Goal: Transaction & Acquisition: Subscribe to service/newsletter

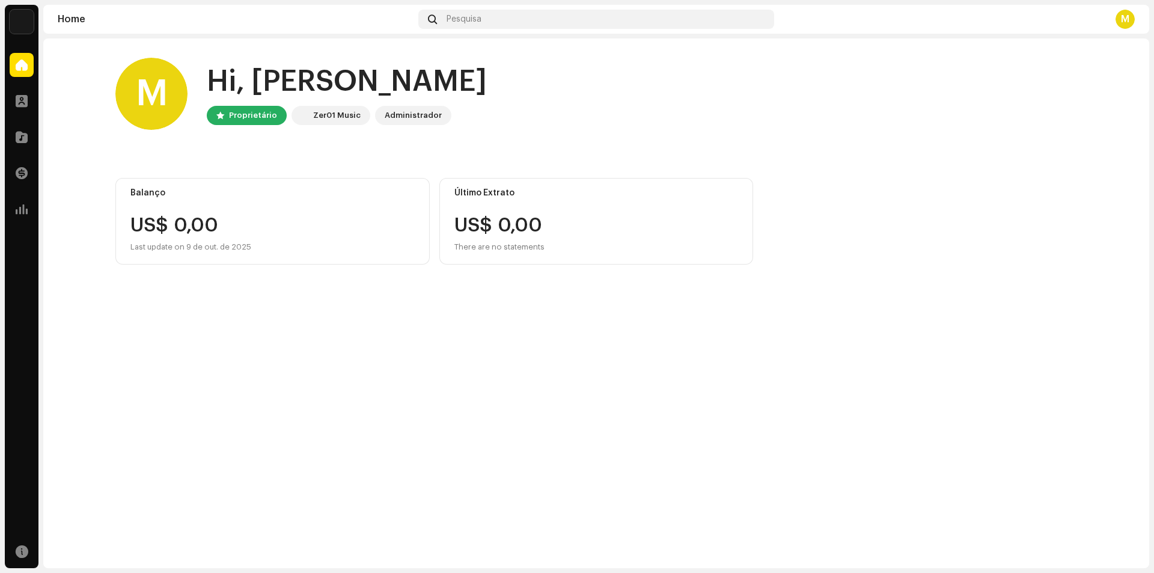
click at [149, 79] on div "M" at bounding box center [151, 94] width 72 height 72
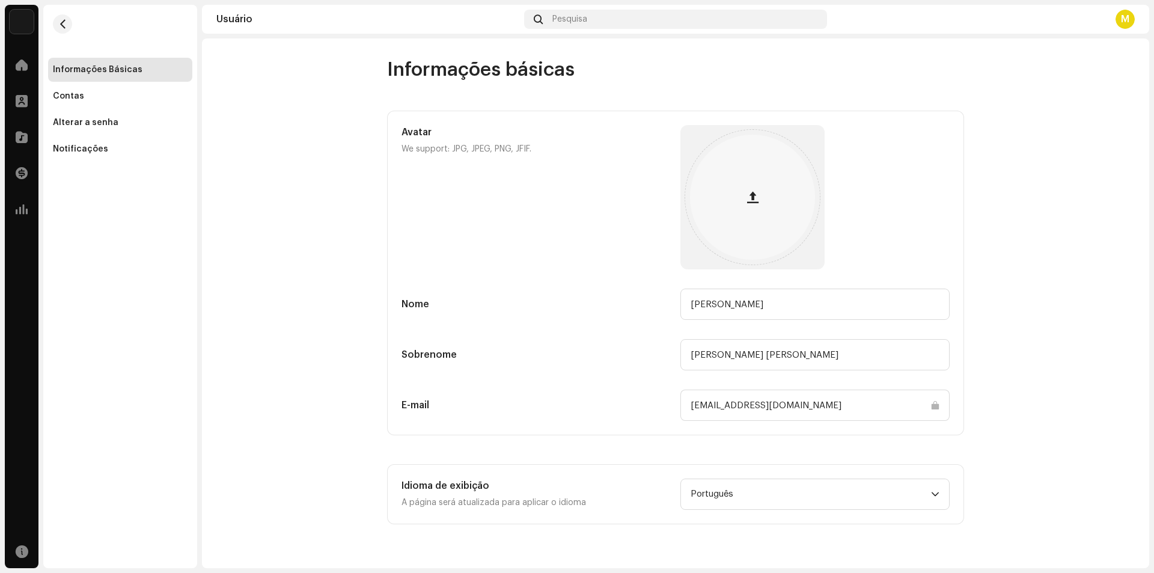
click at [148, 101] on div "Contas" at bounding box center [120, 96] width 144 height 24
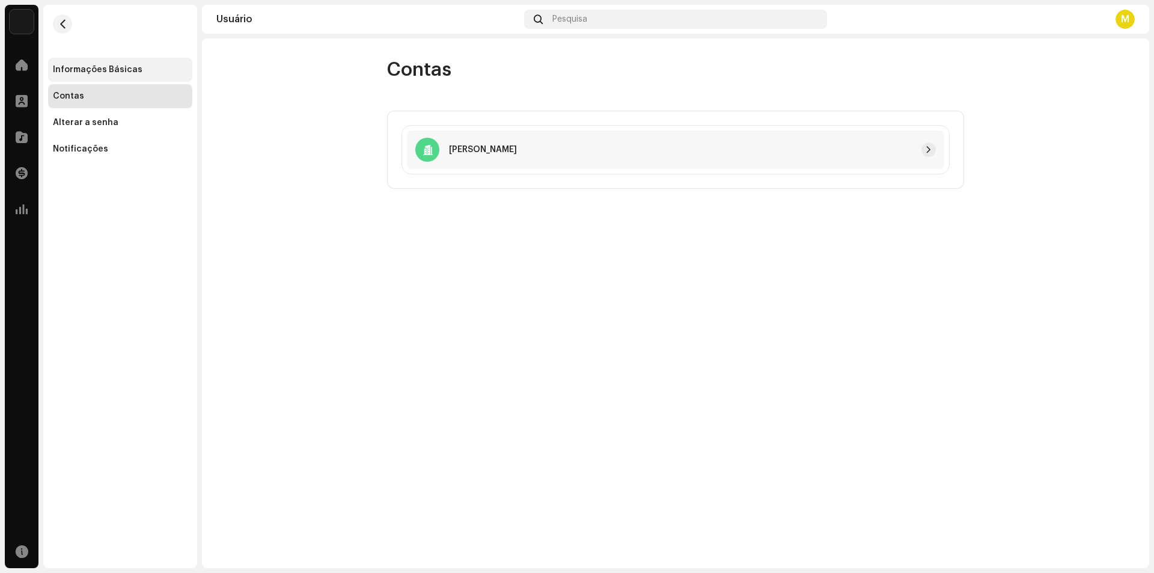
click at [91, 72] on div "Informações Básicas" at bounding box center [98, 70] width 90 height 10
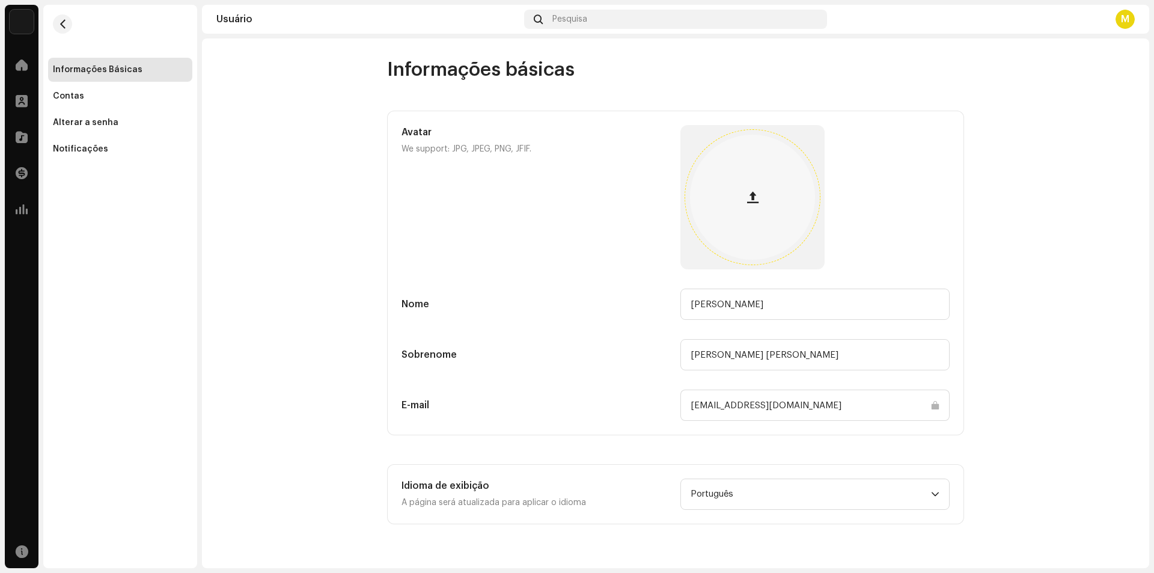
click at [743, 202] on button "button" at bounding box center [752, 197] width 29 height 29
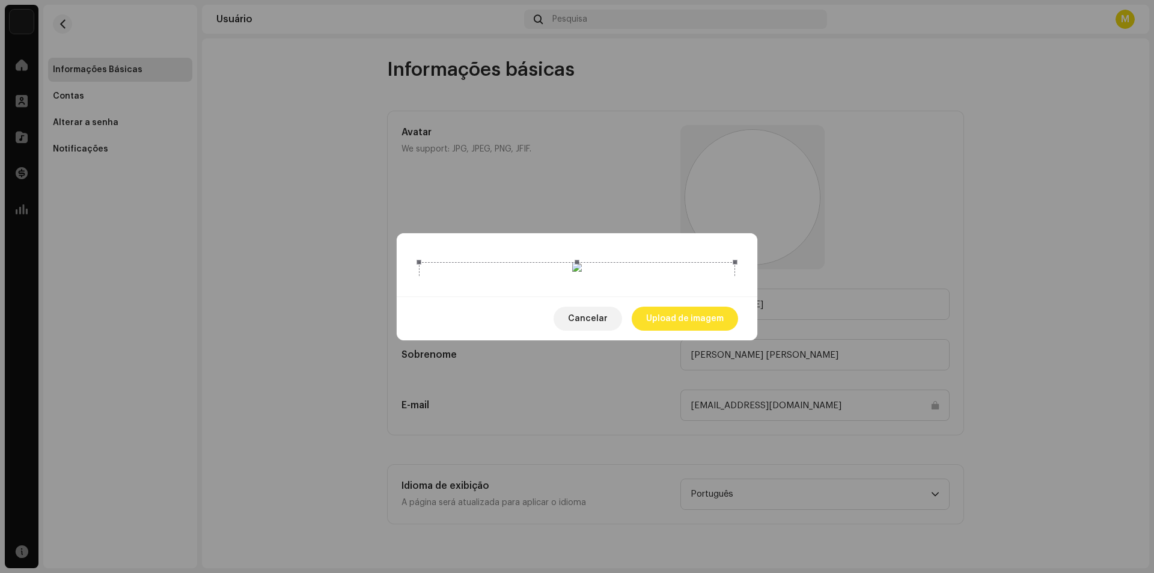
click at [669, 331] on span "Upload de imagem" at bounding box center [685, 319] width 78 height 24
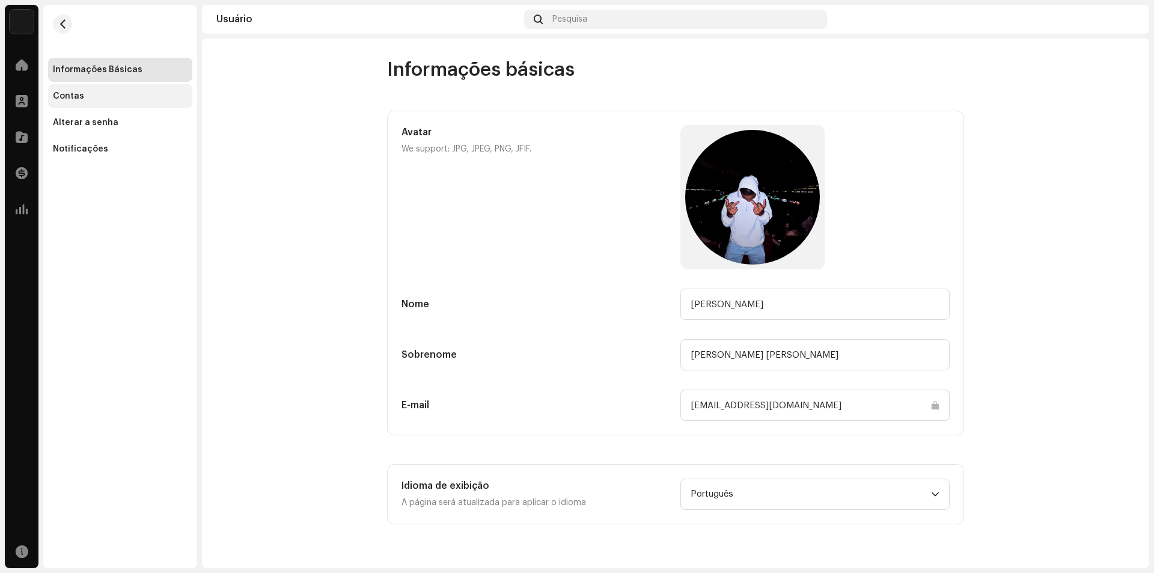
click at [69, 89] on div "Contas" at bounding box center [120, 96] width 144 height 24
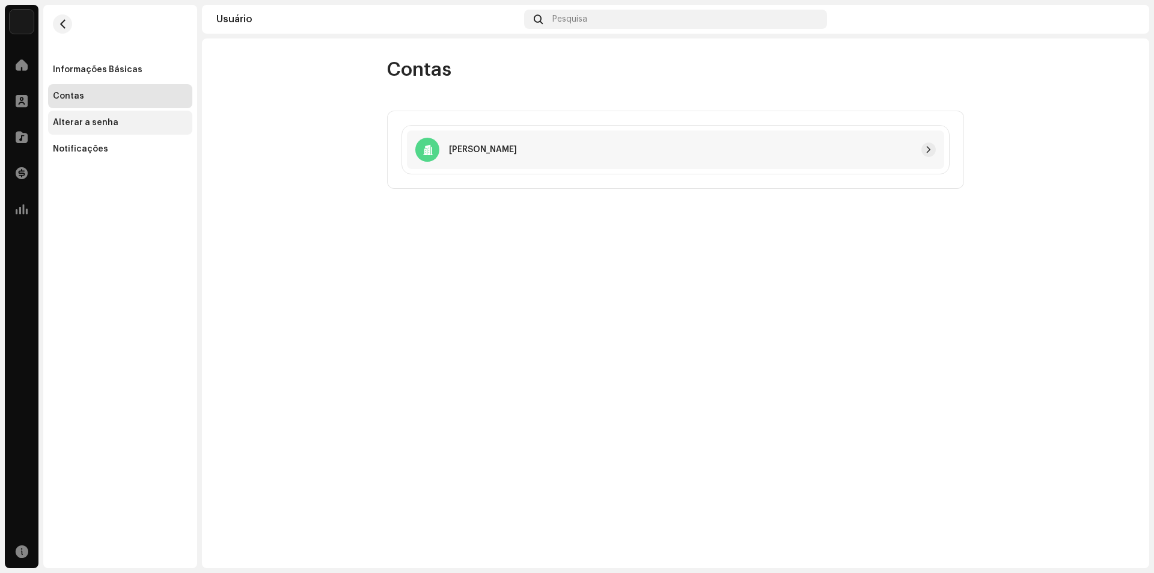
click at [72, 124] on div "Alterar a senha" at bounding box center [86, 123] width 66 height 10
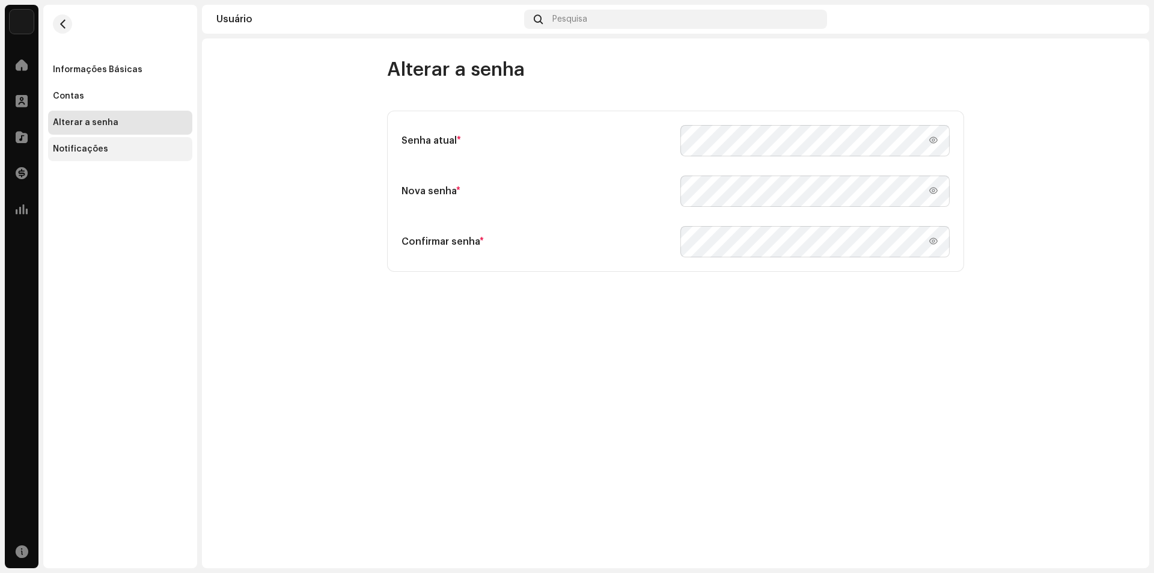
click at [81, 151] on div "Notificações" at bounding box center [80, 149] width 55 height 10
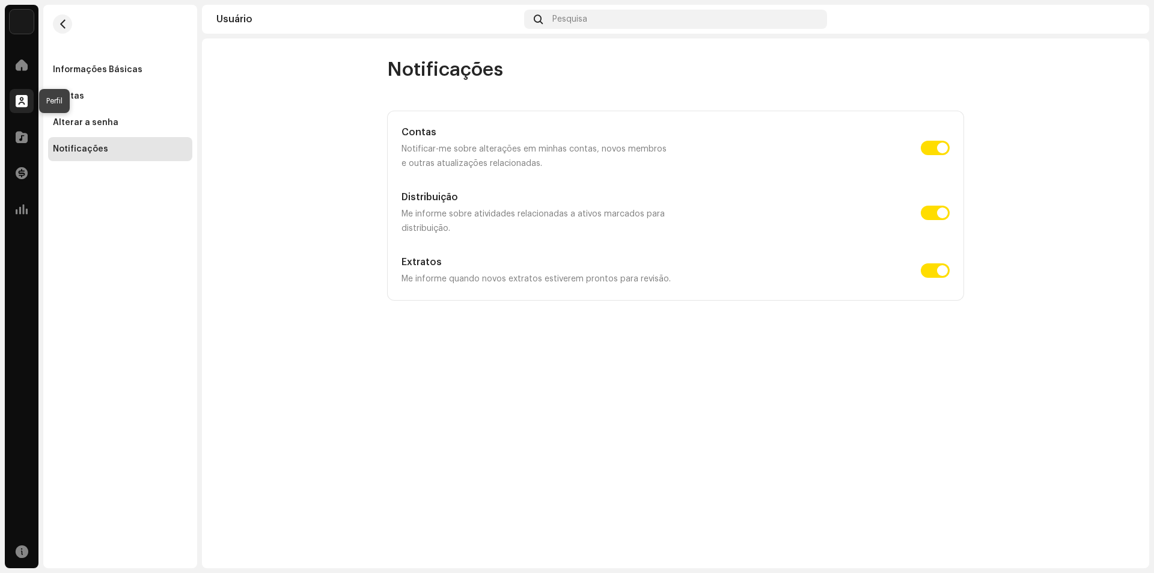
click at [19, 97] on span at bounding box center [22, 101] width 12 height 10
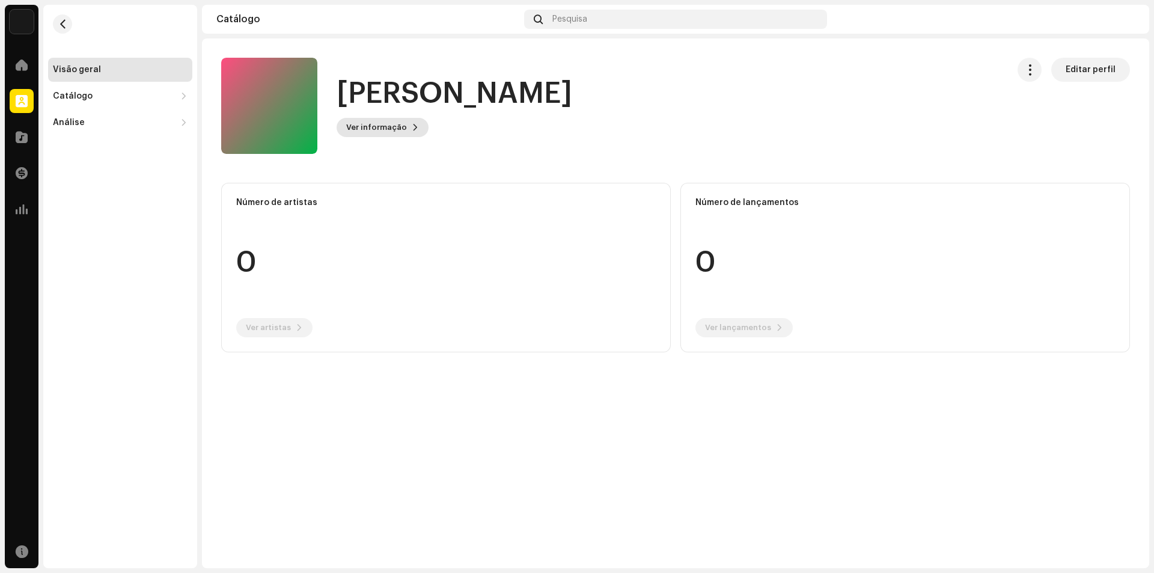
click at [394, 132] on span "Ver informação" at bounding box center [376, 127] width 61 height 24
click at [557, 161] on div "[PERSON_NAME] 1065050 Descrição —" at bounding box center [577, 286] width 1154 height 573
click at [1029, 71] on span "button" at bounding box center [1030, 70] width 11 height 10
click at [1053, 95] on span "Gerenciar Acesso" at bounding box center [1069, 99] width 77 height 10
click at [972, 92] on div "[PERSON_NAME] Portal de Gravadora Invite Member" at bounding box center [577, 286] width 1154 height 573
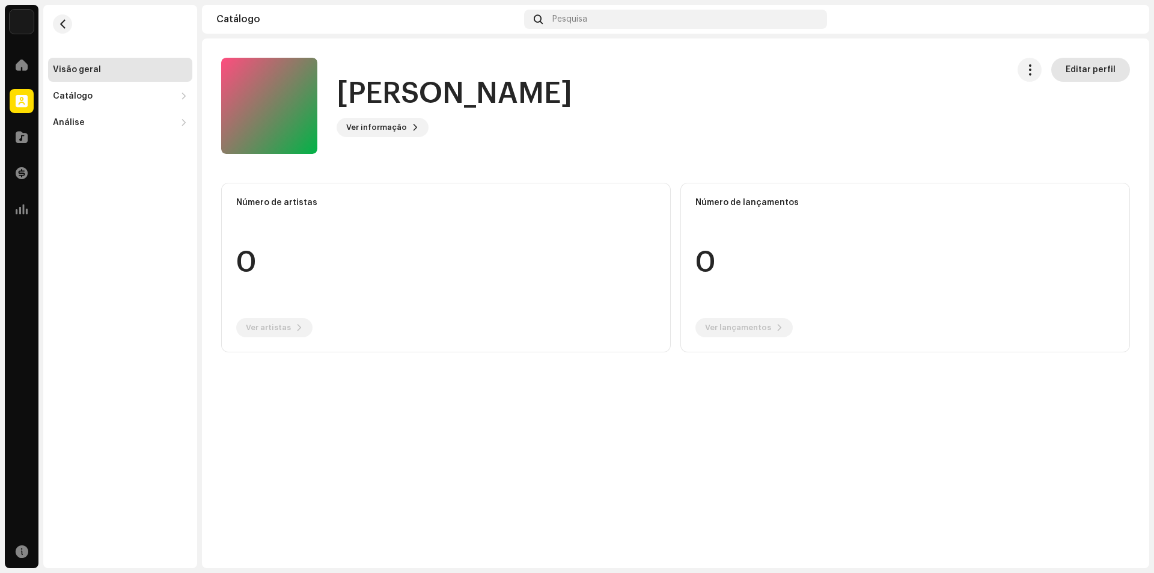
click at [1073, 78] on span "Editar perfil" at bounding box center [1091, 70] width 50 height 24
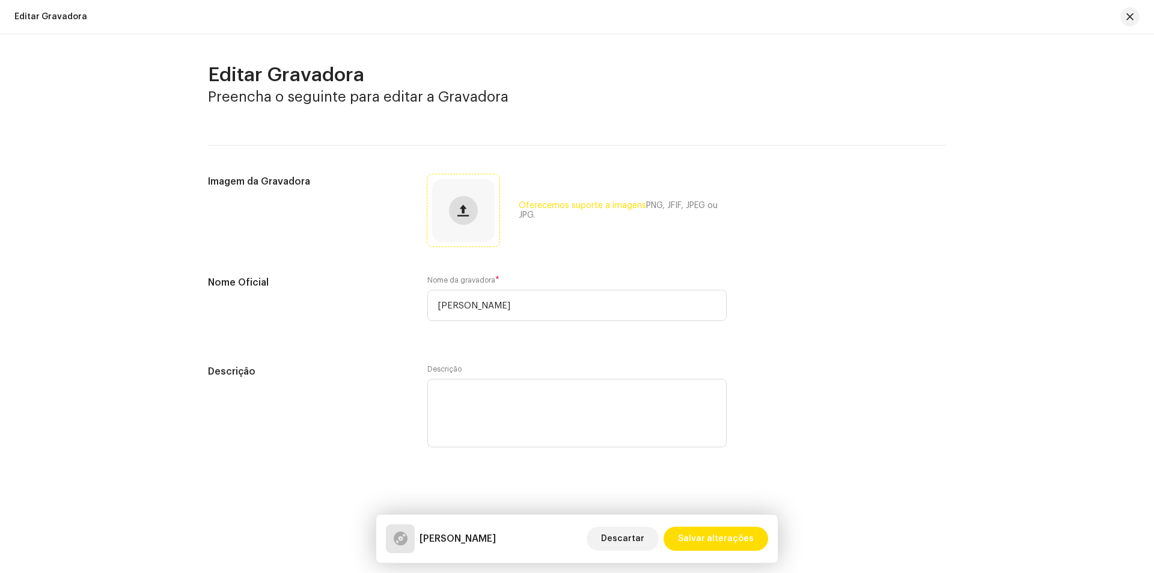
click at [462, 214] on span "button" at bounding box center [463, 211] width 11 height 10
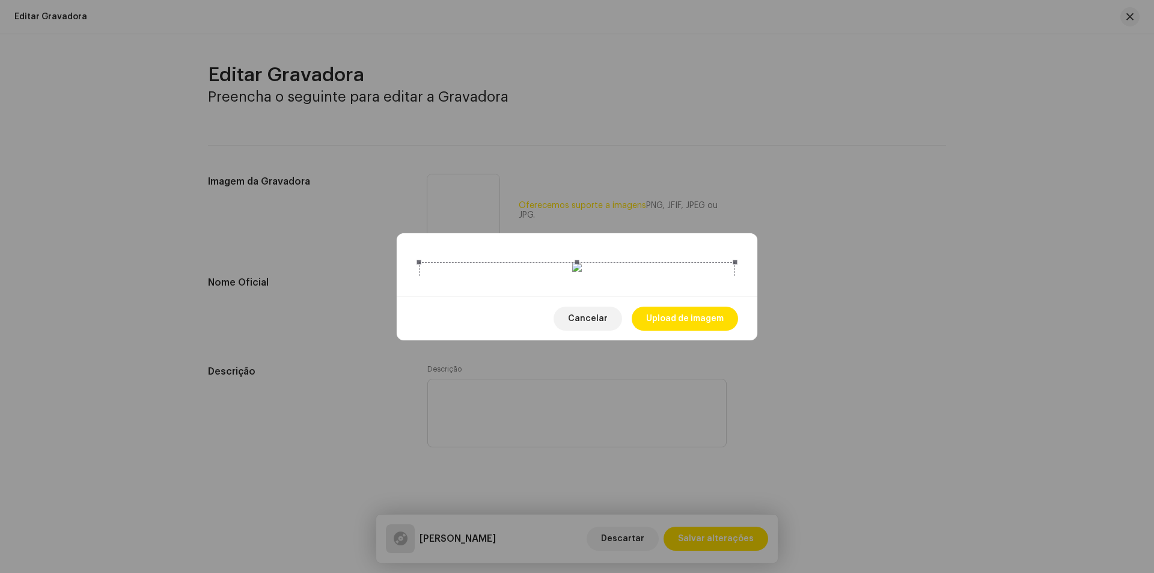
click at [691, 331] on span "Upload de imagem" at bounding box center [685, 319] width 78 height 24
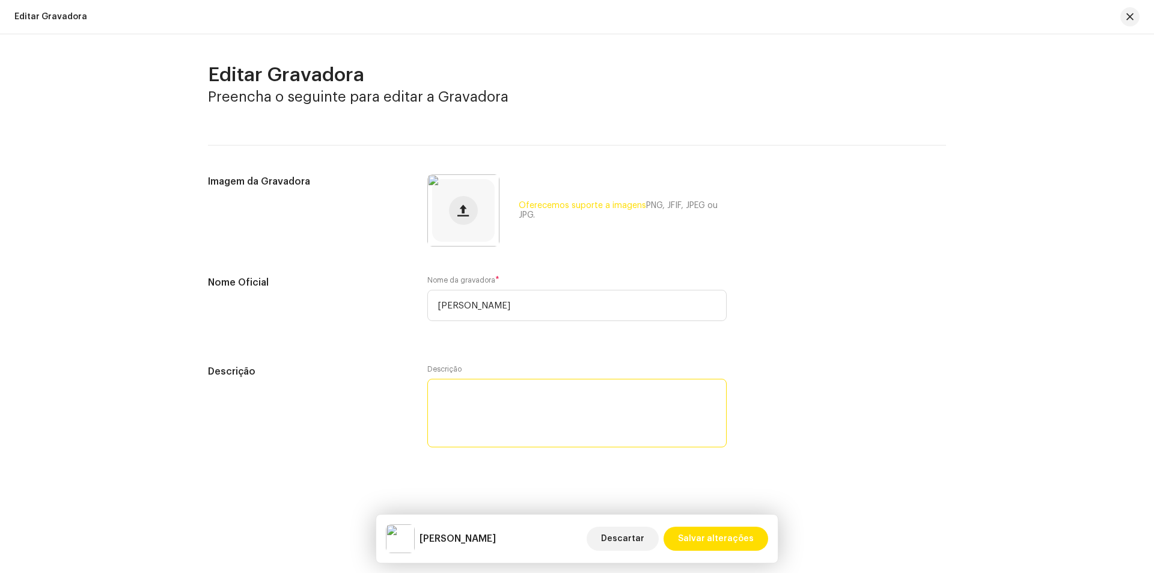
click at [530, 393] on textarea at bounding box center [576, 413] width 299 height 69
paste textarea "🎤 [PERSON_NAME] é a voz da quebrada no funk. Com batidas pesadas, letras reais …"
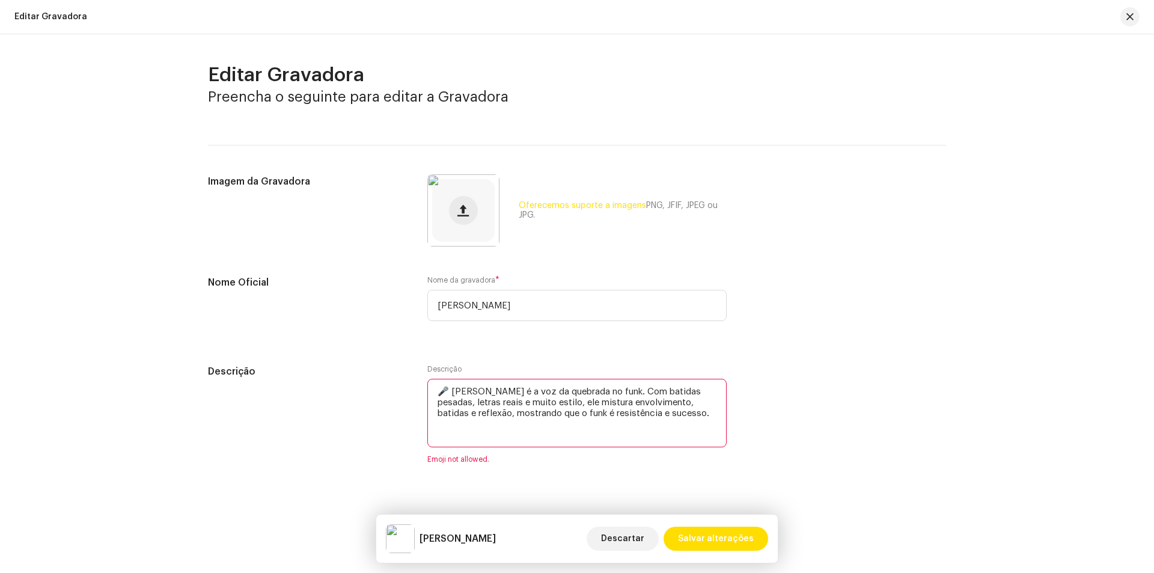
drag, startPoint x: 452, startPoint y: 388, endPoint x: 430, endPoint y: 391, distance: 22.4
click at [430, 391] on textarea at bounding box center [576, 413] width 299 height 69
type textarea "[PERSON_NAME] é a voz da quebrada no funk. Com batidas pesadas, letras reais e …"
click at [725, 536] on span "Salvar alterações" at bounding box center [716, 539] width 76 height 24
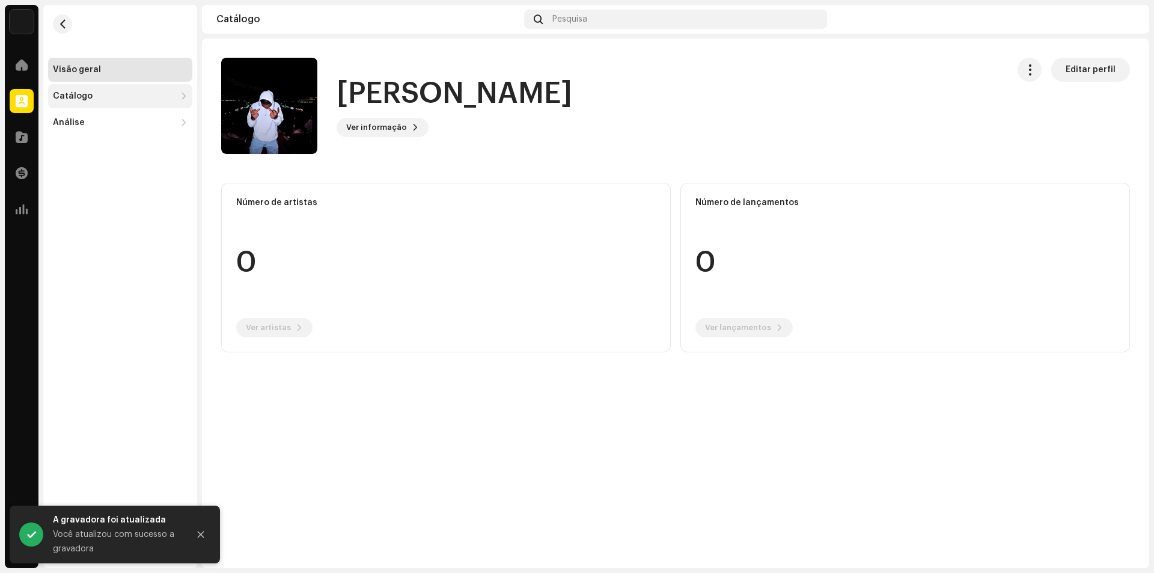
click at [123, 92] on div "Catálogo" at bounding box center [114, 96] width 123 height 10
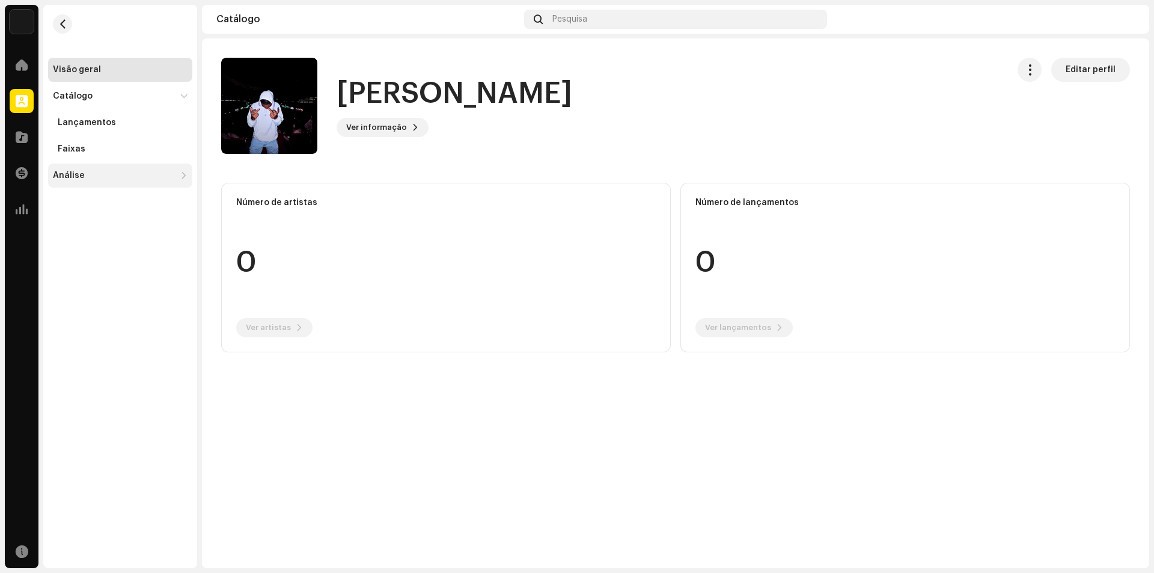
click at [76, 176] on div "Análise" at bounding box center [69, 176] width 32 height 10
click at [20, 138] on span at bounding box center [22, 137] width 12 height 10
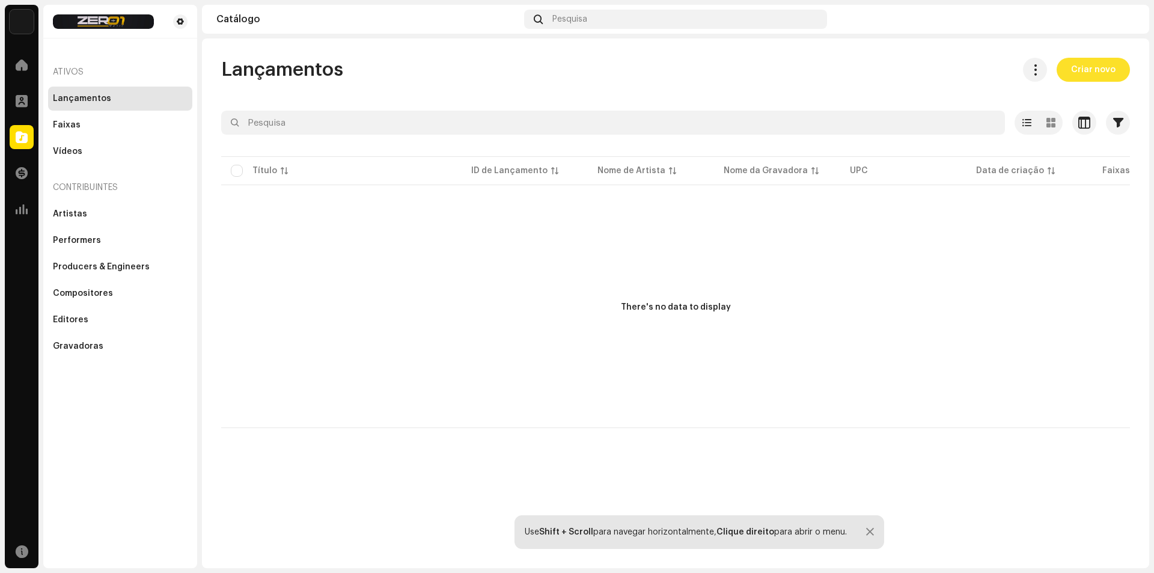
click at [1082, 63] on span "Criar novo" at bounding box center [1093, 70] width 44 height 24
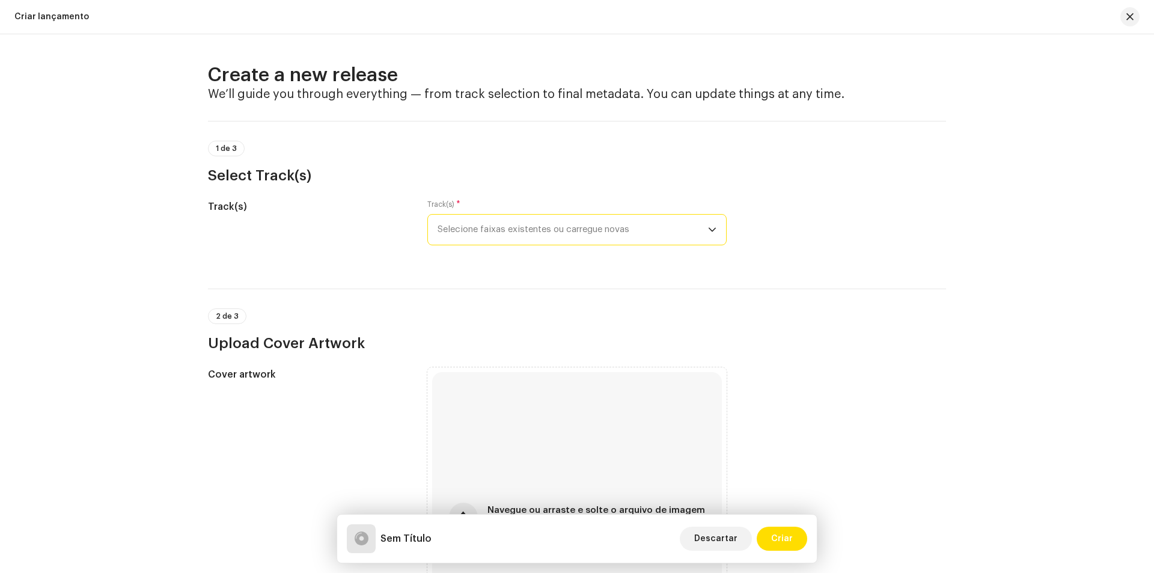
click at [657, 230] on span "Selecione faixas existentes ou carregue novas" at bounding box center [573, 230] width 271 height 30
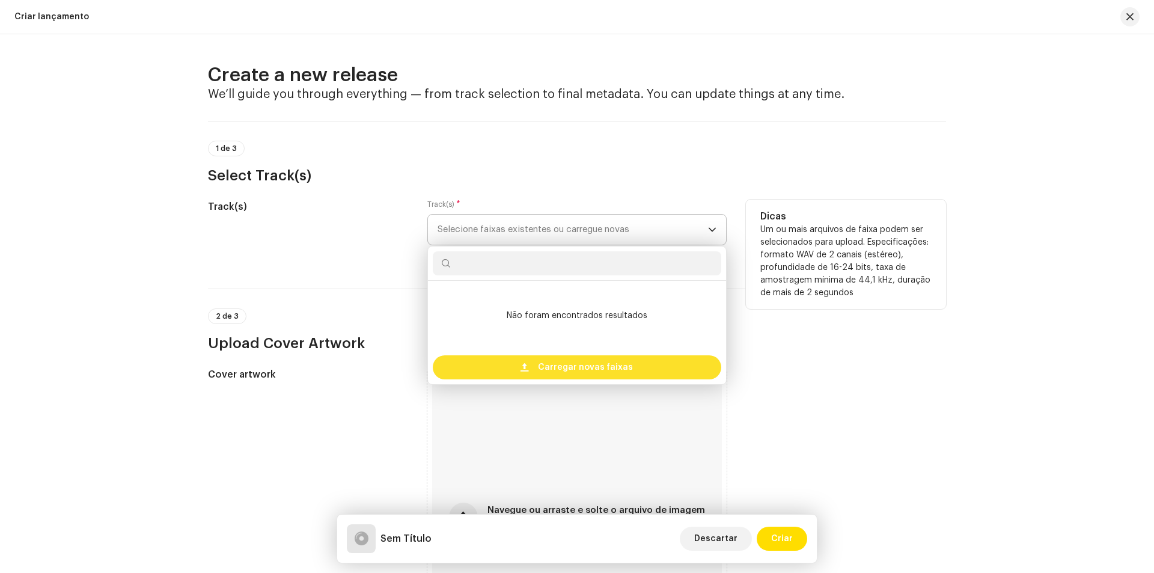
click at [556, 371] on span "Carregar novas faixas" at bounding box center [585, 367] width 95 height 24
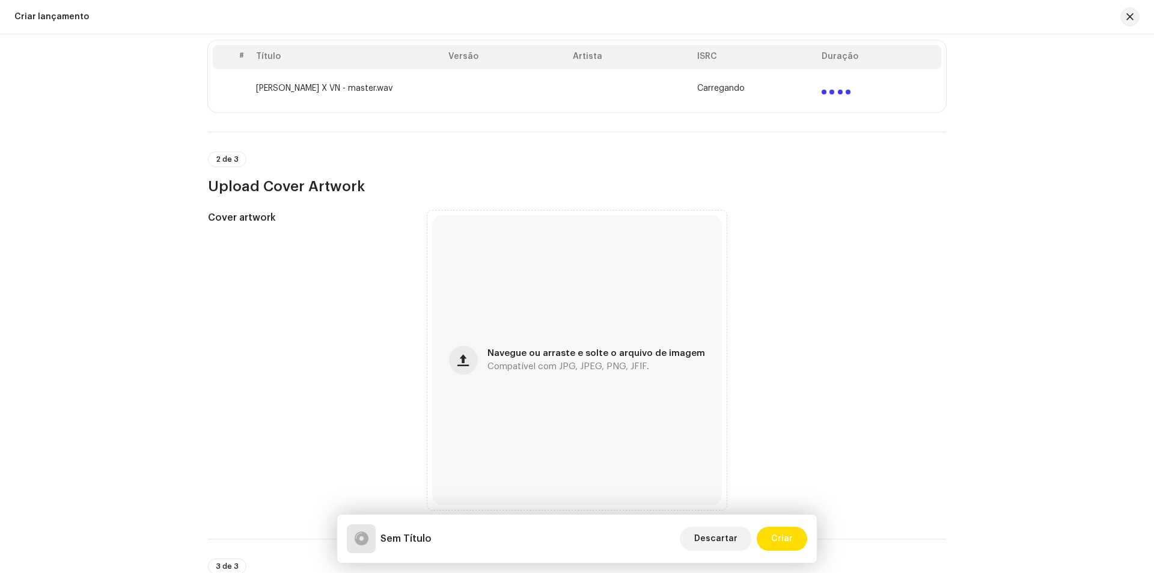
scroll to position [301, 0]
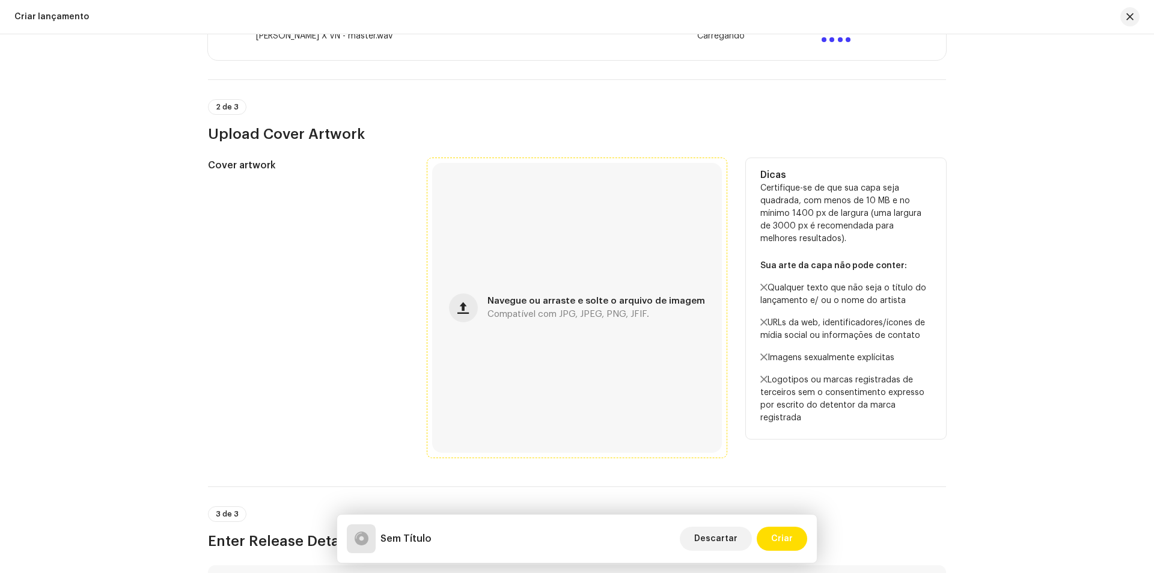
click at [481, 305] on div "Navegue ou arraste e solte o arquivo de imagem Compatível com JPG, JPEG, PNG, J…" at bounding box center [577, 308] width 290 height 290
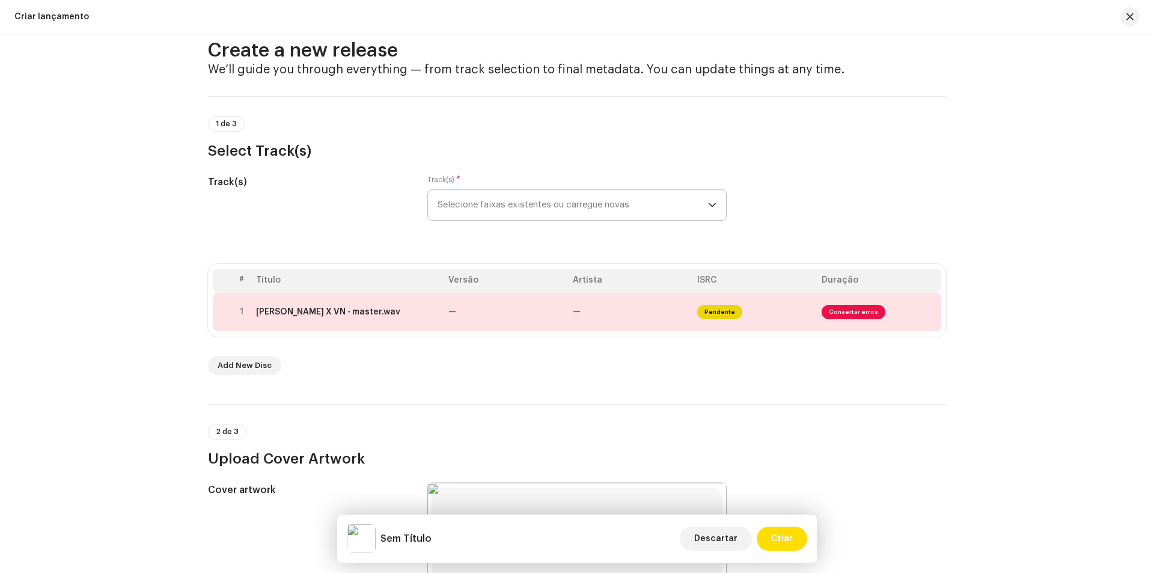
scroll to position [0, 0]
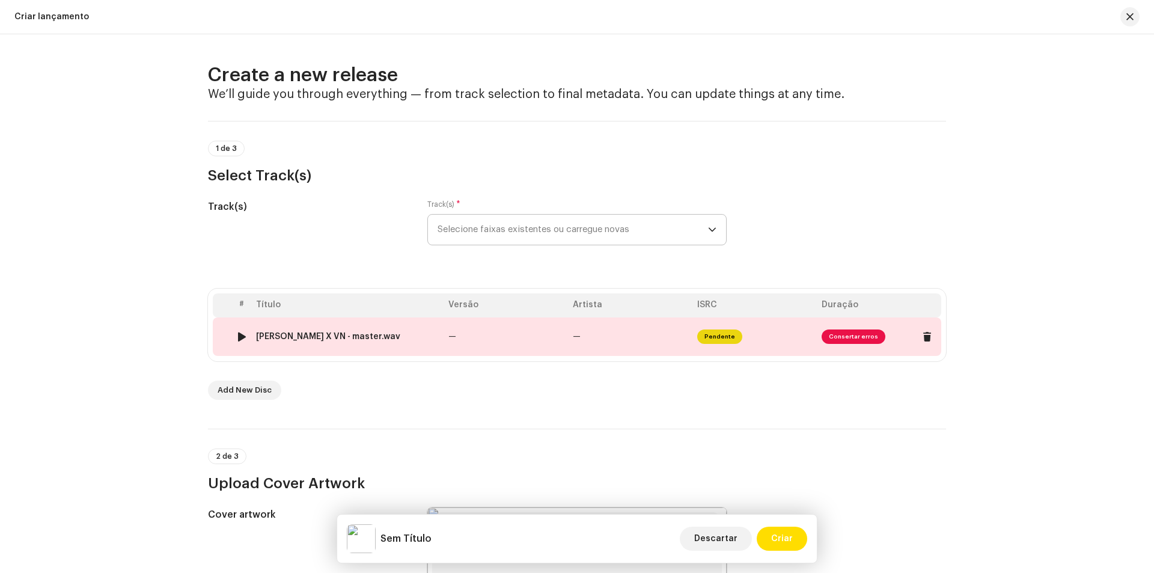
click at [857, 333] on span "Consertar erros" at bounding box center [854, 336] width 64 height 14
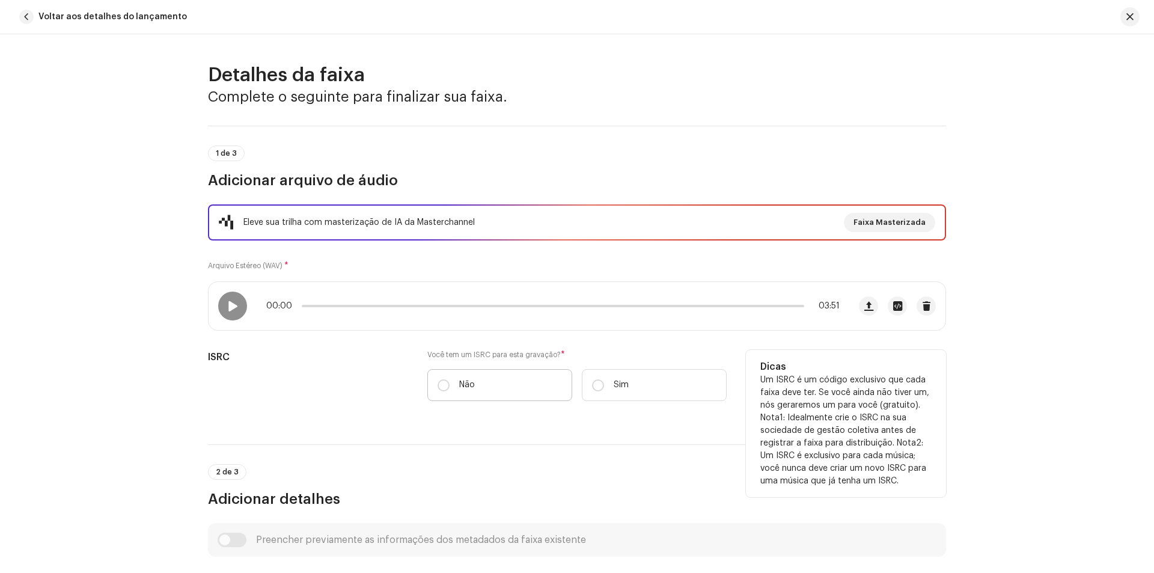
click at [475, 381] on label "Não" at bounding box center [499, 385] width 145 height 32
click at [450, 381] on input "Não" at bounding box center [444, 385] width 12 height 12
radio input "true"
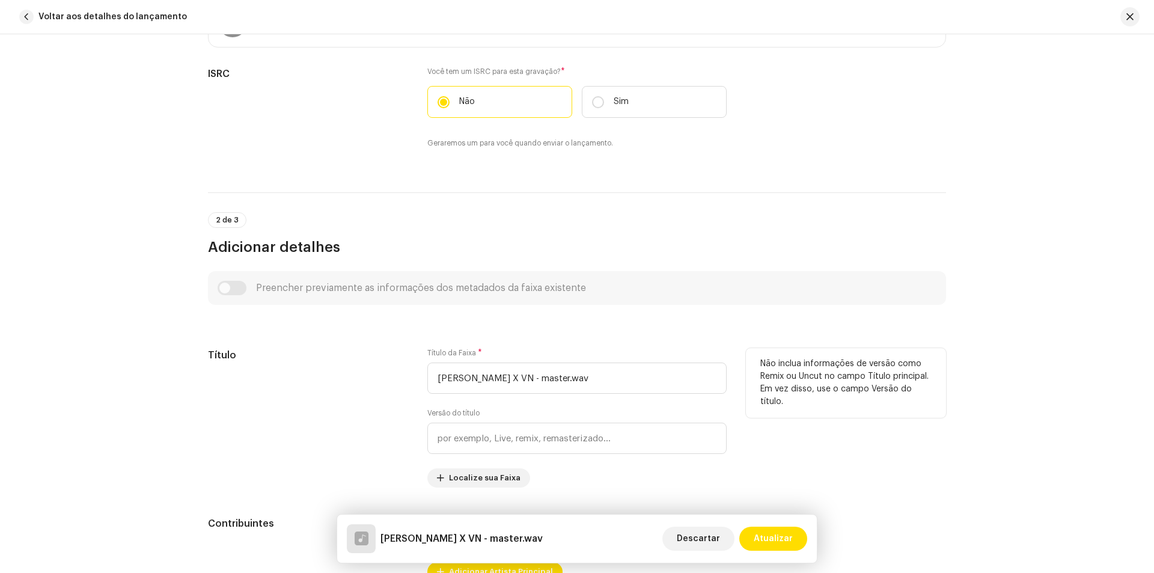
scroll to position [301, 0]
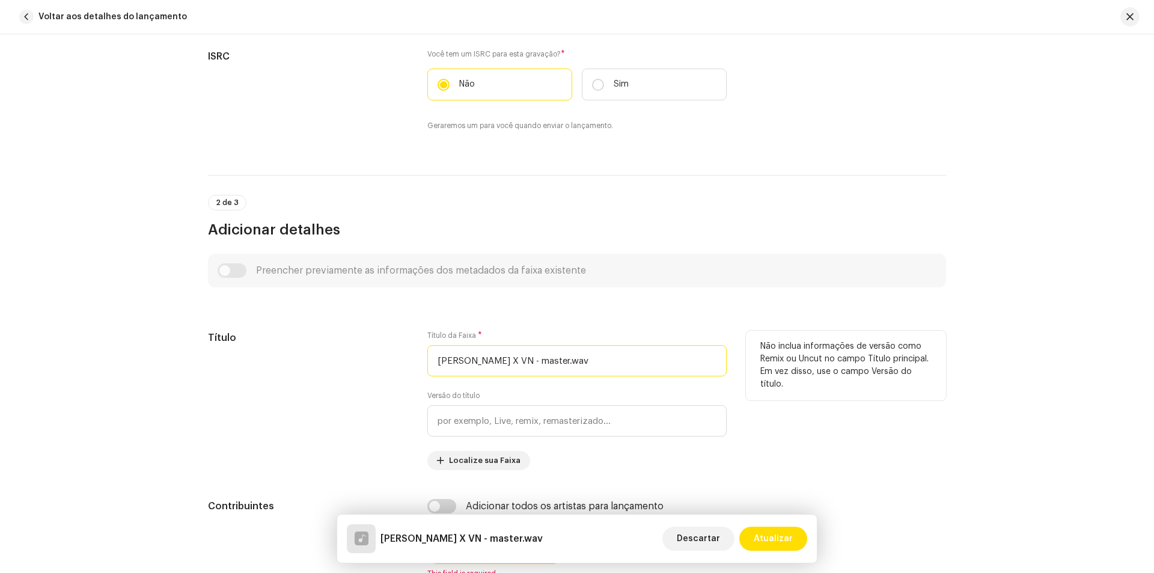
drag, startPoint x: 602, startPoint y: 366, endPoint x: 409, endPoint y: 359, distance: 192.5
click at [409, 359] on div "Título Título da Faixa * [PERSON_NAME] X VN - master.wav Versão do título Local…" at bounding box center [577, 400] width 738 height 139
type input "m"
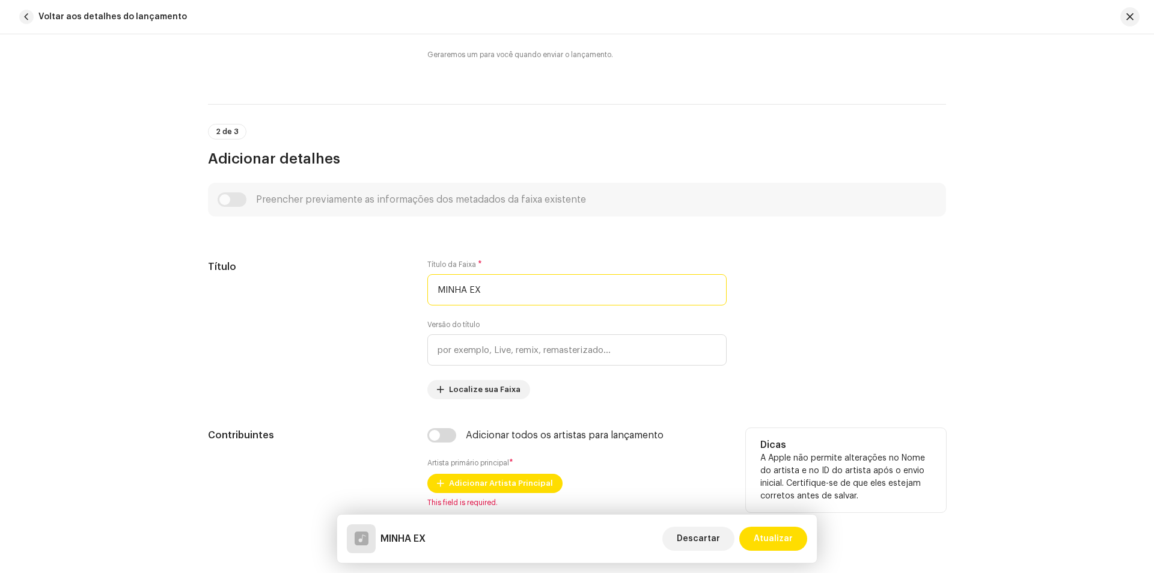
scroll to position [481, 0]
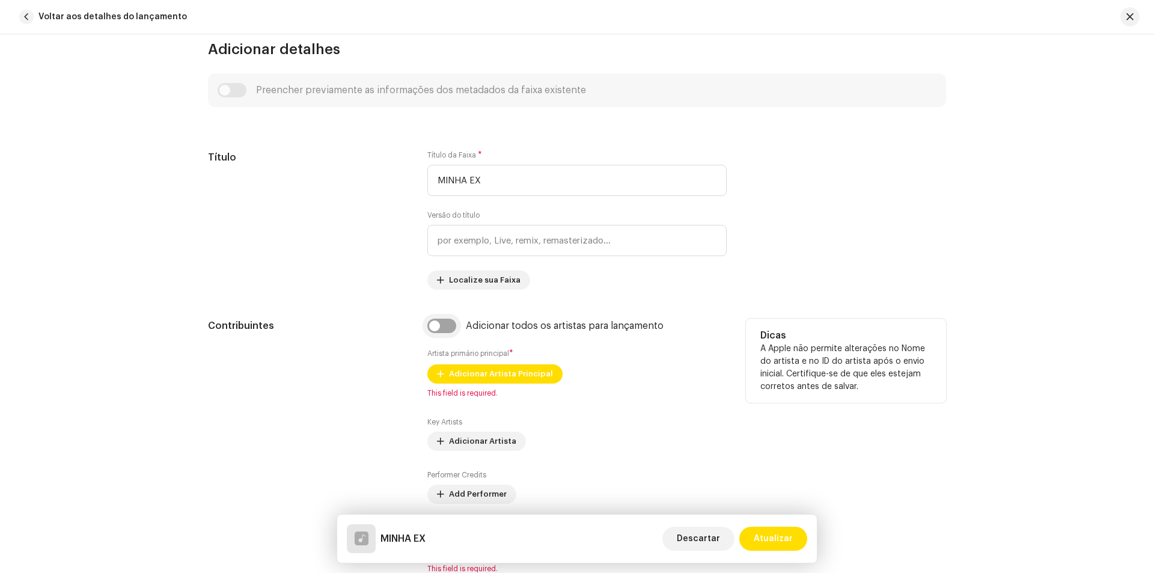
type input "MINHA EX"
click at [443, 325] on input "checkbox" at bounding box center [441, 326] width 29 height 14
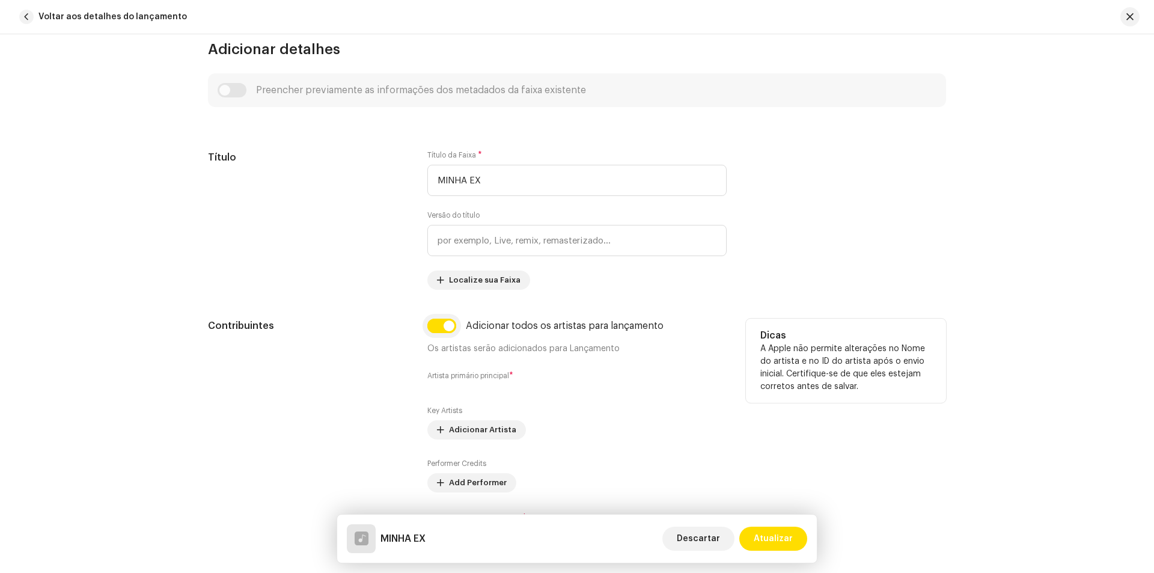
click at [443, 325] on input "checkbox" at bounding box center [441, 326] width 29 height 14
checkbox input "true"
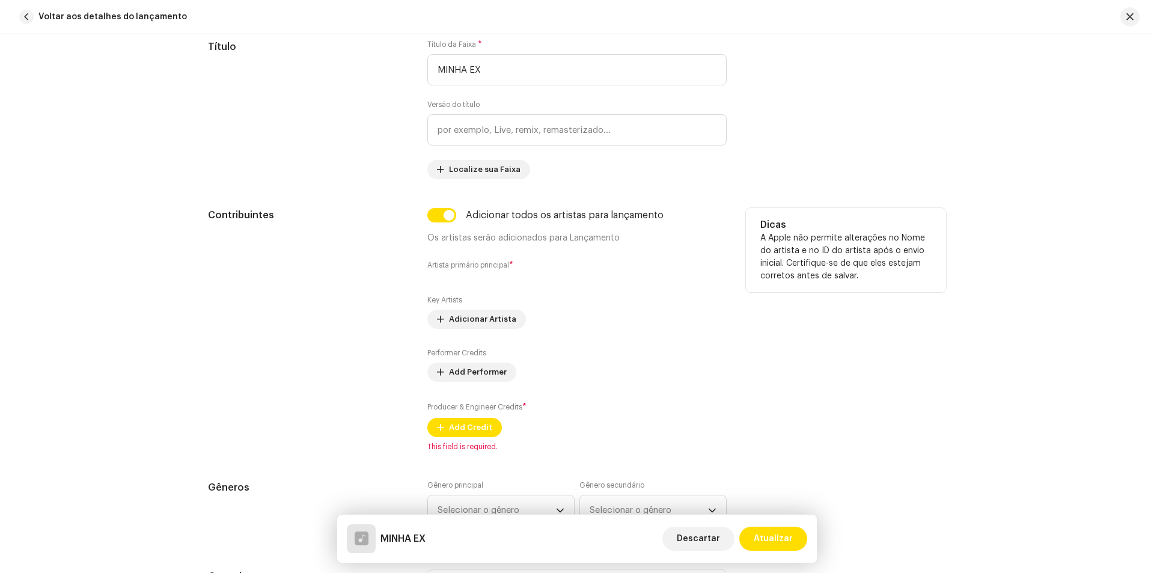
scroll to position [601, 0]
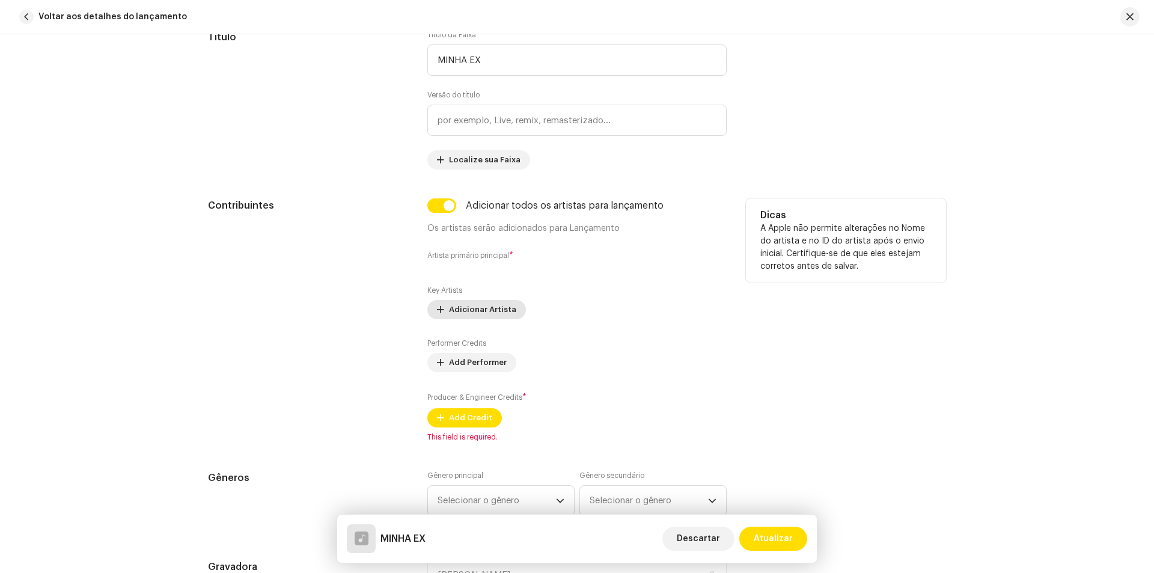
click at [468, 307] on span "Adicionar Artista" at bounding box center [482, 310] width 67 height 24
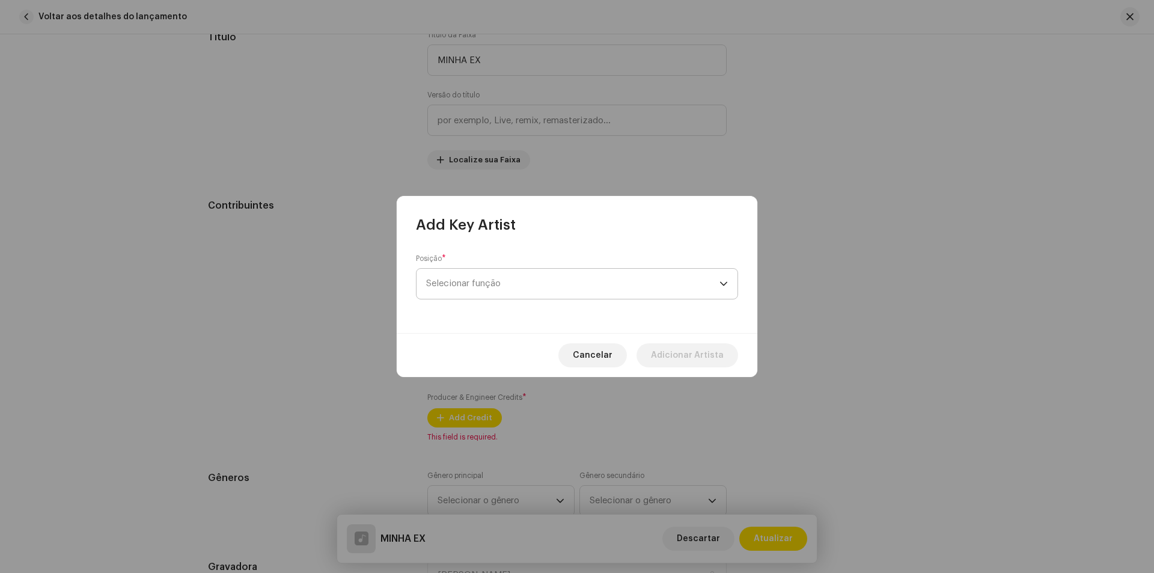
click at [519, 296] on span "Selecionar função" at bounding box center [572, 284] width 293 height 30
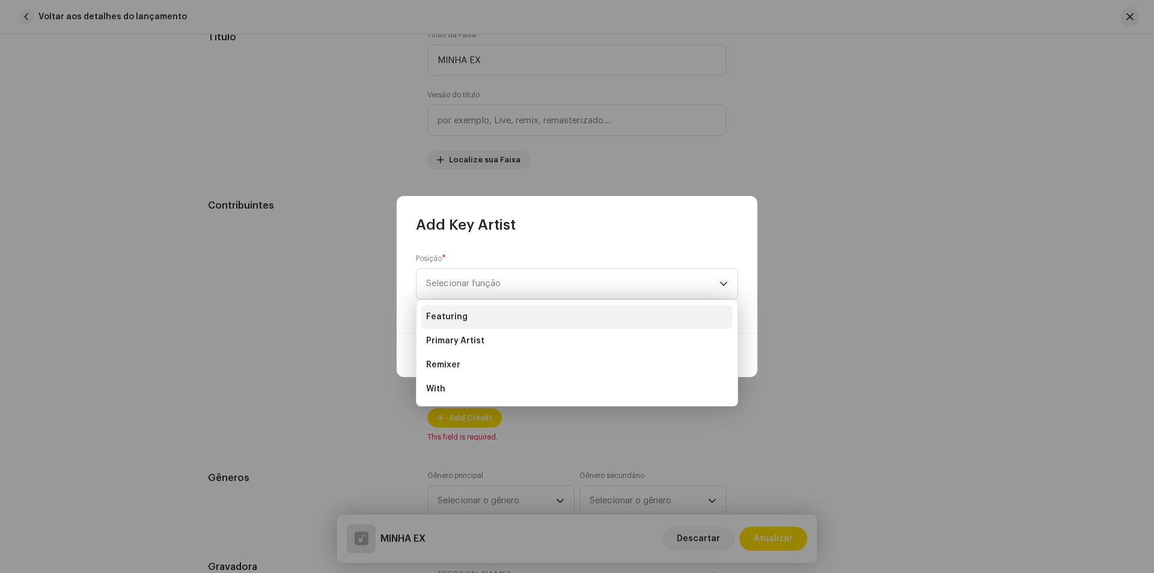
click at [480, 320] on li "Featuring" at bounding box center [576, 317] width 311 height 24
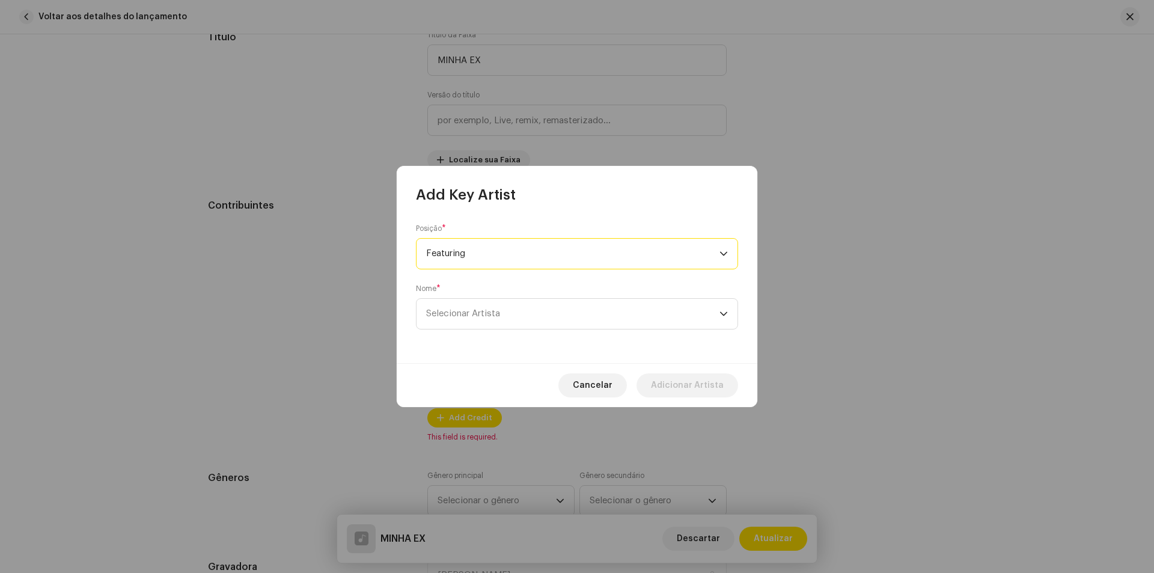
click at [489, 247] on span "Featuring" at bounding box center [572, 254] width 293 height 30
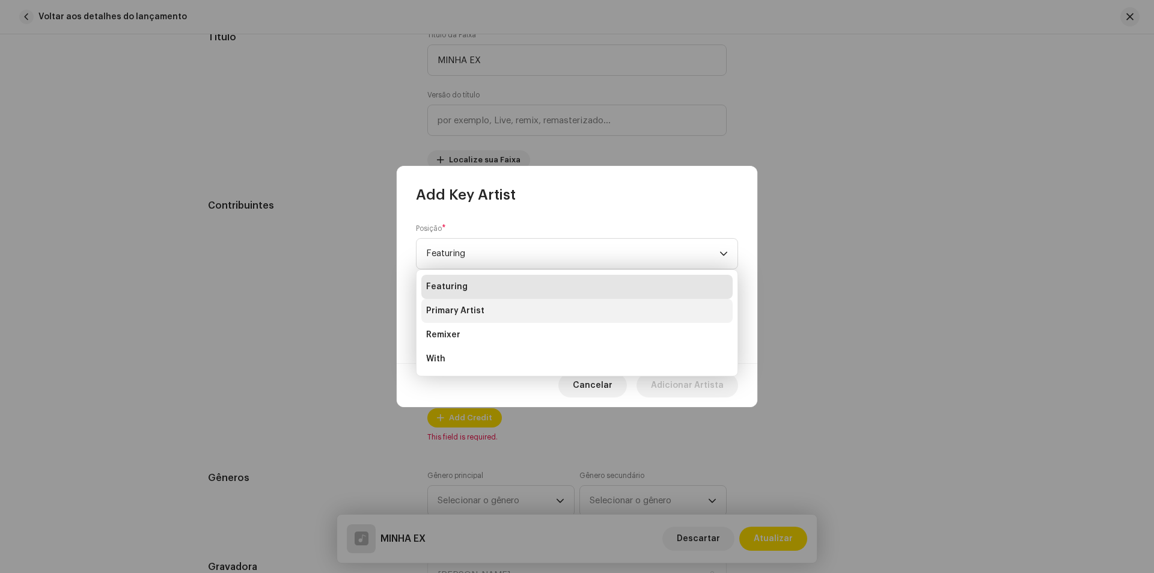
click at [481, 308] on span "Primary Artist" at bounding box center [455, 311] width 58 height 12
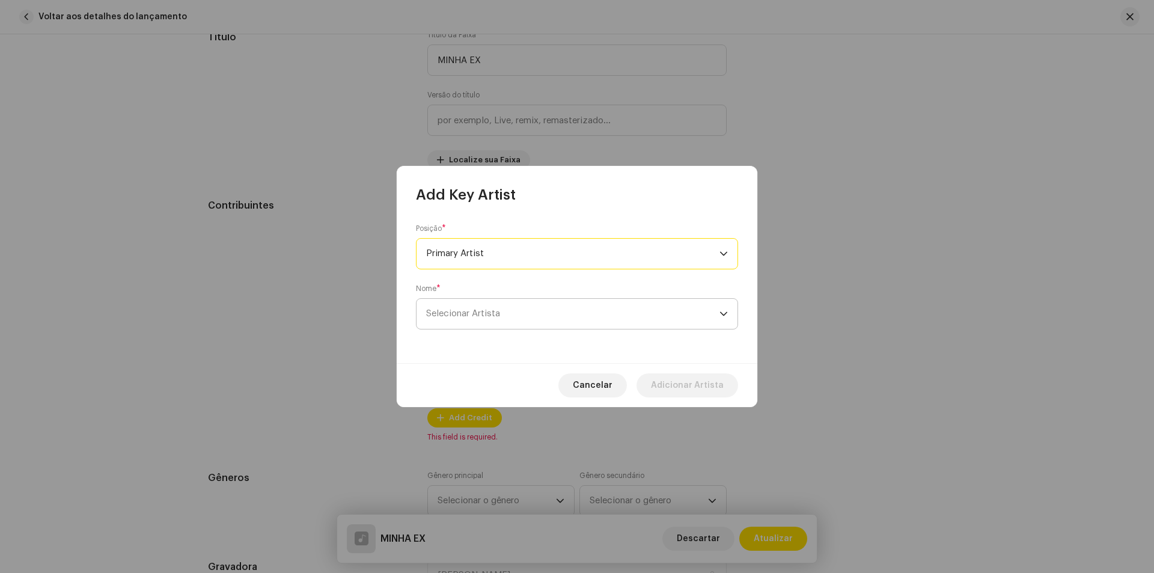
click at [557, 316] on span "Selecionar Artista" at bounding box center [572, 314] width 293 height 30
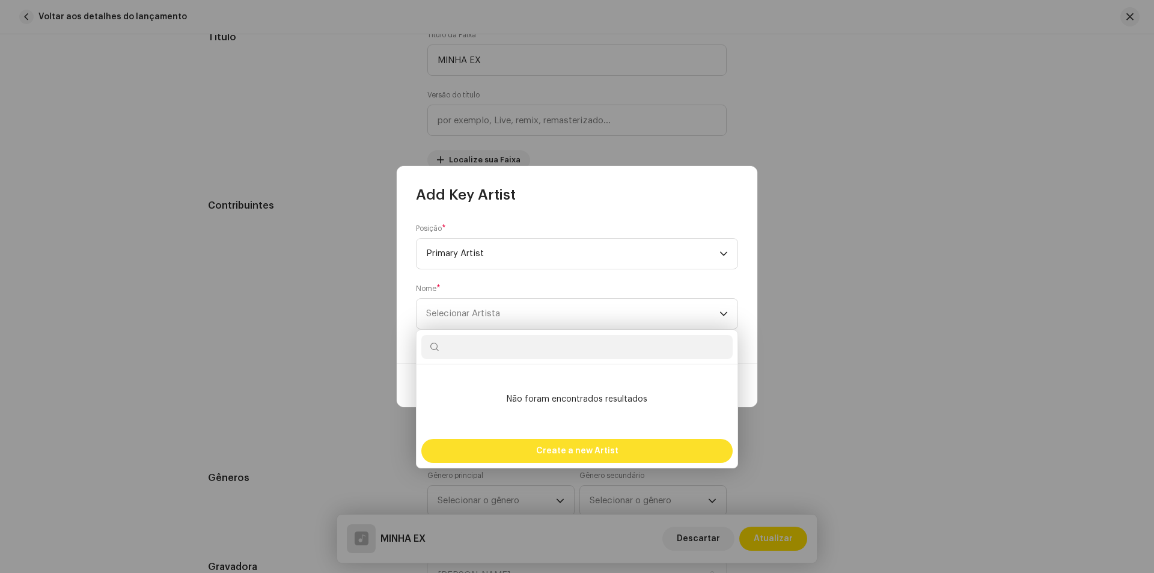
click at [557, 452] on span "Create a new Artist" at bounding box center [577, 451] width 82 height 24
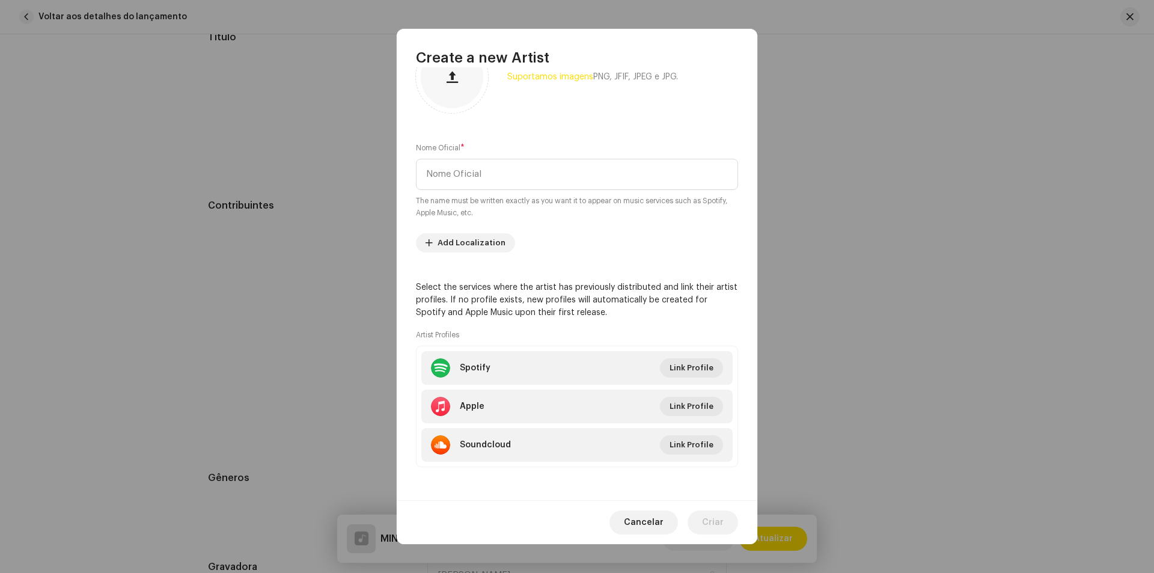
scroll to position [0, 0]
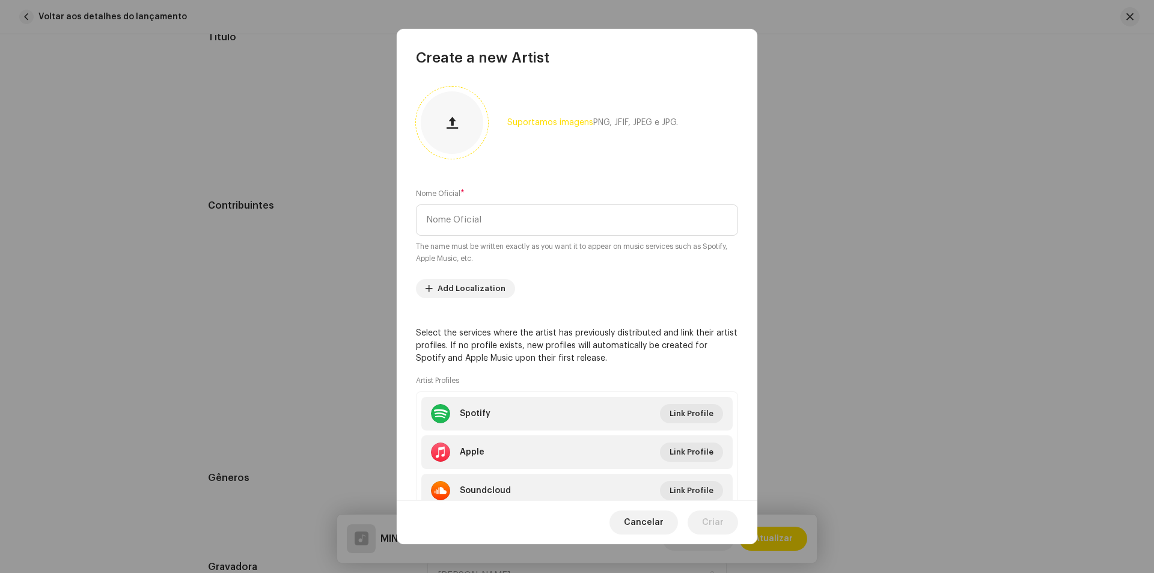
click at [459, 140] on div at bounding box center [452, 122] width 63 height 63
click at [537, 218] on input "text" at bounding box center [577, 219] width 322 height 31
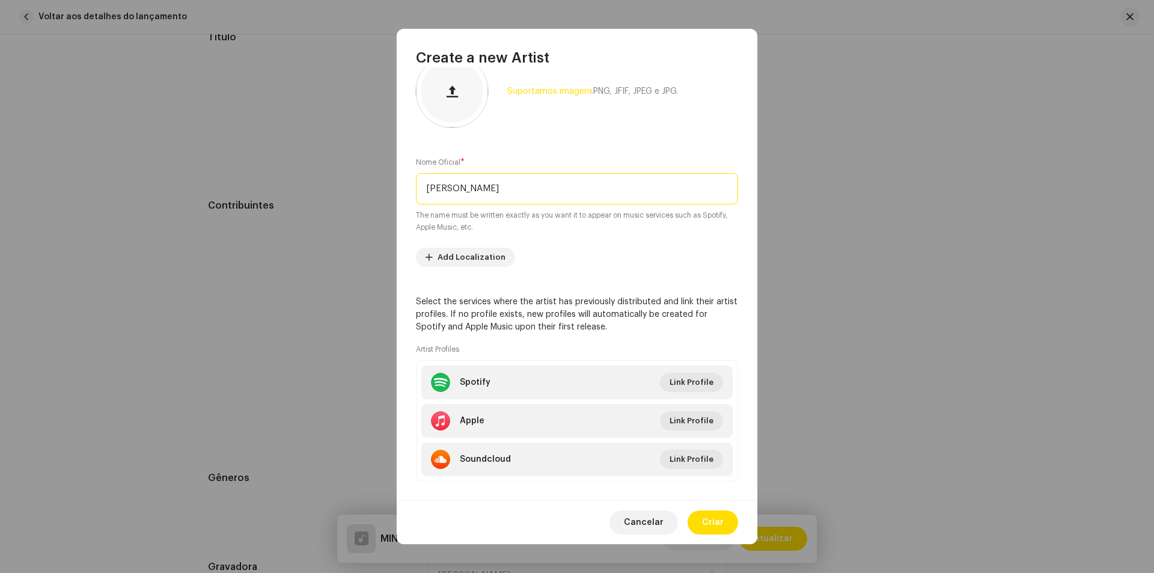
scroll to position [46, 0]
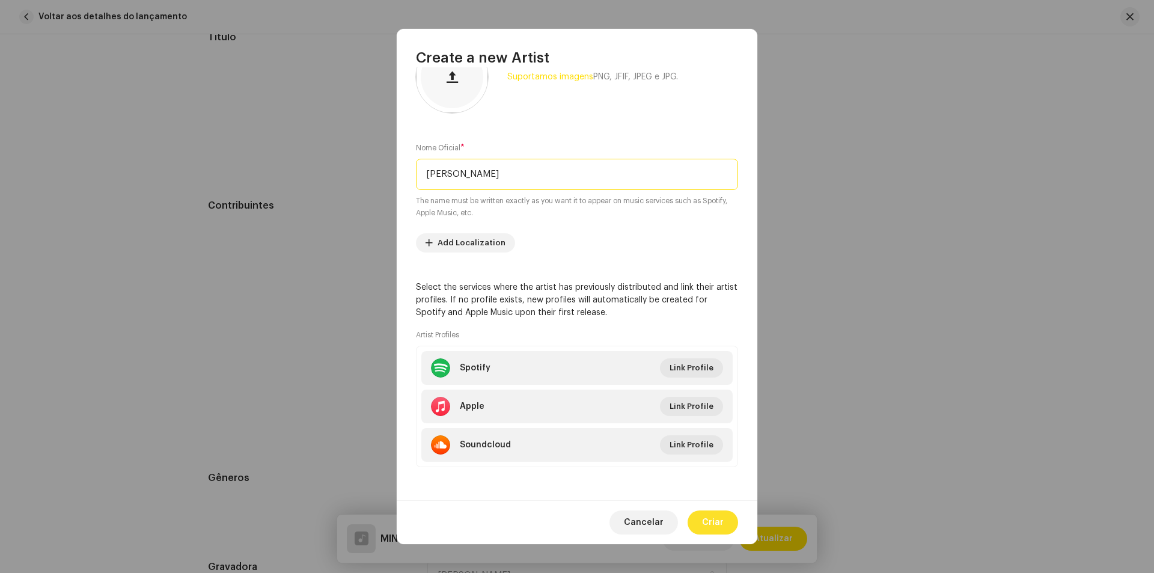
type input "[PERSON_NAME]"
click at [710, 521] on span "Criar" at bounding box center [713, 522] width 22 height 24
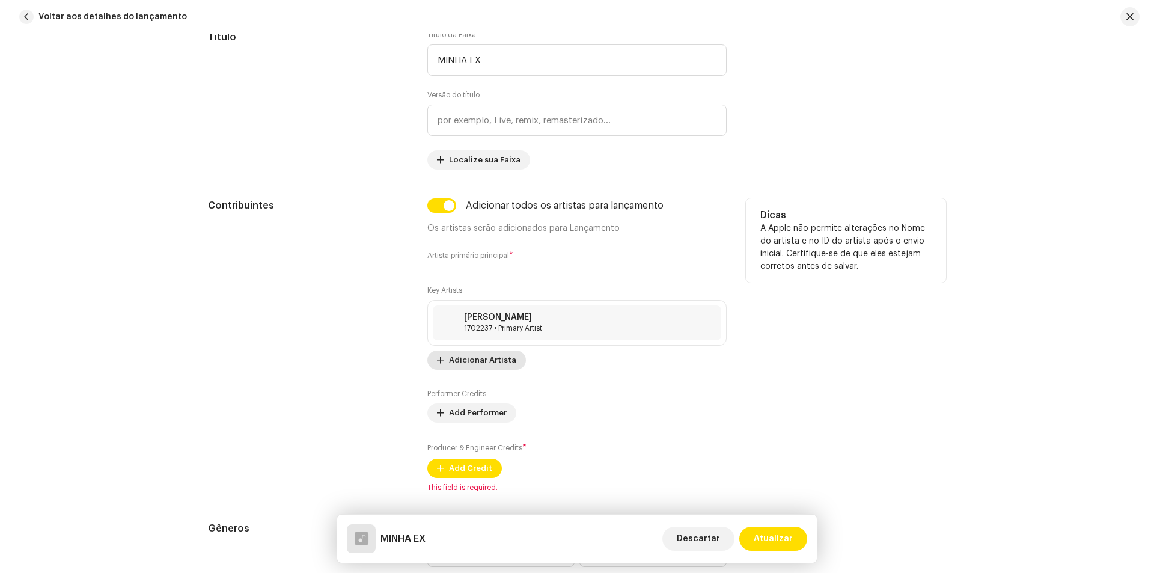
click at [477, 361] on span "Adicionar Artista" at bounding box center [482, 360] width 67 height 24
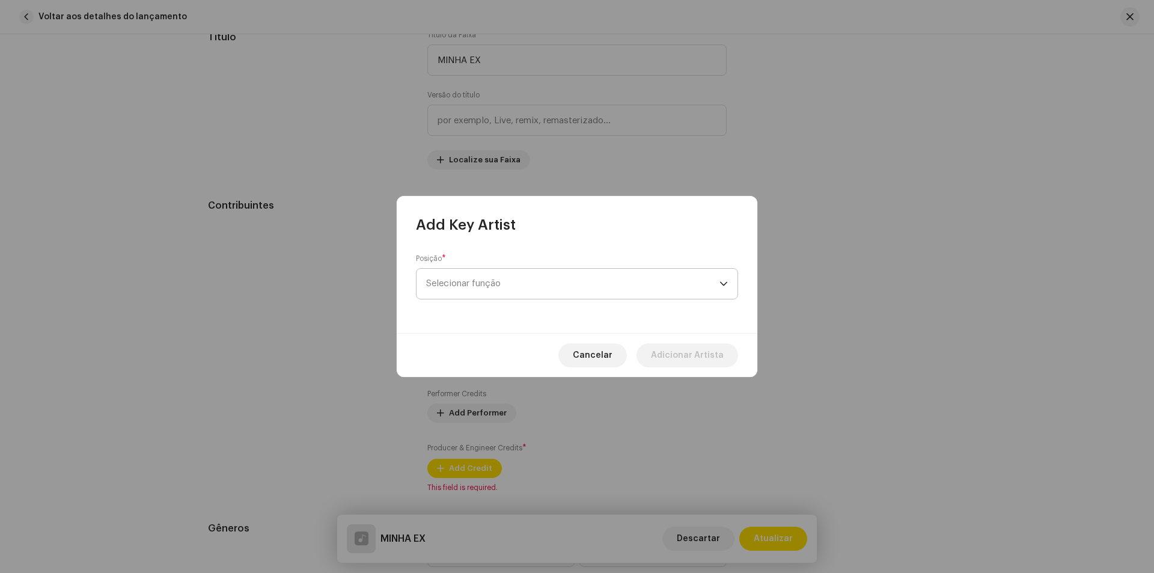
click at [572, 296] on span "Selecionar função" at bounding box center [572, 284] width 293 height 30
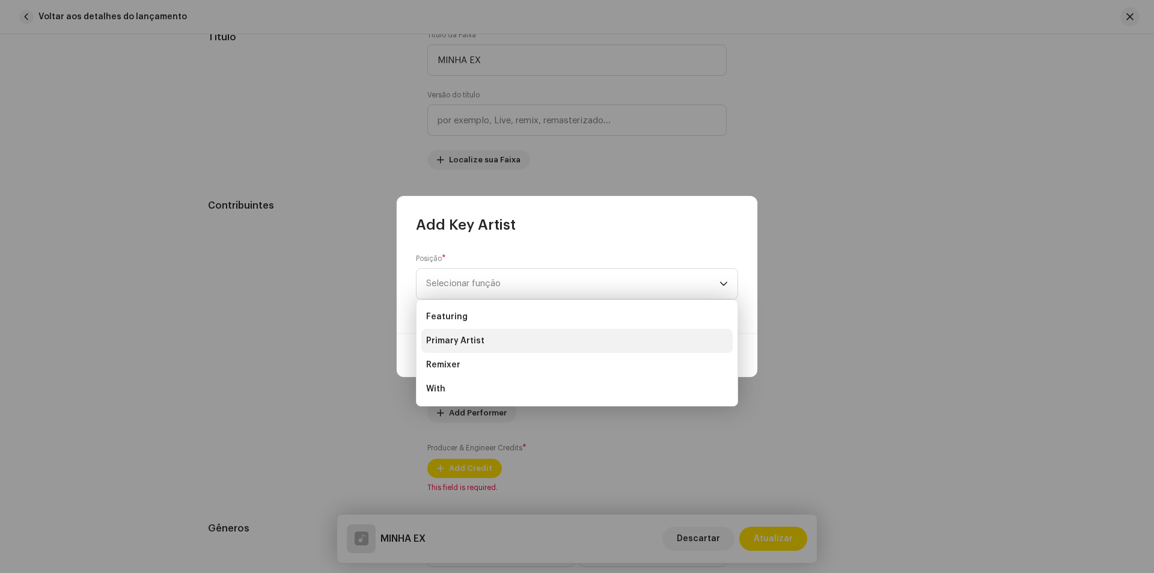
click at [527, 342] on li "Primary Artist" at bounding box center [576, 341] width 311 height 24
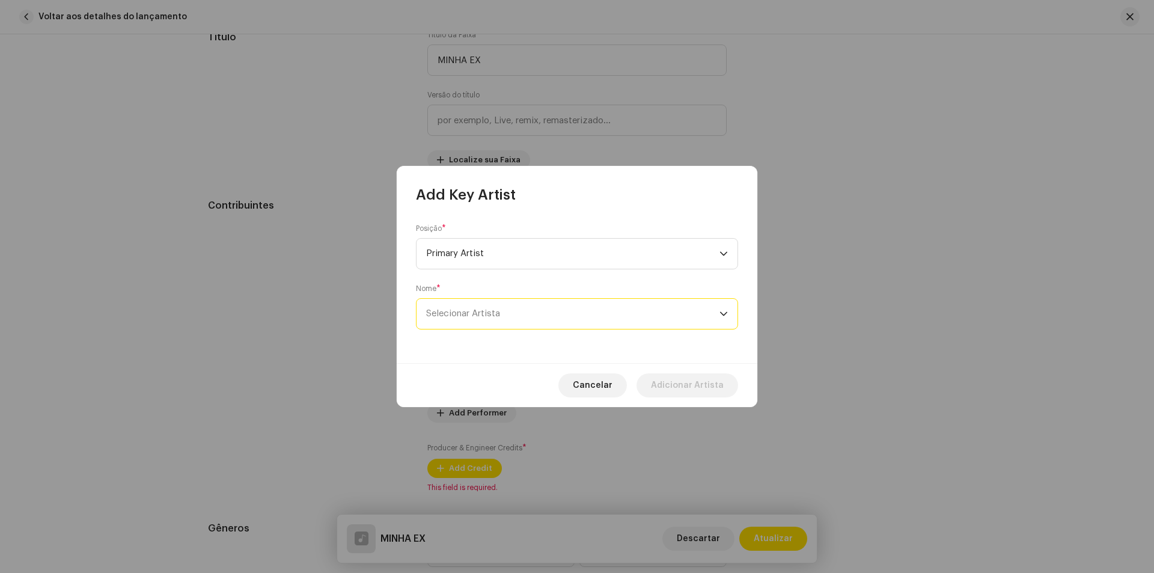
click at [568, 307] on span "Selecionar Artista" at bounding box center [572, 314] width 293 height 30
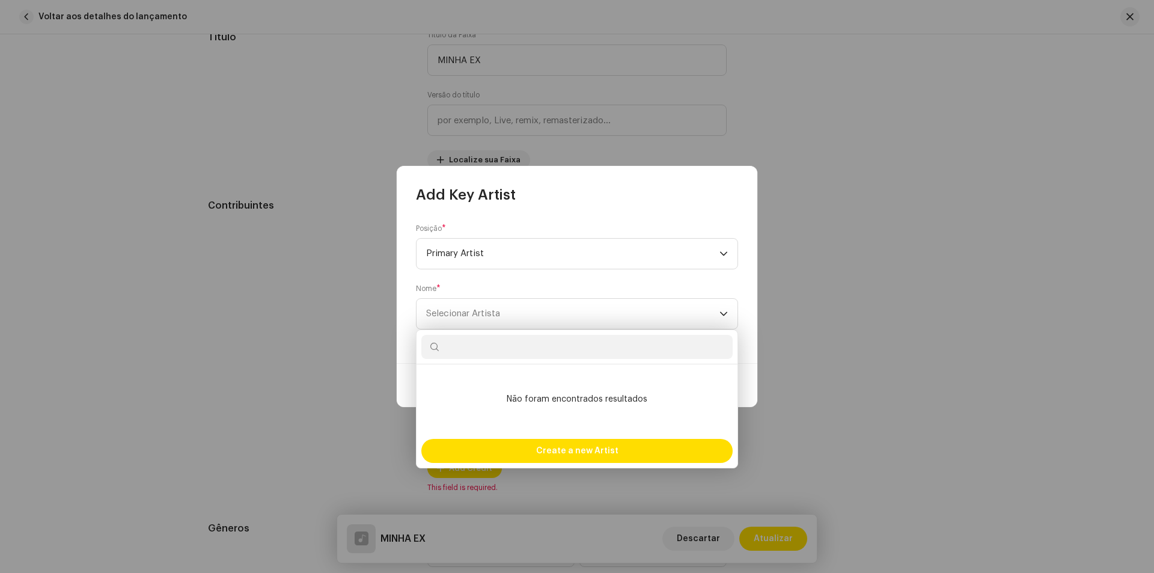
click at [560, 343] on input "text" at bounding box center [576, 347] width 311 height 24
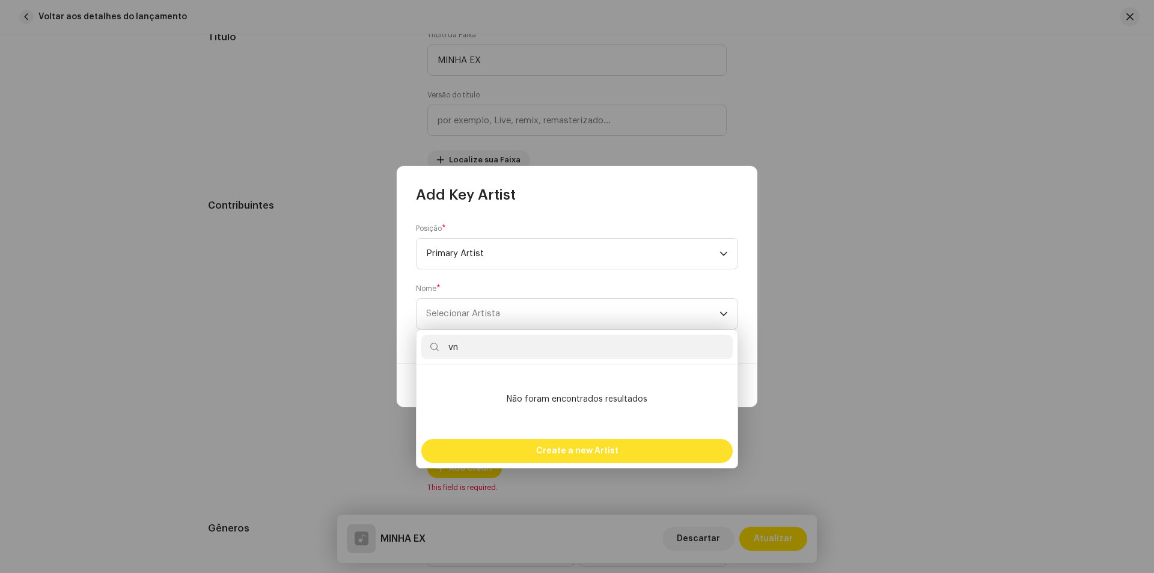
type input "vn"
click at [592, 450] on span "Create a new Artist" at bounding box center [577, 451] width 82 height 24
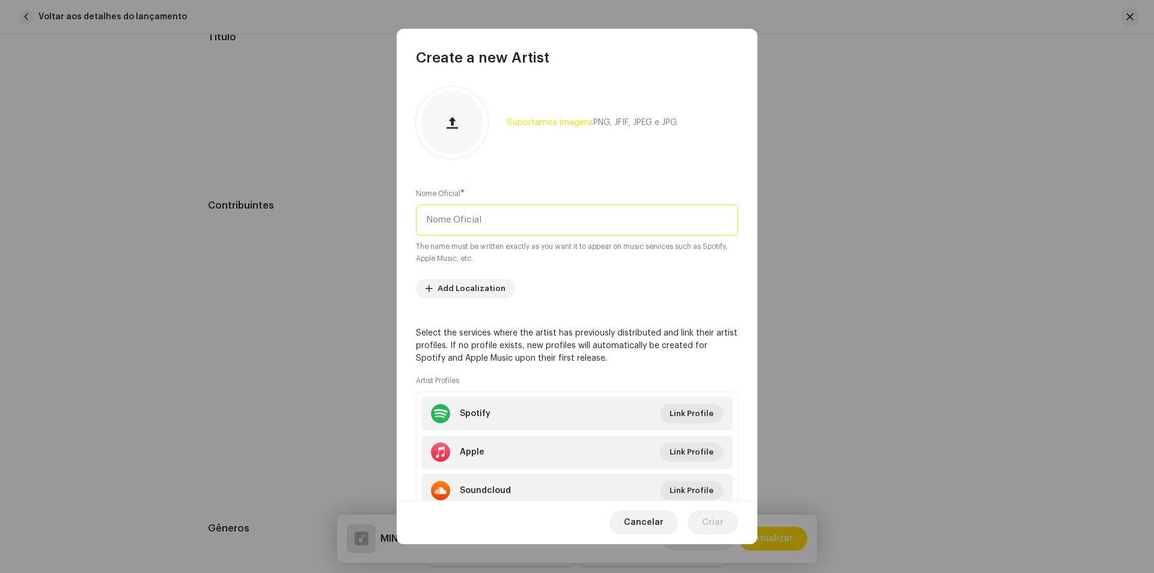
click at [583, 219] on input "text" at bounding box center [577, 219] width 322 height 31
drag, startPoint x: 509, startPoint y: 222, endPoint x: 332, endPoint y: 216, distance: 176.9
click at [332, 216] on div "Create a new Artist Suportamos imagens PNG, JFIF, JPEG e JPG. Nome Oficial * VN…" at bounding box center [577, 286] width 1154 height 573
type input "NG 10"
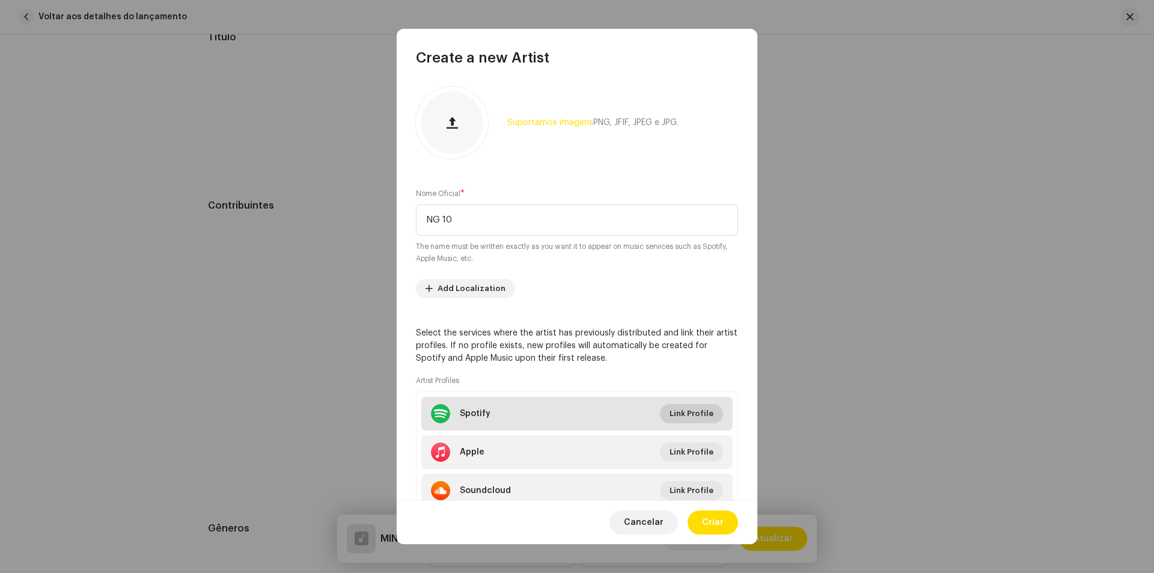
click at [682, 415] on span "Link Profile" at bounding box center [692, 414] width 44 height 24
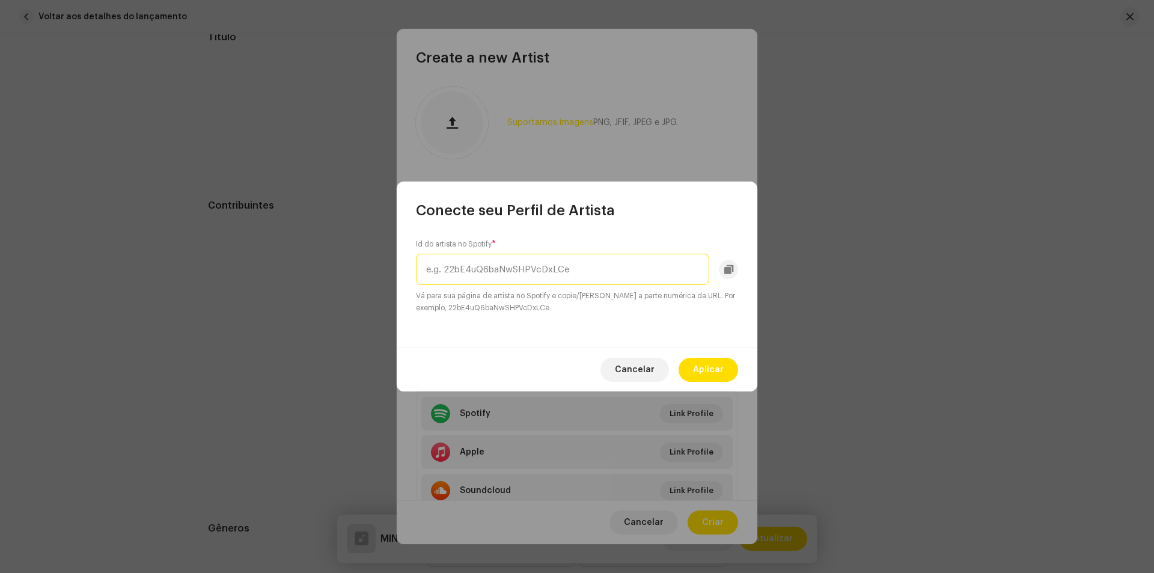
paste input "[URL][DOMAIN_NAME]"
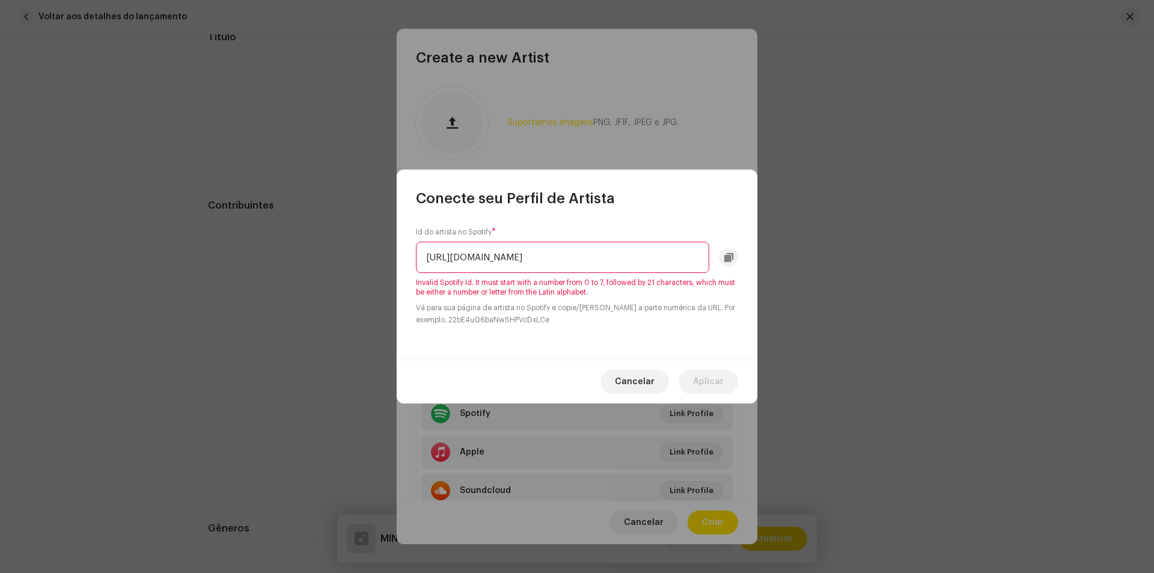
click at [625, 263] on input "[URL][DOMAIN_NAME]" at bounding box center [562, 257] width 293 height 31
click at [649, 256] on input "[URL][DOMAIN_NAME]" at bounding box center [562, 257] width 293 height 31
click at [671, 255] on input "[URL][DOMAIN_NAME]" at bounding box center [562, 257] width 293 height 31
click at [678, 257] on input "[URL][DOMAIN_NAME]" at bounding box center [562, 257] width 293 height 31
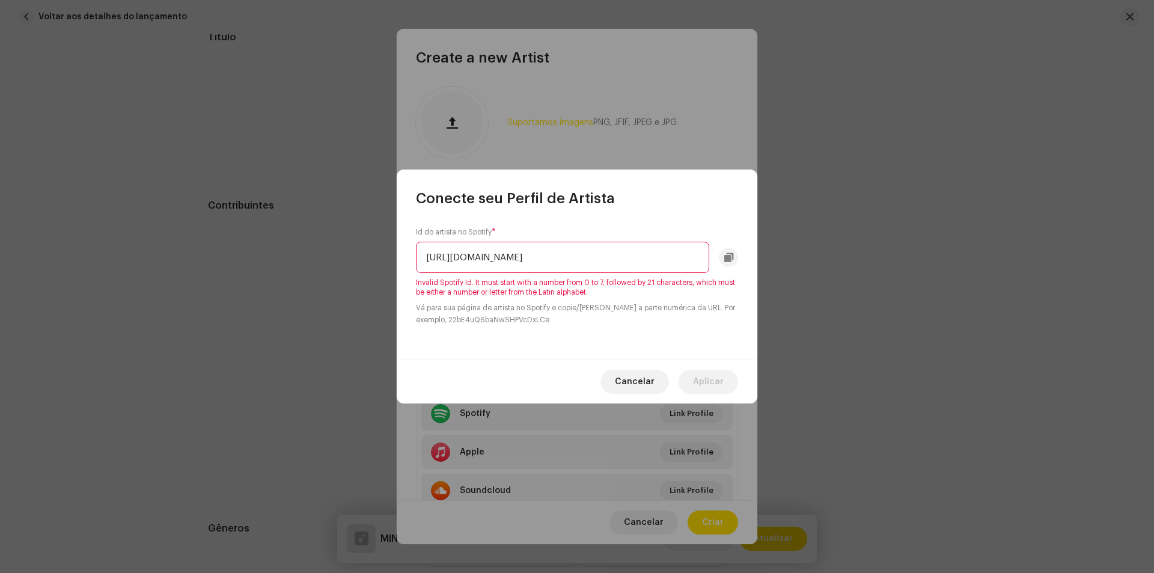
click at [681, 259] on input "[URL][DOMAIN_NAME]" at bounding box center [562, 257] width 293 height 31
click at [503, 260] on input "[URL][DOMAIN_NAME]" at bounding box center [562, 257] width 293 height 31
click at [462, 257] on input "[URL][DOMAIN_NAME]" at bounding box center [562, 257] width 293 height 31
drag, startPoint x: 484, startPoint y: 257, endPoint x: 556, endPoint y: 256, distance: 72.2
click at [492, 257] on input "[URL][DOMAIN_NAME]" at bounding box center [562, 257] width 293 height 31
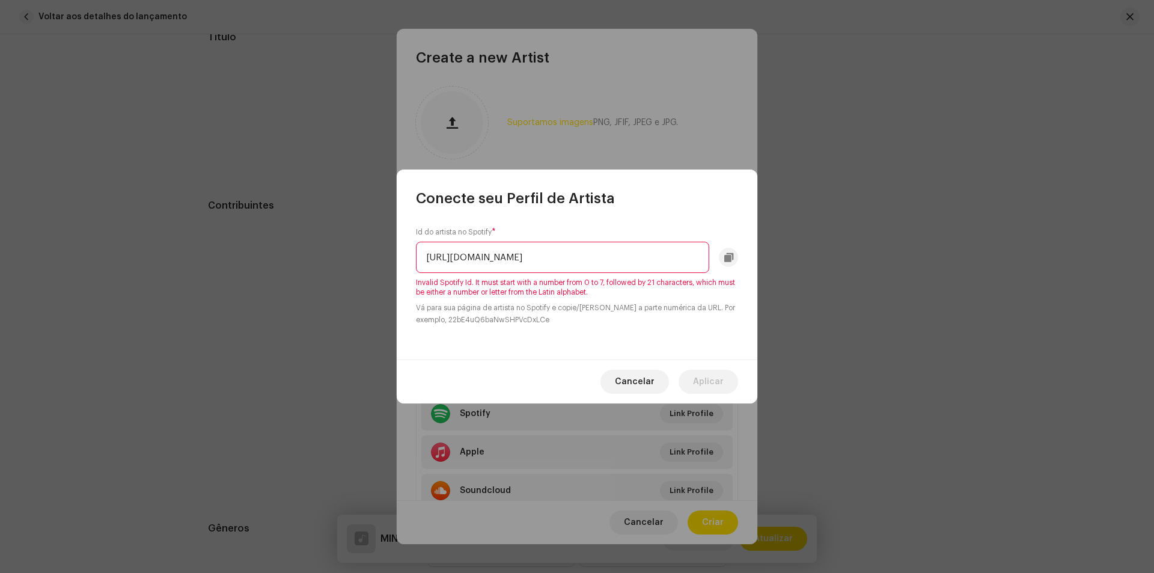
click at [556, 256] on input "[URL][DOMAIN_NAME]" at bounding box center [562, 257] width 293 height 31
click at [571, 254] on input "[URL][DOMAIN_NAME]" at bounding box center [562, 257] width 293 height 31
click at [610, 254] on input "[URL][DOMAIN_NAME]" at bounding box center [562, 257] width 293 height 31
click at [611, 255] on input "[URL][DOMAIN_NAME]" at bounding box center [562, 257] width 293 height 31
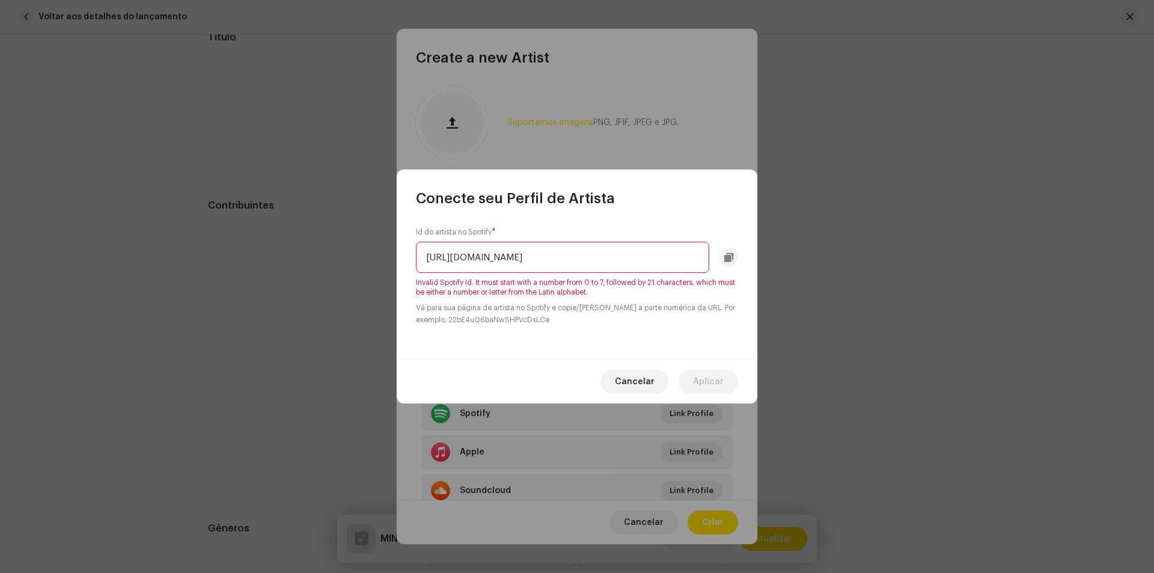
type input "[URL][DOMAIN_NAME]"
click at [705, 262] on input "[URL][DOMAIN_NAME]" at bounding box center [562, 257] width 293 height 31
click at [664, 252] on input "[URL][DOMAIN_NAME]" at bounding box center [562, 257] width 293 height 31
click at [672, 251] on input "[URL][DOMAIN_NAME]" at bounding box center [562, 257] width 293 height 31
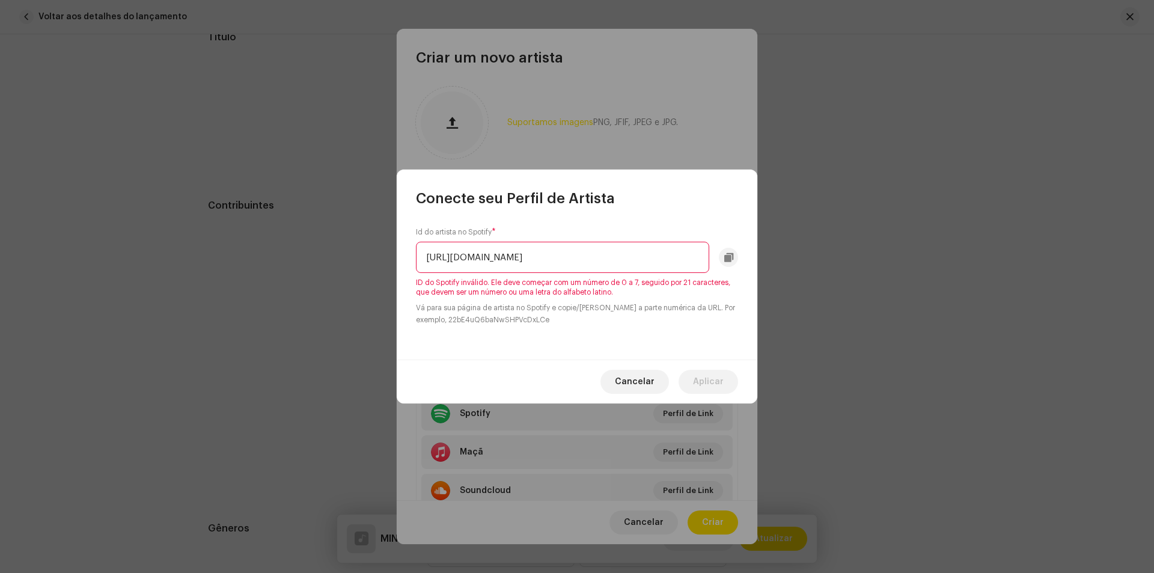
click at [510, 254] on input "[URL][DOMAIN_NAME]" at bounding box center [562, 257] width 293 height 31
click at [462, 255] on input "[URL][DOMAIN_NAME]" at bounding box center [562, 257] width 293 height 31
click at [465, 254] on input "[URL][DOMAIN_NAME]" at bounding box center [562, 257] width 293 height 31
click at [652, 266] on input "[URL][DOMAIN_NAME]" at bounding box center [562, 257] width 293 height 31
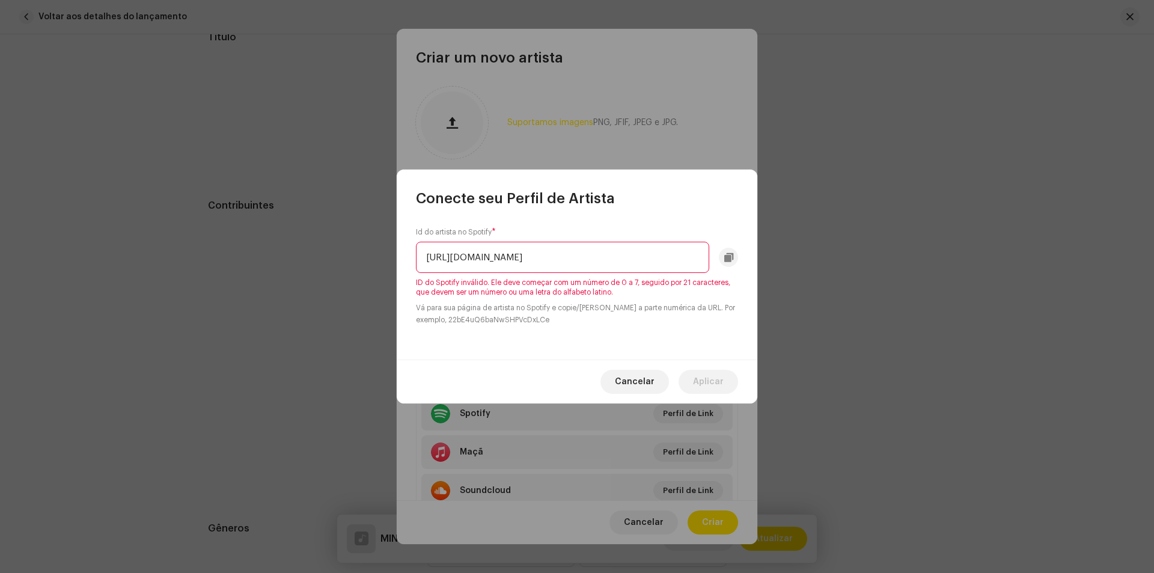
click at [652, 266] on input "[URL][DOMAIN_NAME]" at bounding box center [562, 257] width 293 height 31
click at [657, 263] on input "[URL][DOMAIN_NAME]" at bounding box center [562, 257] width 293 height 31
click at [663, 259] on input "[URL][DOMAIN_NAME]" at bounding box center [562, 257] width 293 height 31
click at [667, 257] on input "[URL][DOMAIN_NAME]" at bounding box center [562, 257] width 293 height 31
drag, startPoint x: 705, startPoint y: 260, endPoint x: 361, endPoint y: 249, distance: 344.1
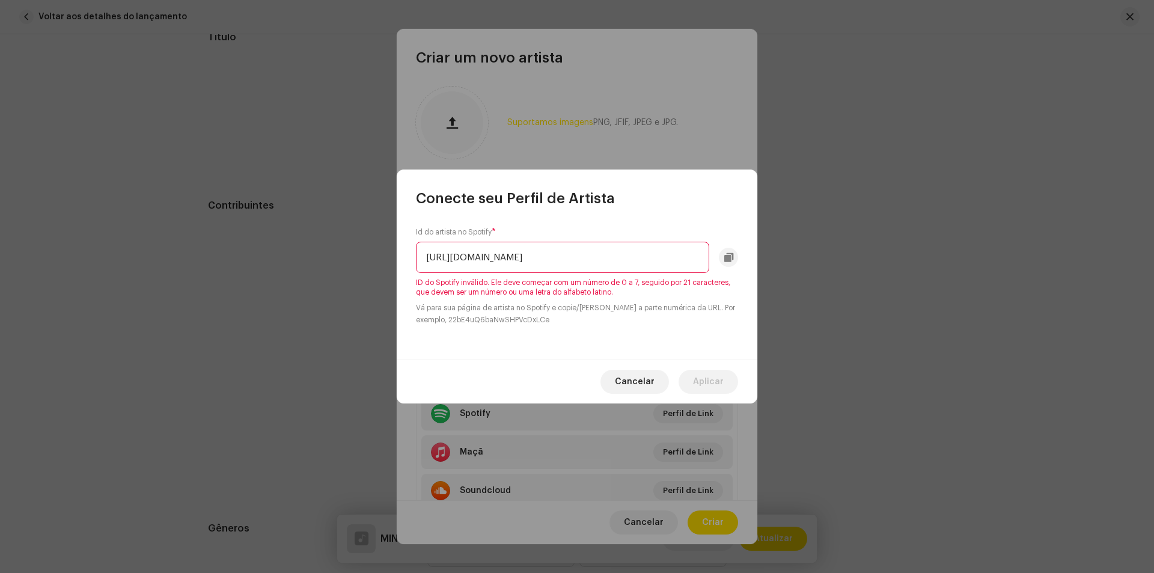
click at [361, 249] on div "Conecte seu Perfil de Artista Id do artista no Spotify * [URL][DOMAIN_NAME] ID …" at bounding box center [577, 286] width 1154 height 573
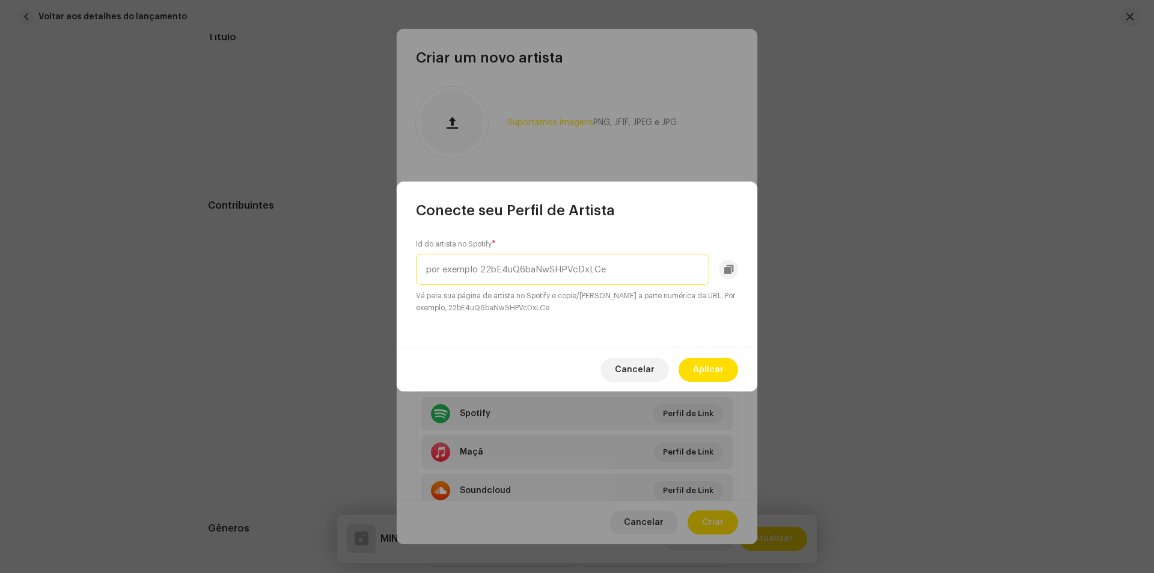
click at [595, 263] on input "text" at bounding box center [562, 269] width 293 height 31
paste input "[URL][DOMAIN_NAME]"
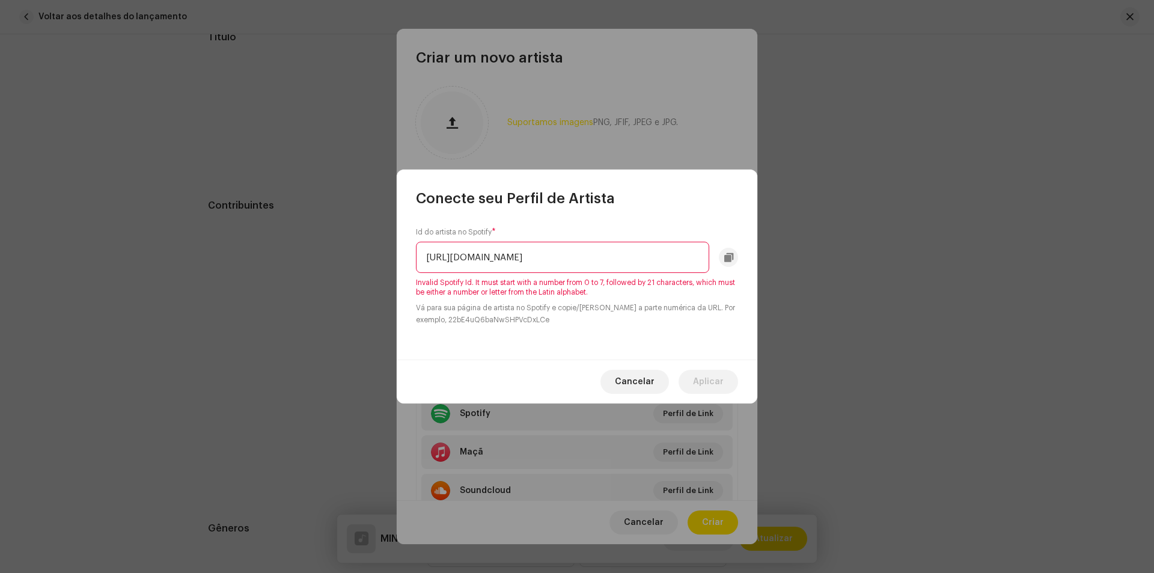
scroll to position [0, 110]
click at [444, 257] on input "[URL][DOMAIN_NAME]" at bounding box center [562, 257] width 293 height 31
click at [446, 257] on input "[URL][DOMAIN_NAME]" at bounding box center [562, 257] width 293 height 31
click at [448, 256] on input "[URL][DOMAIN_NAME]" at bounding box center [562, 257] width 293 height 31
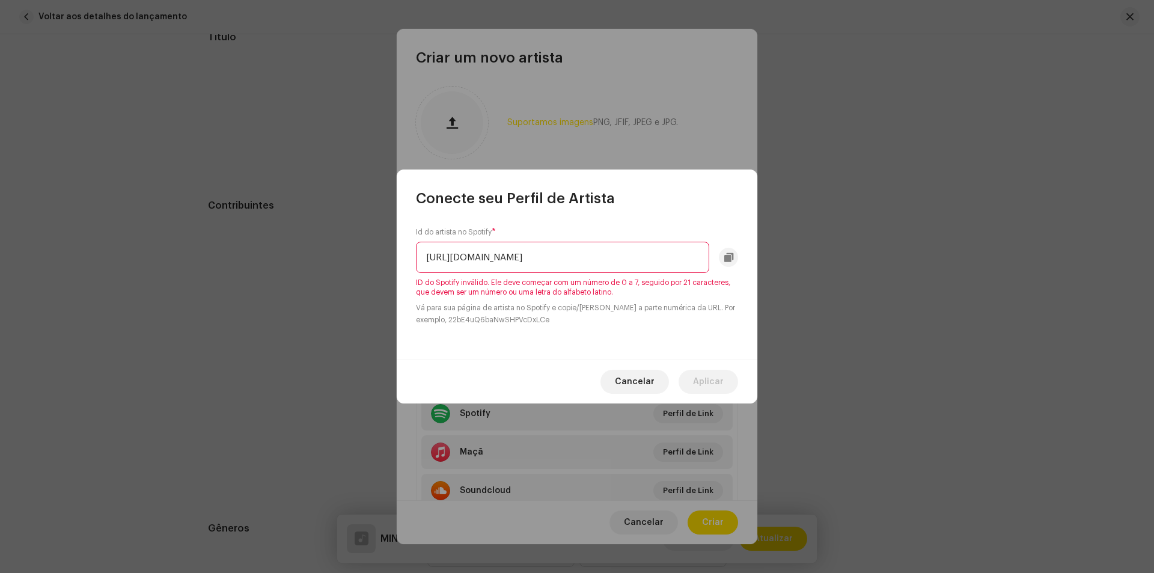
click at [447, 256] on input "[URL][DOMAIN_NAME]" at bounding box center [562, 257] width 293 height 31
type input "0ZVGLrvvGAxDXIyOXKiwUS?si=edu5prZ0T2GFhRDVLKMqjg"
click at [744, 331] on div "Id do artista no Spotify * 0ZVGLrvvGAxDXIyOXKiwUS?si=edu5prZ0T2GFhRDVLKMqjg ID …" at bounding box center [577, 284] width 361 height 152
drag, startPoint x: 535, startPoint y: 260, endPoint x: 223, endPoint y: 260, distance: 312.1
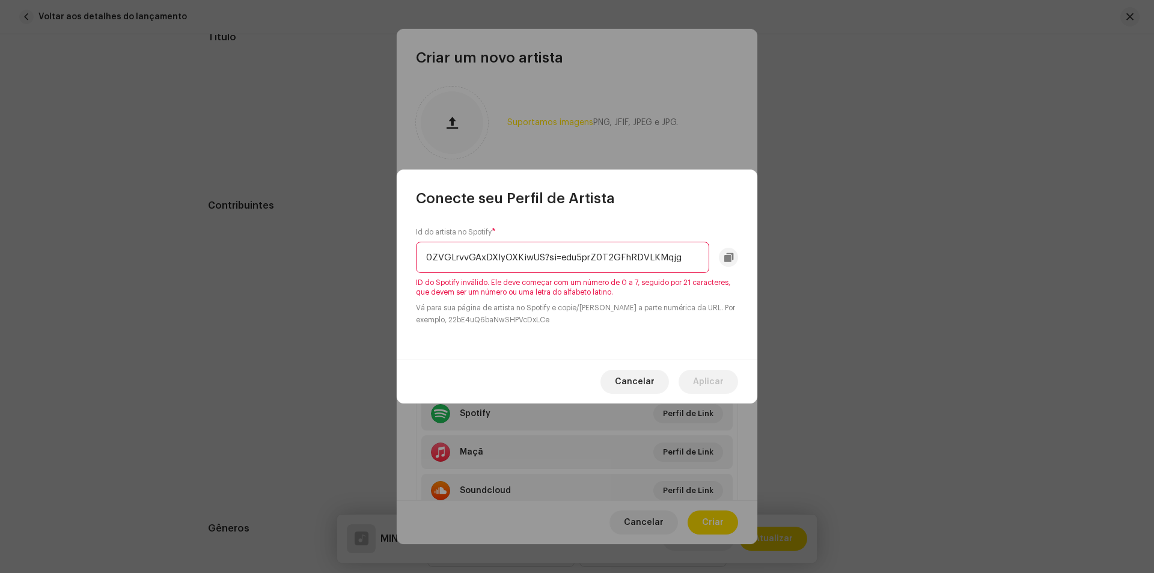
click at [228, 259] on div "Conecte seu Perfil de Artista Id do artista no Spotify * 0ZVGLrvvGAxDXIyOXKiwUS…" at bounding box center [577, 286] width 1154 height 573
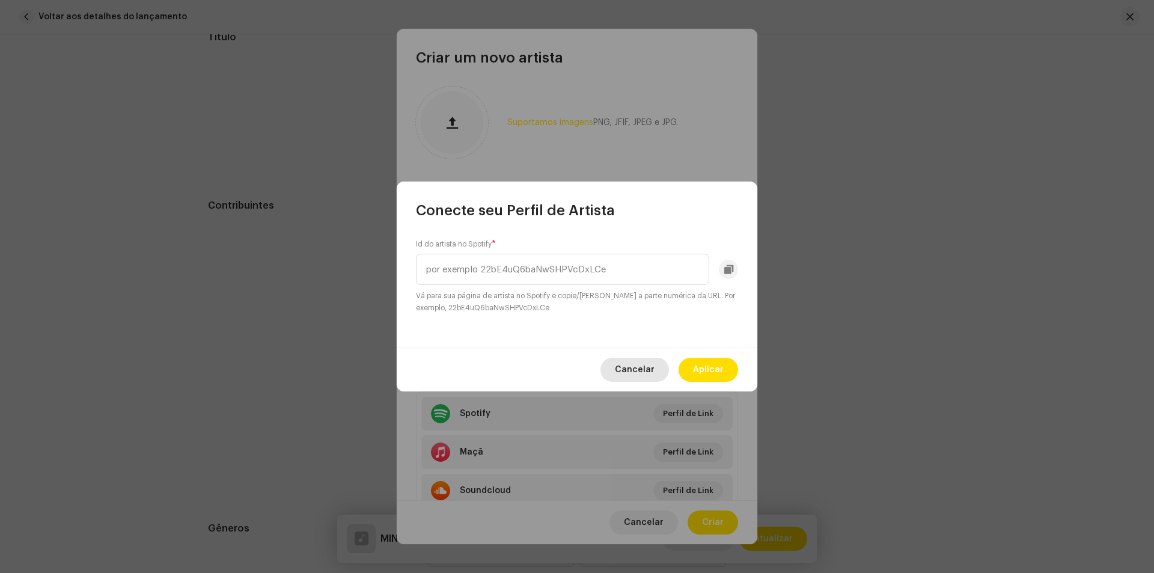
click at [657, 369] on button "Cancelar" at bounding box center [635, 370] width 69 height 24
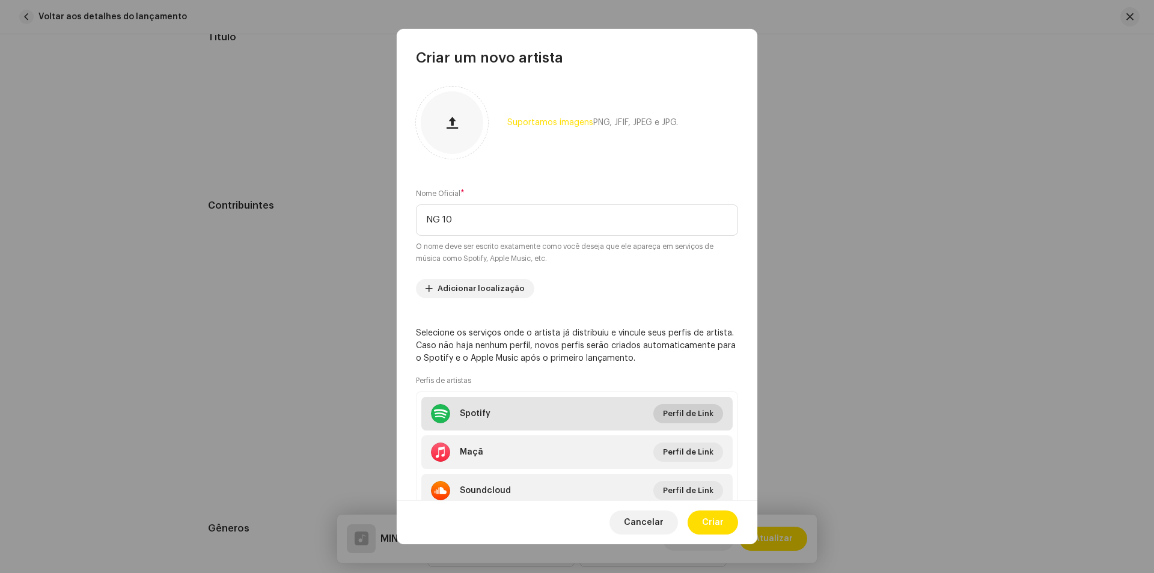
click at [663, 411] on font "Perfil de Link" at bounding box center [688, 413] width 51 height 8
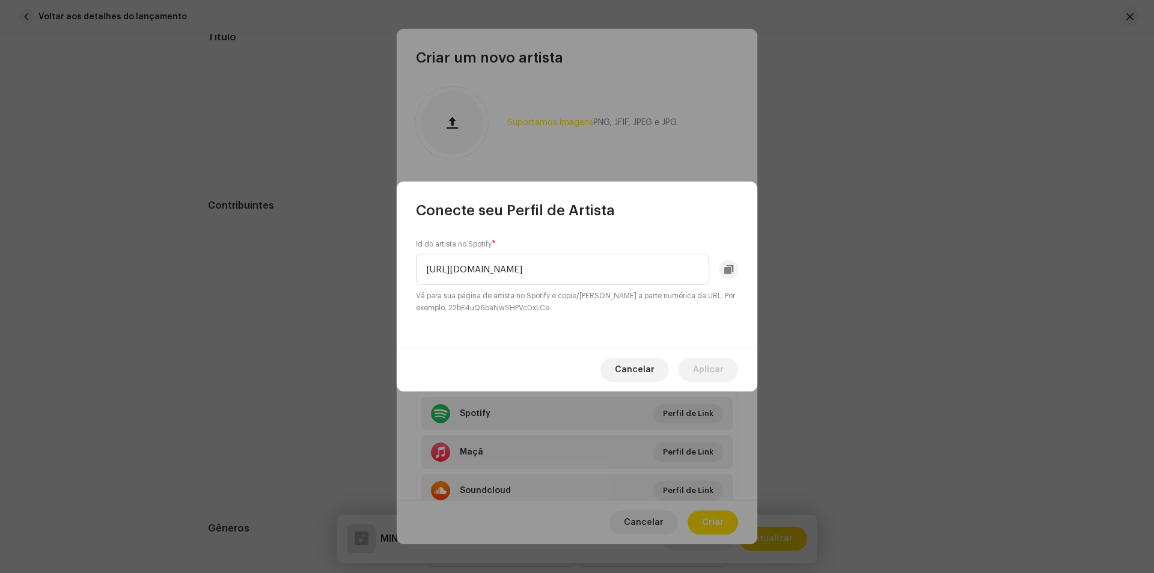
scroll to position [0, 136]
click at [452, 263] on input "[URL][DOMAIN_NAME]" at bounding box center [562, 269] width 293 height 31
type input "0ZVGLrvvGAxDXIyOXKiwUS?si=YSFhDQ0-Tiyy8Ve8bBFAcQ"
click at [719, 369] on div "Cancelar Aplicar" at bounding box center [577, 370] width 361 height 44
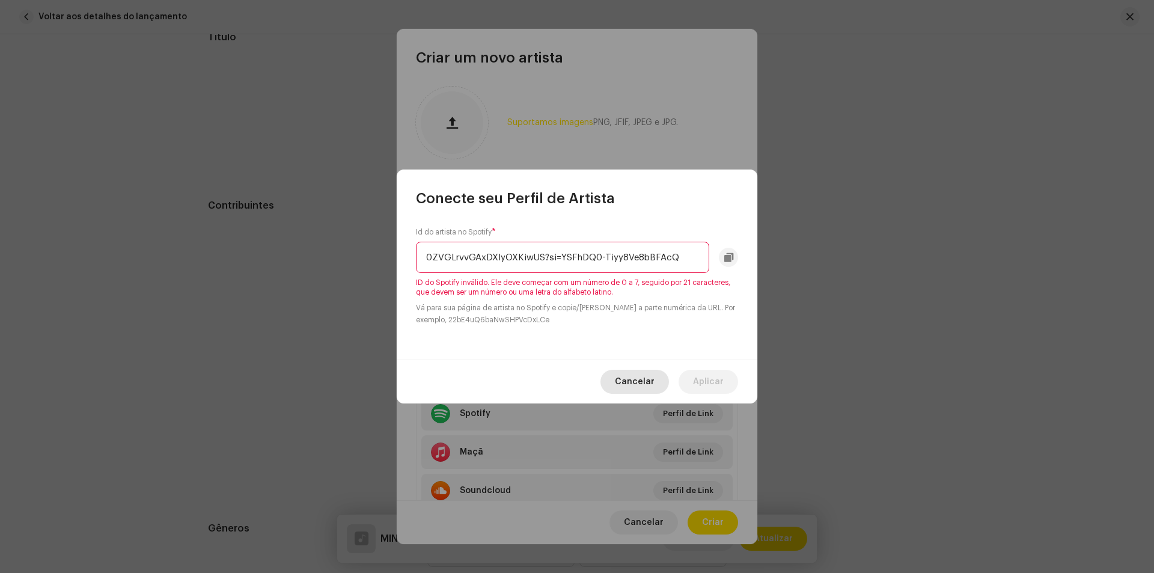
click at [662, 379] on button "Cancelar" at bounding box center [635, 382] width 69 height 24
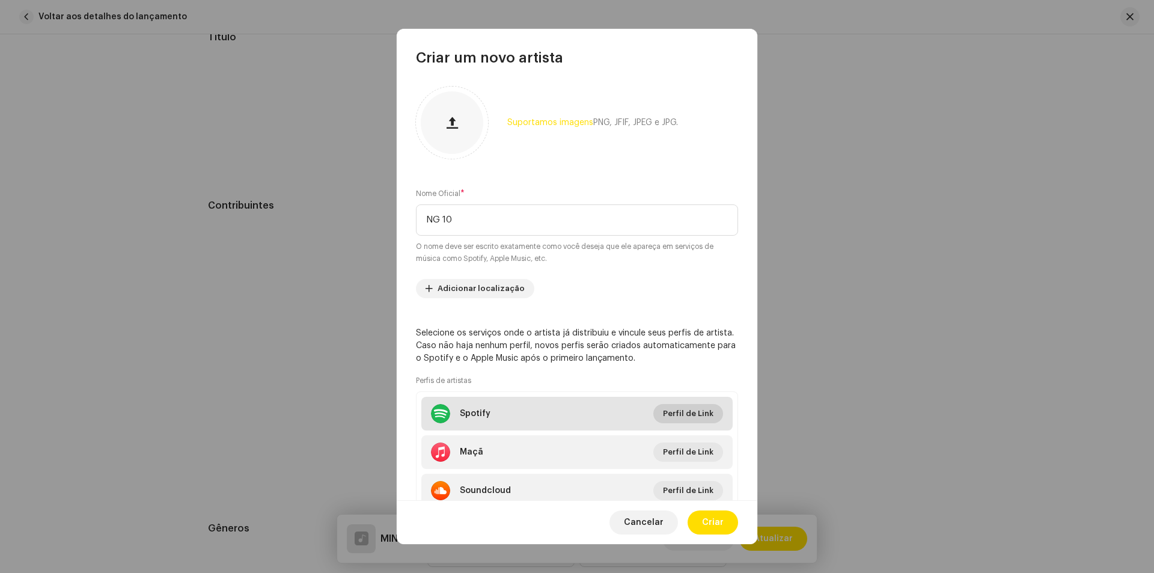
click at [686, 412] on font "Perfil de Link" at bounding box center [688, 413] width 51 height 8
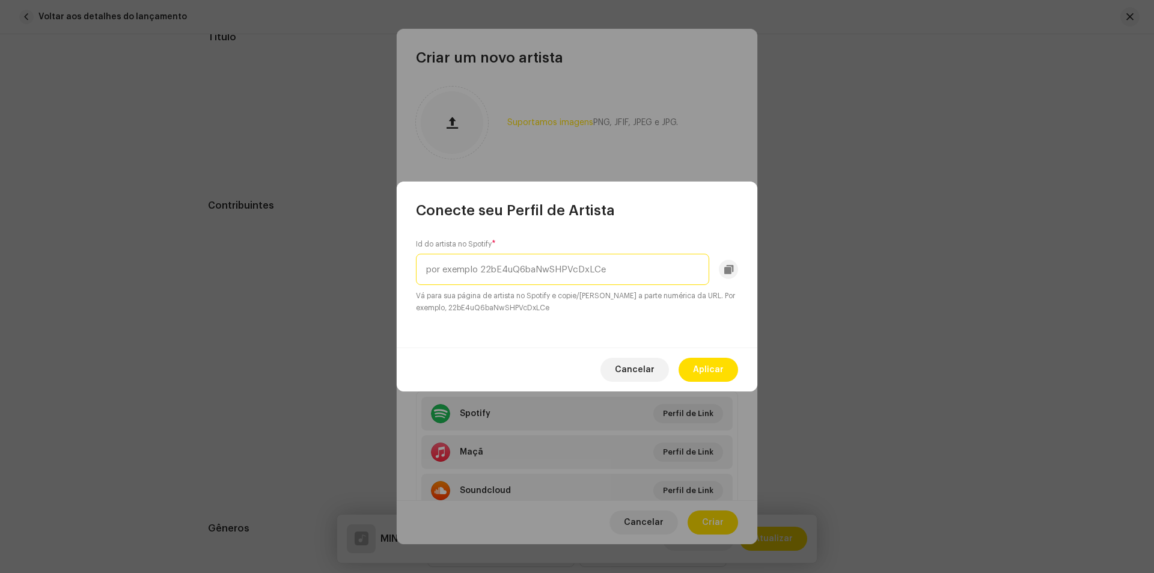
paste input "[URL][DOMAIN_NAME]"
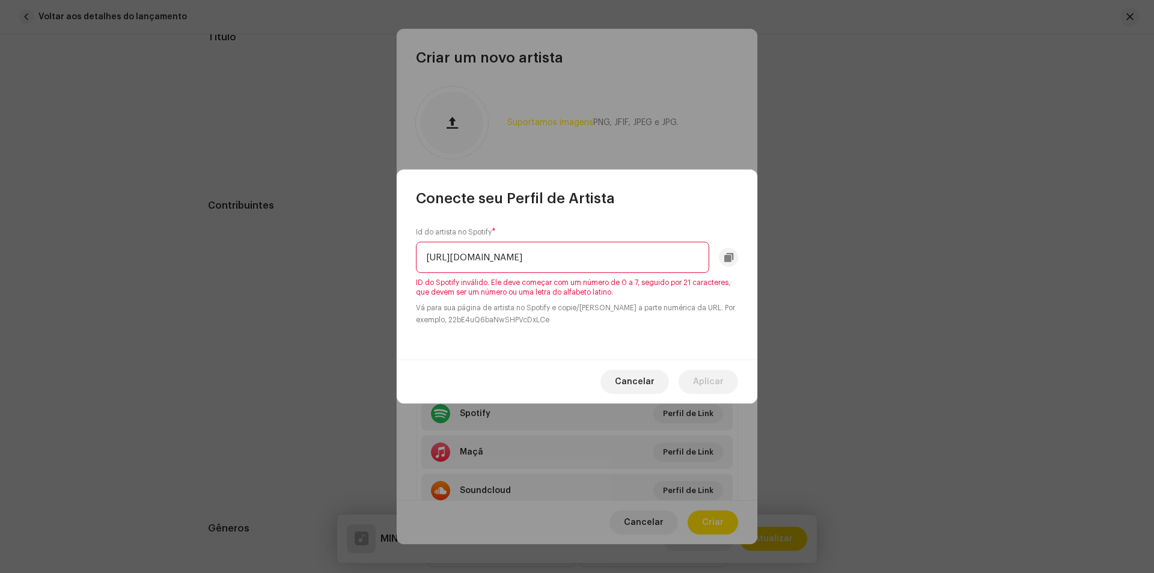
drag, startPoint x: 599, startPoint y: 256, endPoint x: 381, endPoint y: 259, distance: 218.3
click at [381, 259] on div "Conecte seu Perfil de Artista Id do artista no Spotify * [URL][DOMAIN_NAME] ID …" at bounding box center [577, 286] width 1154 height 573
type input "6v6RR6weMbwH7bgcw"
click at [686, 328] on div "Id do artista no Spotify * 6v6RR6weMbwH7bgcw ID do Spotify inválido. Ele deve c…" at bounding box center [577, 284] width 361 height 152
click at [673, 266] on input "6v6RR6weMbwH7bgcw" at bounding box center [562, 257] width 293 height 31
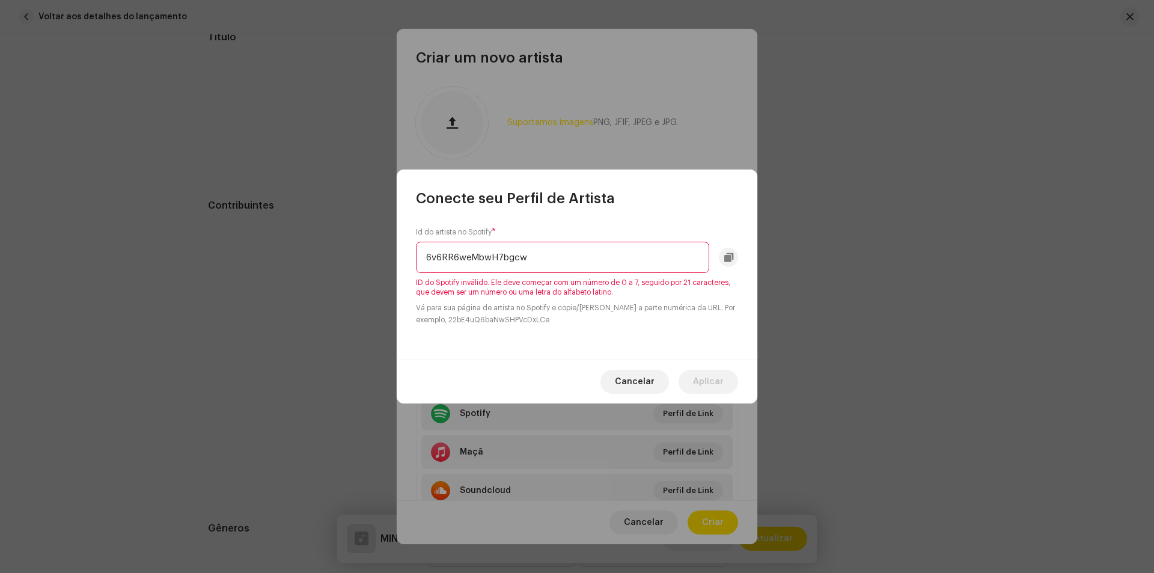
click at [673, 264] on input "6v6RR6weMbwH7bgcw" at bounding box center [562, 257] width 293 height 31
click at [678, 257] on input "6v6RR6weMbwH7bgcw" at bounding box center [562, 257] width 293 height 31
click at [679, 378] on div "Cancelar Aplicar" at bounding box center [577, 382] width 361 height 44
click at [680, 342] on div "Id do artista no Spotify * 6v6RR6weMbwH7bgcw ID do Spotify inválido. Ele deve c…" at bounding box center [577, 284] width 361 height 152
click at [681, 341] on div "Id do artista no Spotify * 6v6RR6weMbwH7bgcw ID do Spotify inválido. Ele deve c…" at bounding box center [577, 284] width 361 height 152
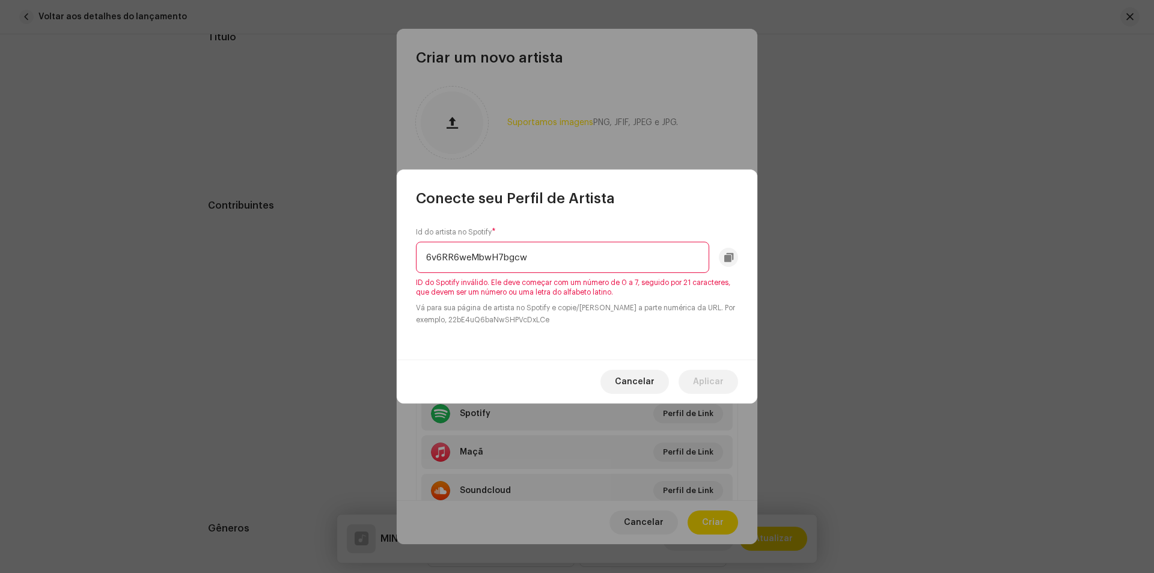
click at [663, 248] on input "6v6RR6weMbwH7bgcw" at bounding box center [562, 257] width 293 height 31
click at [655, 388] on span "Cancelar" at bounding box center [635, 382] width 40 height 24
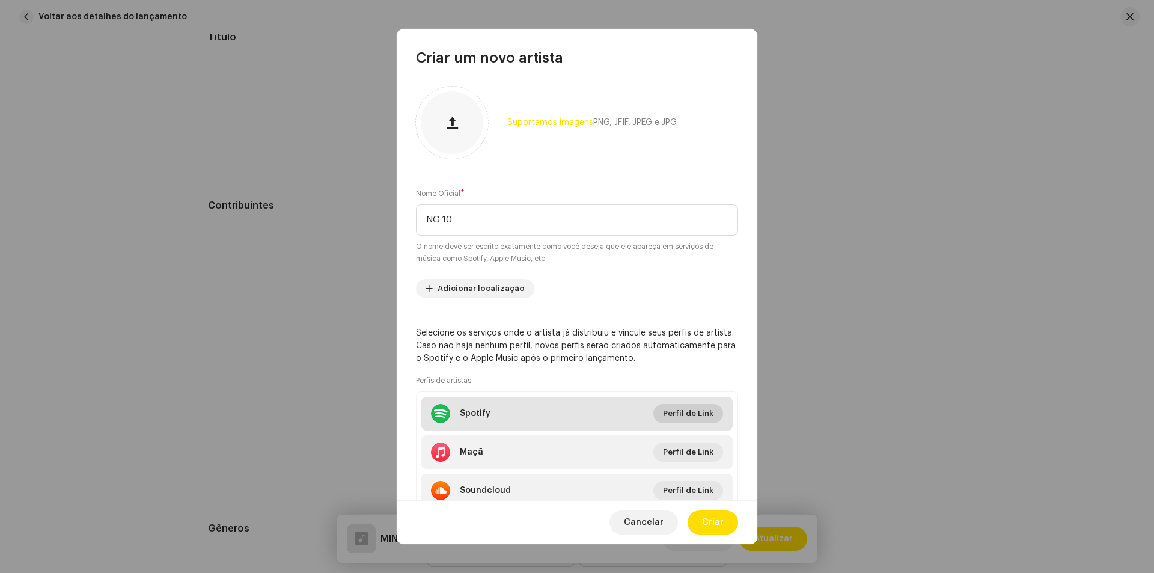
click at [685, 408] on span "Perfil de Link" at bounding box center [688, 414] width 51 height 24
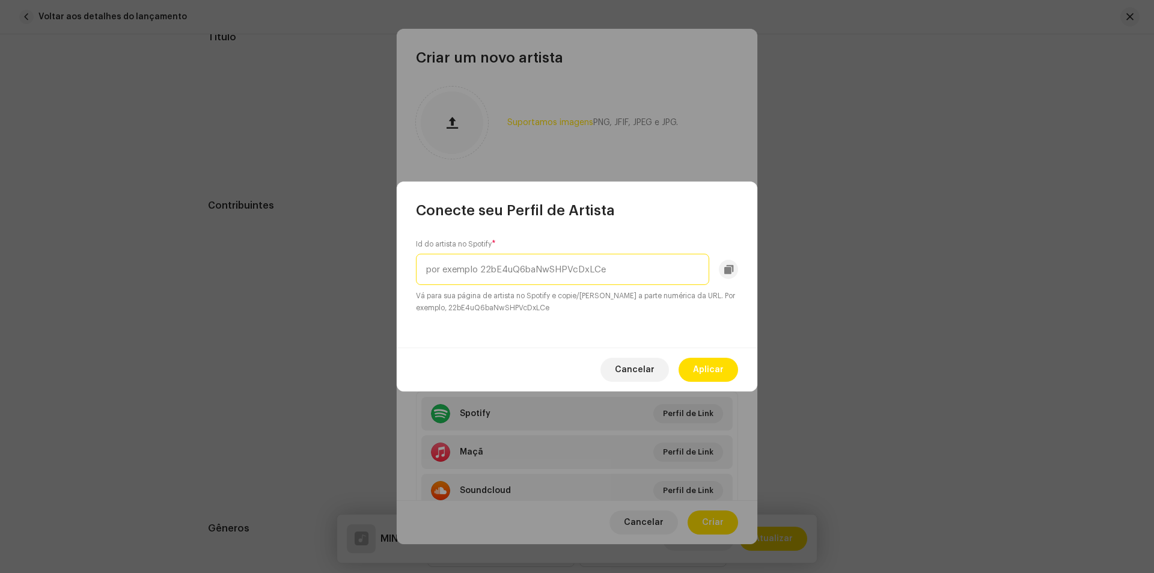
click at [587, 266] on input "text" at bounding box center [562, 269] width 293 height 31
click at [591, 265] on input "text" at bounding box center [562, 269] width 293 height 31
paste input "0ZVGLrvvGAxDXIyOXKiwUS"
type input "0ZVGLrvvGAxDXIyOXKiwUS"
click at [712, 366] on font "Aplicar" at bounding box center [708, 370] width 31 height 8
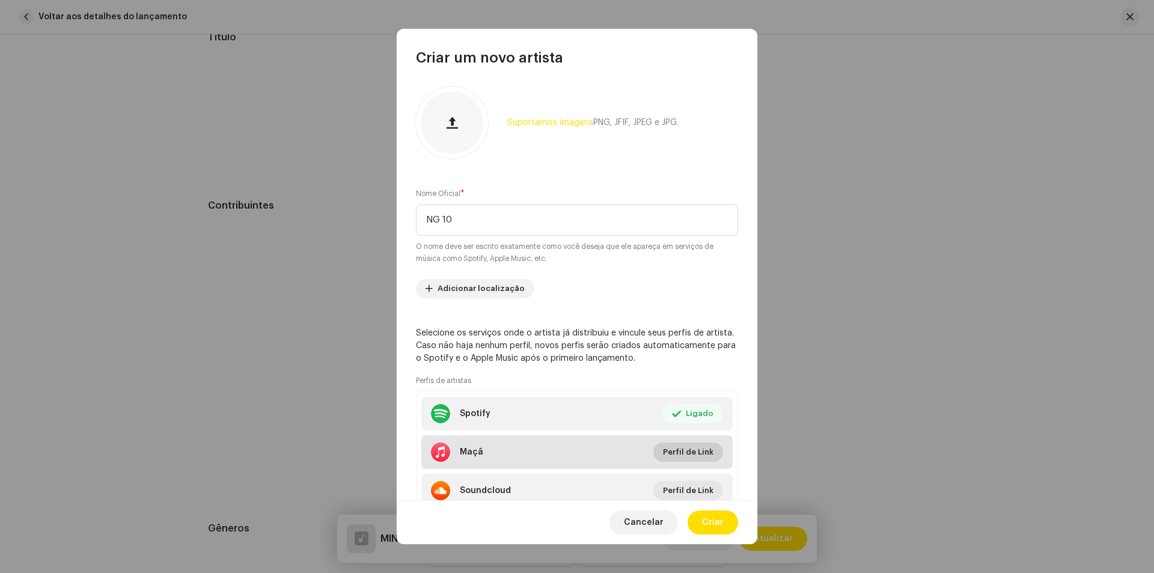
click at [673, 458] on span "Perfil de Link" at bounding box center [688, 452] width 51 height 24
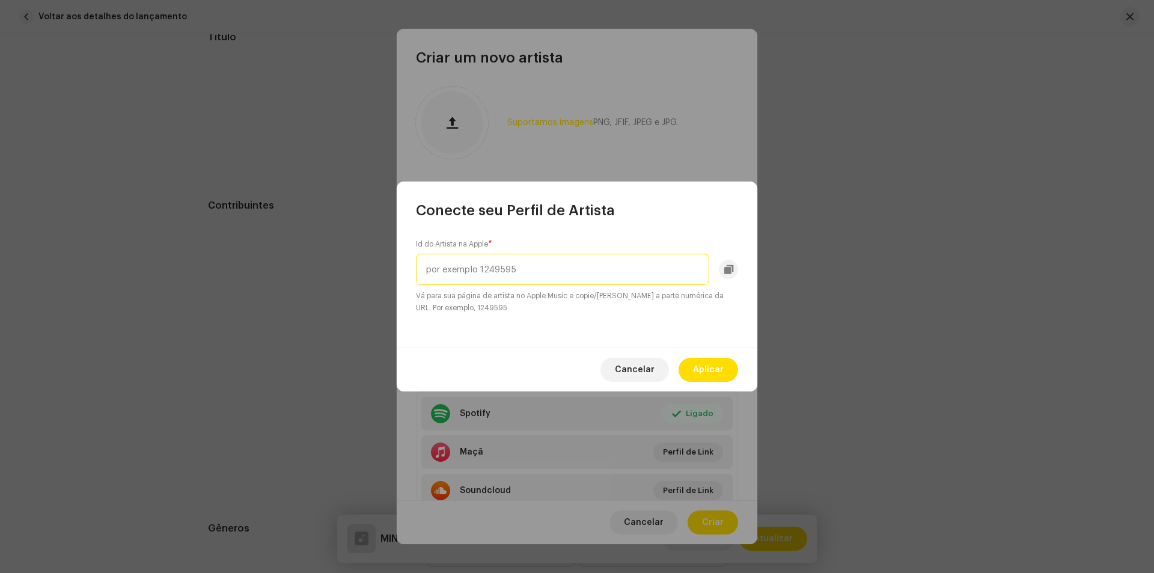
click at [643, 281] on input "text" at bounding box center [562, 269] width 293 height 31
click at [647, 274] on input "text" at bounding box center [562, 269] width 293 height 31
paste input "1687216416"
type input "1687216416"
click at [706, 372] on font "Aplicar" at bounding box center [708, 370] width 31 height 8
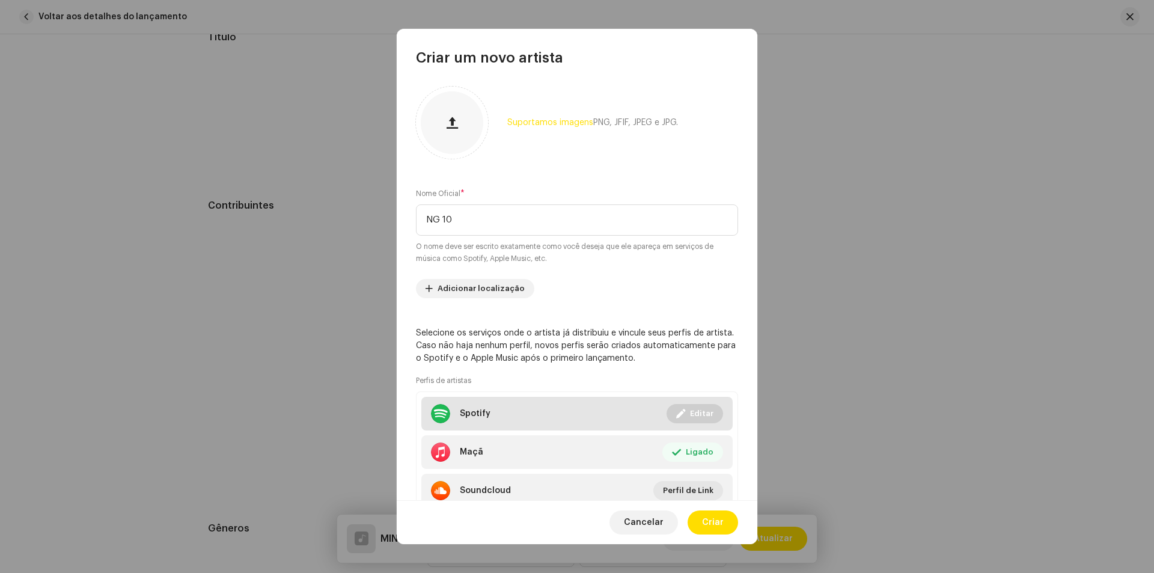
scroll to position [46, 0]
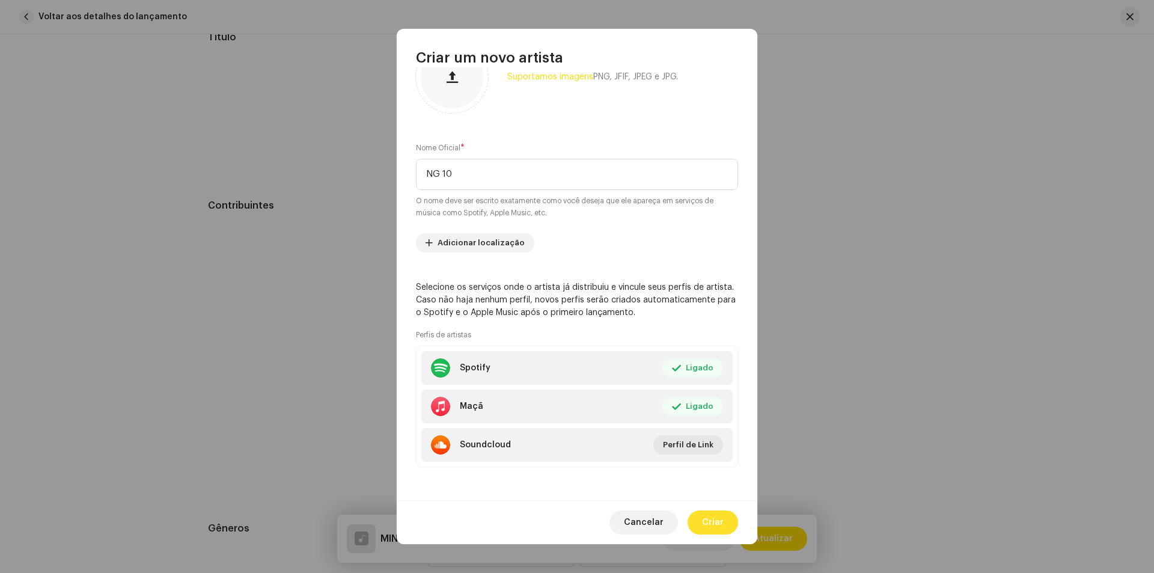
click at [722, 518] on span "Criar" at bounding box center [713, 522] width 22 height 24
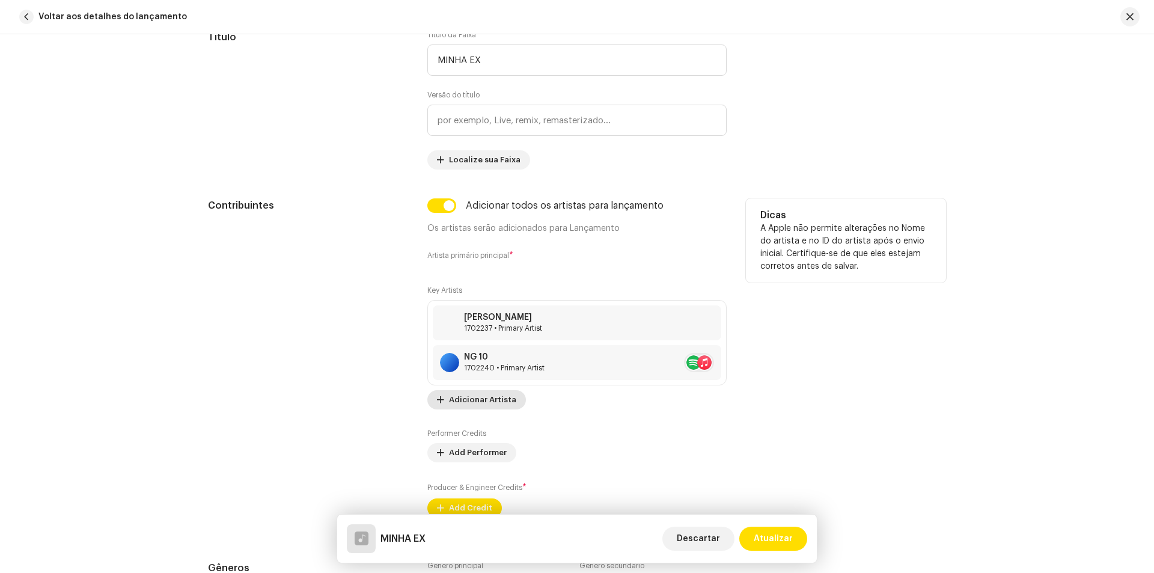
click at [471, 402] on span "Adicionar Artista" at bounding box center [482, 400] width 67 height 24
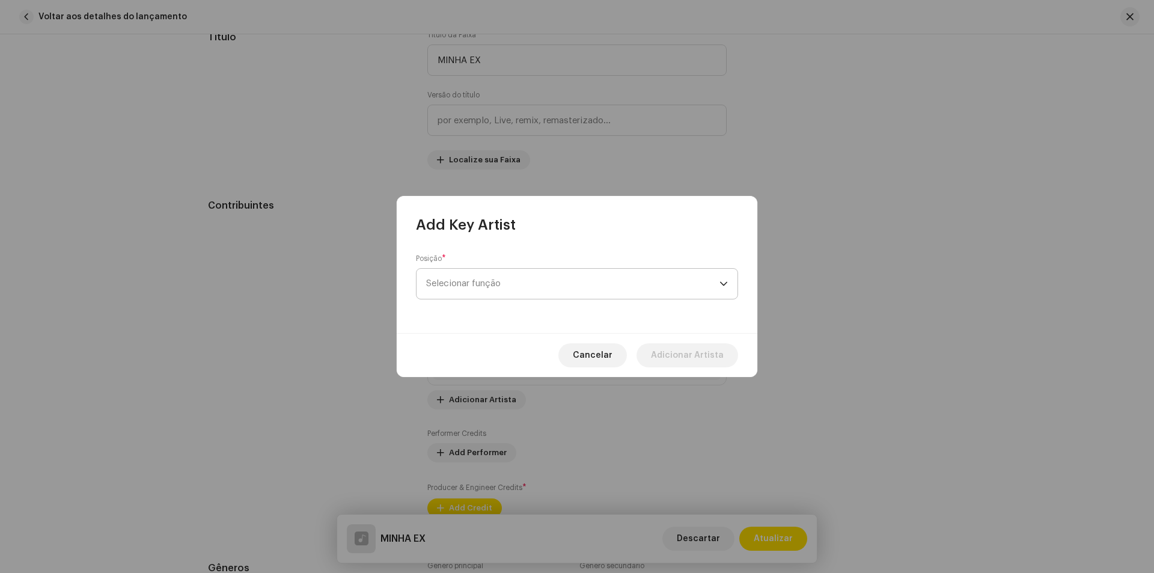
click at [541, 287] on span "Selecionar função" at bounding box center [572, 284] width 293 height 30
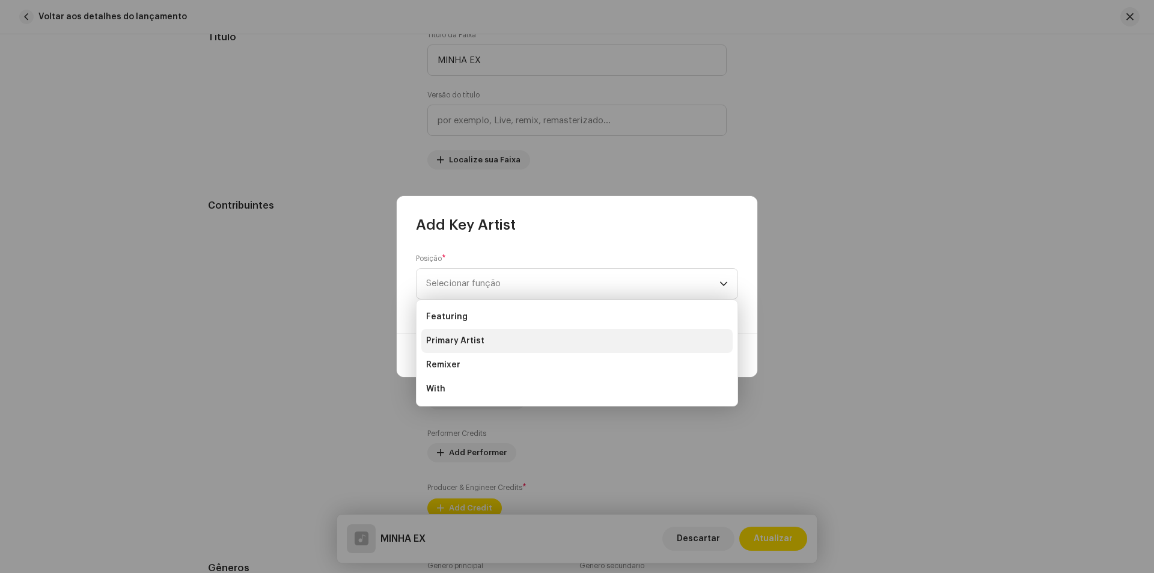
click at [481, 344] on span "Primary Artist" at bounding box center [455, 341] width 58 height 12
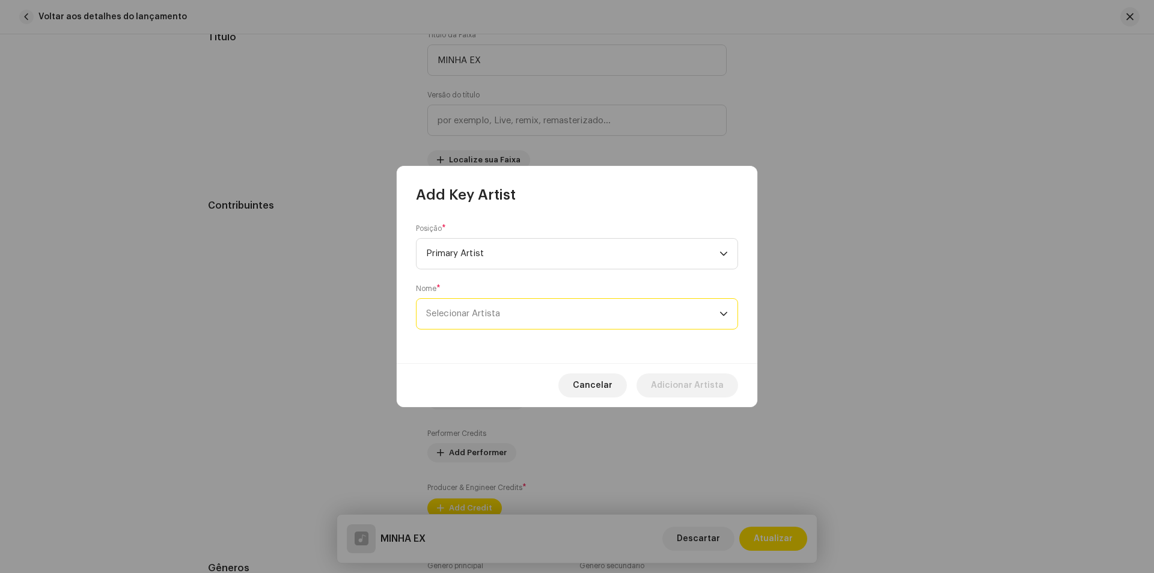
click at [506, 308] on span "Selecionar Artista" at bounding box center [572, 314] width 293 height 30
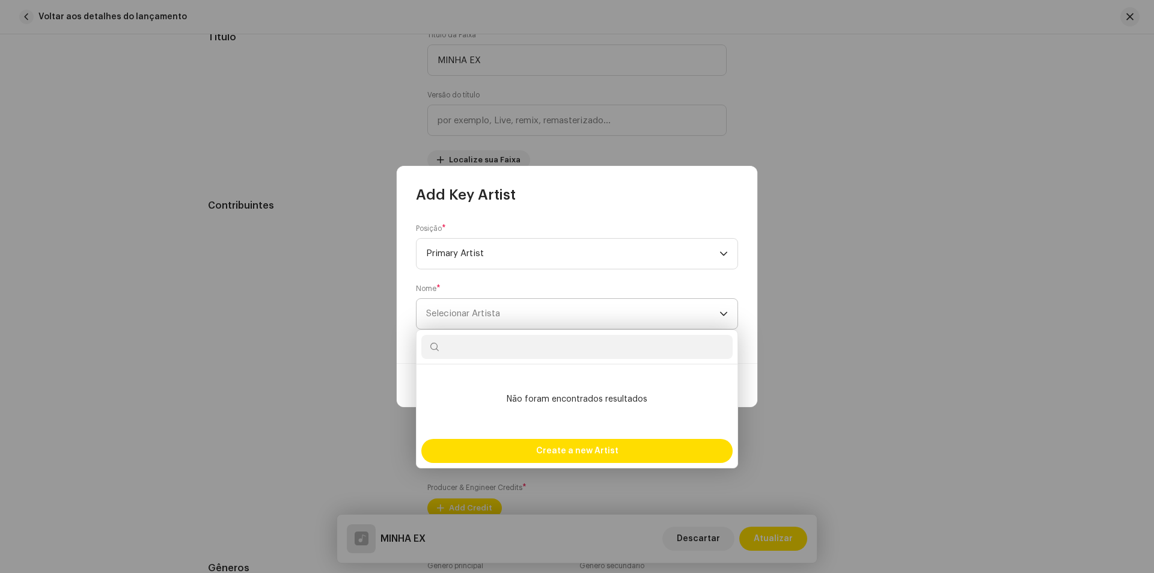
type input "N"
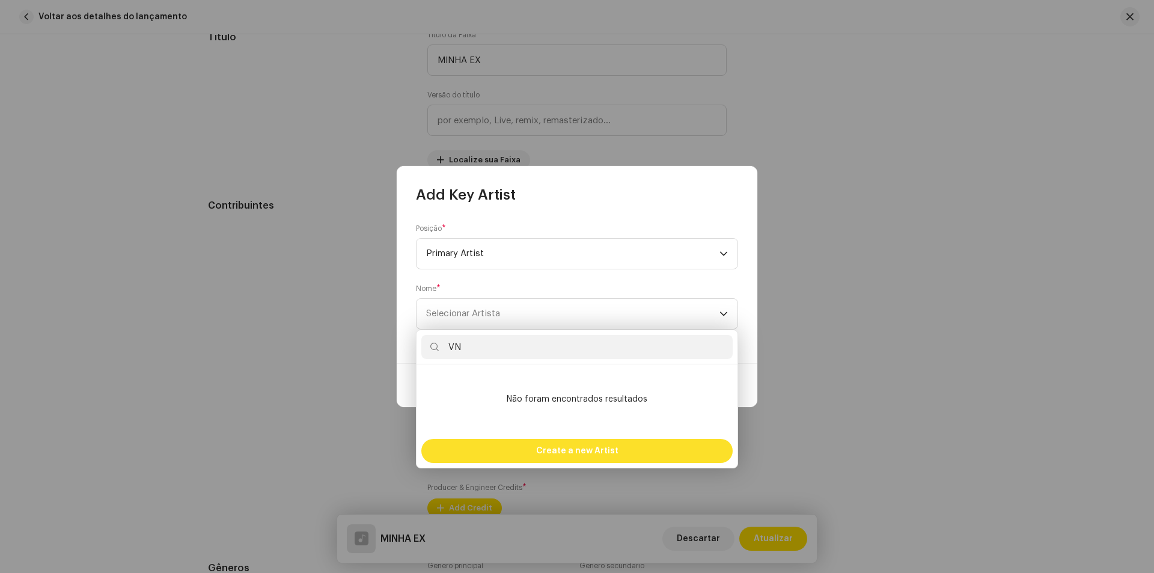
type input "VN"
click at [539, 444] on span "Create a new Artist" at bounding box center [577, 451] width 82 height 24
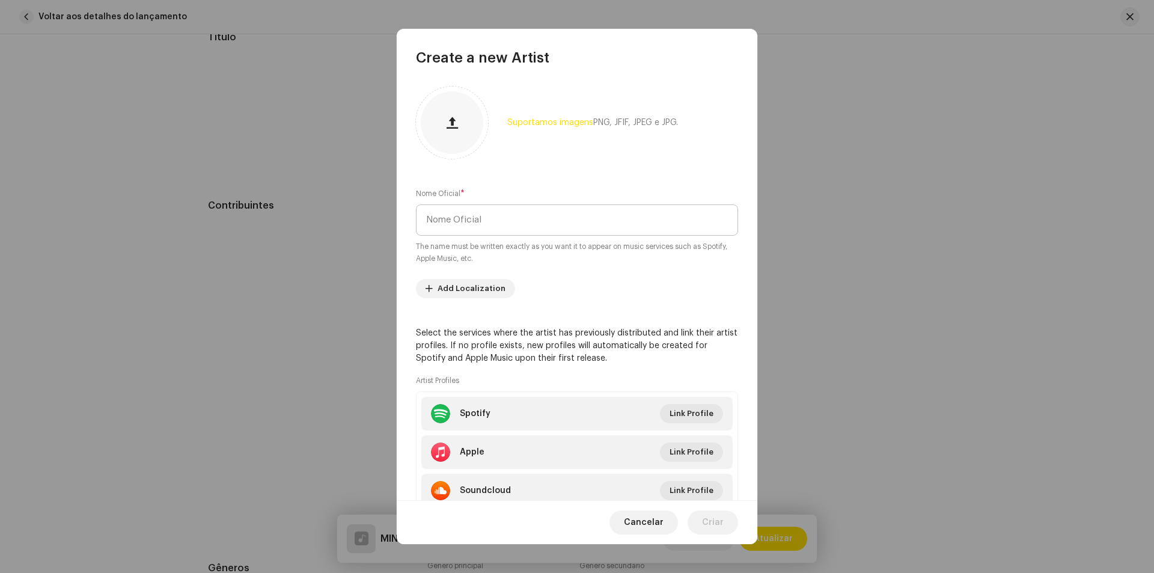
drag, startPoint x: 485, startPoint y: 242, endPoint x: 485, endPoint y: 230, distance: 11.4
click at [485, 241] on small "The name must be written exactly as you want it to appear on music services suc…" at bounding box center [577, 253] width 322 height 24
click at [485, 226] on input "text" at bounding box center [577, 219] width 322 height 31
click at [492, 215] on input "text" at bounding box center [577, 219] width 322 height 31
click at [493, 216] on input "text" at bounding box center [577, 219] width 322 height 31
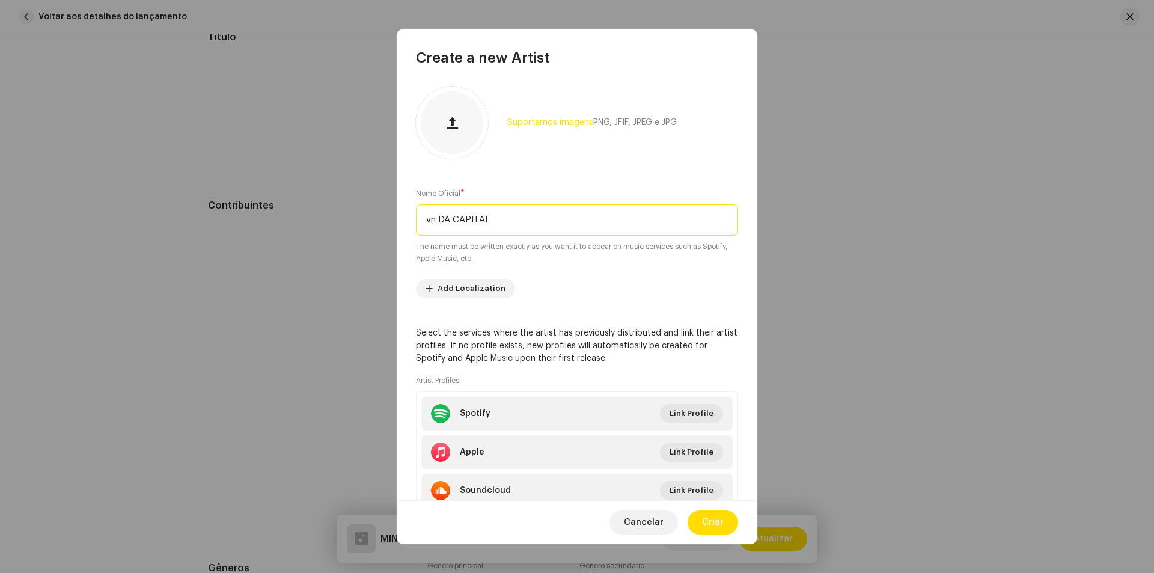
drag, startPoint x: 437, startPoint y: 217, endPoint x: 332, endPoint y: 225, distance: 104.3
click at [332, 225] on div "Create a new Artist Suportamos imagens PNG, JFIF, JPEG e JPG. Nome Oficial * vn…" at bounding box center [577, 286] width 1154 height 573
type input "VN DA CAPITAL"
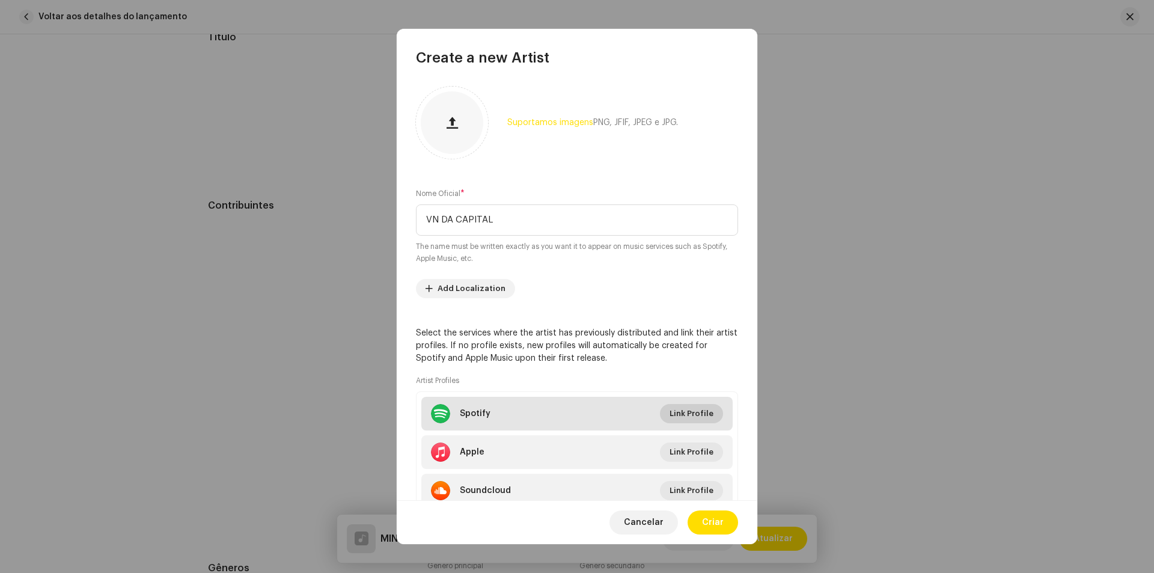
click at [682, 415] on span "Link Profile" at bounding box center [692, 414] width 44 height 24
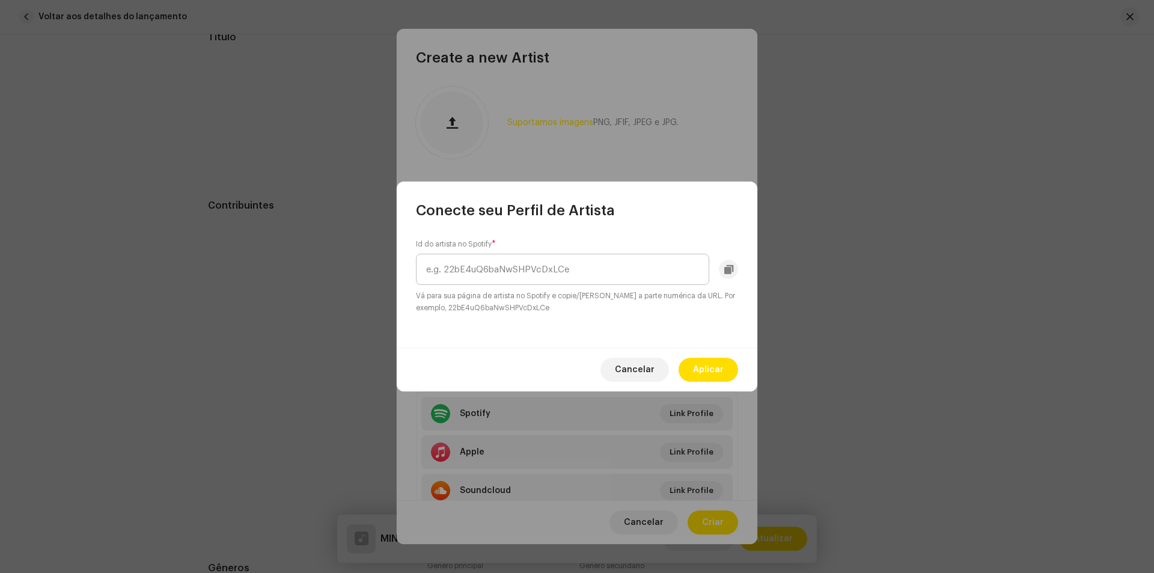
click at [607, 274] on input "text" at bounding box center [562, 269] width 293 height 31
click at [607, 272] on input "text" at bounding box center [562, 269] width 293 height 31
type input "7IoEv7I6VBxzQi3FYqLqdT"
click at [720, 370] on span "Aplicar" at bounding box center [708, 370] width 31 height 24
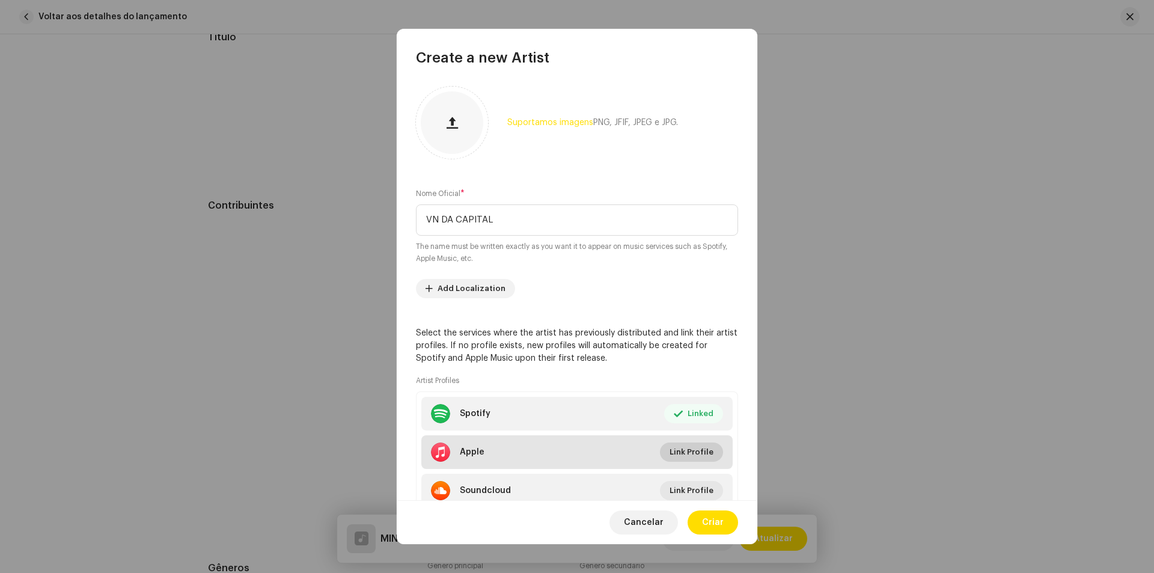
click at [689, 455] on span "Link Profile" at bounding box center [692, 452] width 44 height 24
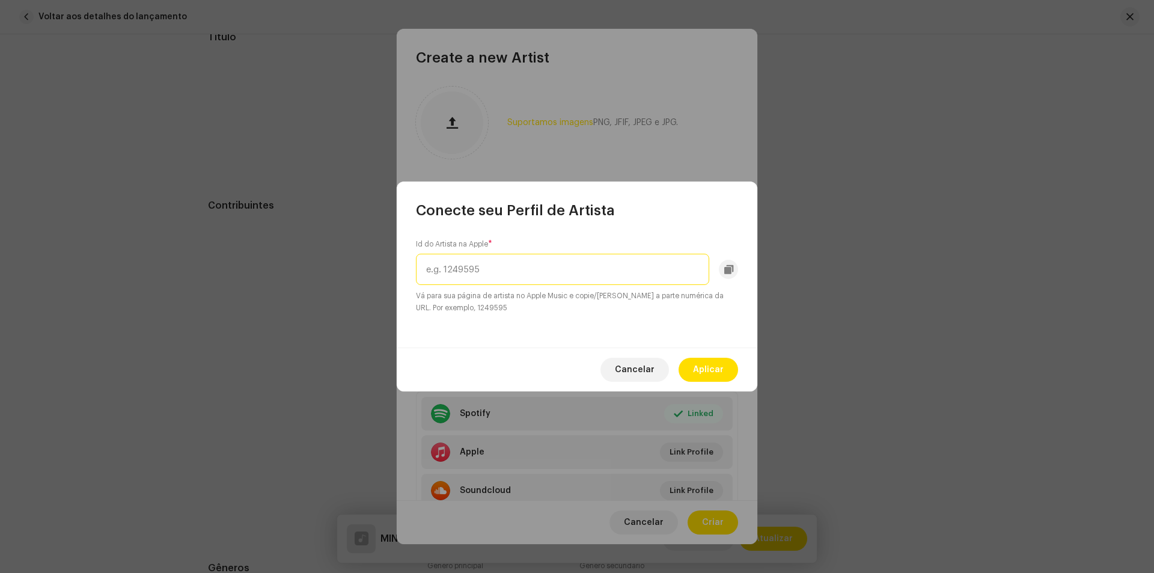
paste input "1733179404"
type input "1733179404"
click at [714, 374] on span "Aplicar" at bounding box center [708, 370] width 31 height 24
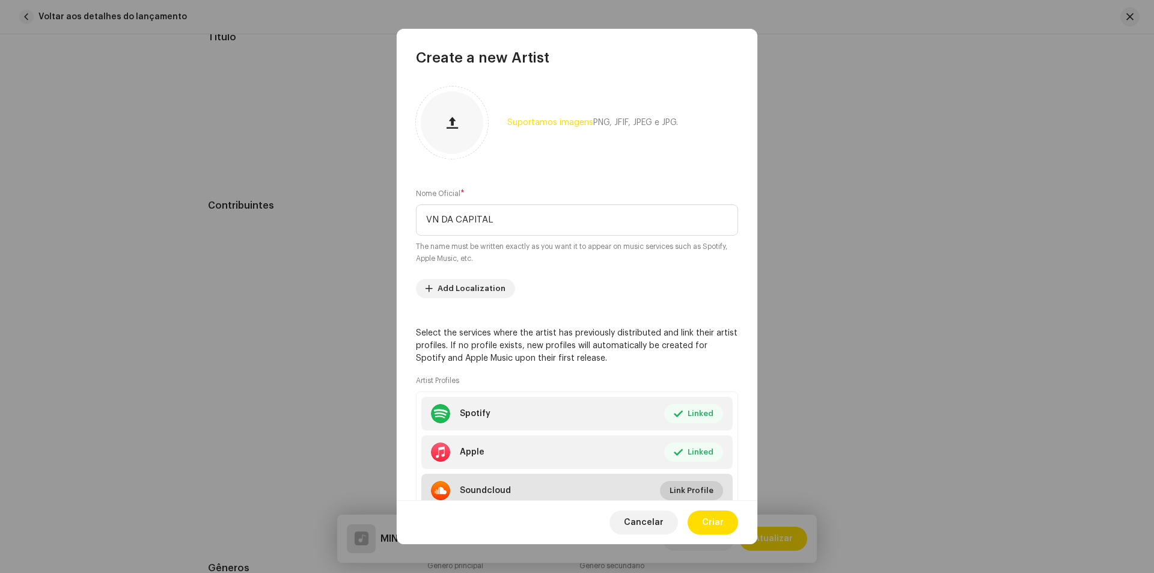
click at [690, 487] on span "Link Profile" at bounding box center [692, 491] width 44 height 24
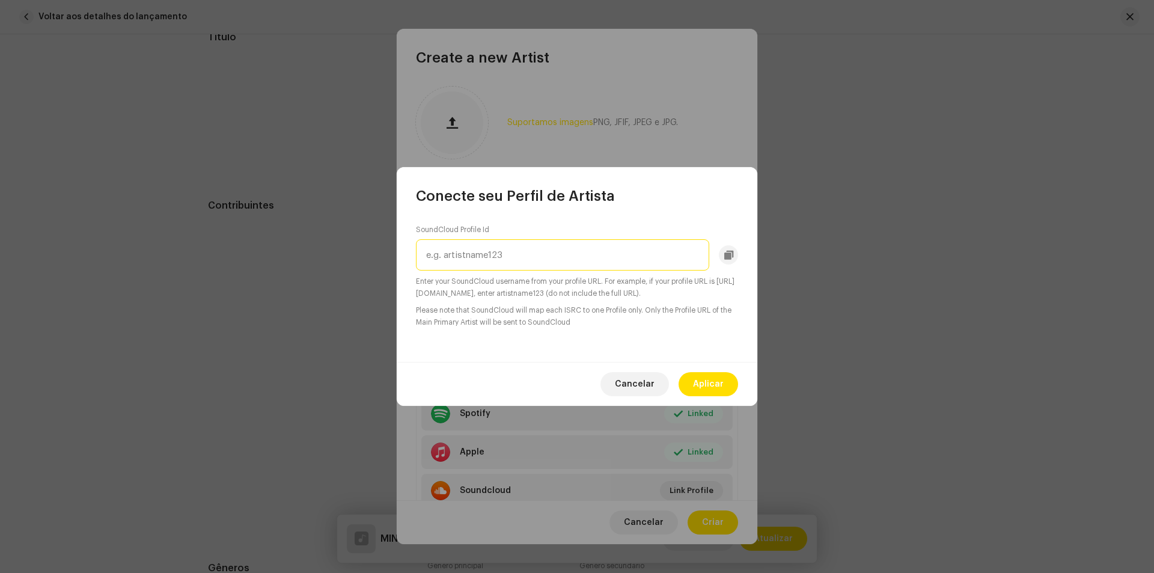
click at [644, 261] on input "text" at bounding box center [562, 254] width 293 height 31
paste input "vndacapital"
type input "vndacapital"
click at [710, 388] on span "Aplicar" at bounding box center [708, 384] width 31 height 24
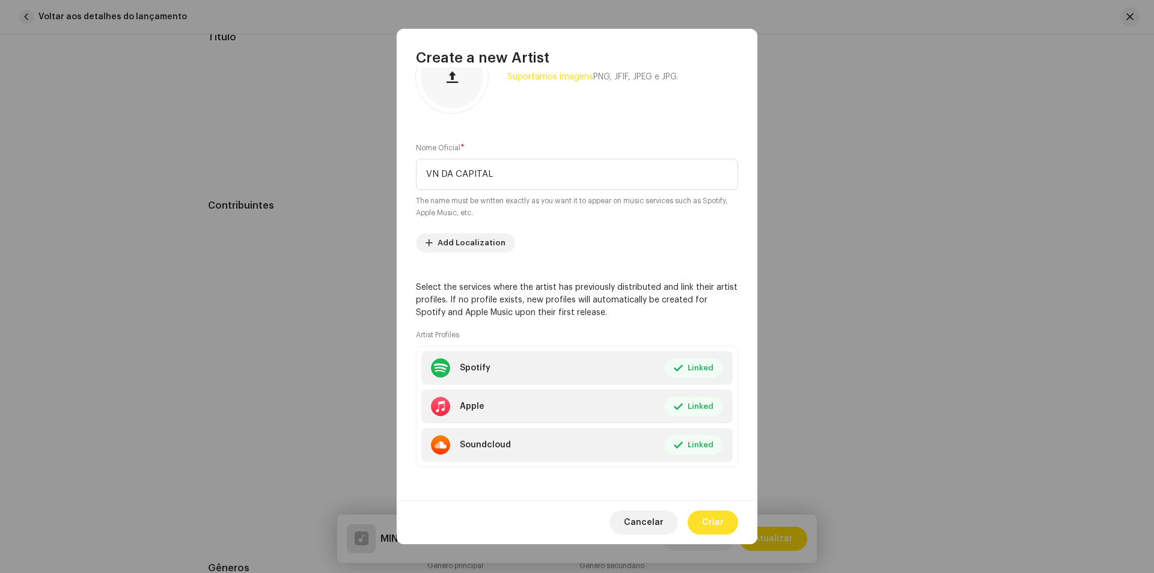
click at [724, 523] on button "Criar" at bounding box center [713, 522] width 51 height 24
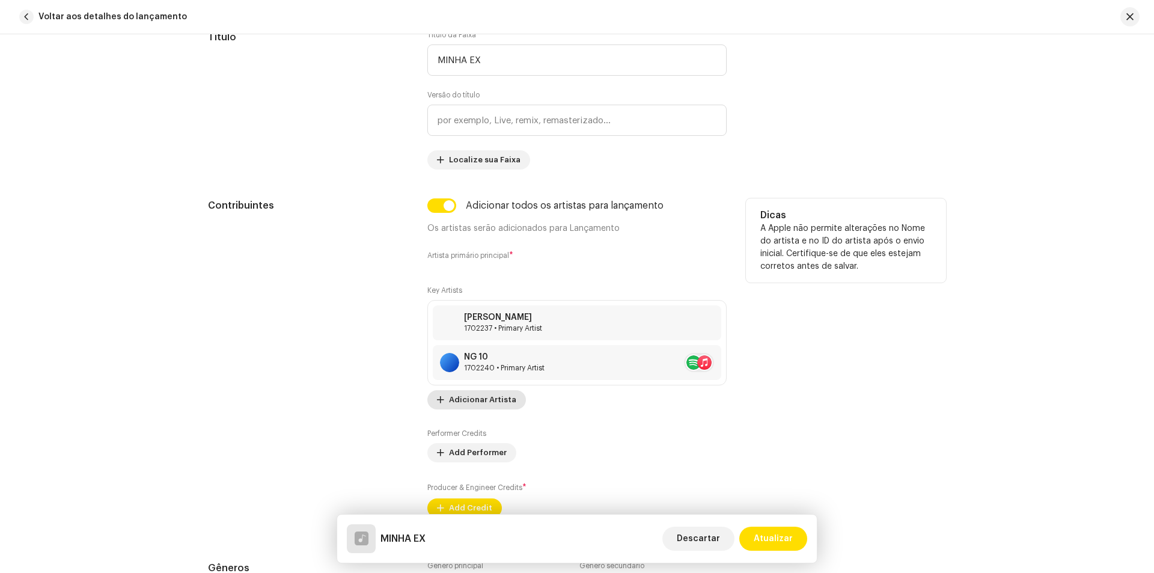
click at [495, 403] on span "Adicionar Artista" at bounding box center [482, 400] width 67 height 24
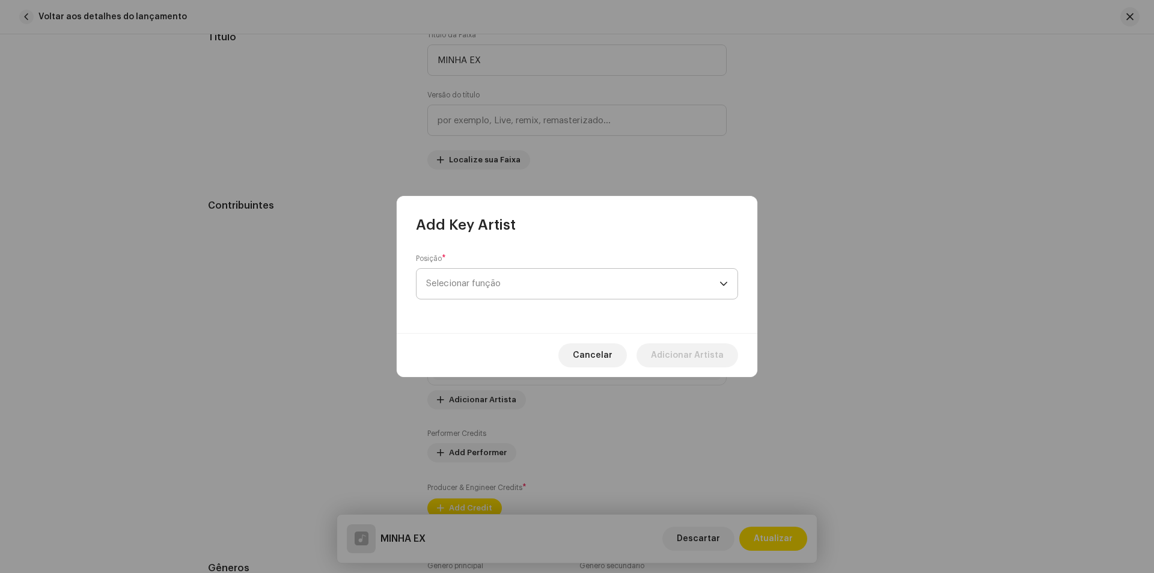
click at [590, 282] on span "Selecionar função" at bounding box center [572, 284] width 293 height 30
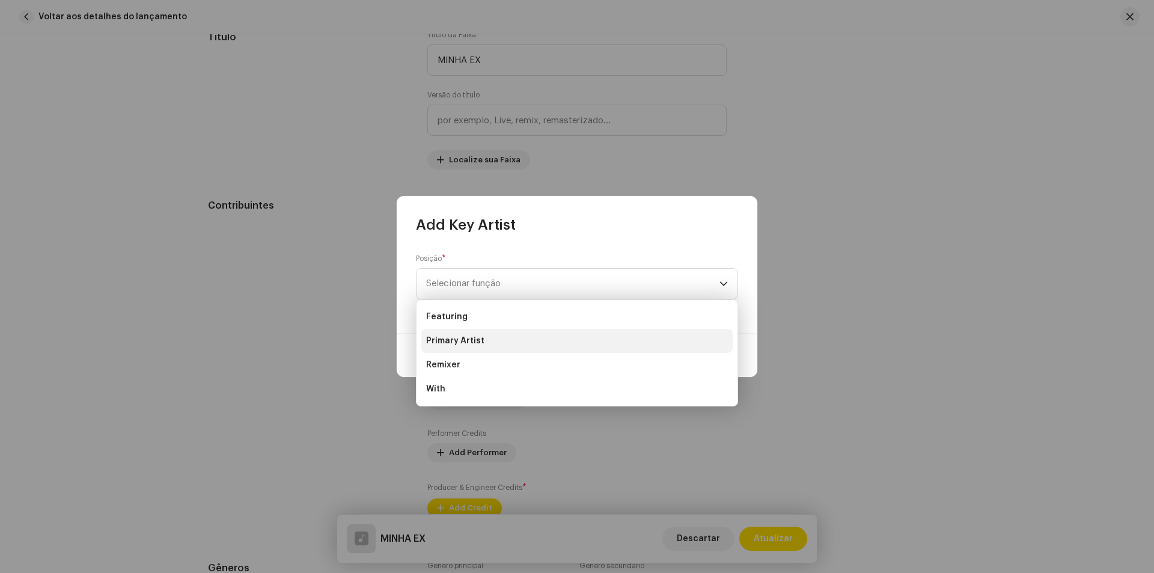
click at [492, 338] on li "Primary Artist" at bounding box center [576, 341] width 311 height 24
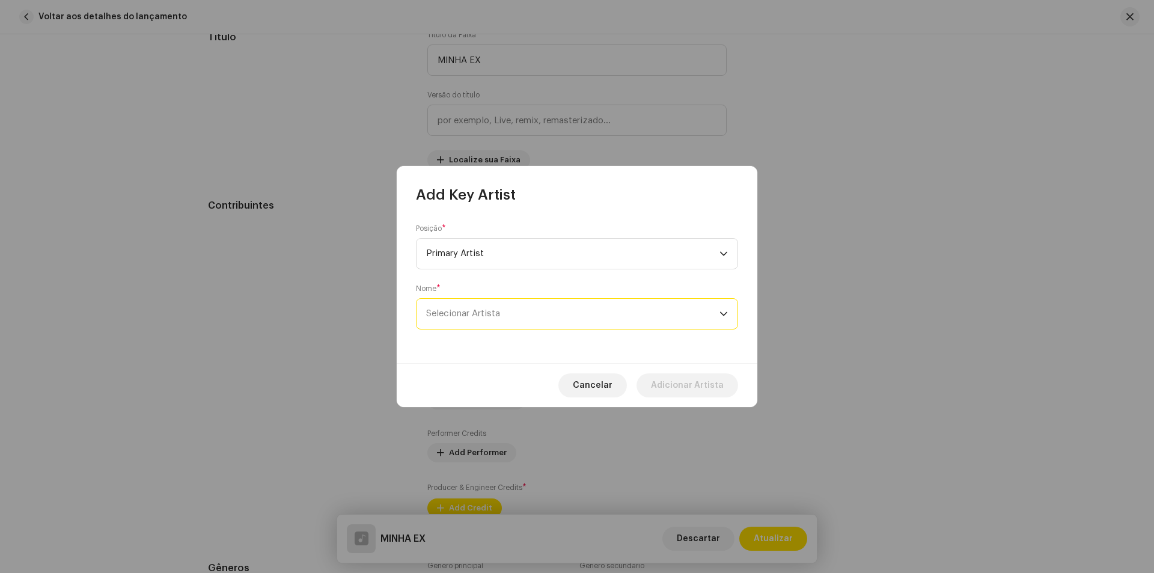
click at [517, 317] on span "Selecionar Artista" at bounding box center [572, 314] width 293 height 30
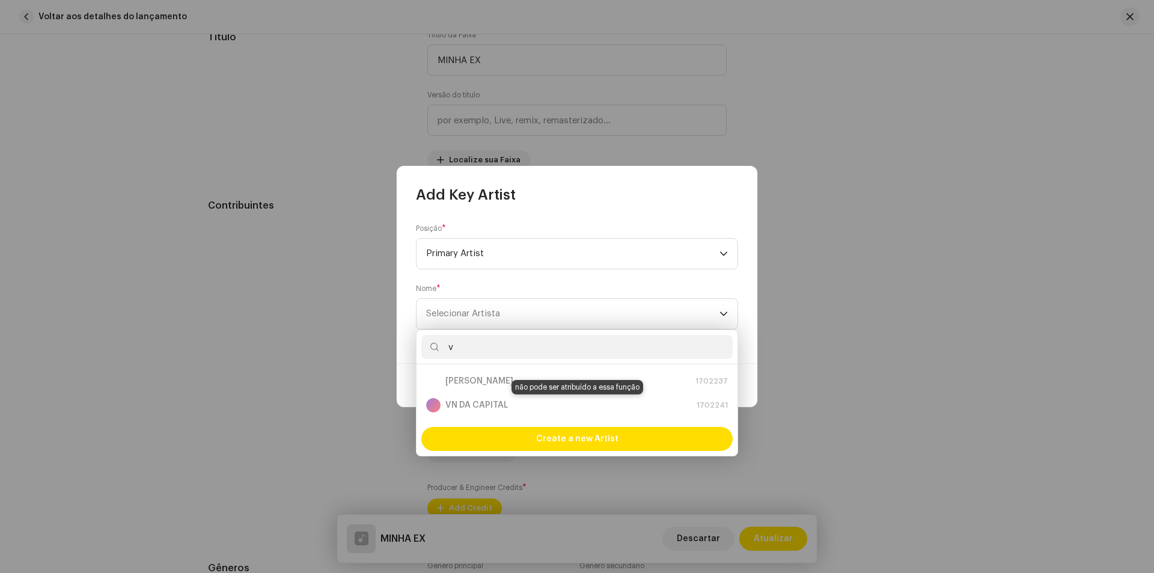
type input "v"
click at [493, 405] on div "VN DA CAPITAL 1702241" at bounding box center [577, 405] width 302 height 14
click at [636, 406] on div "VN DA CAPITAL 1702241" at bounding box center [577, 405] width 302 height 14
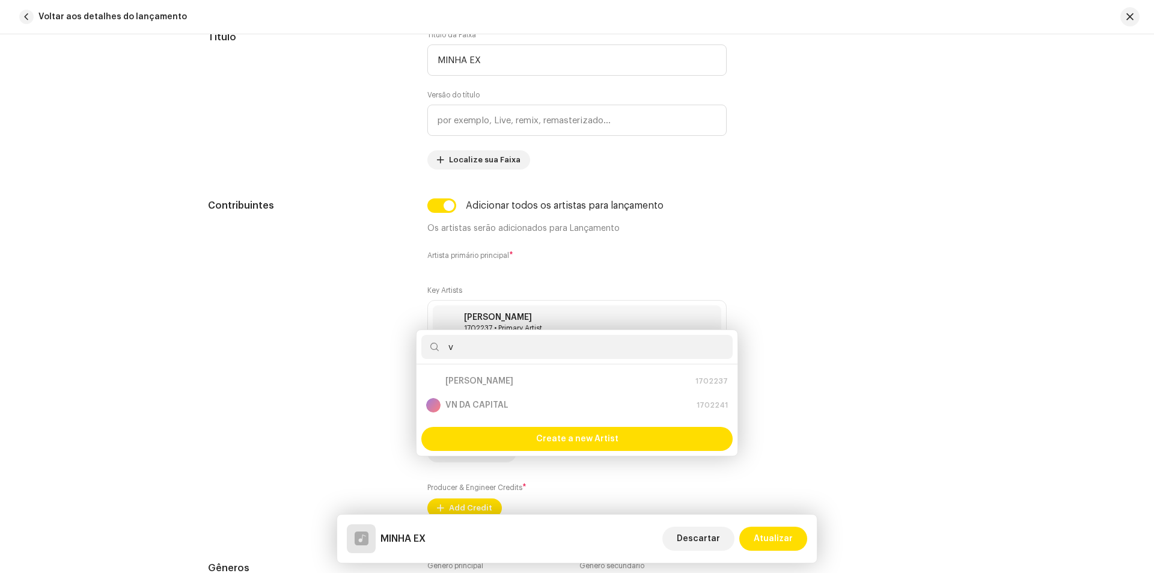
click at [925, 384] on div "Add Key Artist Posição * Primary Artist Nome * Selecionar Artista Cancelar Adic…" at bounding box center [577, 286] width 1154 height 573
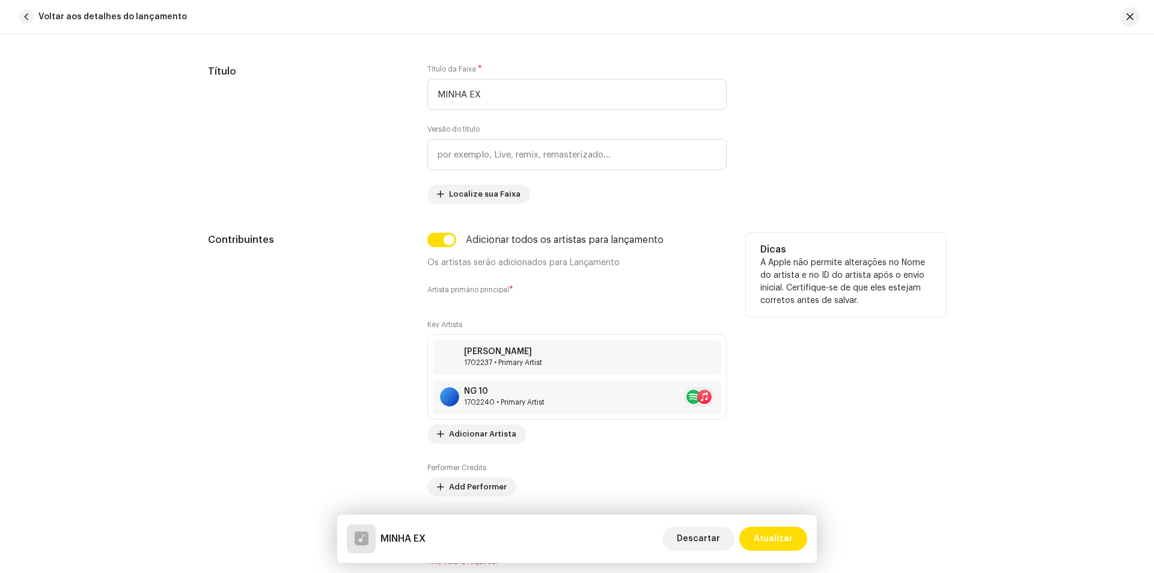
scroll to position [601, 0]
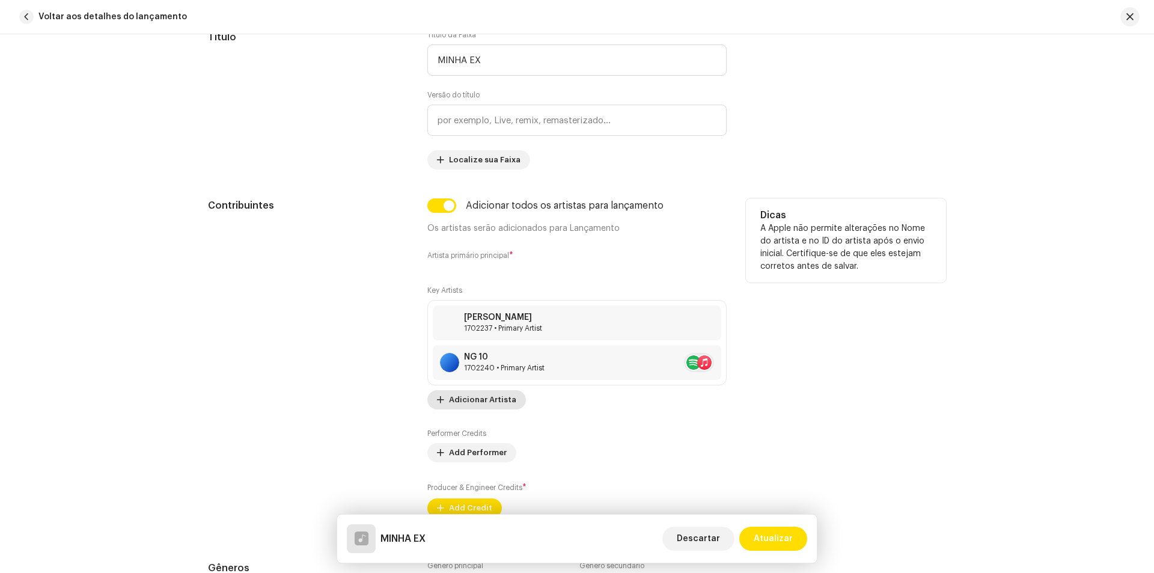
click at [490, 399] on span "Adicionar Artista" at bounding box center [482, 400] width 67 height 24
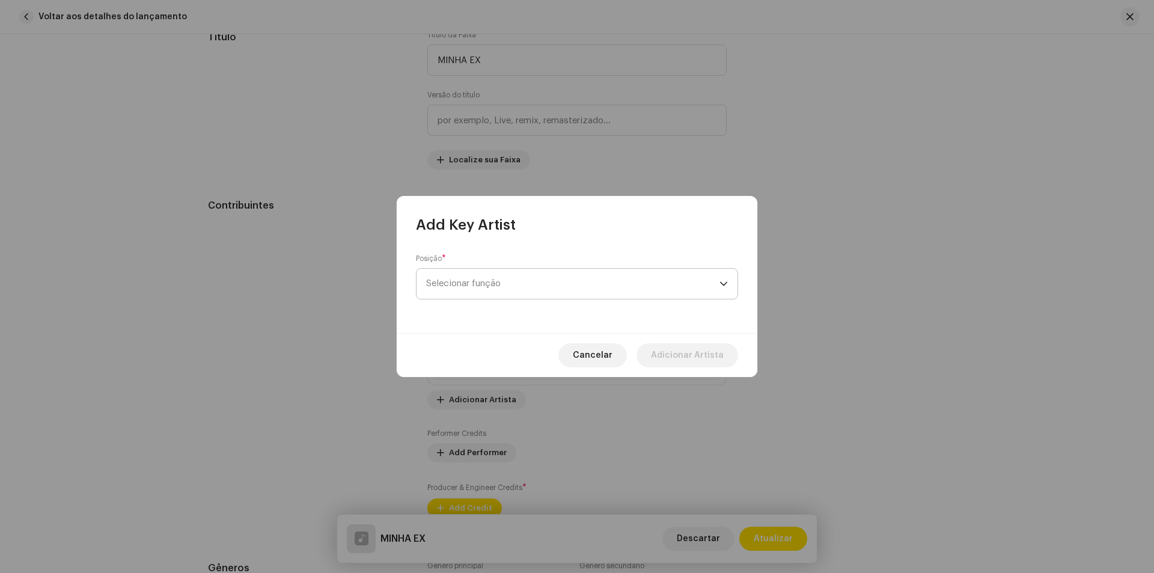
click at [562, 284] on span "Selecionar função" at bounding box center [572, 284] width 293 height 30
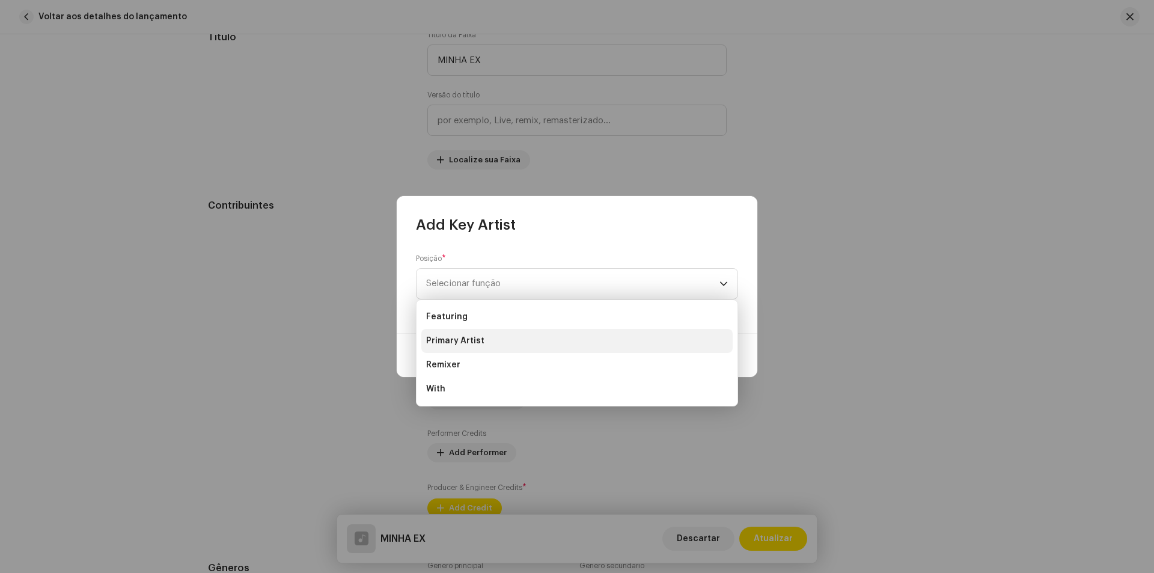
click at [488, 346] on li "Primary Artist" at bounding box center [576, 341] width 311 height 24
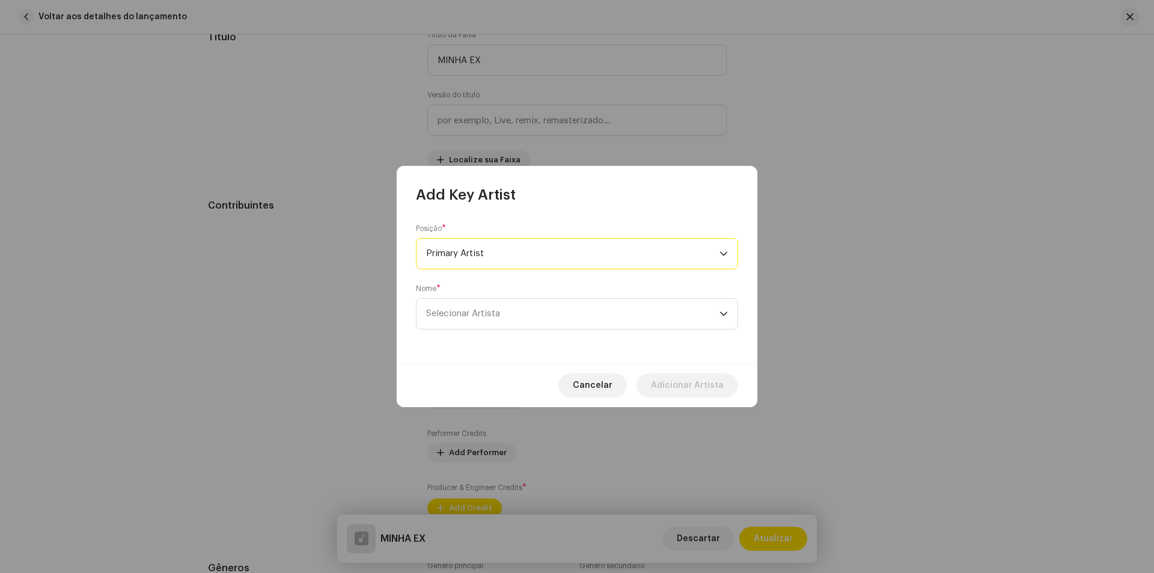
click at [521, 261] on span "Primary Artist" at bounding box center [572, 254] width 293 height 30
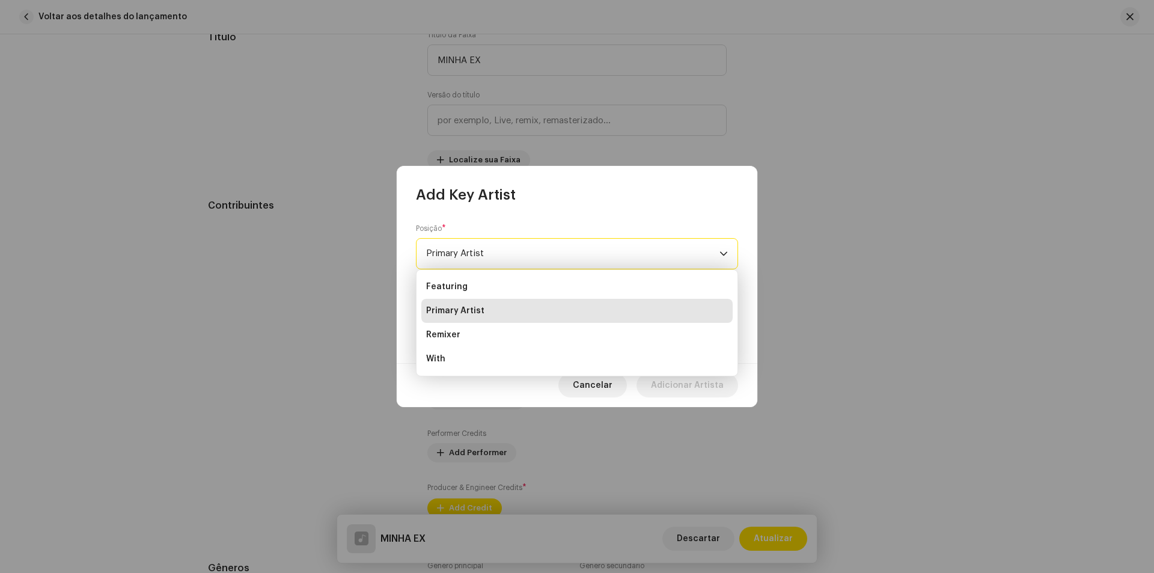
click at [509, 310] on li "Primary Artist" at bounding box center [576, 311] width 311 height 24
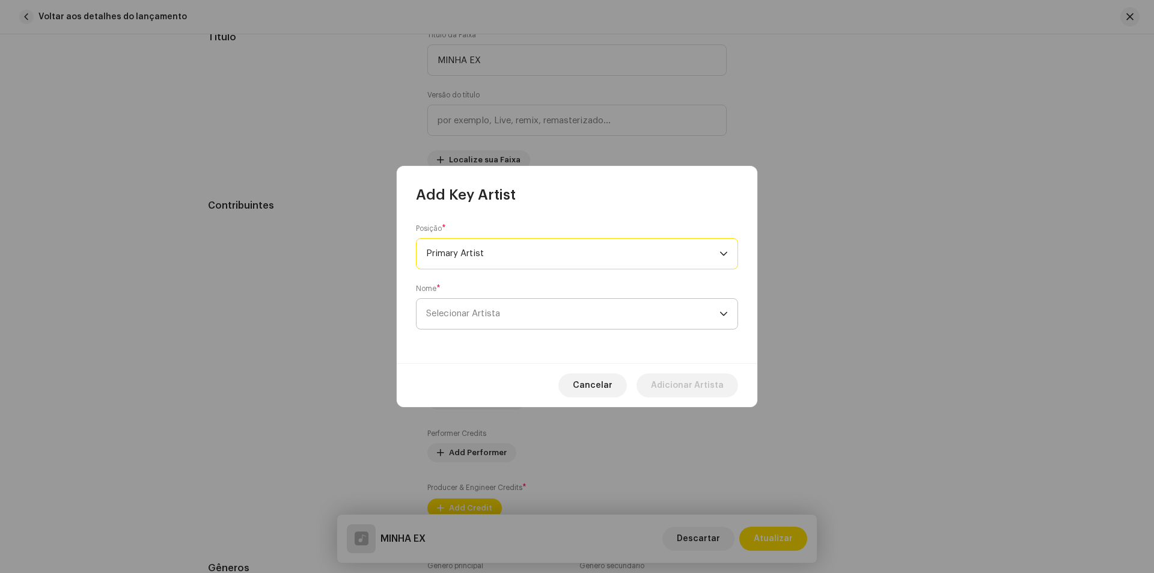
click at [507, 305] on span "Selecionar Artista" at bounding box center [572, 314] width 293 height 30
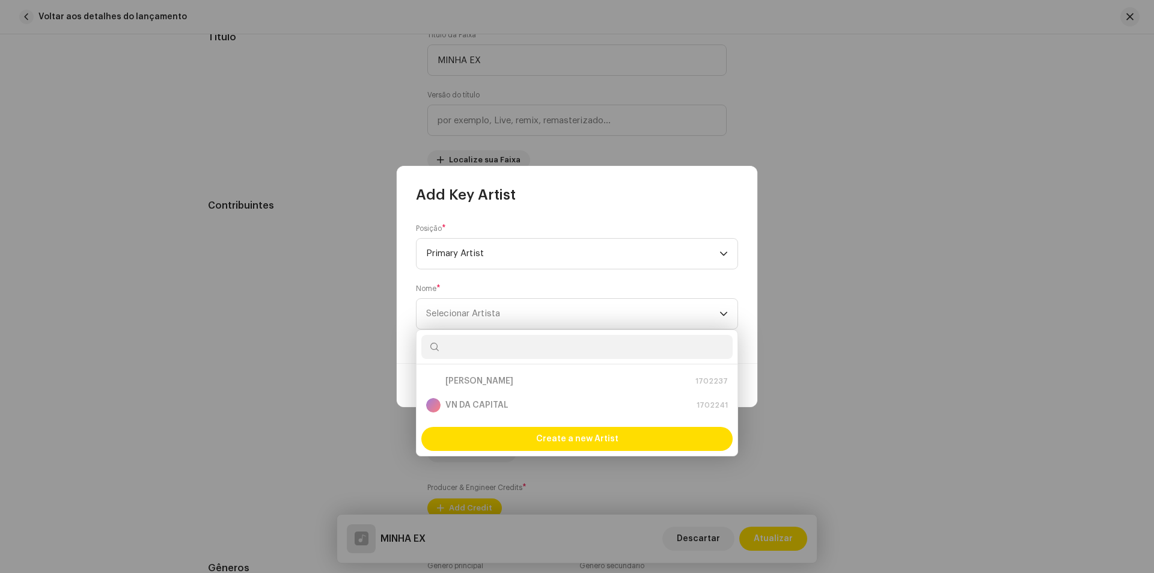
drag, startPoint x: 467, startPoint y: 413, endPoint x: 468, endPoint y: 407, distance: 6.1
click at [467, 412] on p-selectitem "VN DA CAPITAL 1702241" at bounding box center [576, 405] width 311 height 24
click at [468, 405] on div "VN DA CAPITAL 1702241" at bounding box center [577, 405] width 302 height 14
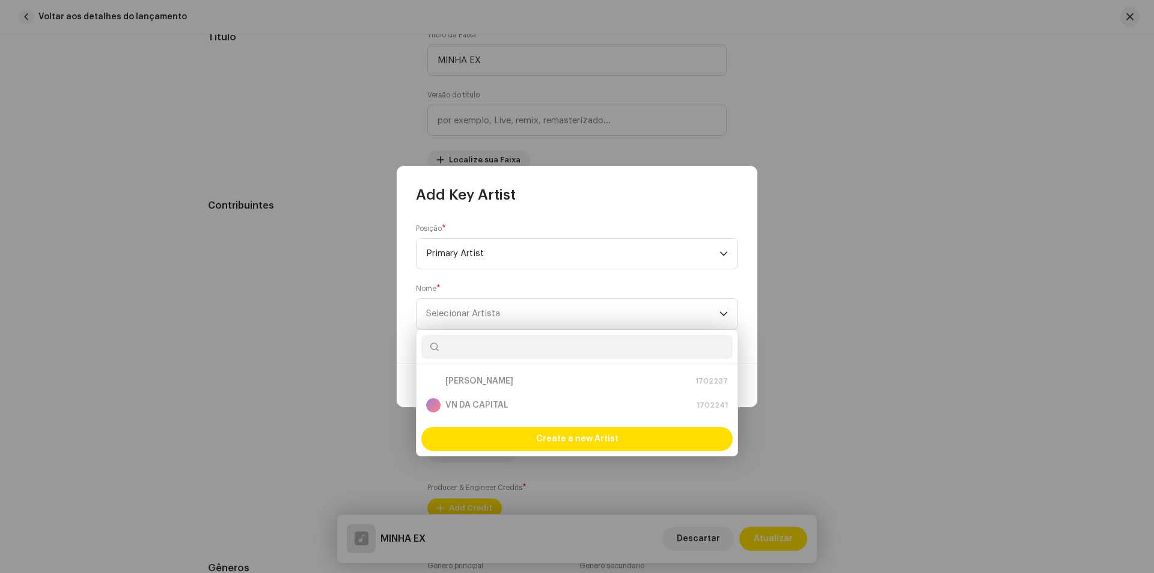
click at [468, 405] on div "VN DA CAPITAL 1702241" at bounding box center [577, 405] width 302 height 14
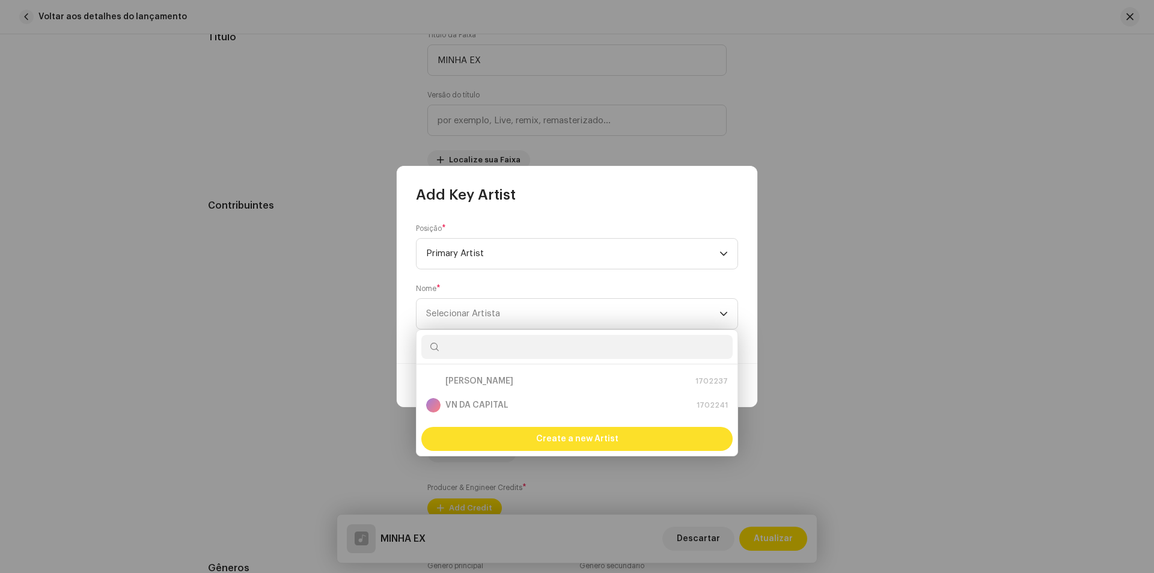
click at [475, 437] on div "Create a new Artist" at bounding box center [576, 439] width 311 height 24
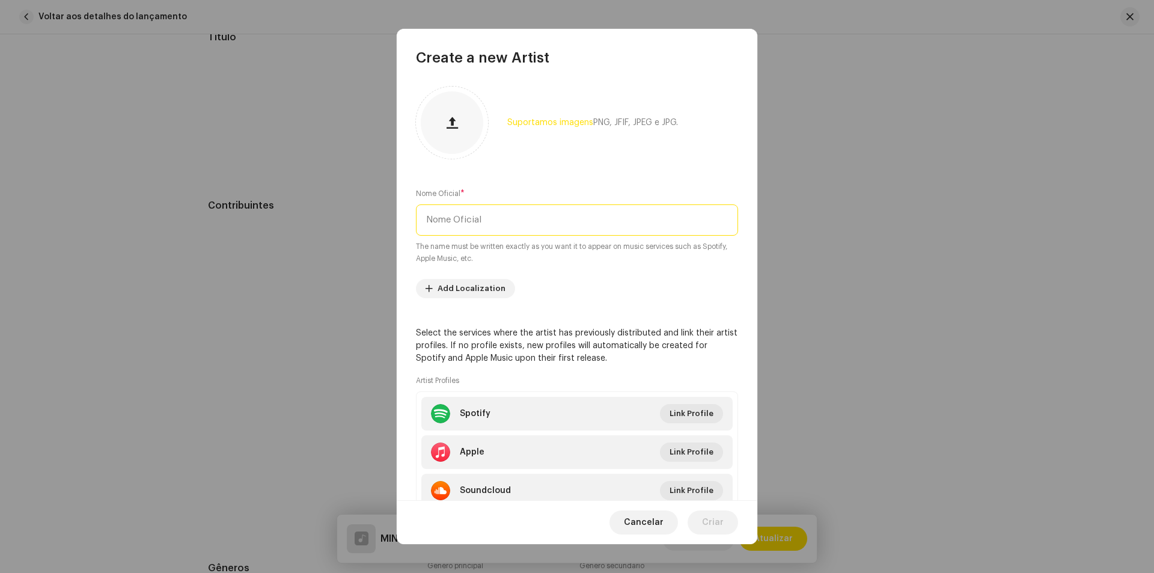
click at [497, 226] on input "text" at bounding box center [577, 219] width 322 height 31
type input "vn"
click at [639, 515] on span "Cancelar" at bounding box center [644, 522] width 40 height 24
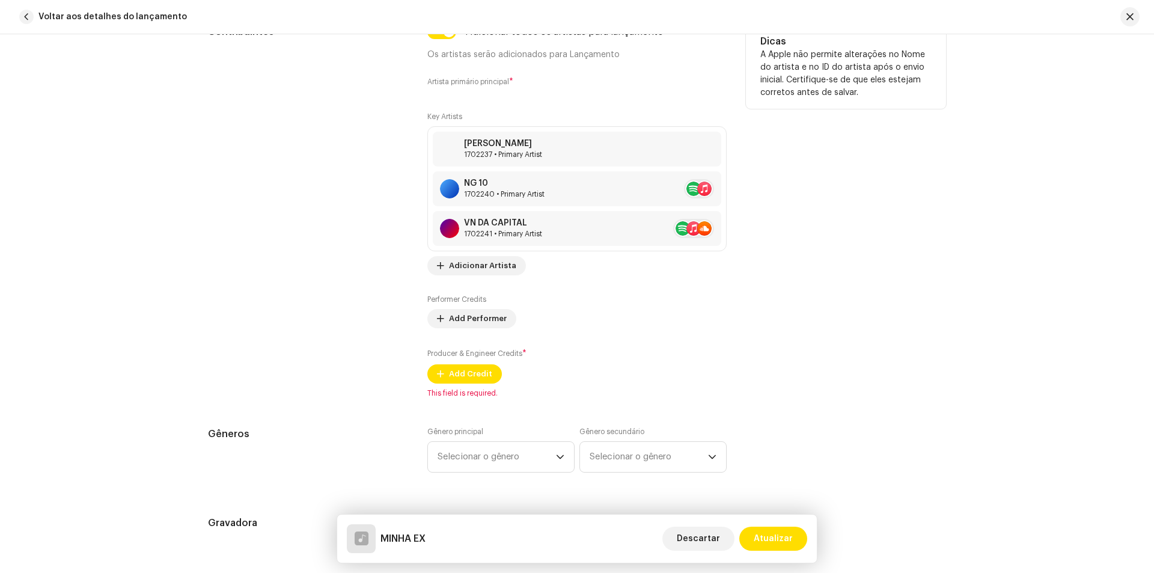
scroll to position [782, 0]
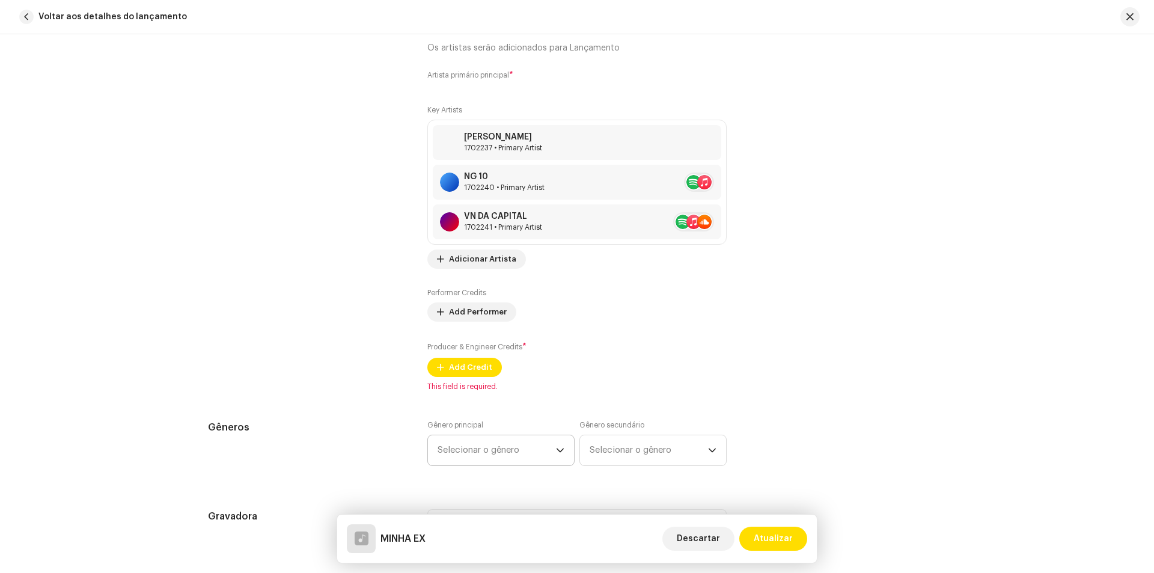
click at [526, 448] on span "Selecionar o gênero" at bounding box center [497, 450] width 118 height 30
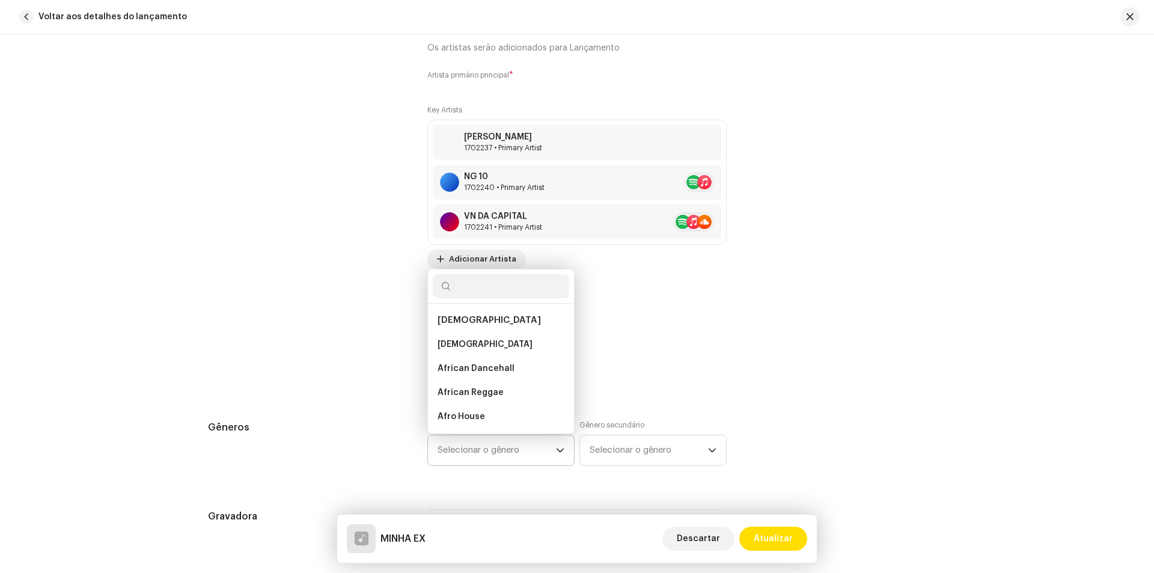
scroll to position [19, 0]
click at [497, 283] on input "text" at bounding box center [501, 286] width 136 height 24
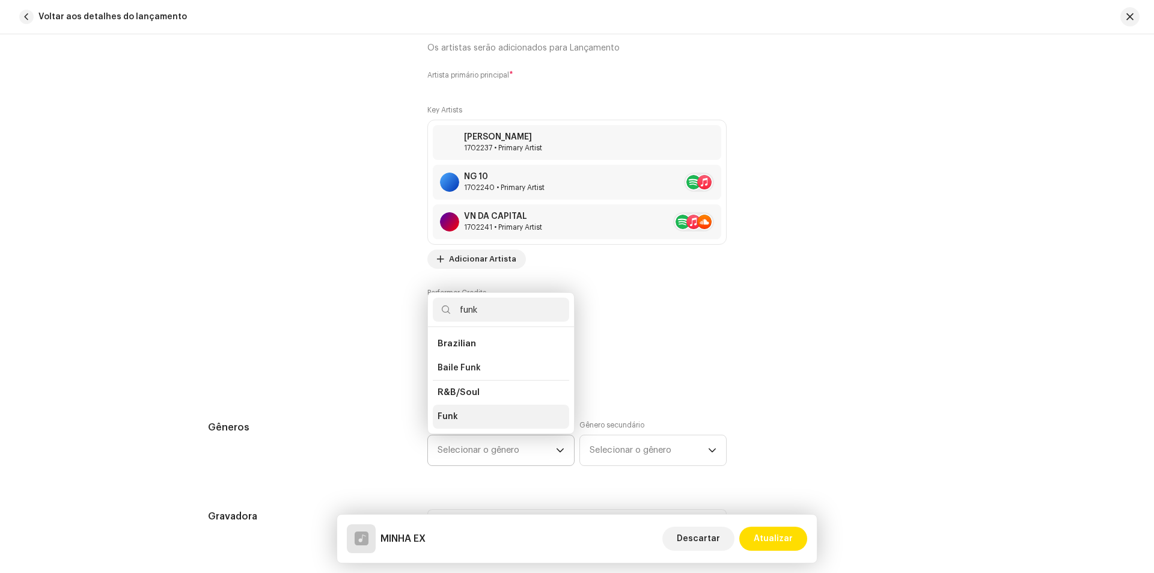
type input "funk"
click at [470, 415] on li "Funk" at bounding box center [501, 417] width 136 height 24
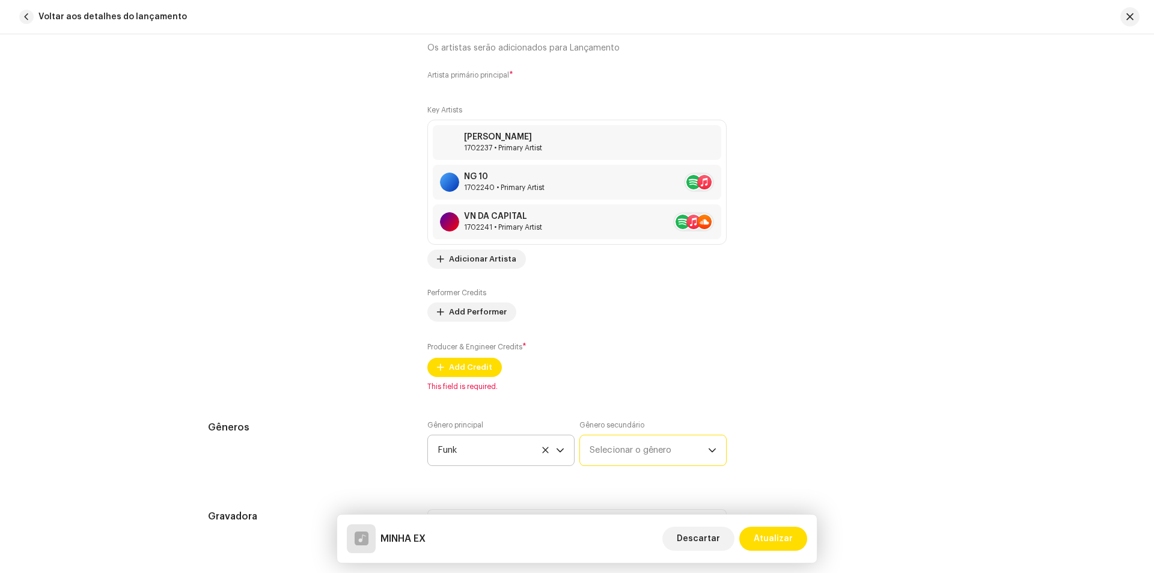
click at [630, 441] on span "Selecionar o gênero" at bounding box center [649, 450] width 118 height 30
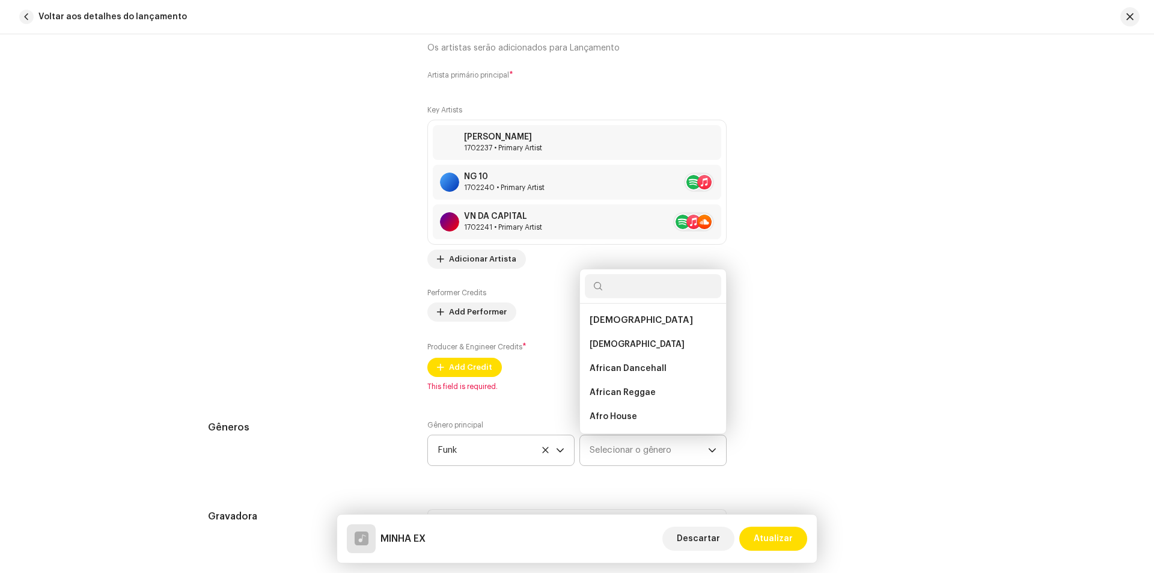
scroll to position [19, 0]
click at [617, 289] on input "text" at bounding box center [653, 286] width 136 height 24
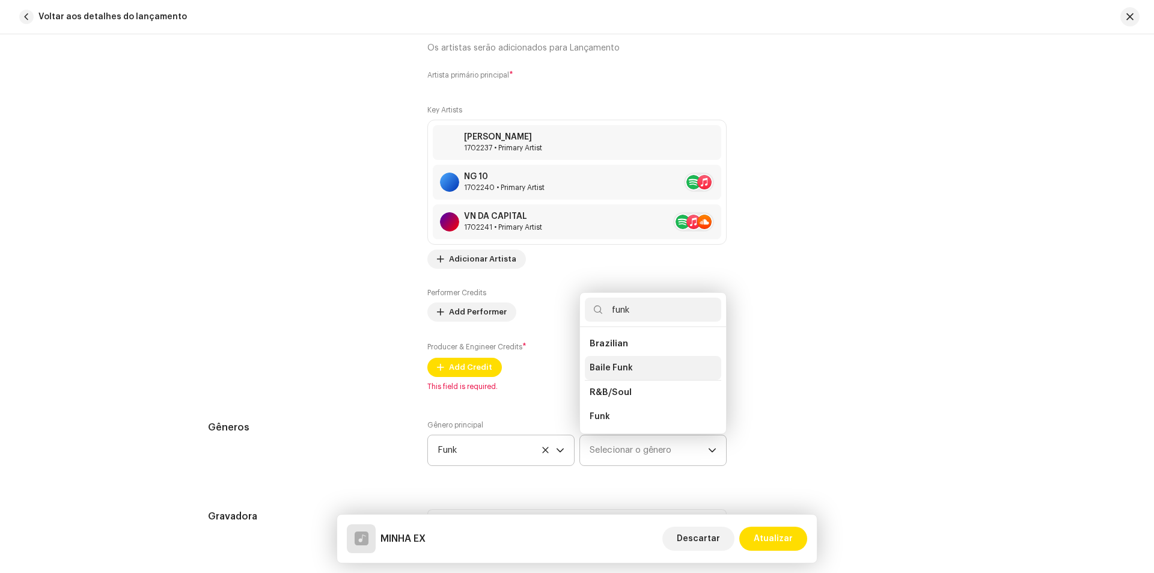
type input "funk"
click at [634, 369] on li "Baile Funk" at bounding box center [653, 368] width 136 height 24
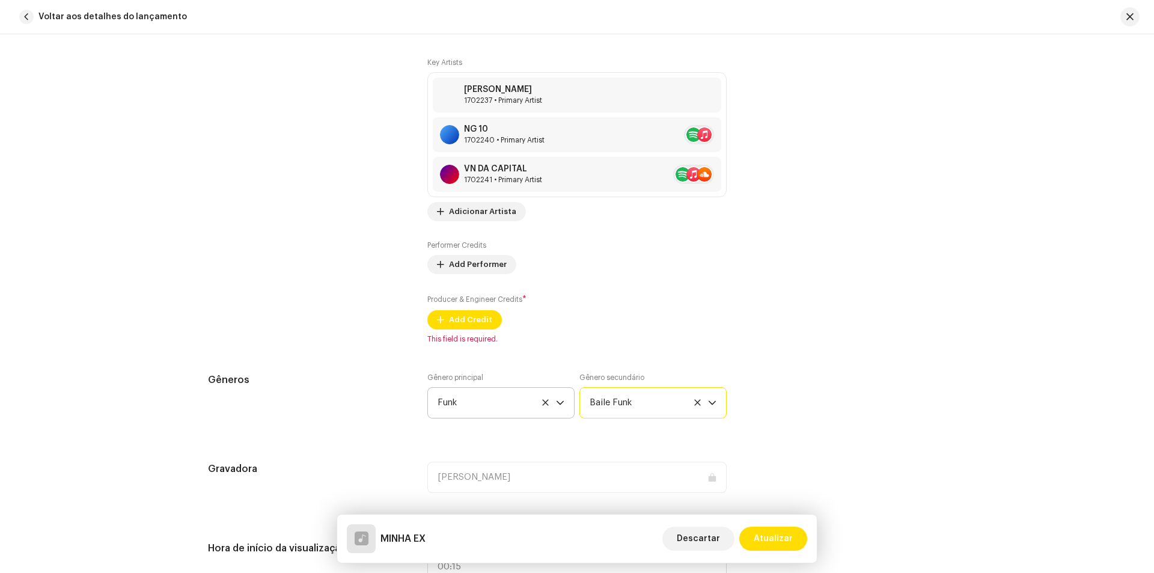
scroll to position [1022, 0]
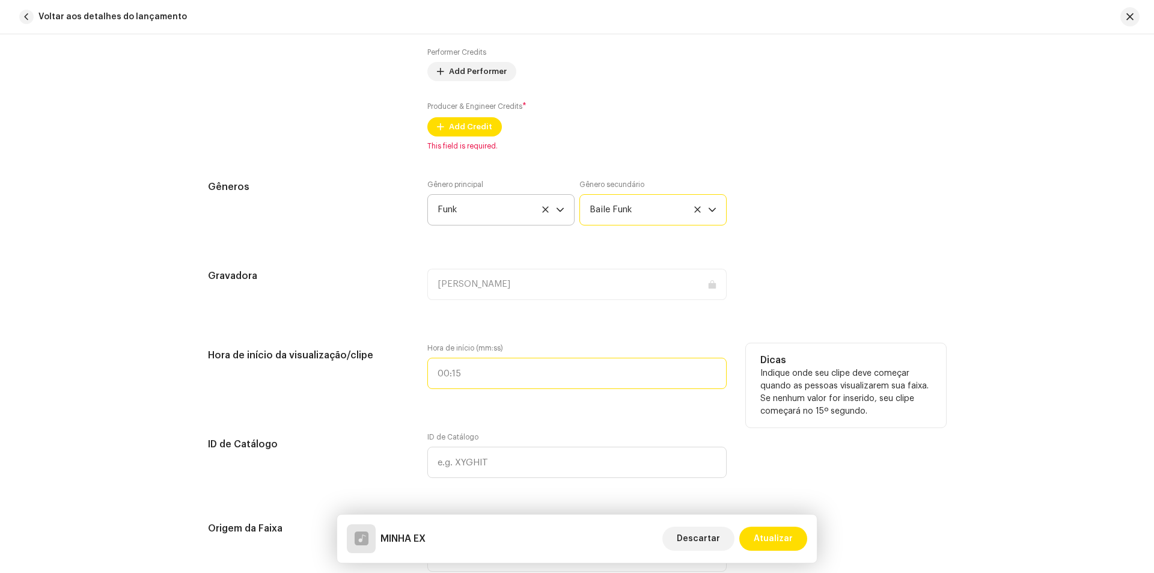
type input ":"
drag, startPoint x: 495, startPoint y: 381, endPoint x: 455, endPoint y: 377, distance: 40.5
click at [455, 377] on input ":" at bounding box center [576, 373] width 299 height 31
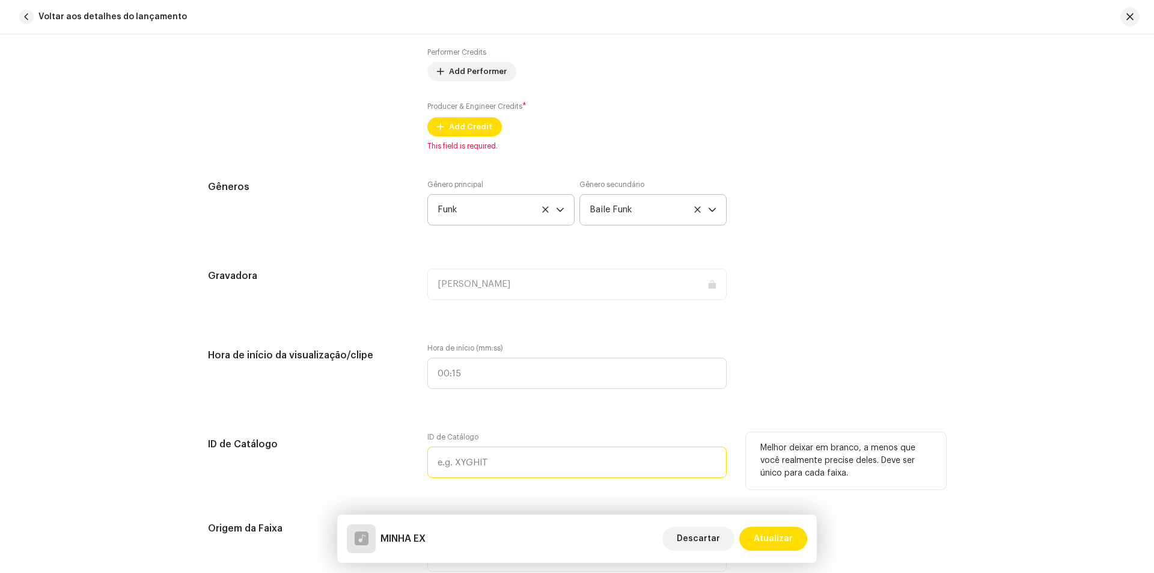
click at [500, 468] on input "text" at bounding box center [576, 462] width 299 height 31
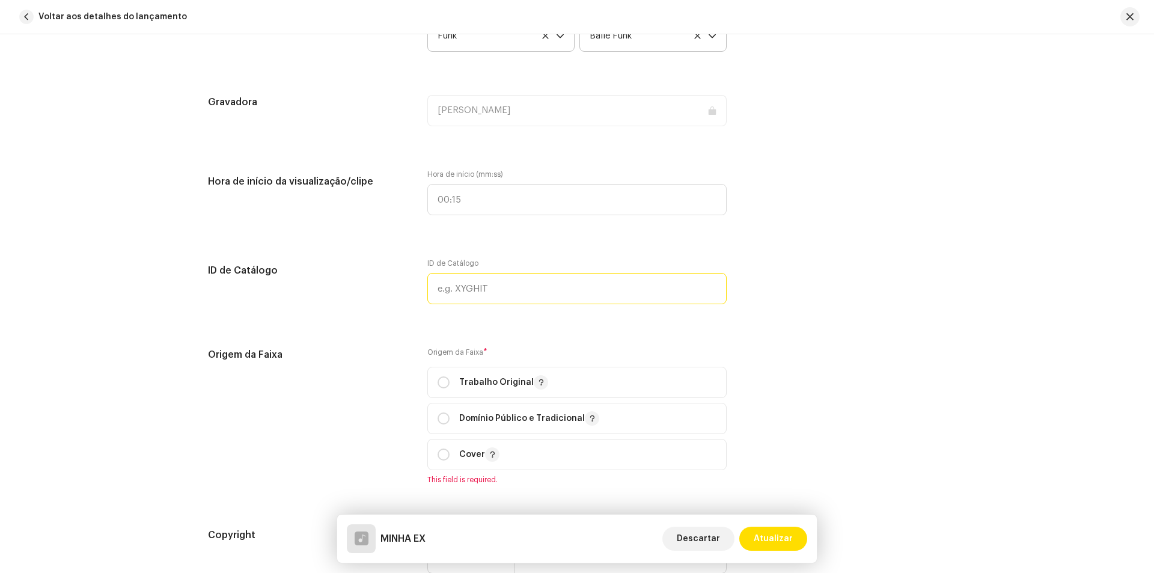
scroll to position [1263, 0]
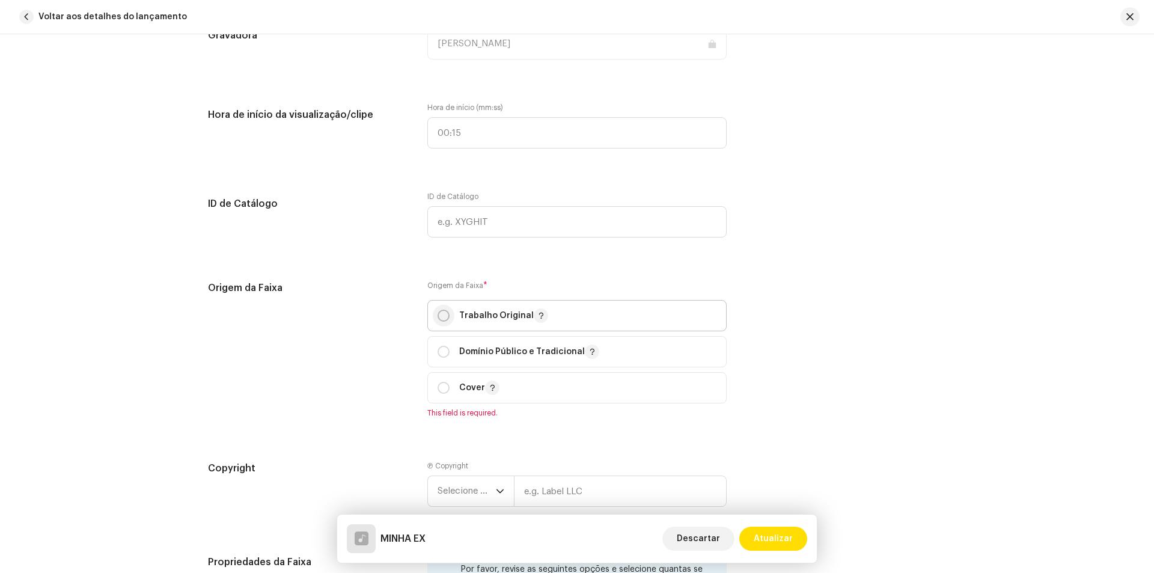
click at [440, 317] on input "radio" at bounding box center [444, 316] width 12 height 12
radio input "true"
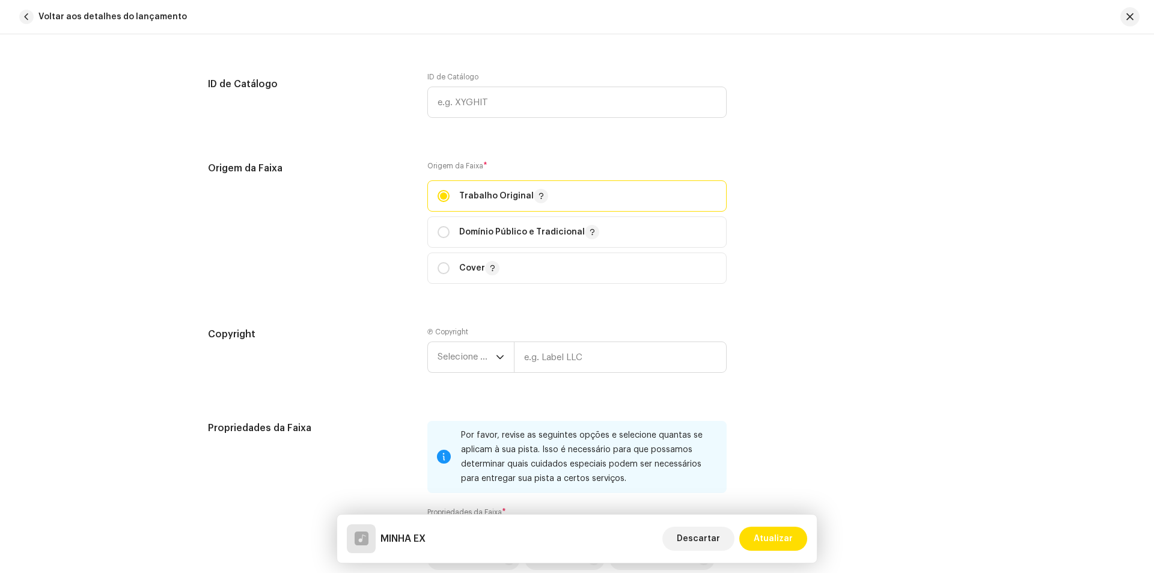
scroll to position [1383, 0]
click at [489, 353] on span "Selecione o ano" at bounding box center [467, 357] width 58 height 30
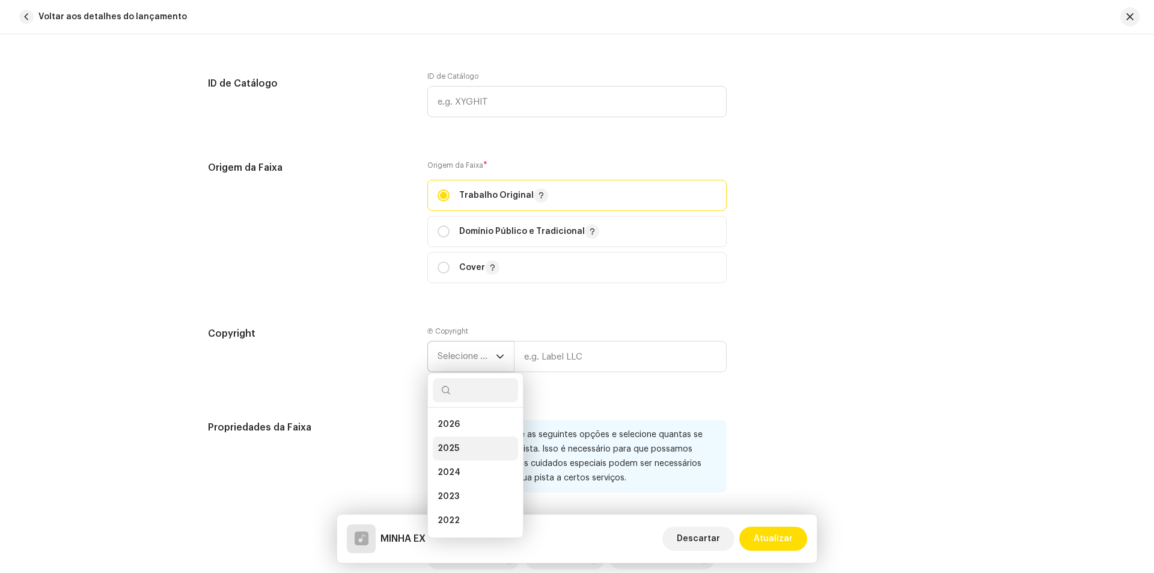
click at [455, 443] on span "2025" at bounding box center [449, 449] width 22 height 12
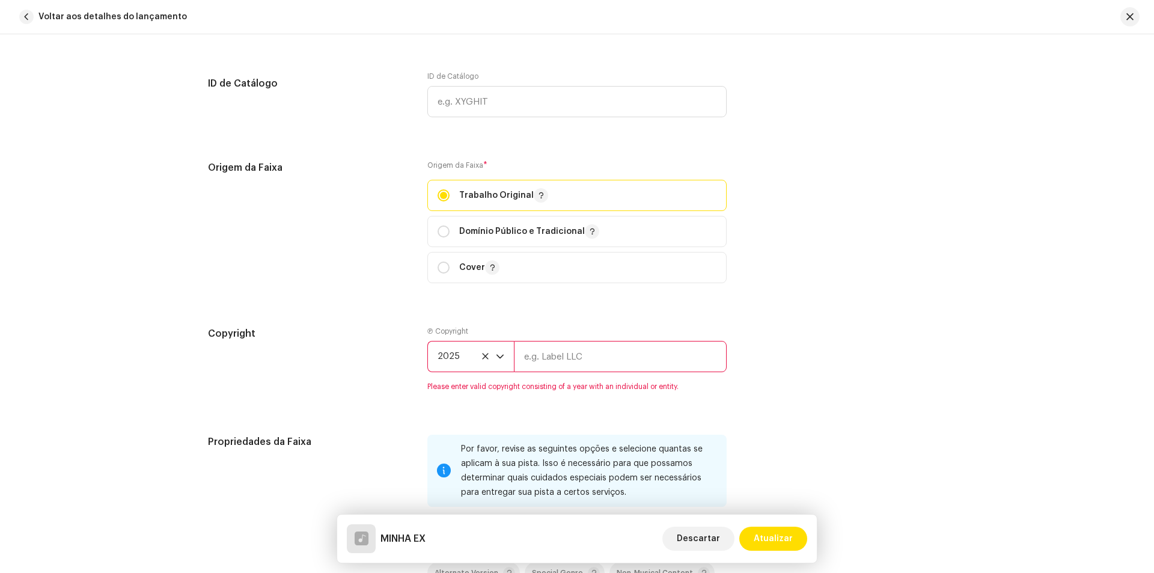
click at [589, 356] on input "text" at bounding box center [620, 356] width 213 height 31
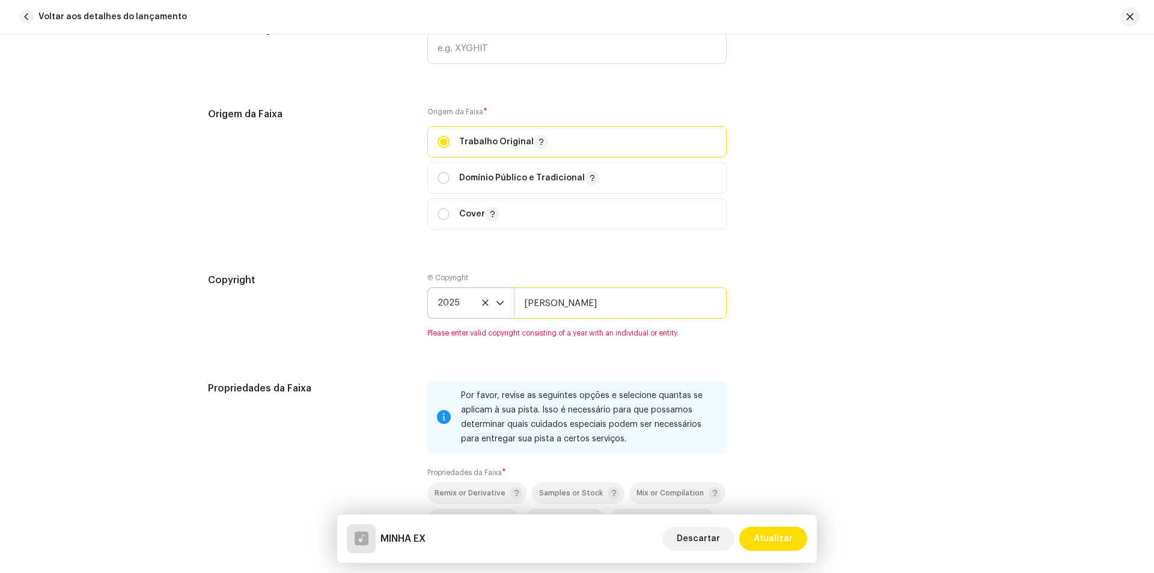
scroll to position [1684, 0]
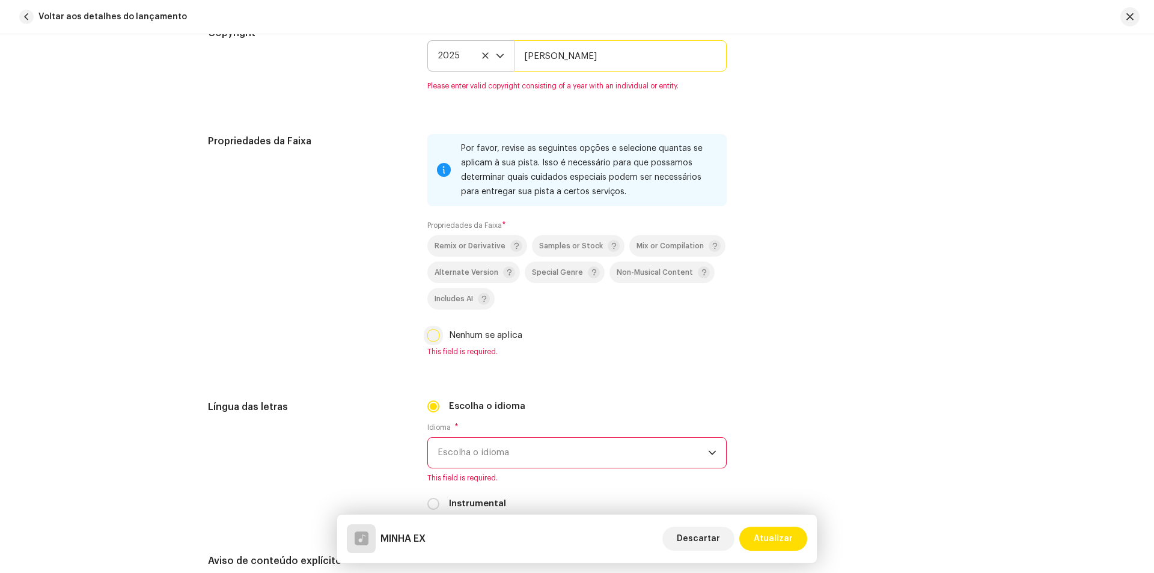
type input "[PERSON_NAME]"
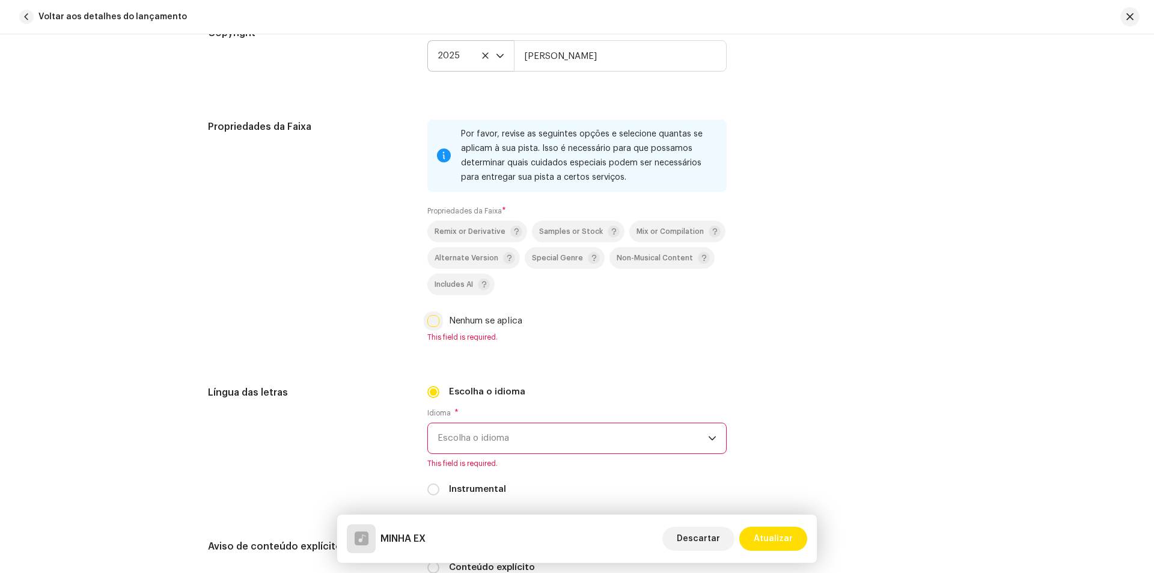
click at [430, 333] on div "Por favor, revise as seguintes opções e selecione quantas se aplicam à sua pist…" at bounding box center [576, 231] width 299 height 222
click at [432, 314] on div "Nenhum se aplica" at bounding box center [576, 320] width 299 height 13
click at [427, 317] on input "Nenhum se aplica" at bounding box center [433, 321] width 12 height 12
checkbox input "true"
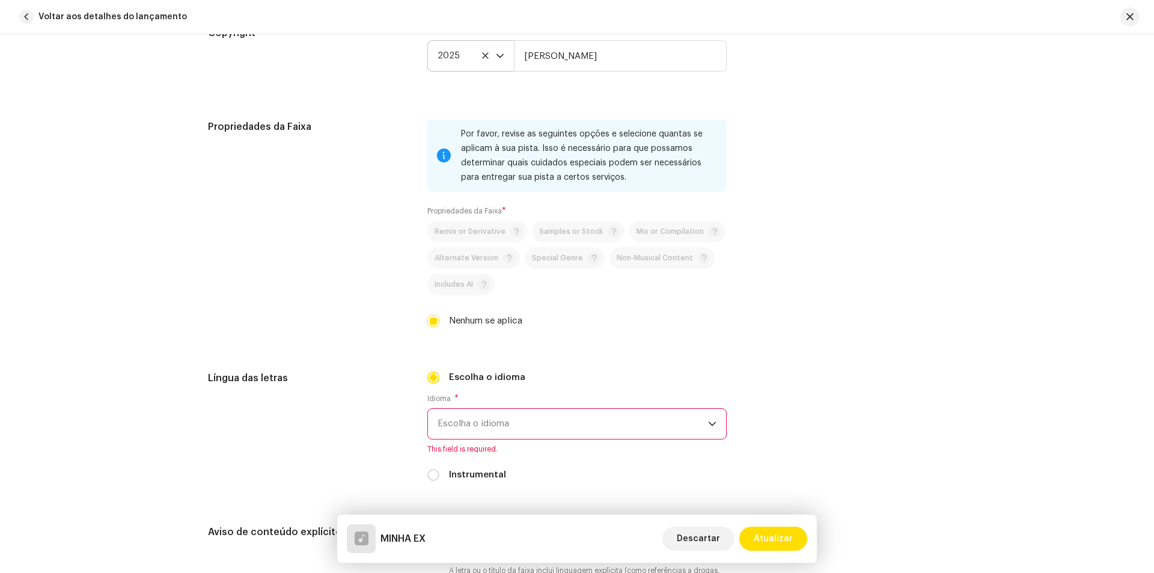
click at [504, 429] on span "Escolha o idioma" at bounding box center [573, 424] width 271 height 30
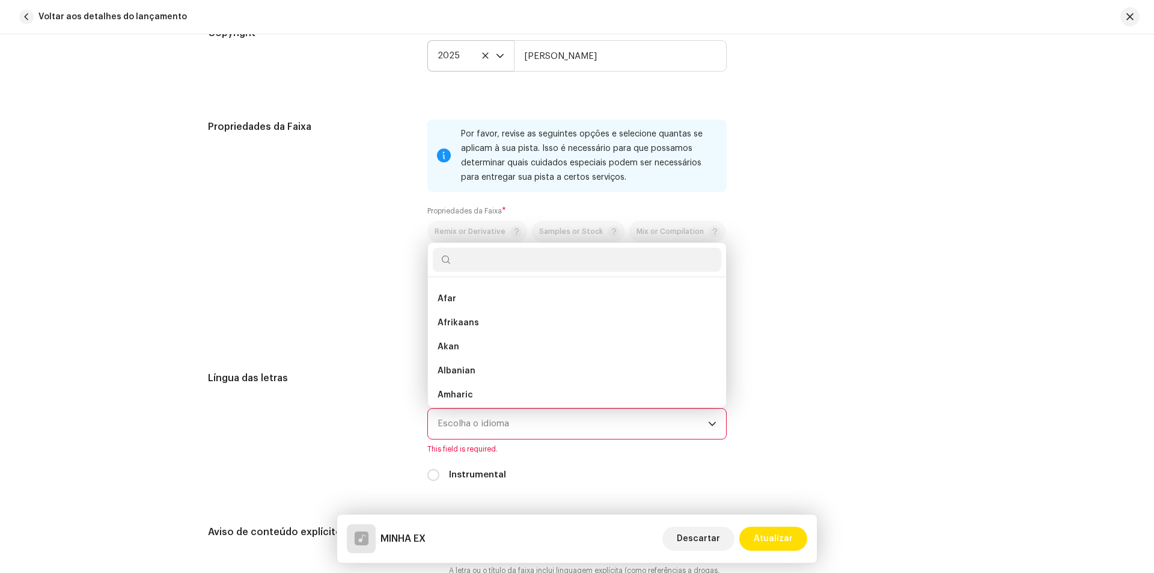
scroll to position [5, 0]
click at [502, 265] on input "text" at bounding box center [577, 260] width 289 height 24
type input "port"
click at [492, 295] on li "Portuguese" at bounding box center [577, 294] width 289 height 24
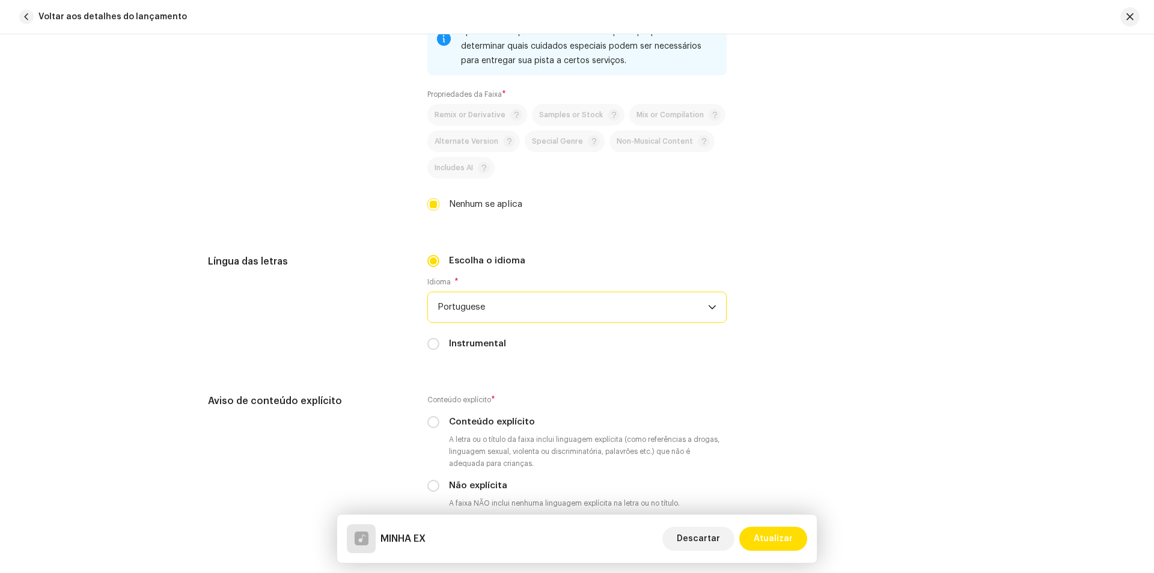
scroll to position [1864, 0]
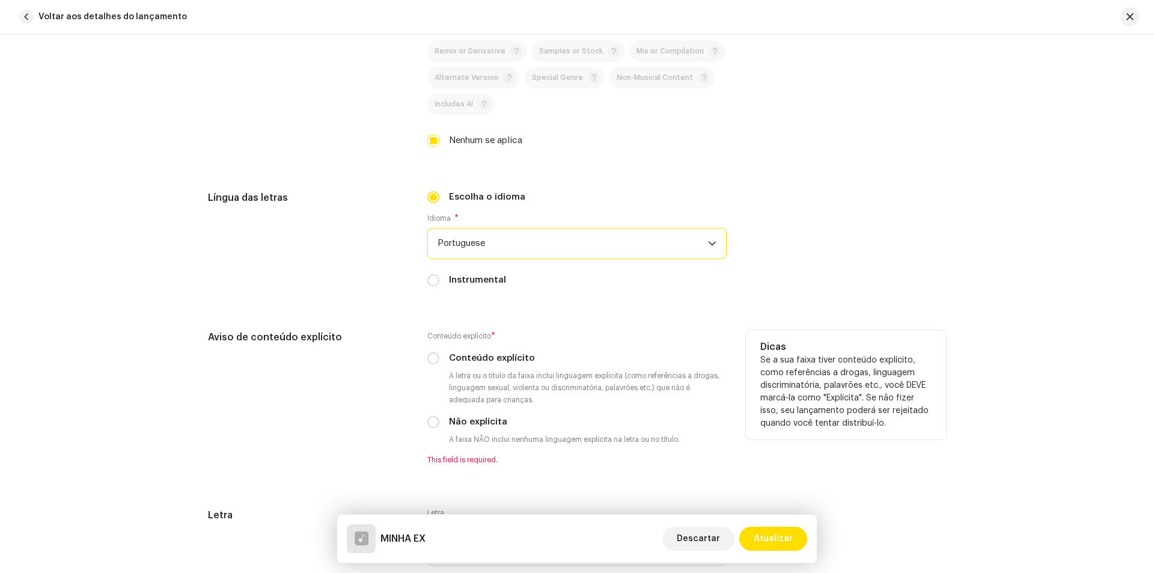
click at [403, 357] on div "Aviso de conteúdo explícito" at bounding box center [308, 404] width 200 height 149
click at [431, 361] on input "Conteúdo explícito" at bounding box center [433, 358] width 12 height 12
radio input "true"
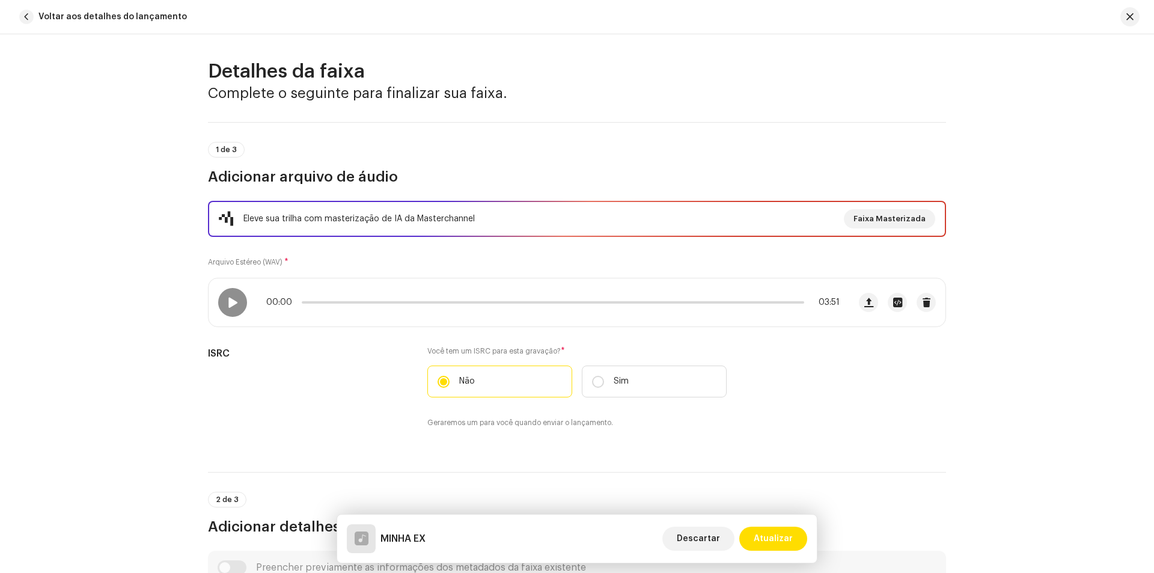
scroll to position [0, 0]
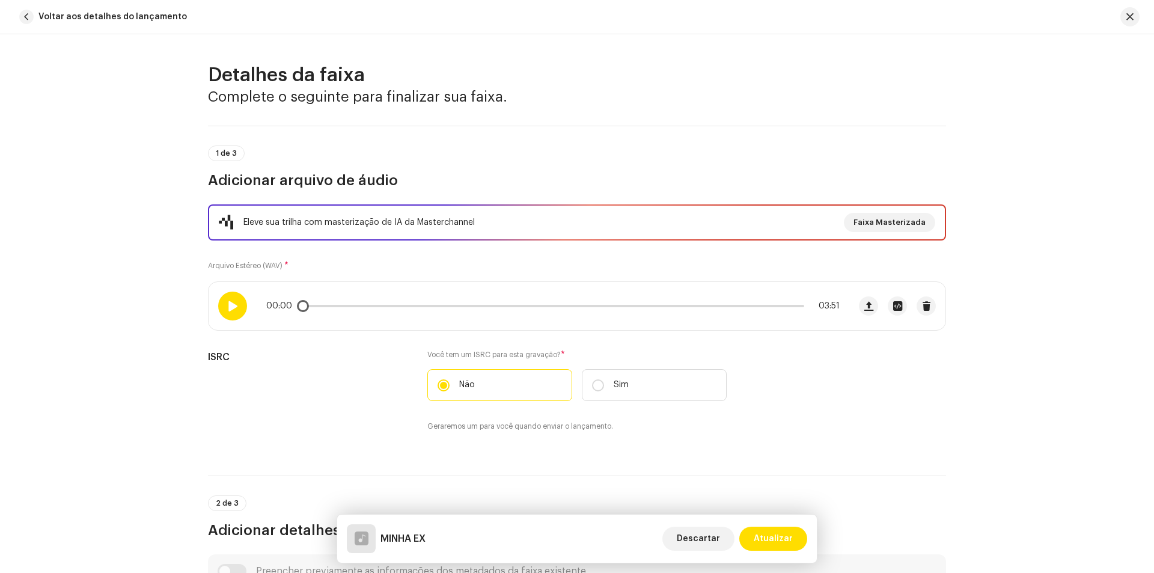
click at [223, 305] on div at bounding box center [232, 306] width 29 height 29
click at [876, 221] on span "Faixa Masterizada" at bounding box center [890, 222] width 72 height 24
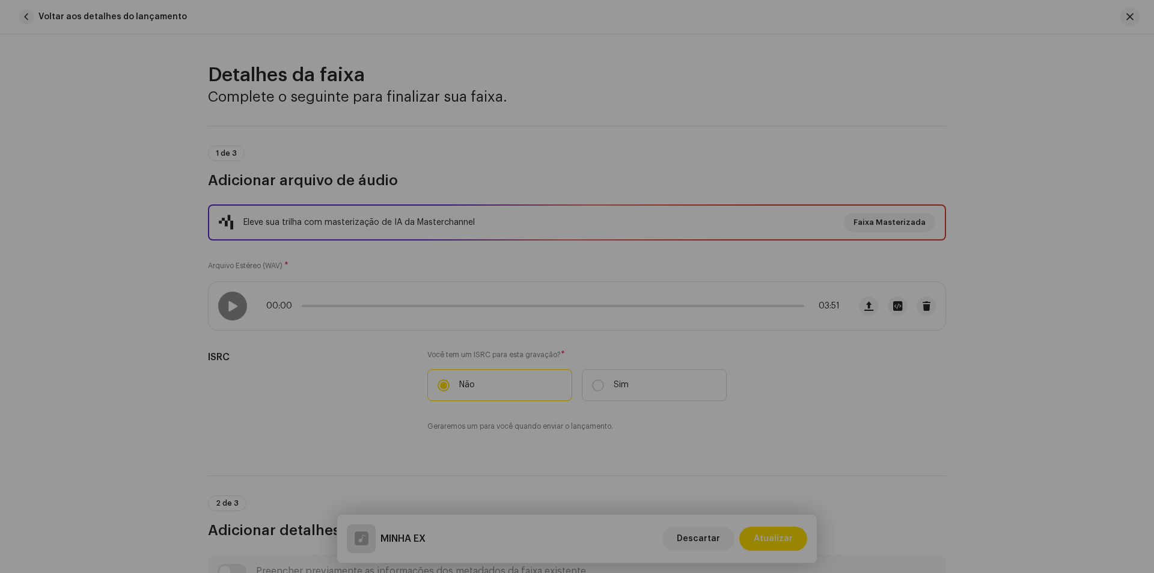
click at [901, 361] on div "Masterize Sua Faixa com IA Experimente a diferença do áudio de nível profission…" at bounding box center [577, 286] width 1154 height 573
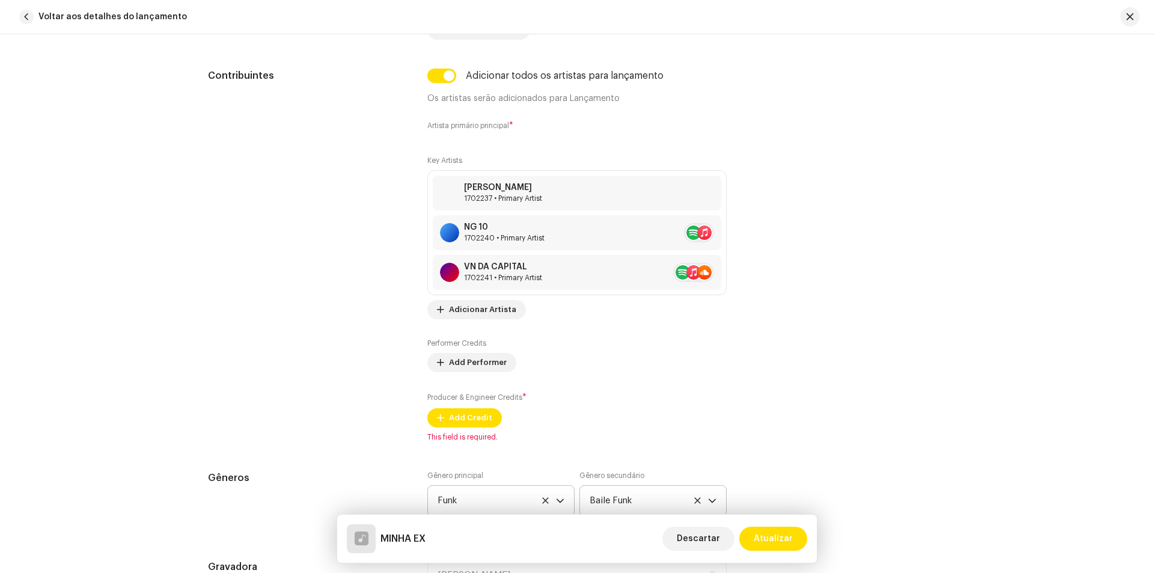
scroll to position [722, 0]
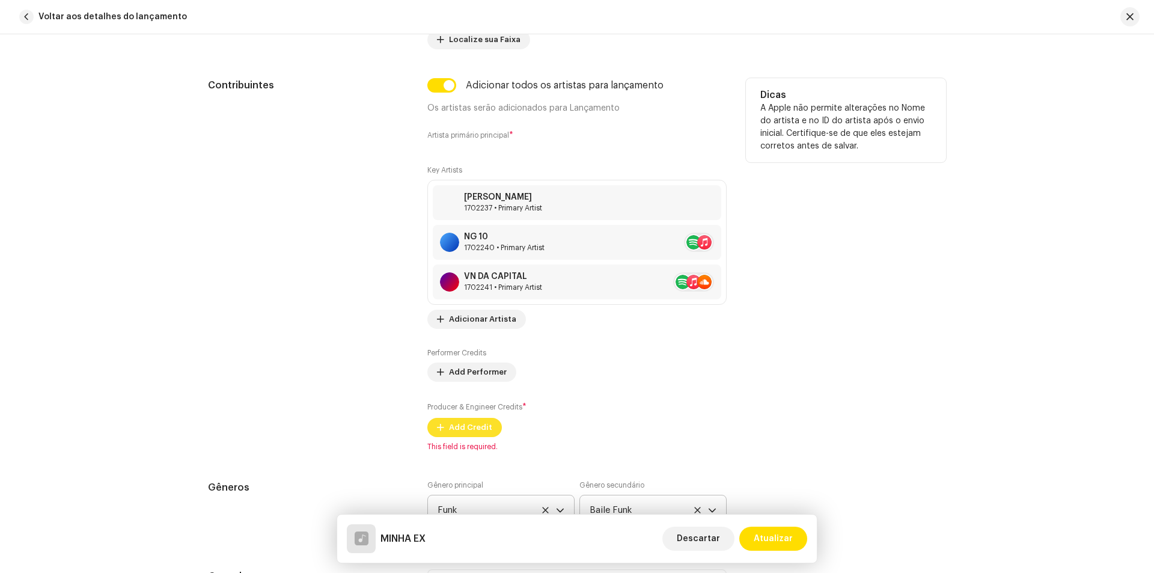
click at [473, 428] on span "Add Credit" at bounding box center [470, 427] width 43 height 24
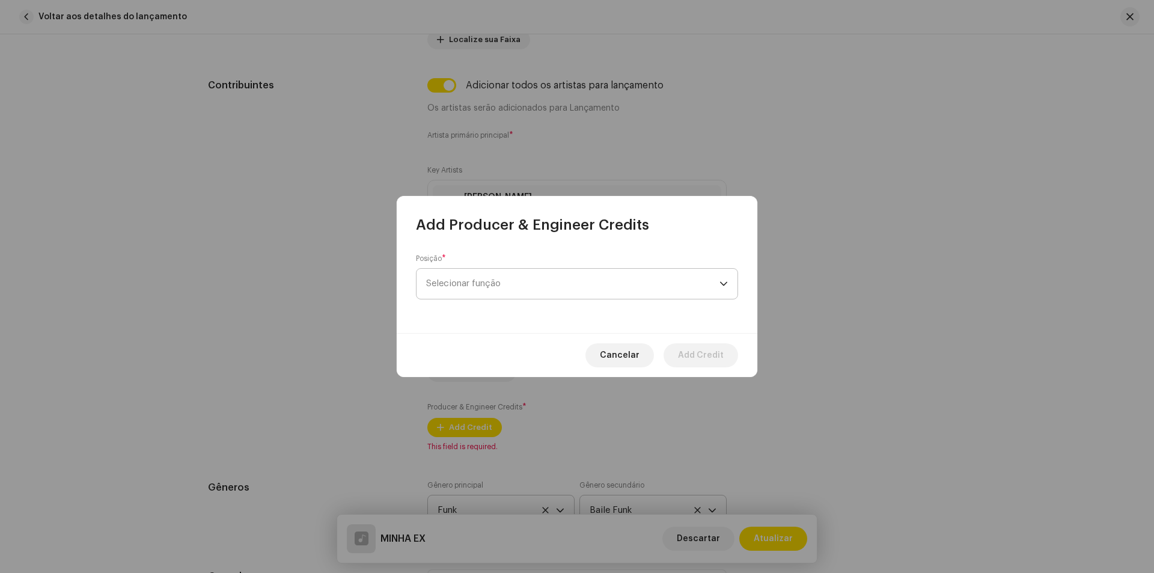
click at [521, 281] on span "Selecionar função" at bounding box center [572, 284] width 293 height 30
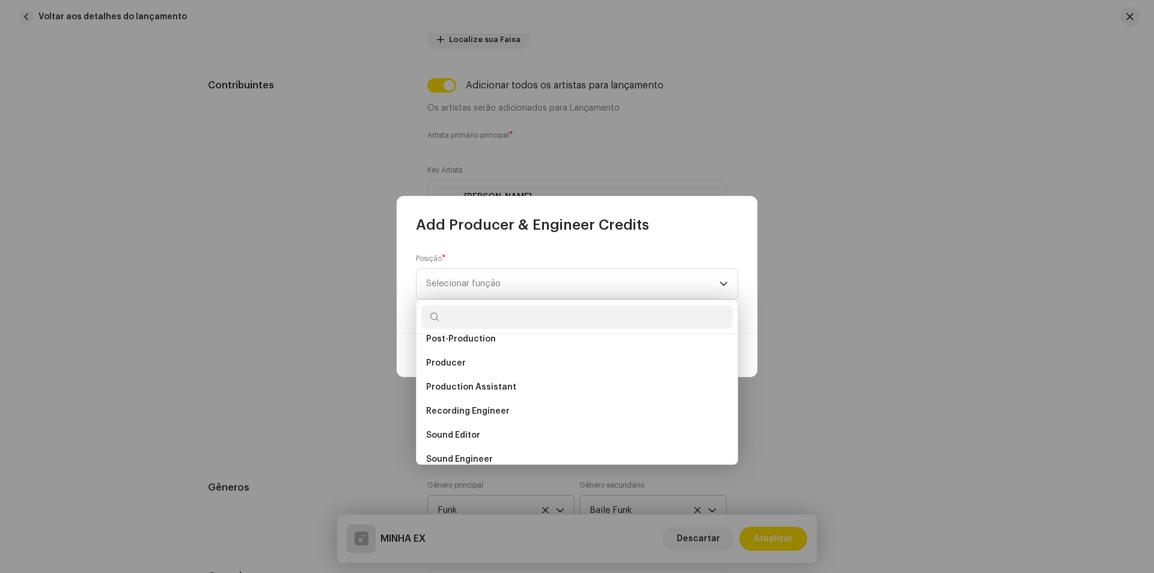
scroll to position [409, 0]
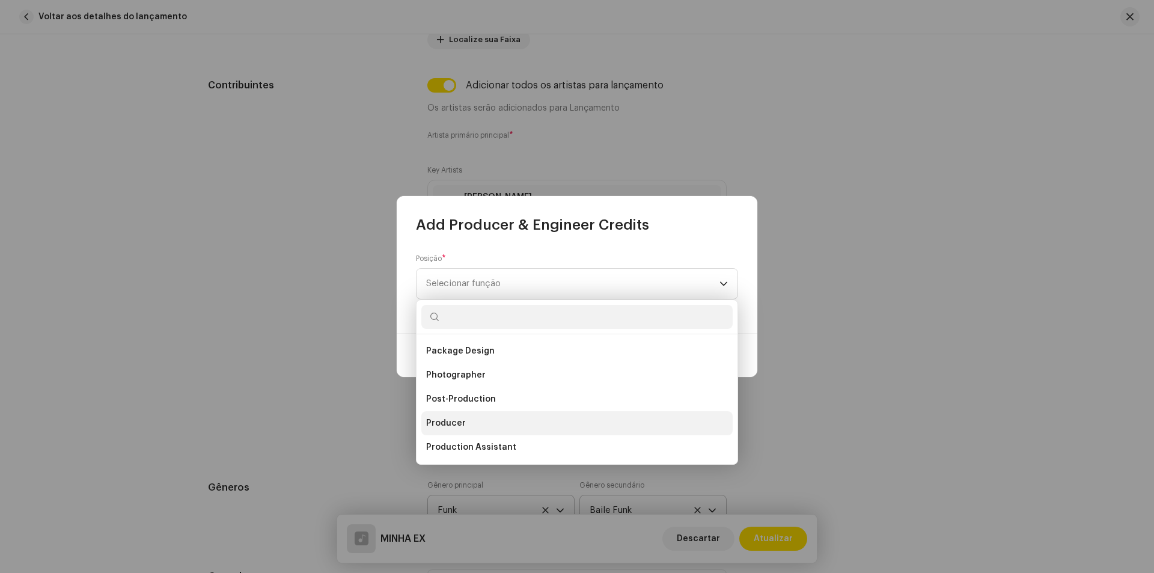
click at [467, 420] on li "Producer" at bounding box center [576, 423] width 311 height 24
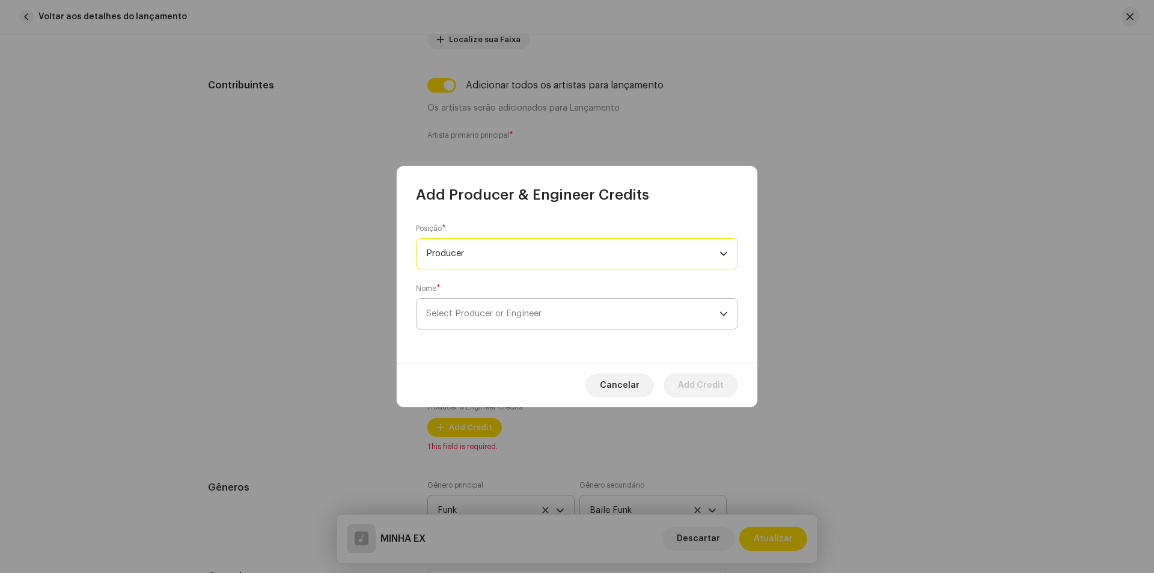
click at [543, 318] on span "Select Producer or Engineer" at bounding box center [572, 314] width 293 height 30
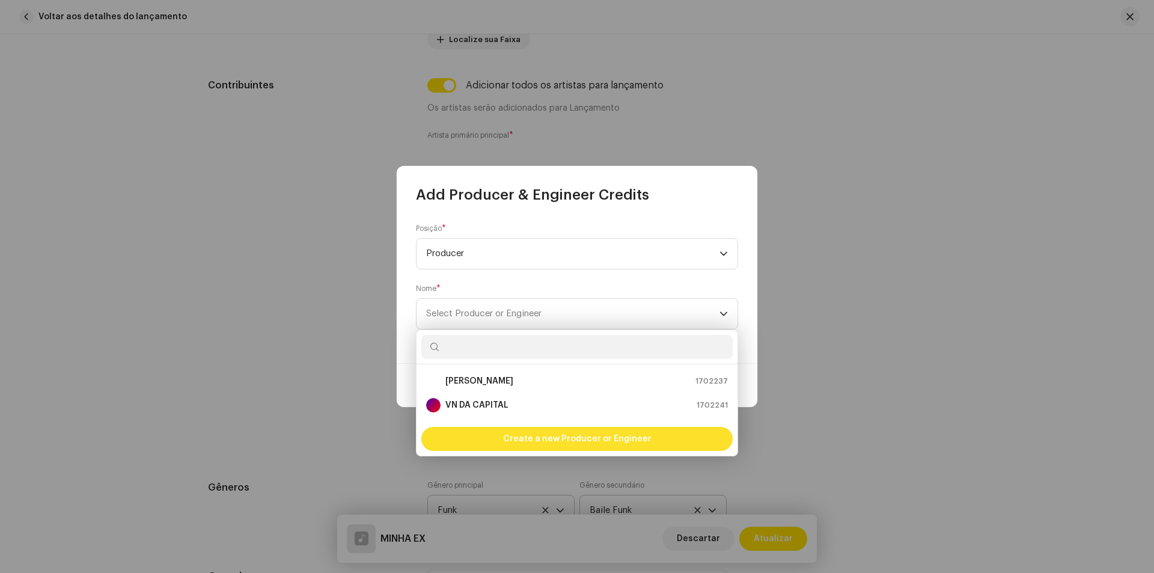
click at [554, 439] on span "Create a new Producer or Engineer" at bounding box center [577, 439] width 149 height 24
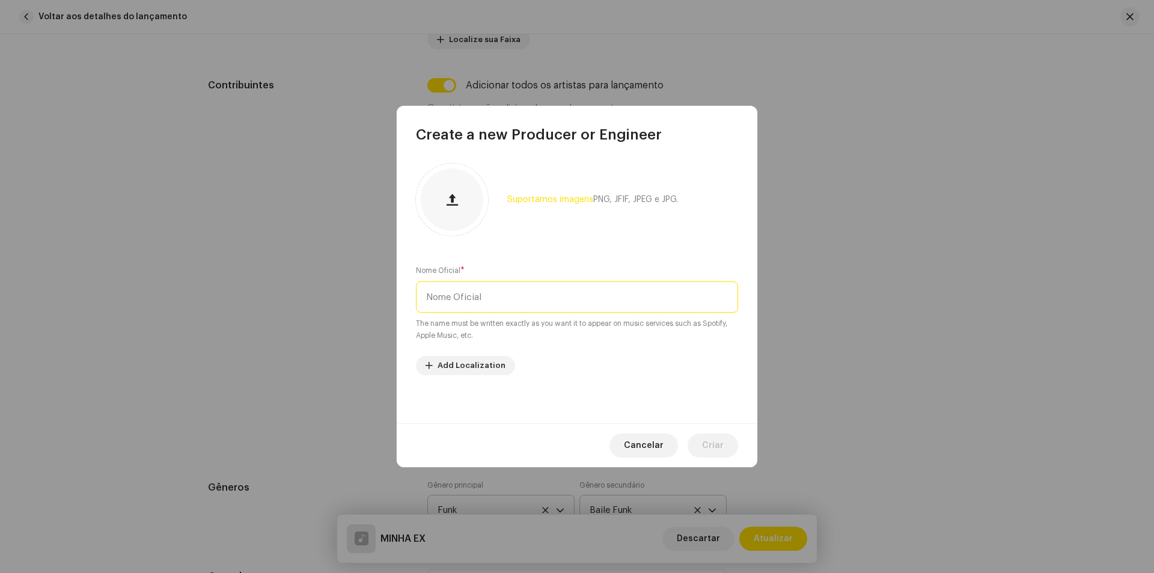
click at [538, 298] on input "text" at bounding box center [577, 296] width 322 height 31
click at [539, 293] on input "text" at bounding box center [577, 296] width 322 height 31
click at [558, 301] on input "text" at bounding box center [577, 296] width 322 height 31
type input "s"
type input "SIMOVA"
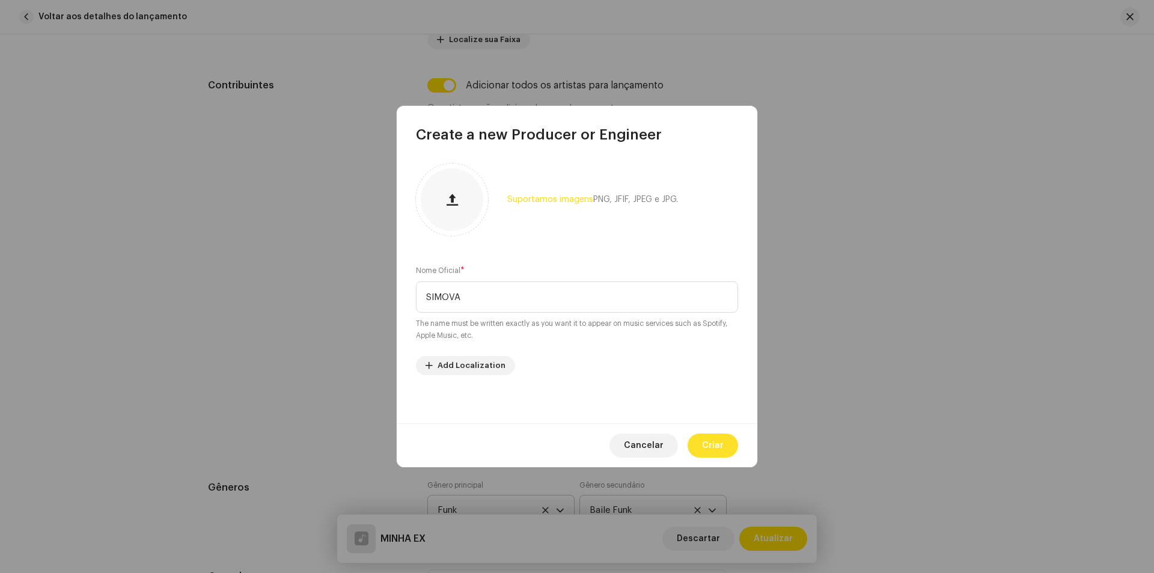
click at [717, 450] on span "Criar" at bounding box center [713, 446] width 22 height 24
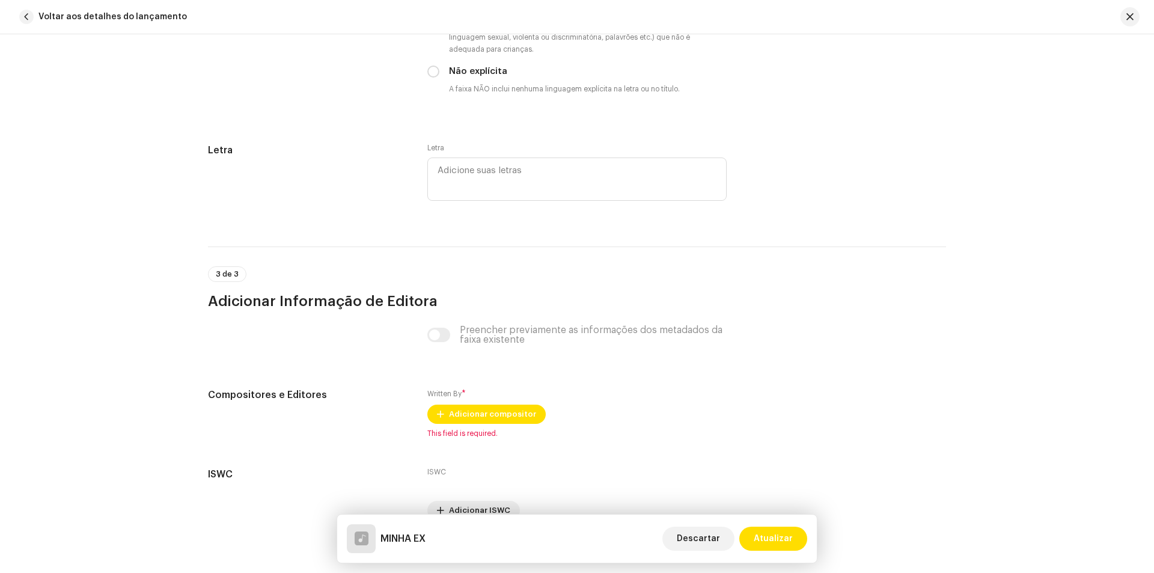
scroll to position [2313, 0]
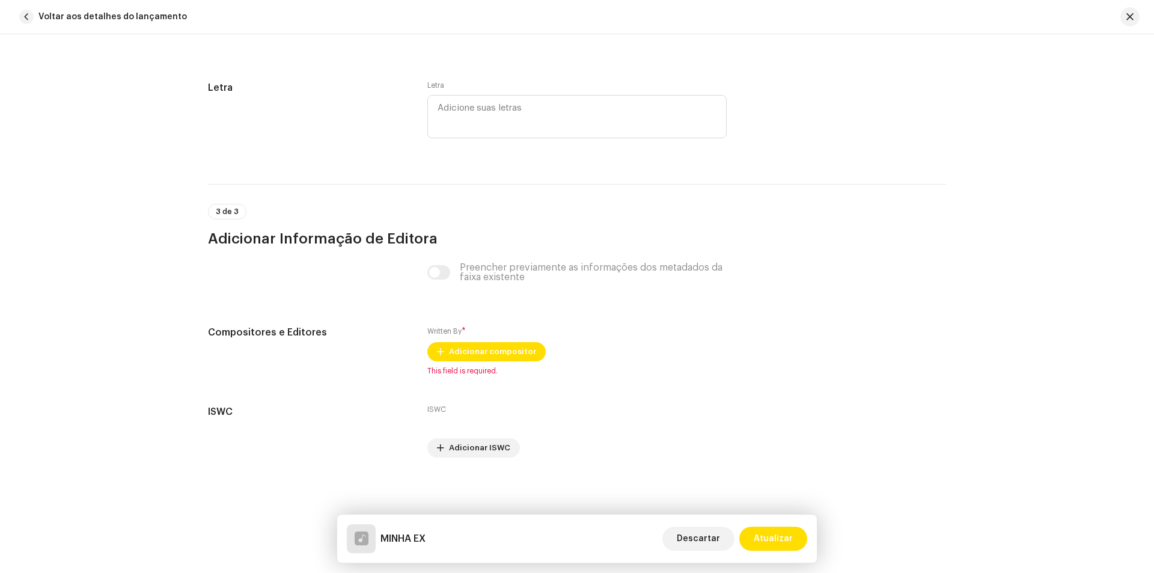
click at [768, 542] on span "Atualizar" at bounding box center [773, 539] width 39 height 24
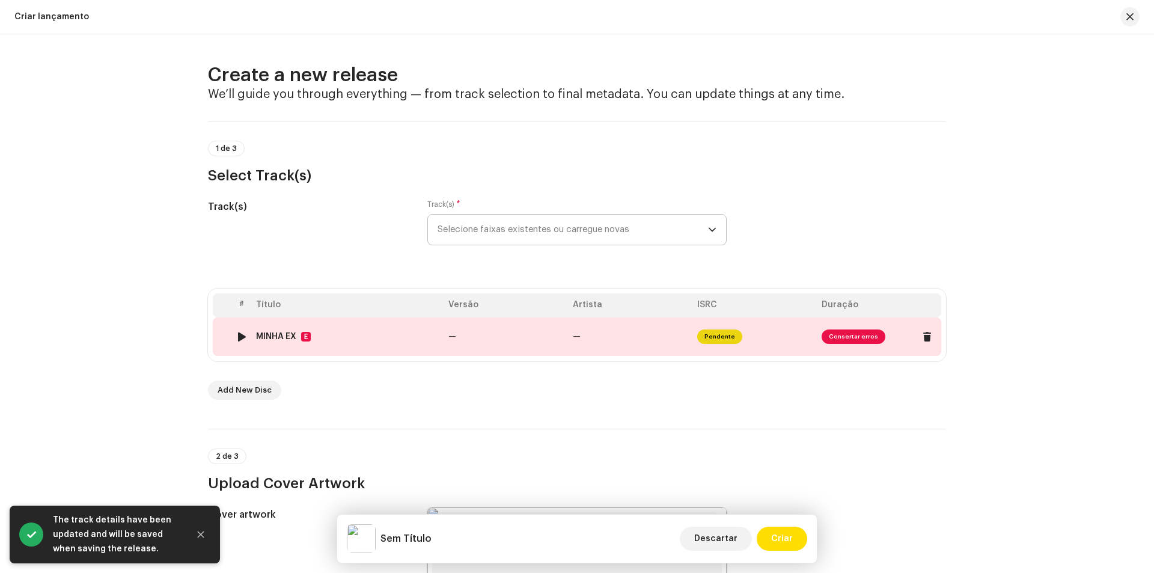
click at [865, 336] on span "Consertar erros" at bounding box center [854, 336] width 64 height 14
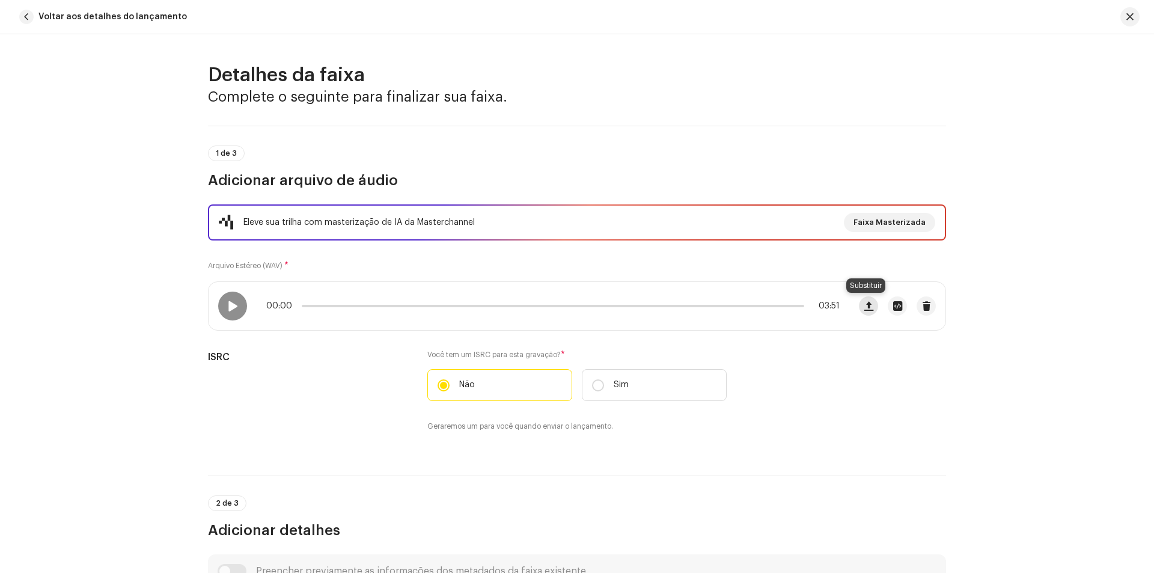
click at [865, 307] on span "button" at bounding box center [869, 306] width 9 height 10
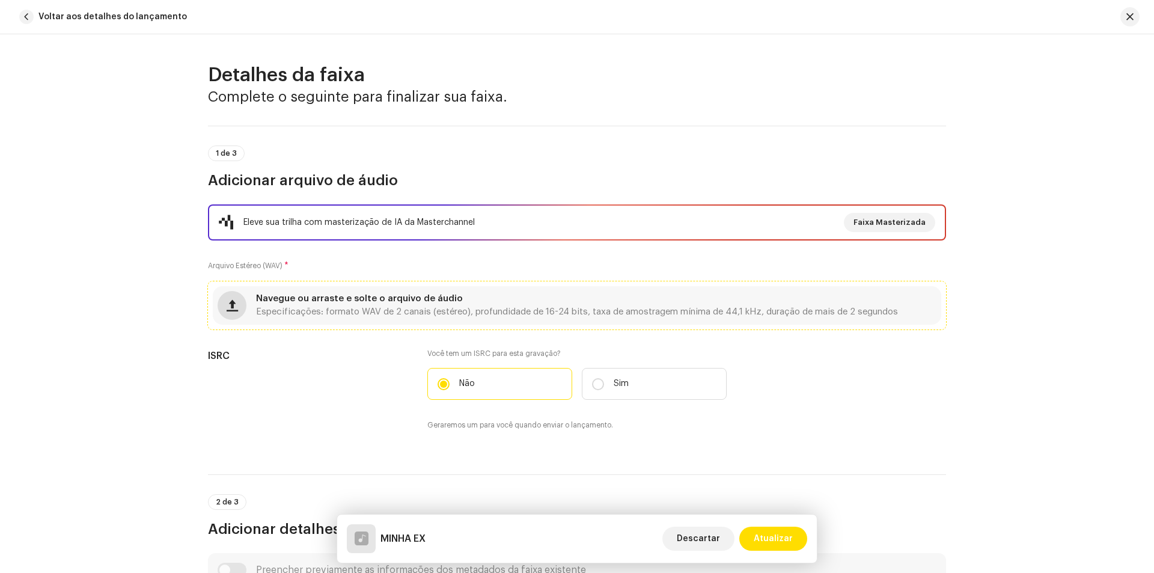
click at [227, 307] on span "button" at bounding box center [232, 306] width 11 height 10
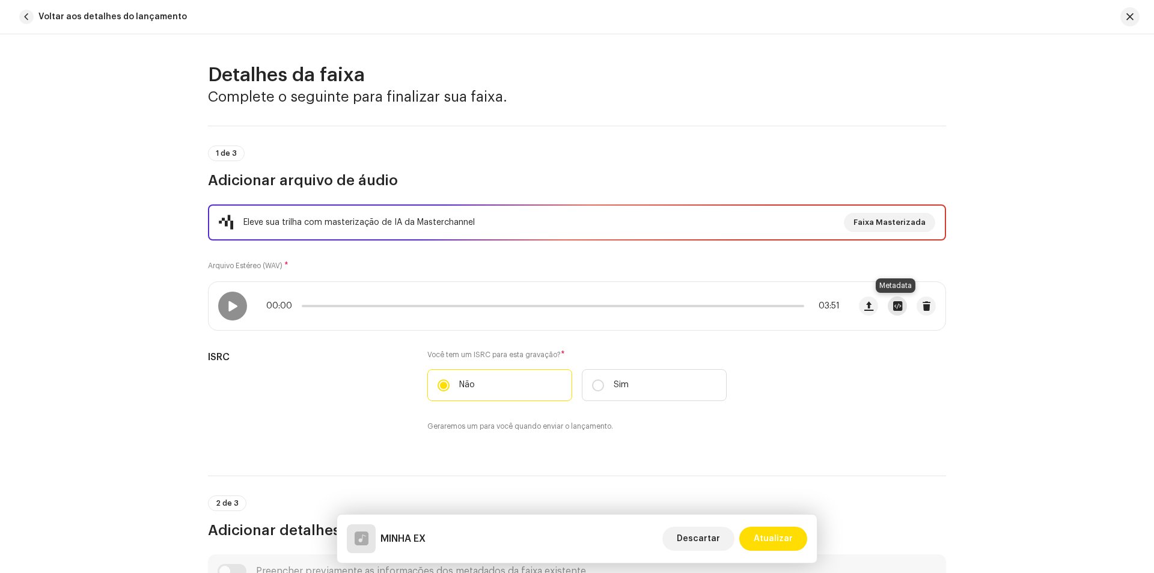
click at [893, 305] on span "button" at bounding box center [897, 306] width 9 height 10
click at [914, 396] on div "[PERSON_NAME] X VN - master.wav Nome do arquivo [PERSON_NAME] X VN - master.wav…" at bounding box center [577, 286] width 1154 height 573
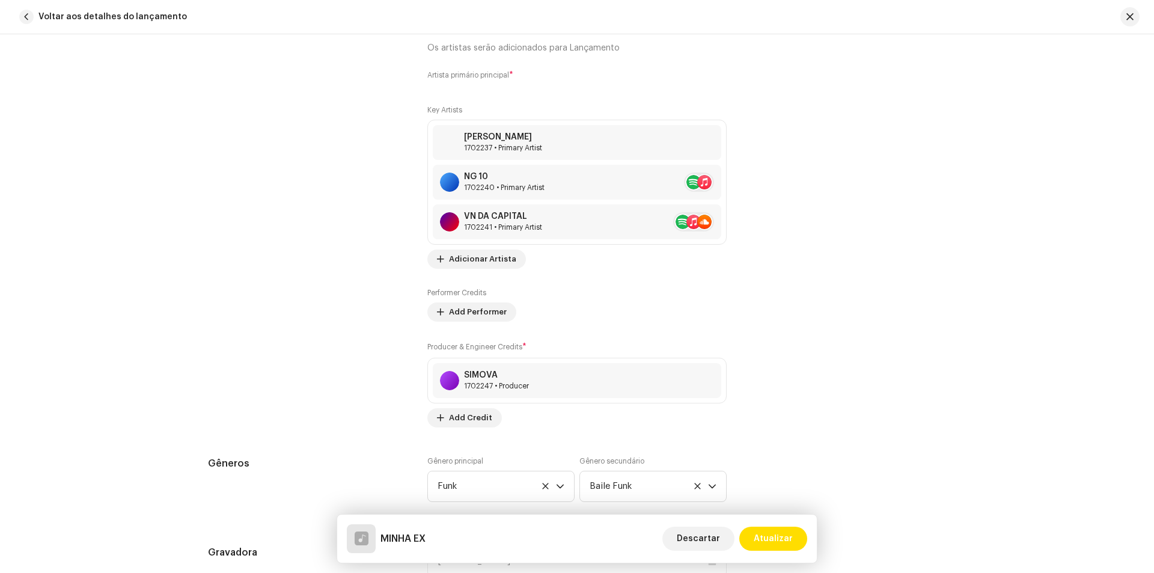
scroll to position [1022, 0]
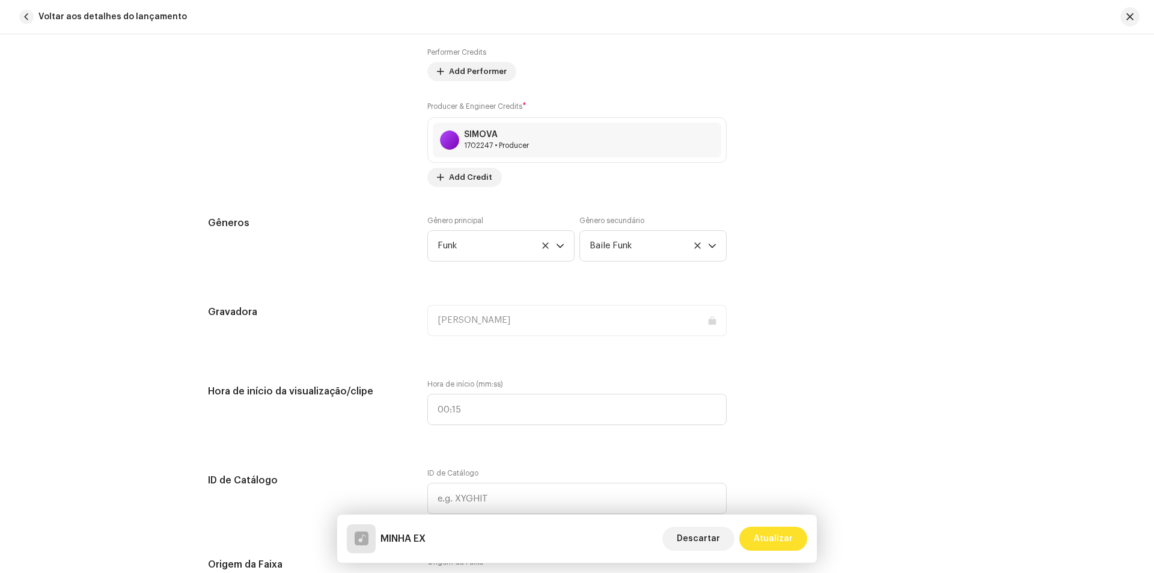
click at [773, 540] on span "Atualizar" at bounding box center [773, 539] width 39 height 24
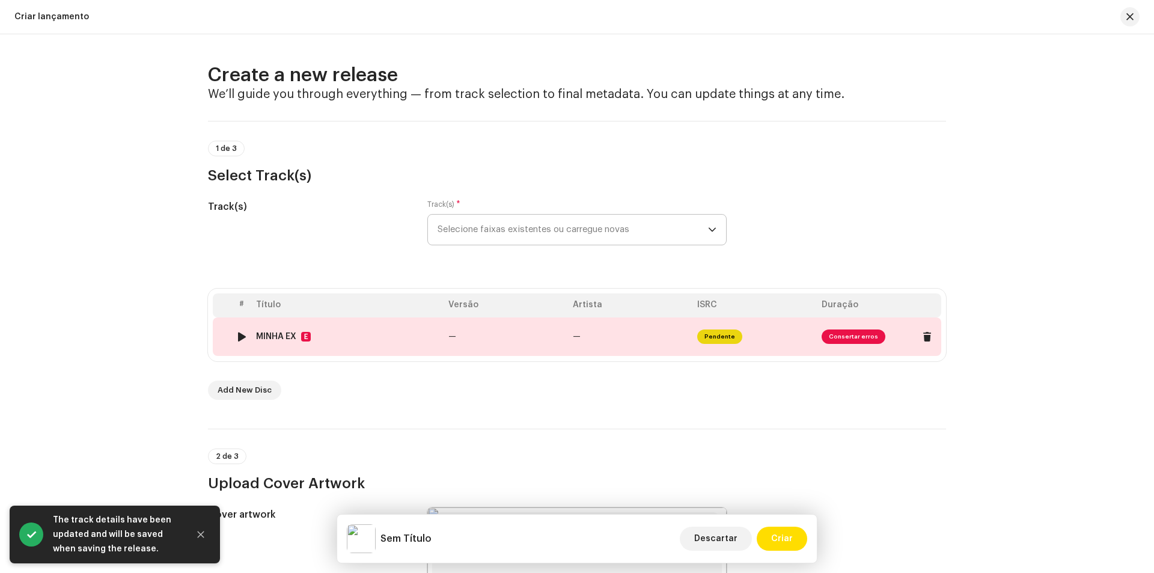
click at [722, 334] on span "Pendente" at bounding box center [719, 336] width 45 height 14
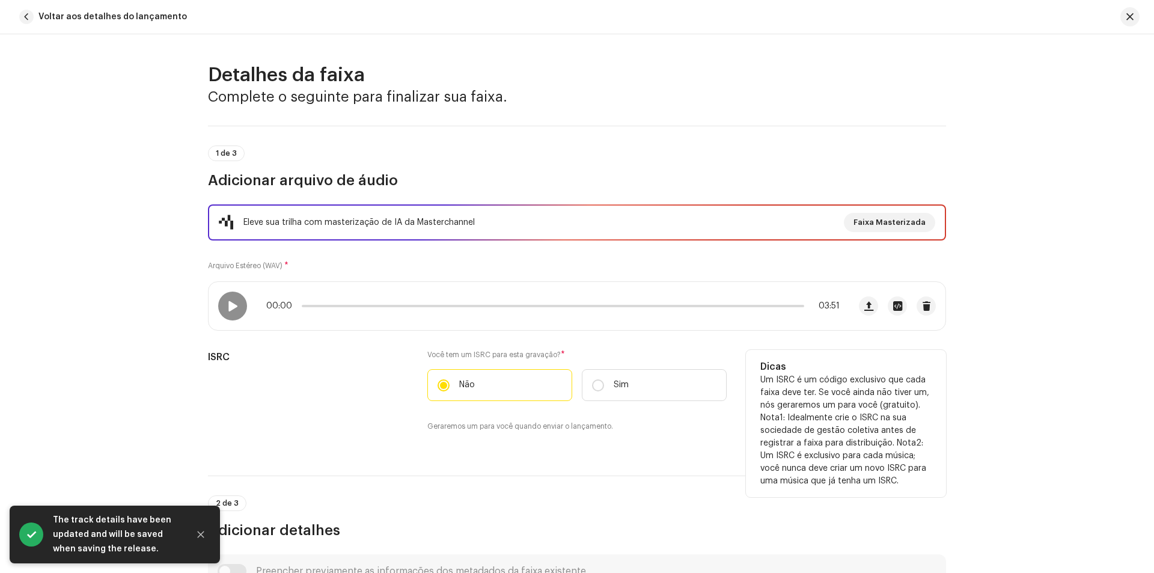
click at [504, 392] on label "Não" at bounding box center [499, 385] width 145 height 32
click at [450, 391] on input "Não" at bounding box center [444, 385] width 12 height 12
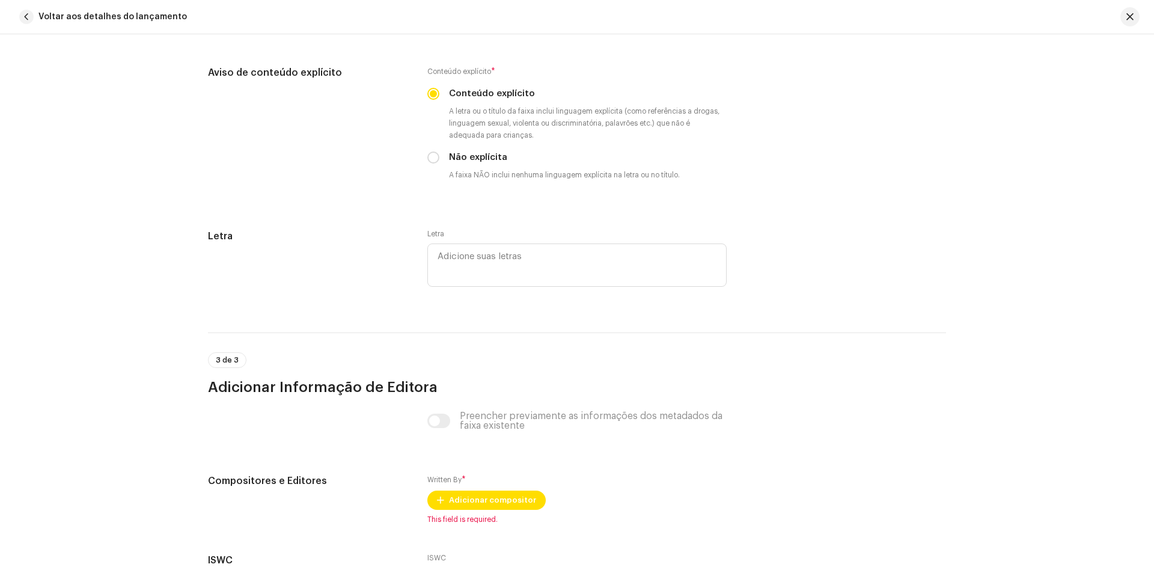
scroll to position [2313, 0]
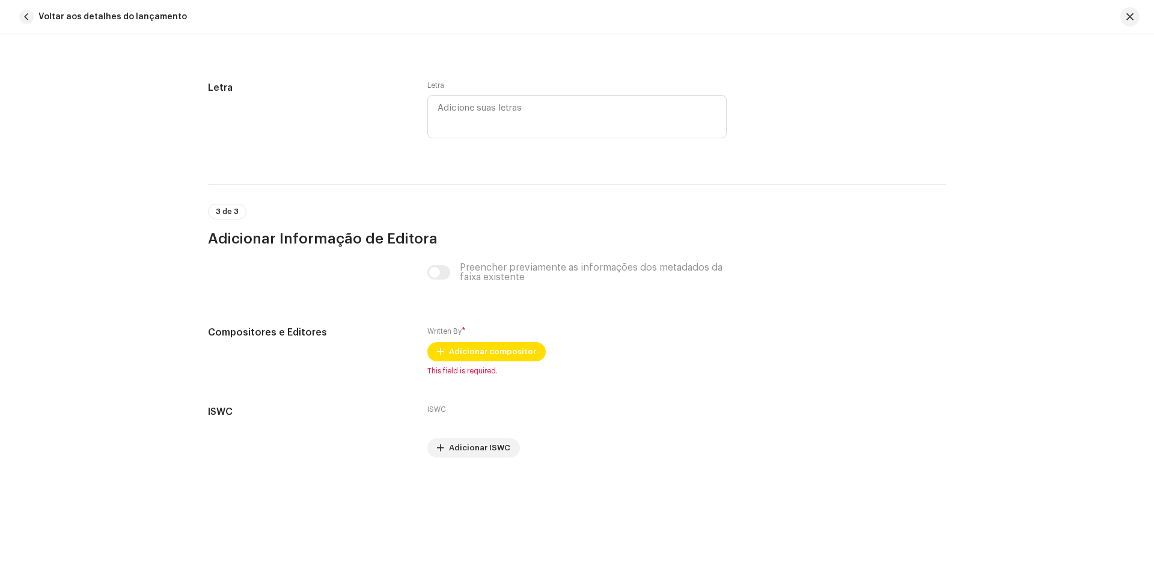
click at [436, 275] on div "Preencher previamente as informações dos metadados da faixa existente" at bounding box center [576, 272] width 299 height 19
click at [435, 275] on div "Preencher previamente as informações dos metadados da faixa existente" at bounding box center [576, 272] width 299 height 19
click at [470, 356] on span "Adicionar compositor" at bounding box center [492, 352] width 87 height 24
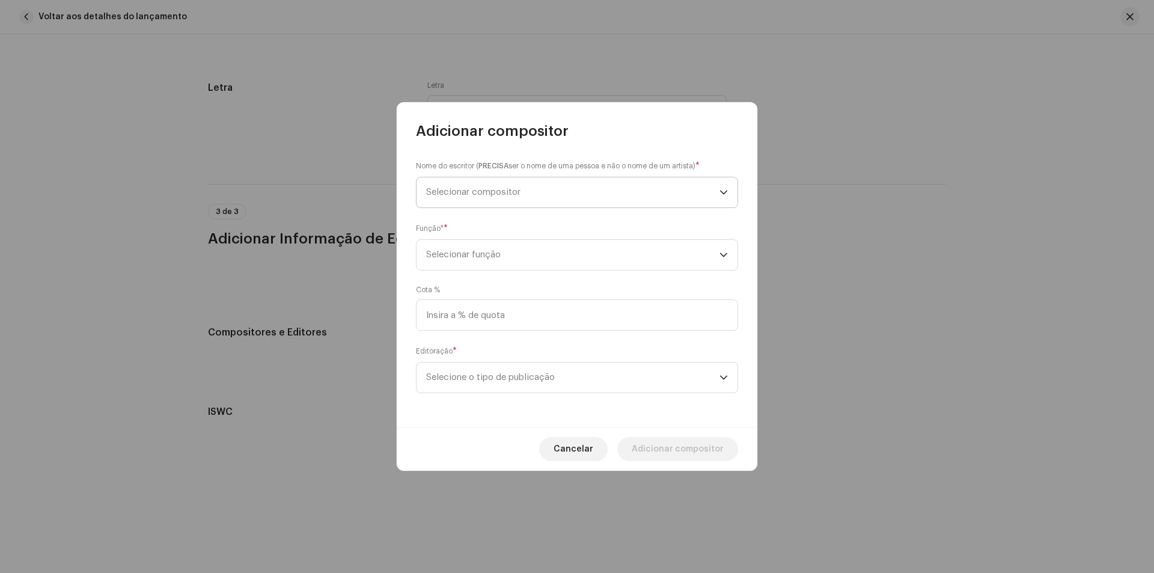
click at [574, 198] on span "Selecionar compositor" at bounding box center [572, 192] width 293 height 30
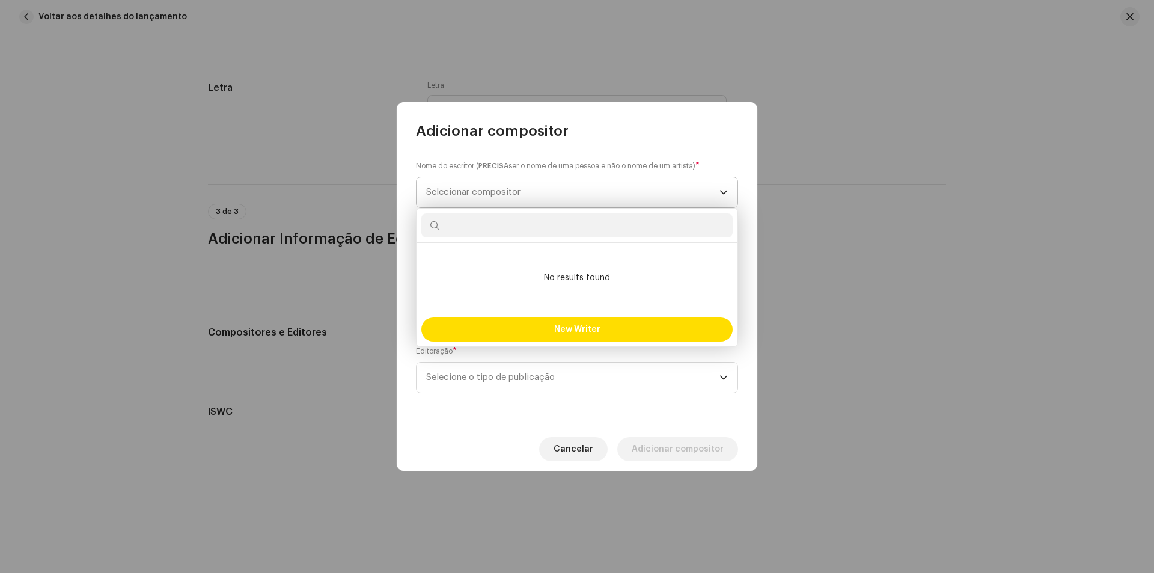
click at [574, 198] on span "Selecionar compositor" at bounding box center [572, 192] width 293 height 30
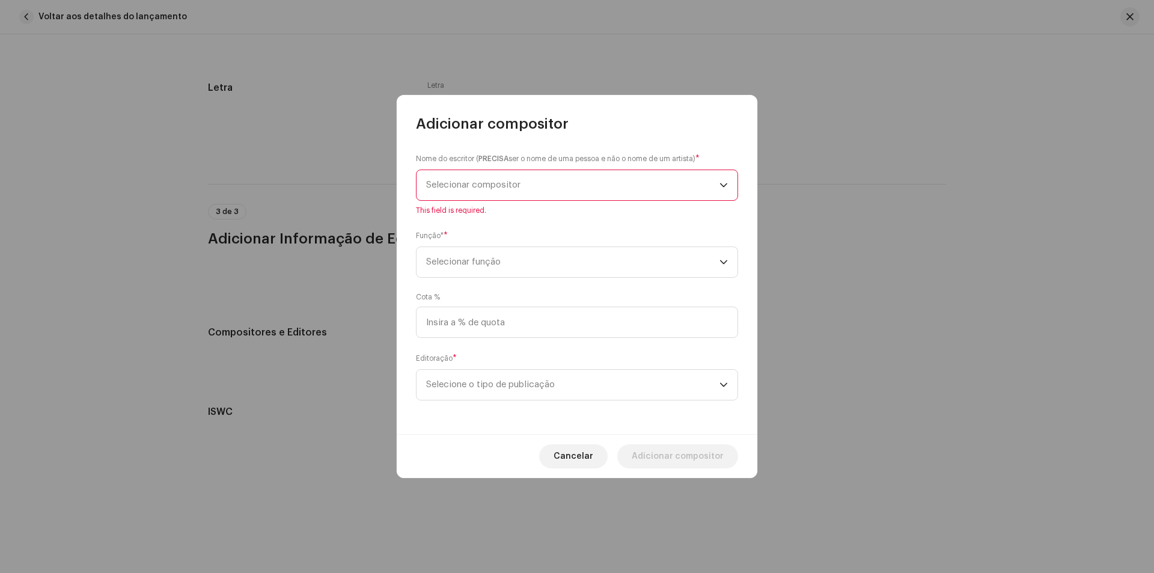
click at [570, 189] on span "Selecionar compositor" at bounding box center [572, 185] width 293 height 30
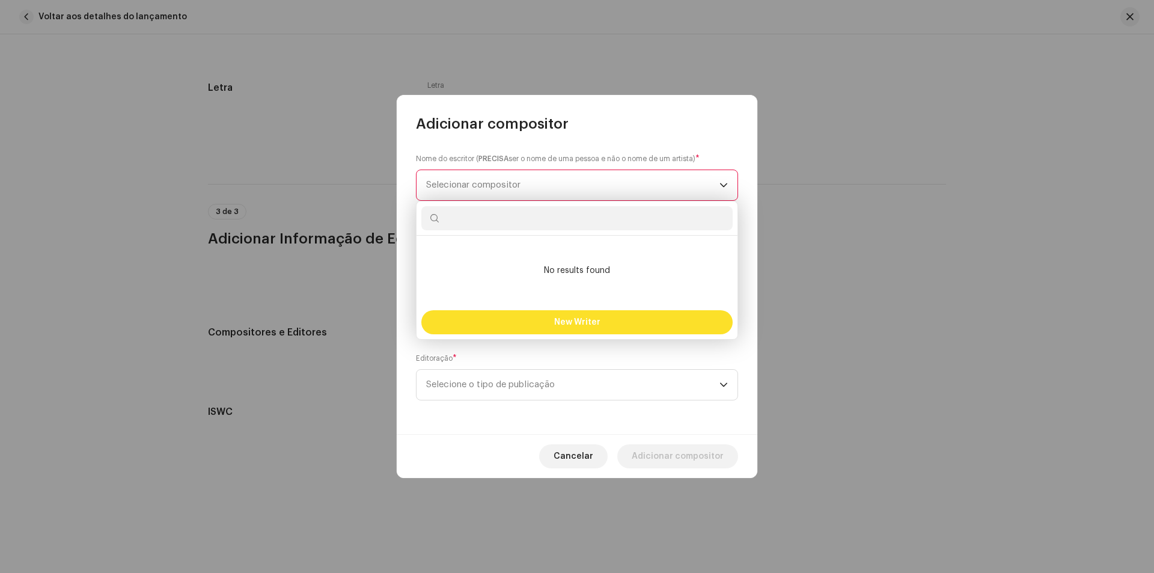
click at [593, 318] on span "New Writer" at bounding box center [577, 322] width 46 height 8
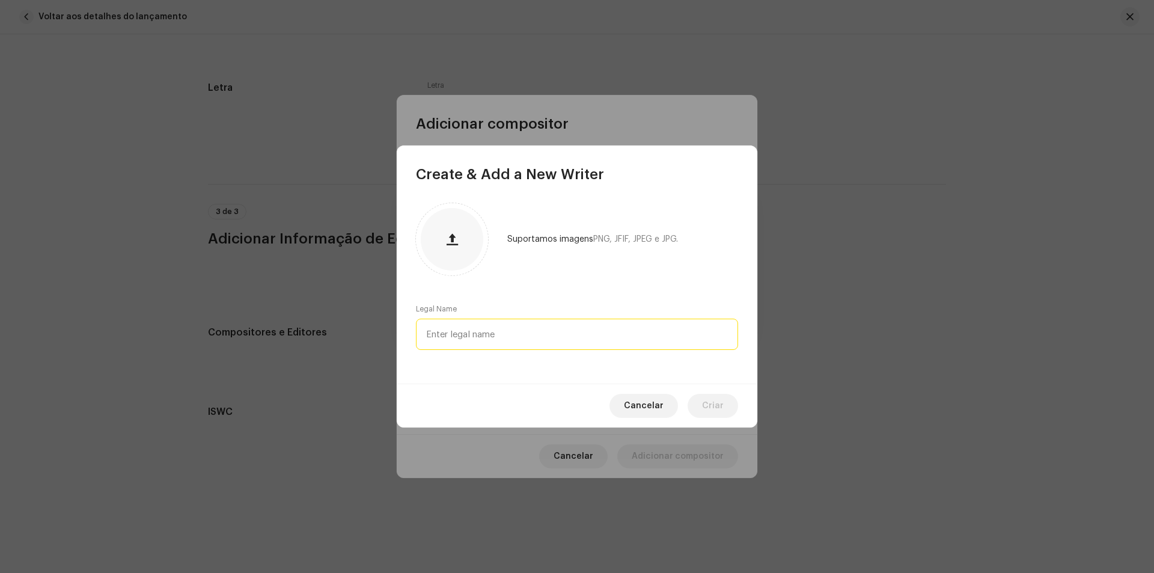
click at [537, 332] on input "text" at bounding box center [577, 334] width 322 height 31
click at [537, 331] on input "text" at bounding box center [577, 334] width 322 height 31
type input "m"
drag, startPoint x: 500, startPoint y: 334, endPoint x: 471, endPoint y: 331, distance: 29.1
click at [471, 331] on input "[PERSON_NAME]" at bounding box center [577, 334] width 322 height 31
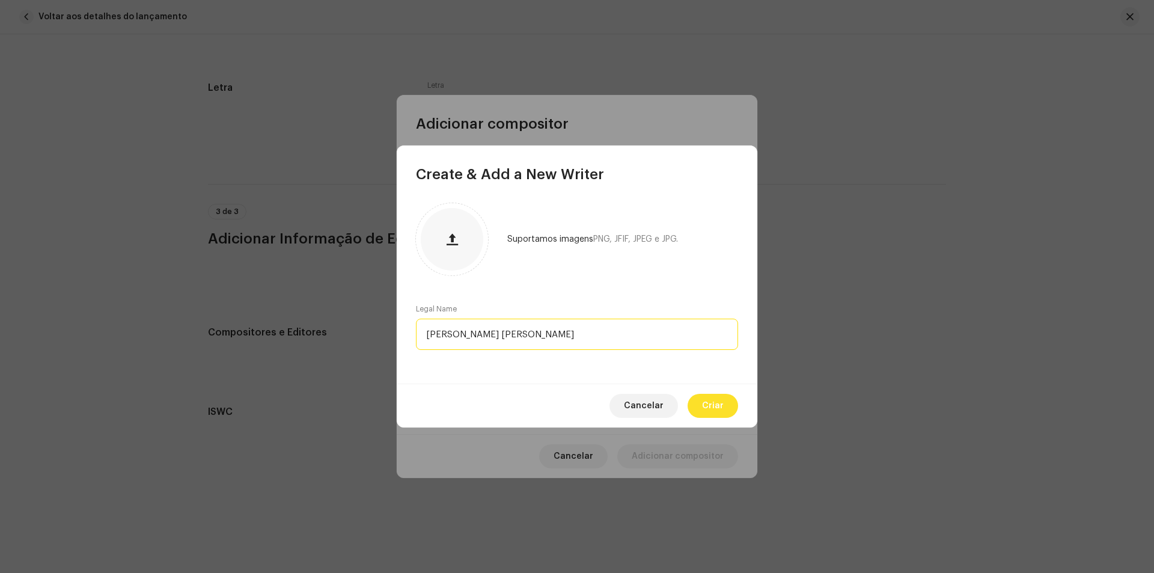
type input "[PERSON_NAME] [PERSON_NAME]"
click at [699, 407] on button "Criar" at bounding box center [713, 406] width 51 height 24
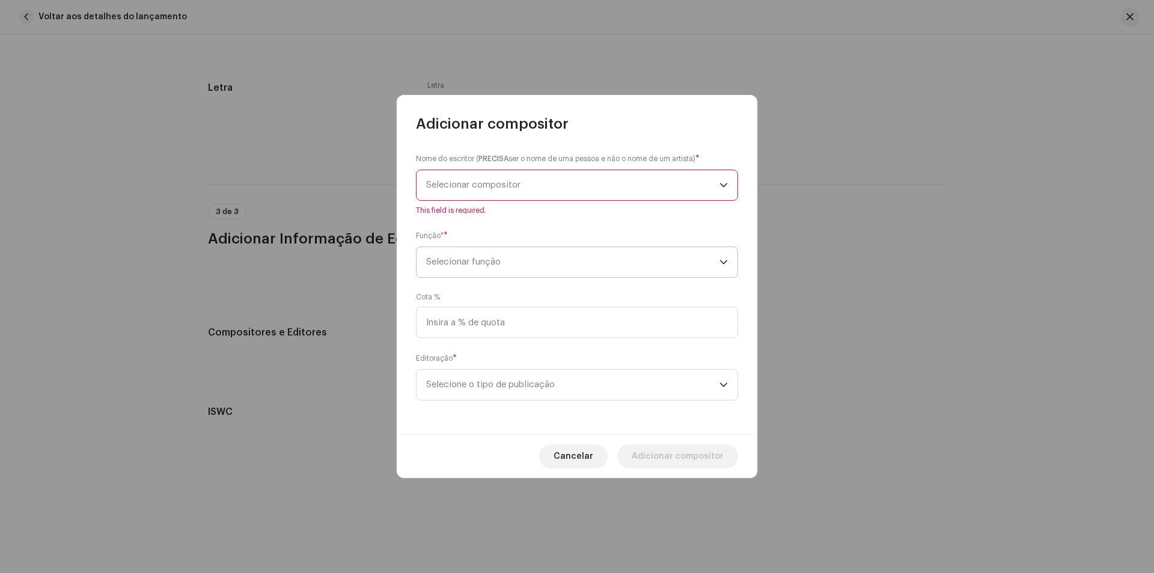
click at [636, 250] on span "Selecionar função" at bounding box center [572, 262] width 293 height 30
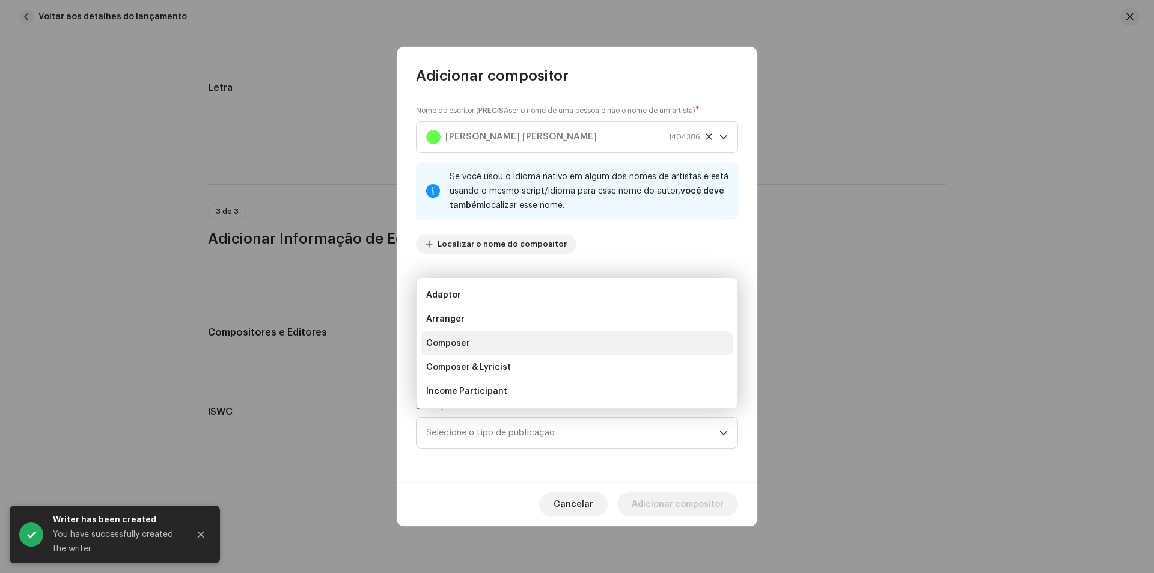
click at [500, 349] on li "Composer" at bounding box center [576, 343] width 311 height 24
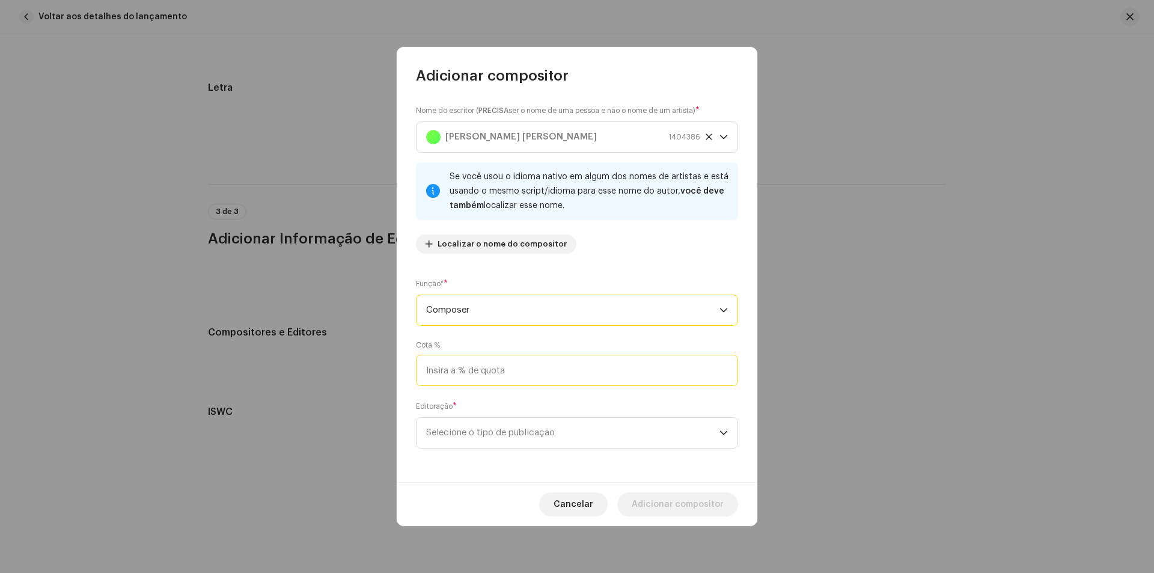
click at [544, 374] on input at bounding box center [577, 370] width 322 height 31
type input "100,00"
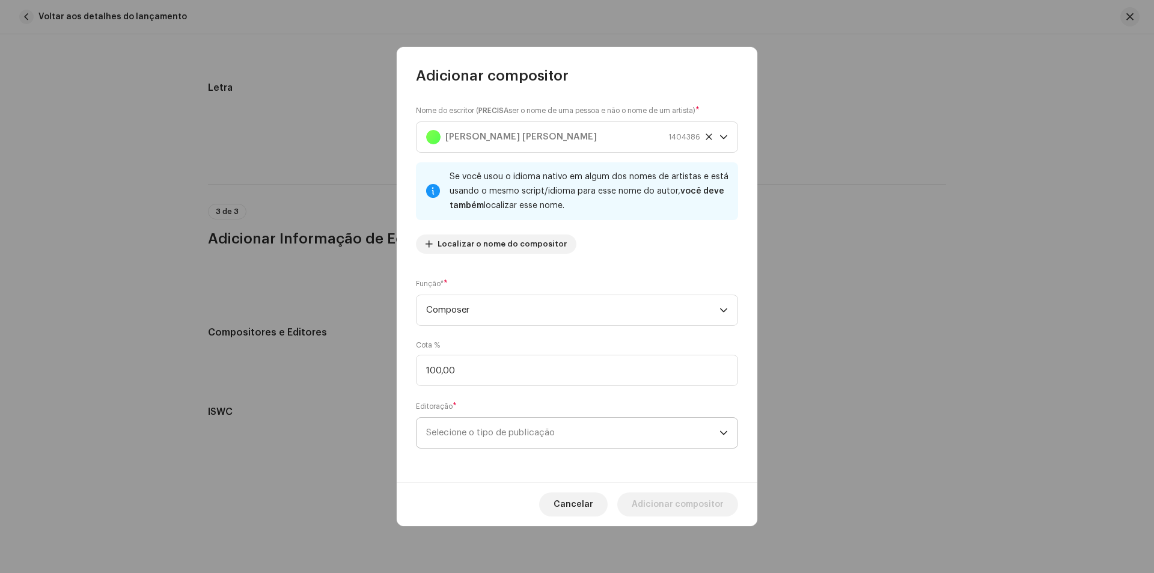
click at [608, 437] on span "Selecione o tipo de publicação" at bounding box center [572, 433] width 293 height 30
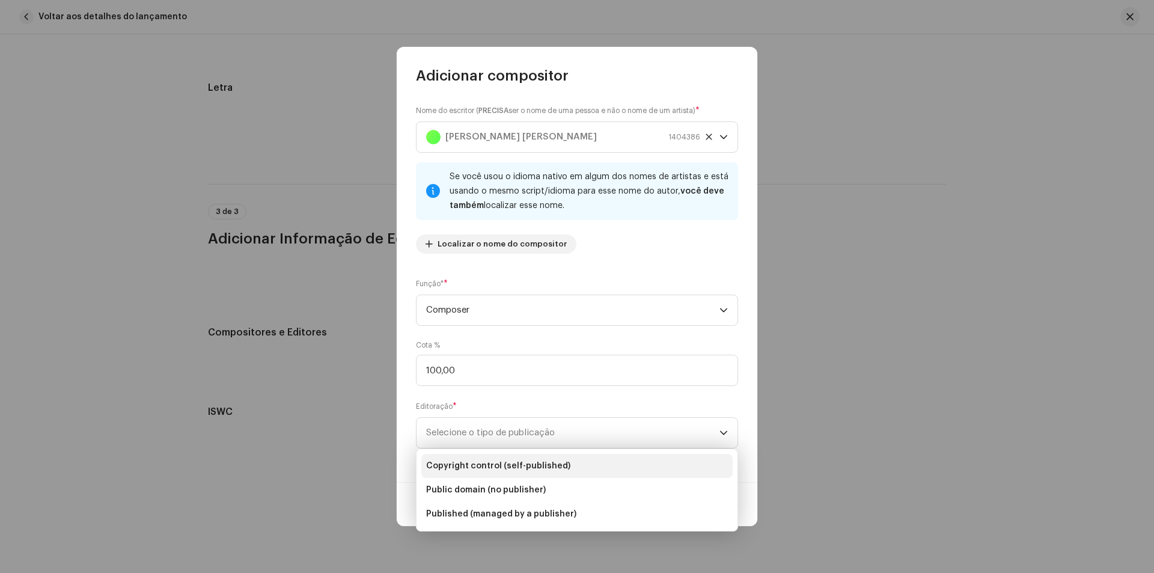
click at [533, 464] on span "Copyright control (self-published)" at bounding box center [498, 466] width 144 height 12
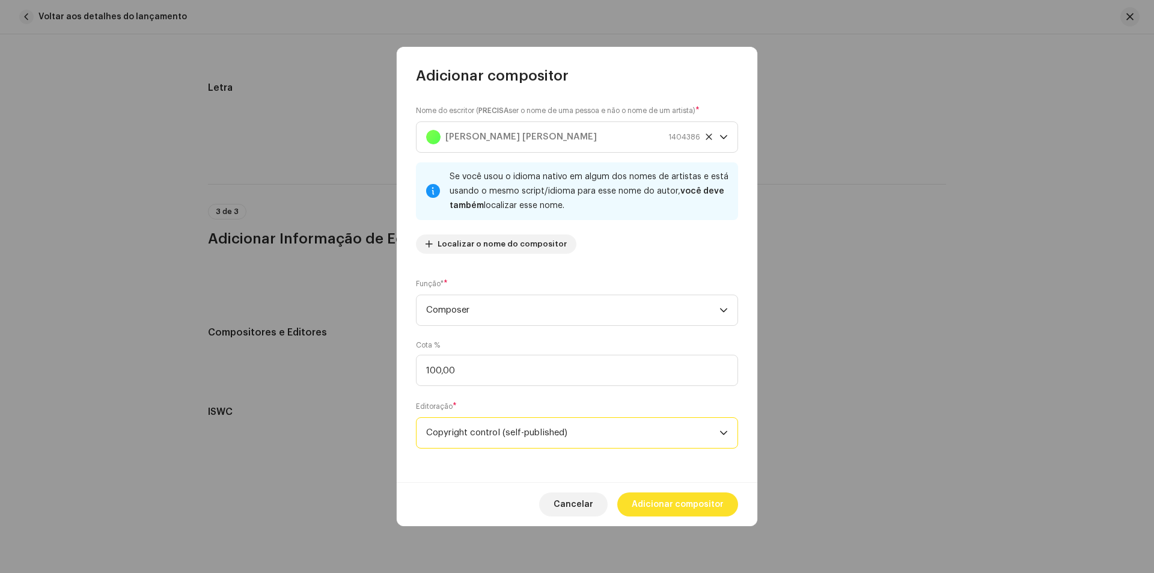
click at [660, 509] on span "Adicionar compositor" at bounding box center [678, 504] width 92 height 24
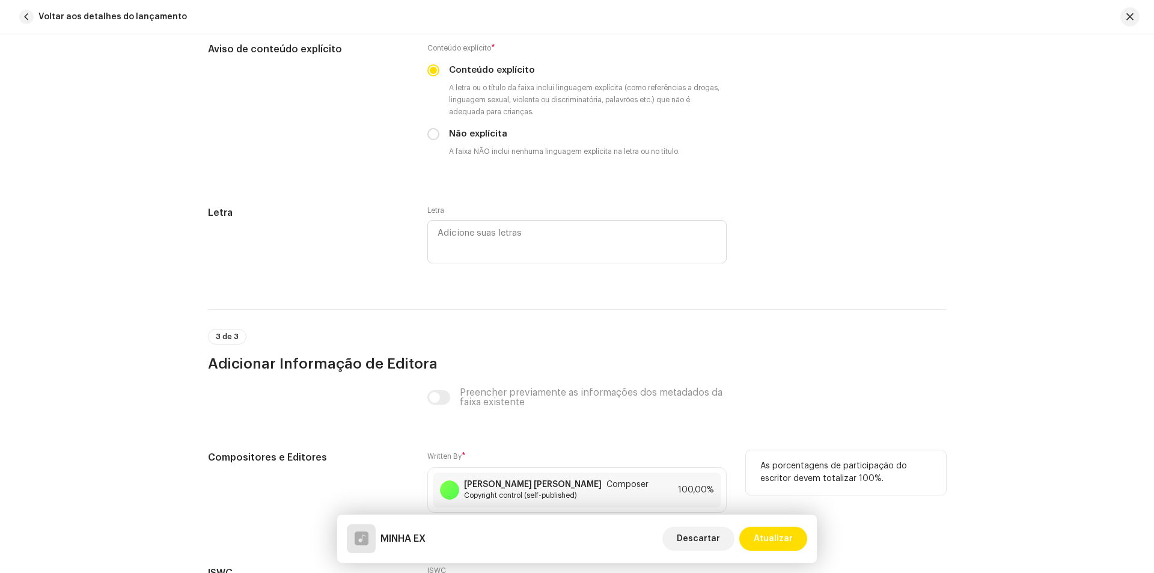
scroll to position [2349, 0]
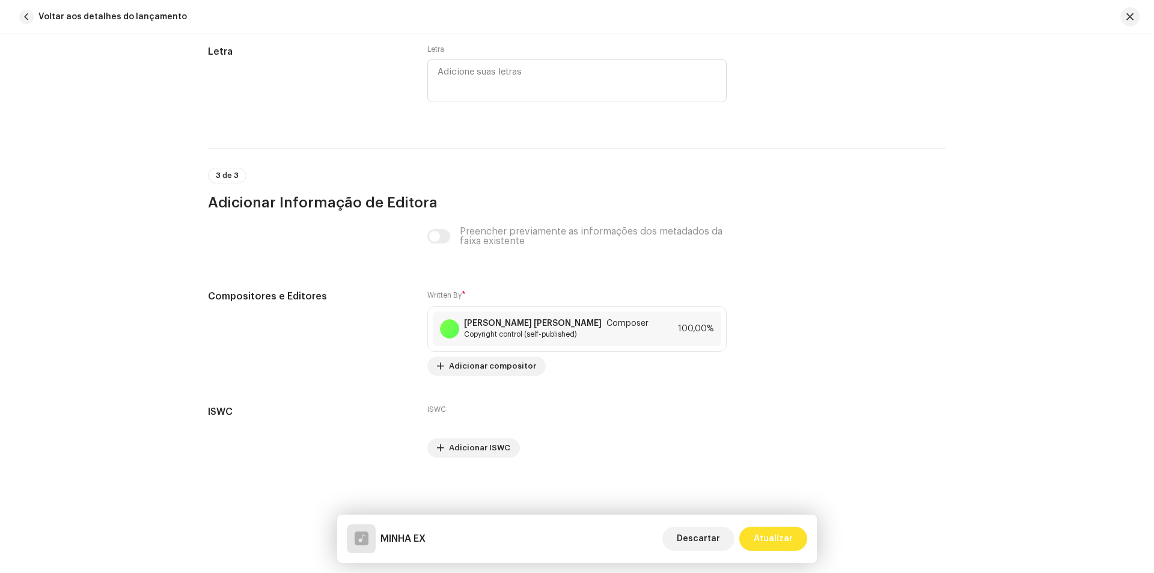
click at [782, 535] on span "Atualizar" at bounding box center [773, 539] width 39 height 24
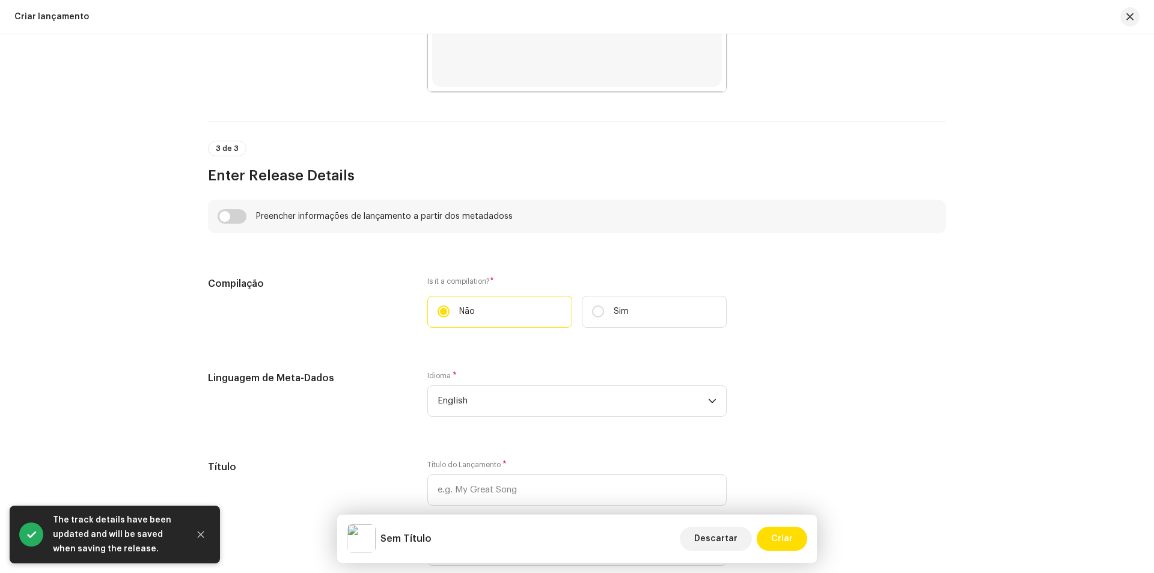
scroll to position [722, 0]
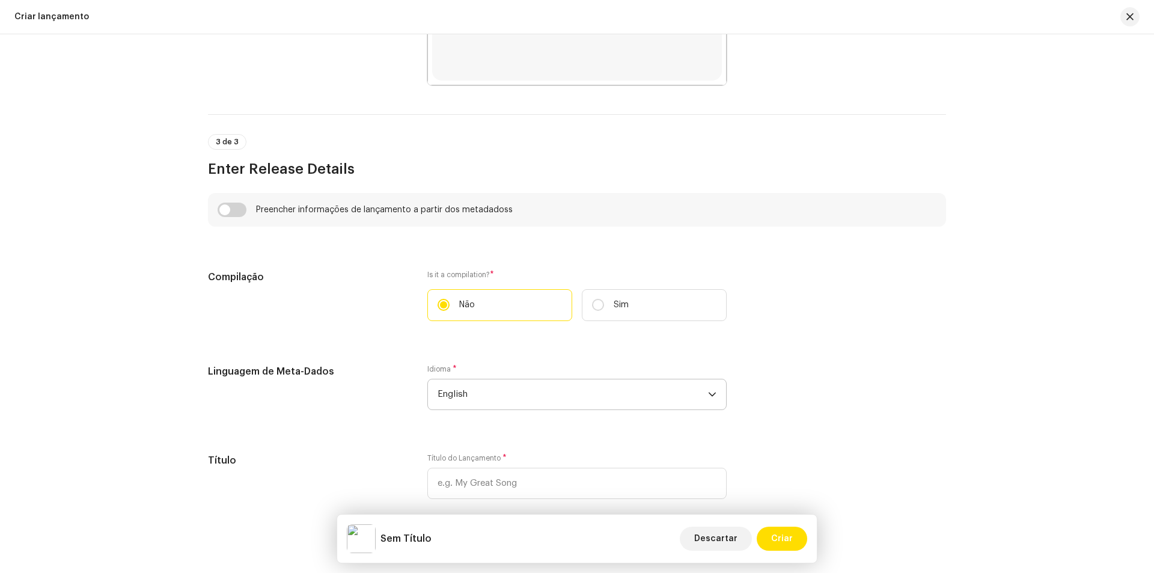
click at [571, 391] on span "English" at bounding box center [573, 394] width 271 height 30
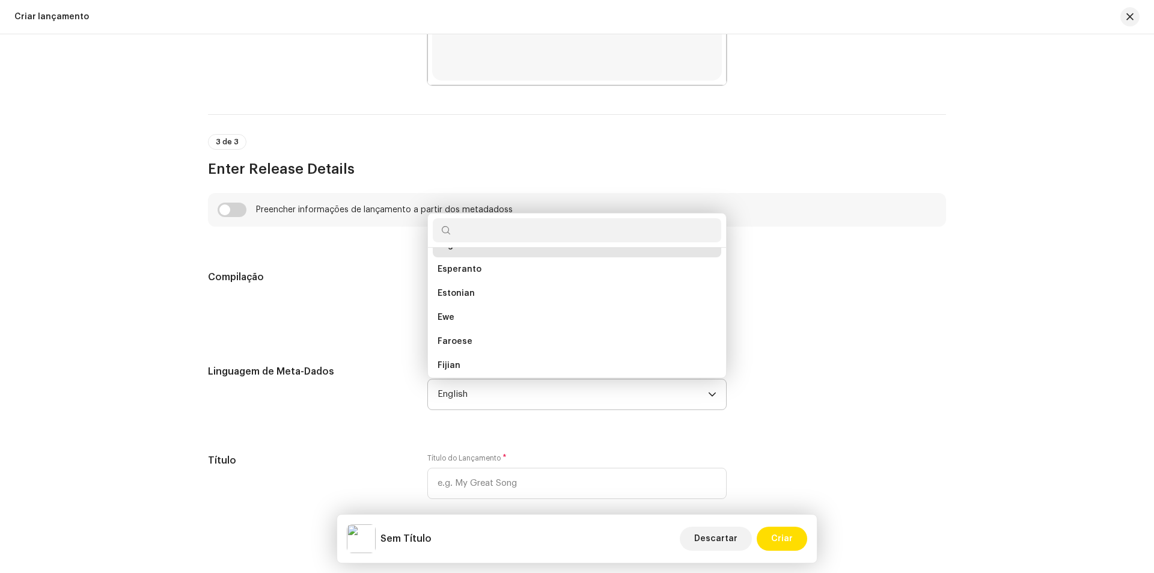
scroll to position [1111, 0]
click at [544, 226] on input "text" at bounding box center [577, 230] width 289 height 24
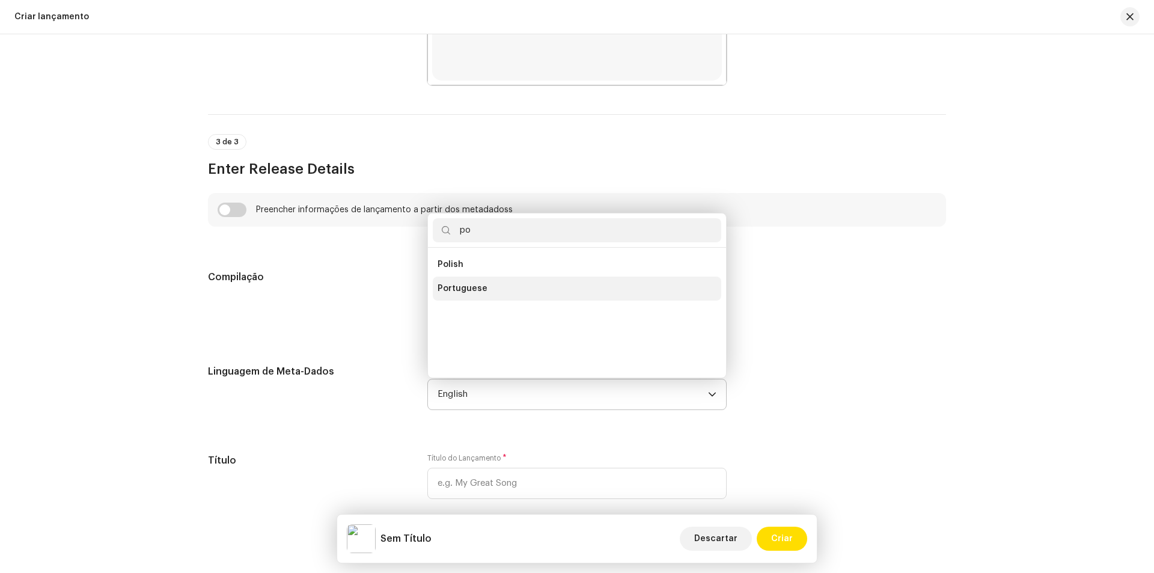
type input "po"
click at [515, 287] on li "Portuguese" at bounding box center [577, 289] width 289 height 24
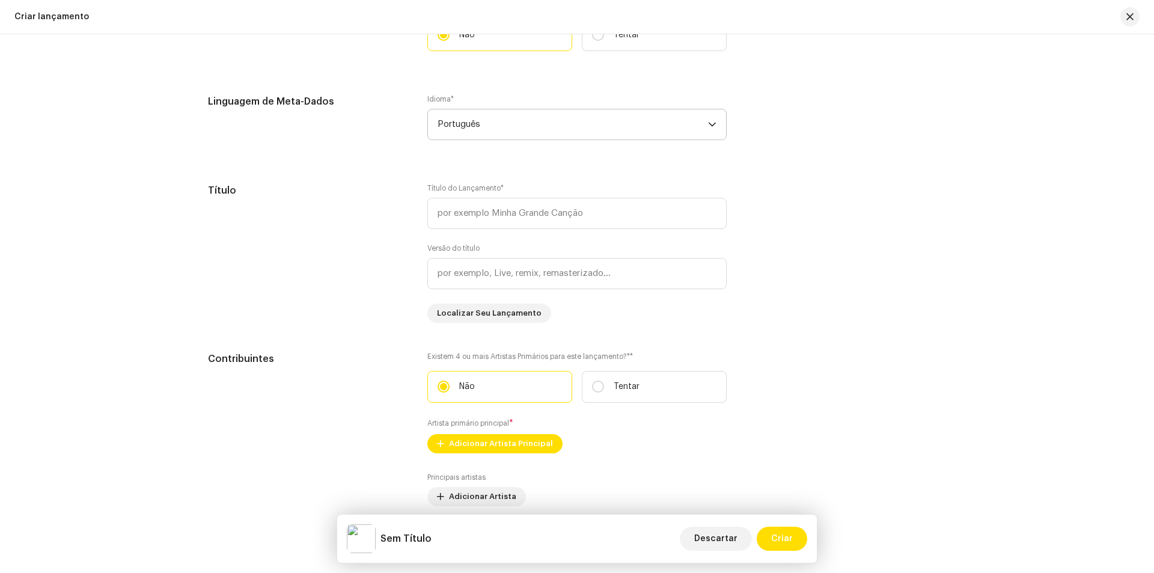
scroll to position [1022, 0]
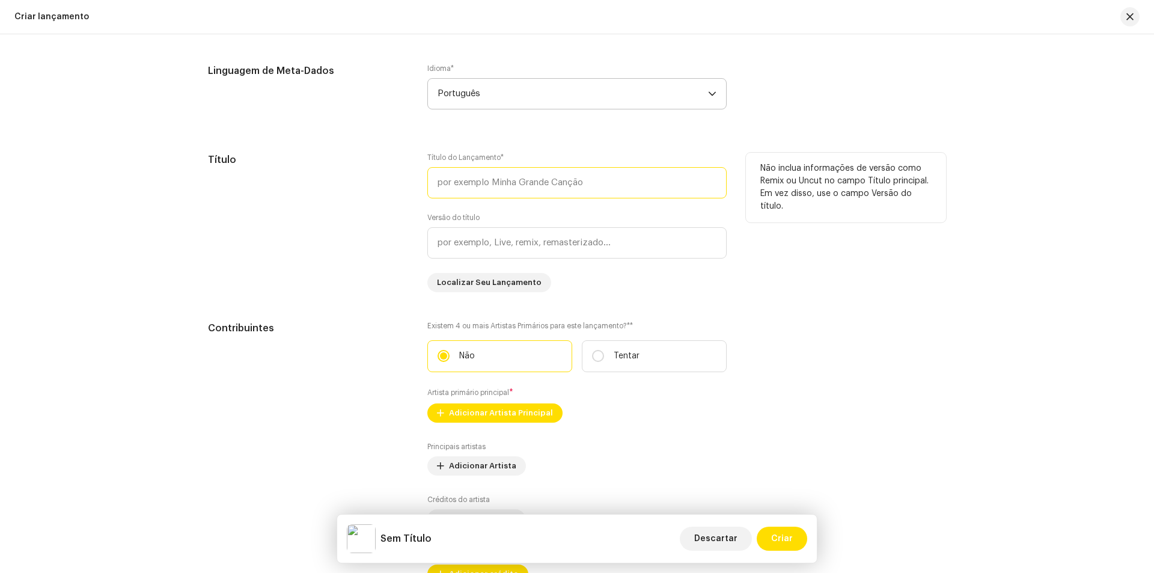
click at [561, 180] on input "text" at bounding box center [576, 182] width 299 height 31
click at [560, 180] on input "text" at bounding box center [576, 182] width 299 height 31
click at [554, 183] on input "text" at bounding box center [576, 182] width 299 height 31
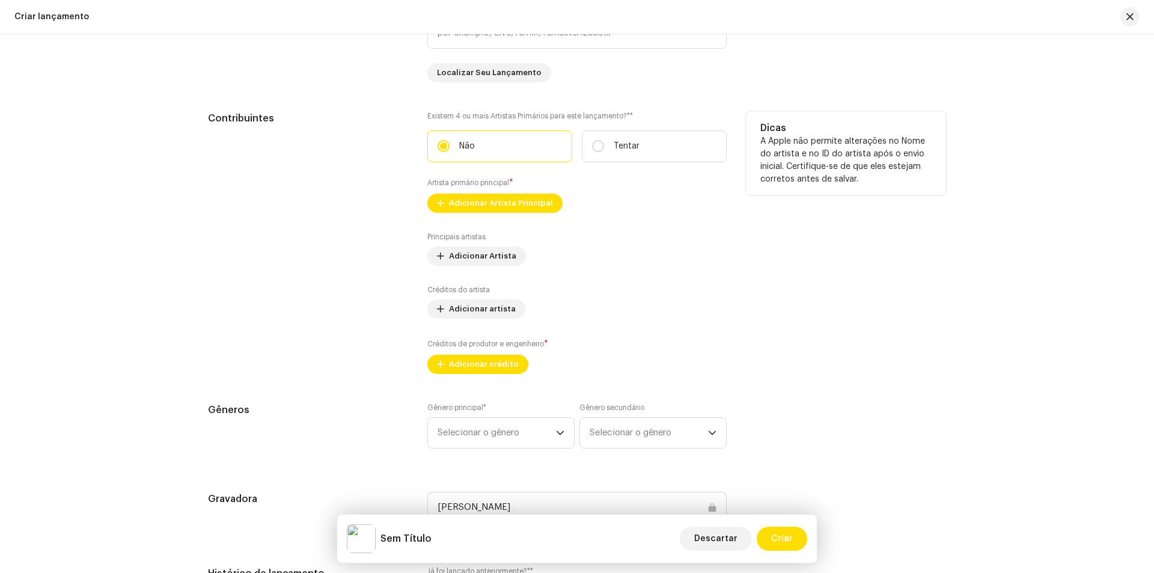
scroll to position [1263, 0]
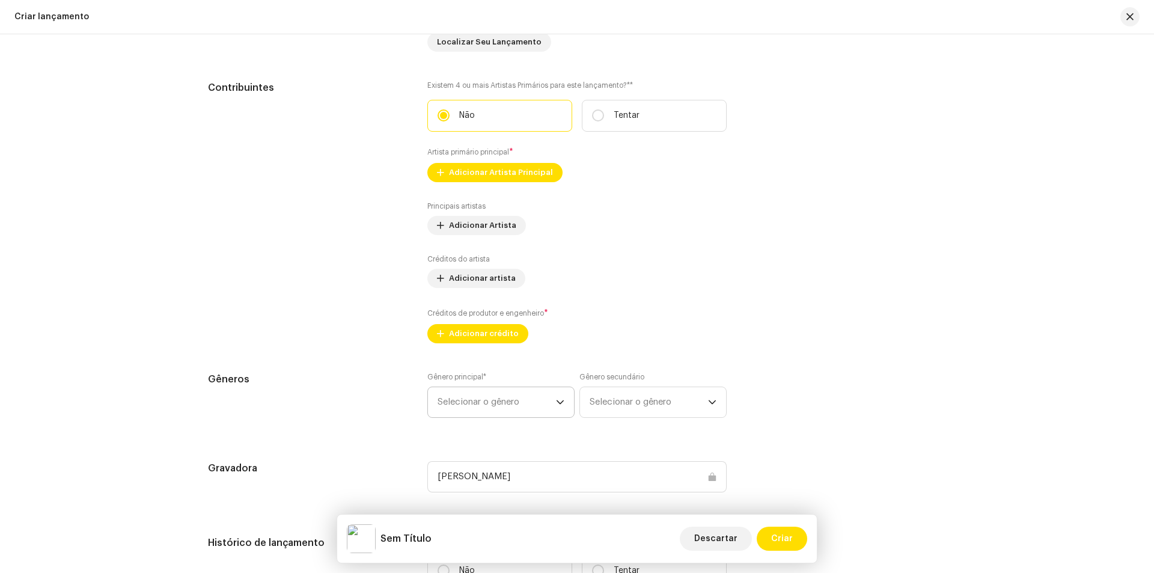
type input "MINHA EX"
click at [533, 407] on span "Selecionar o gênero" at bounding box center [497, 402] width 118 height 30
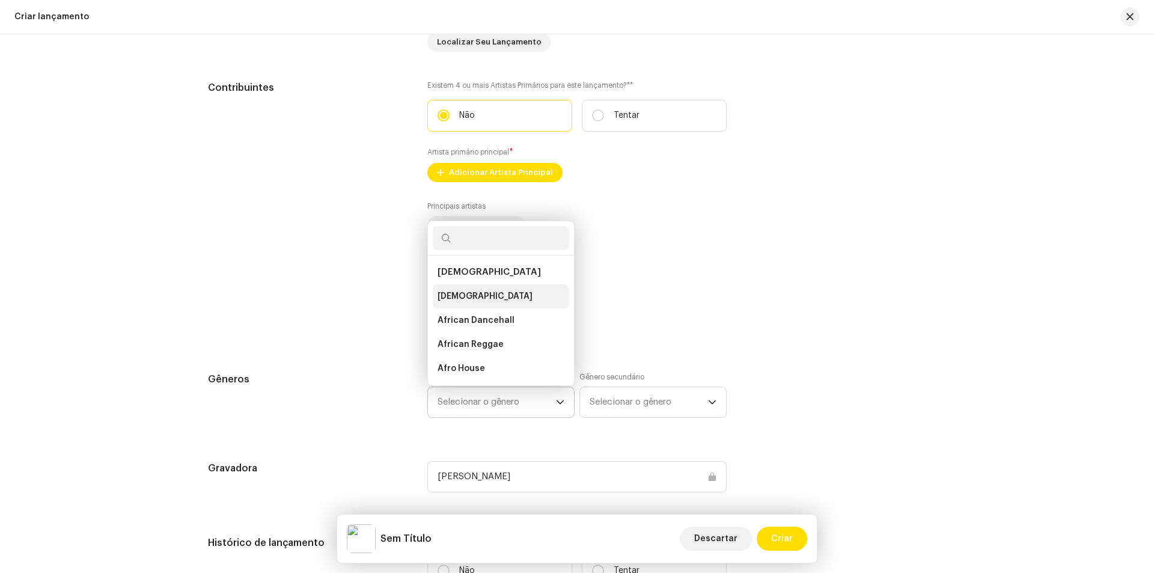
scroll to position [19, 0]
click at [494, 242] on input "text" at bounding box center [501, 238] width 136 height 24
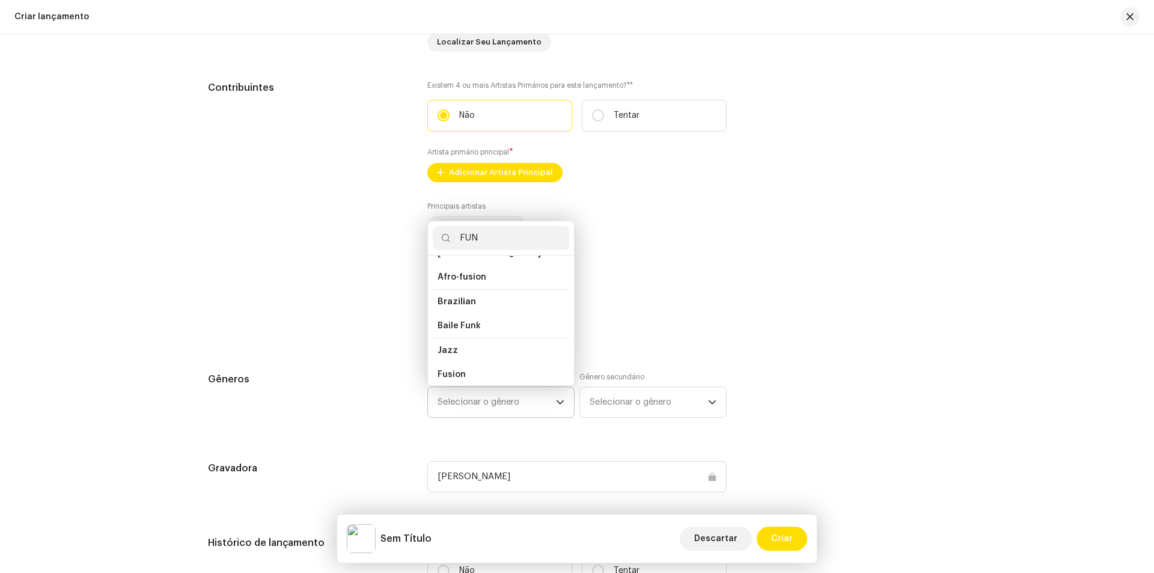
scroll to position [0, 0]
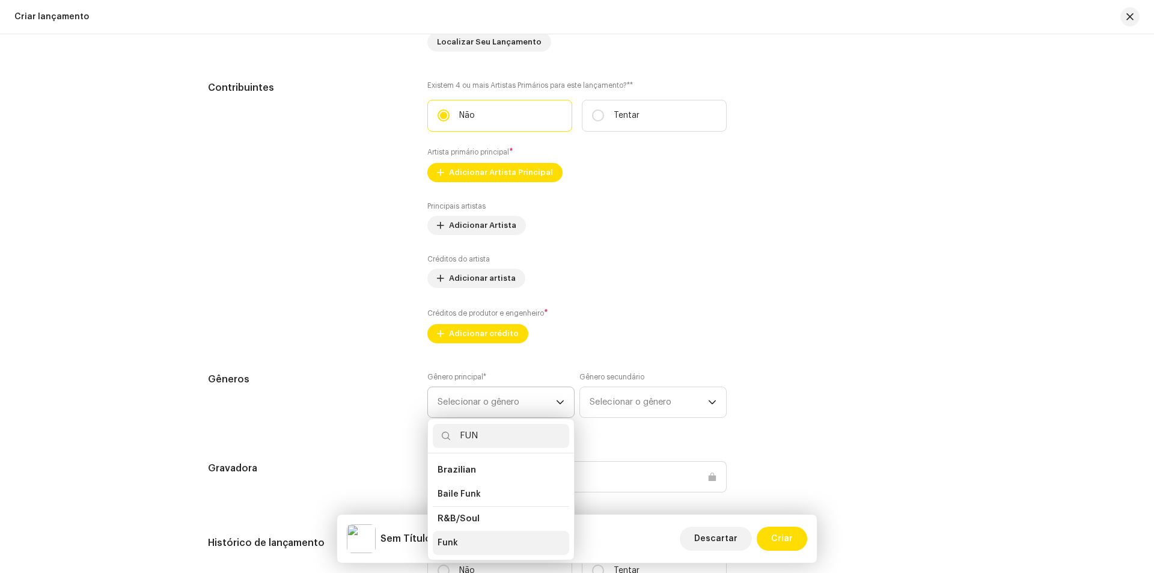
type input "FUN"
click at [455, 538] on li "Funk" at bounding box center [501, 543] width 136 height 24
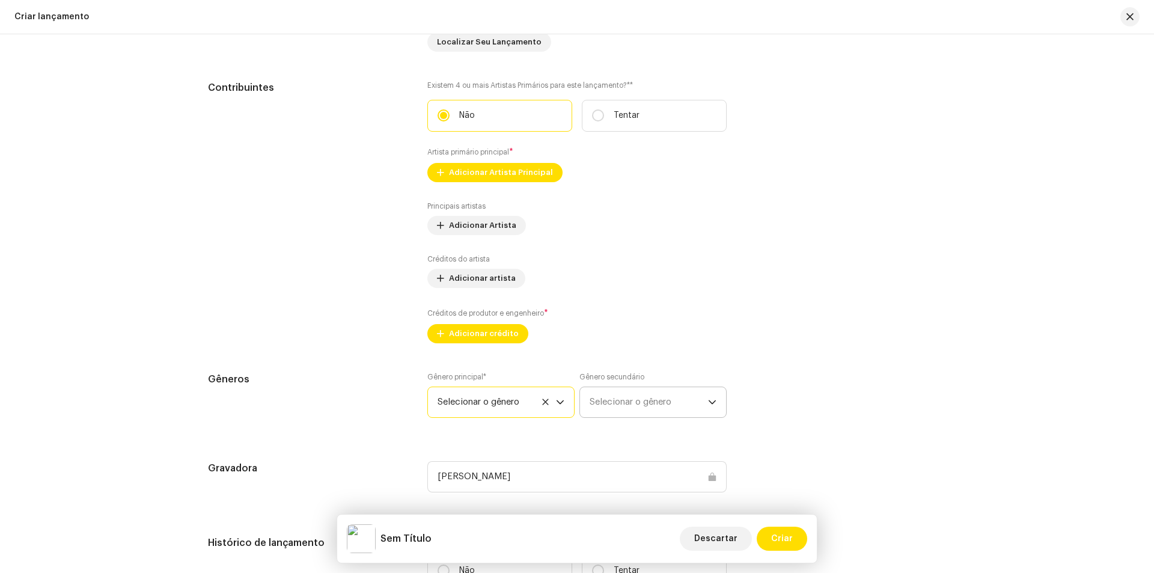
click at [617, 409] on span "Selecionar o gênero" at bounding box center [649, 402] width 118 height 30
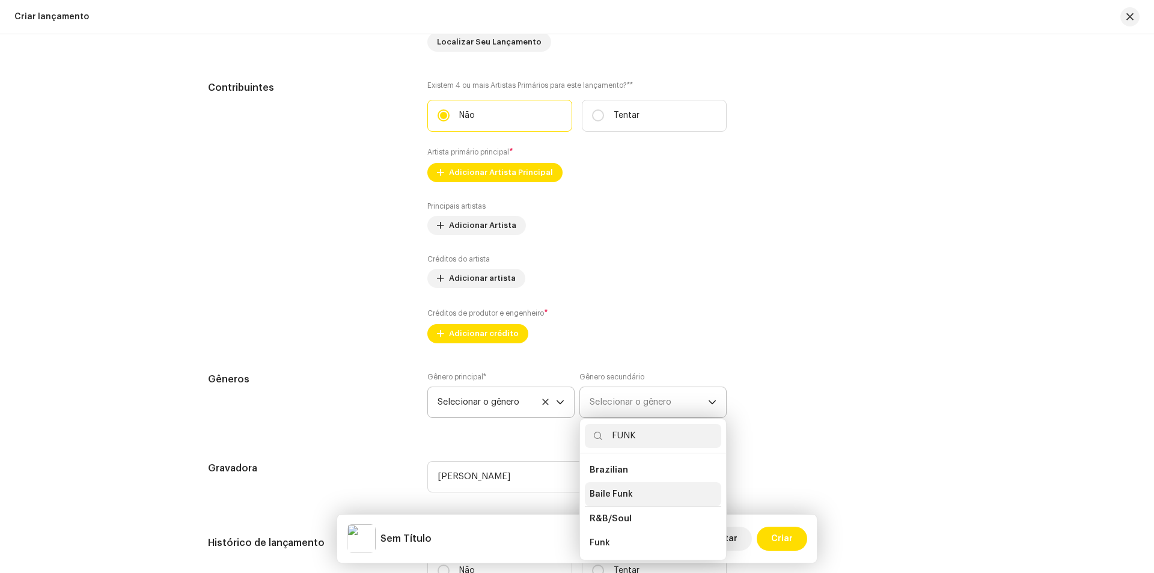
type input "FUNK"
click at [631, 497] on li "Baile Funk" at bounding box center [653, 494] width 136 height 24
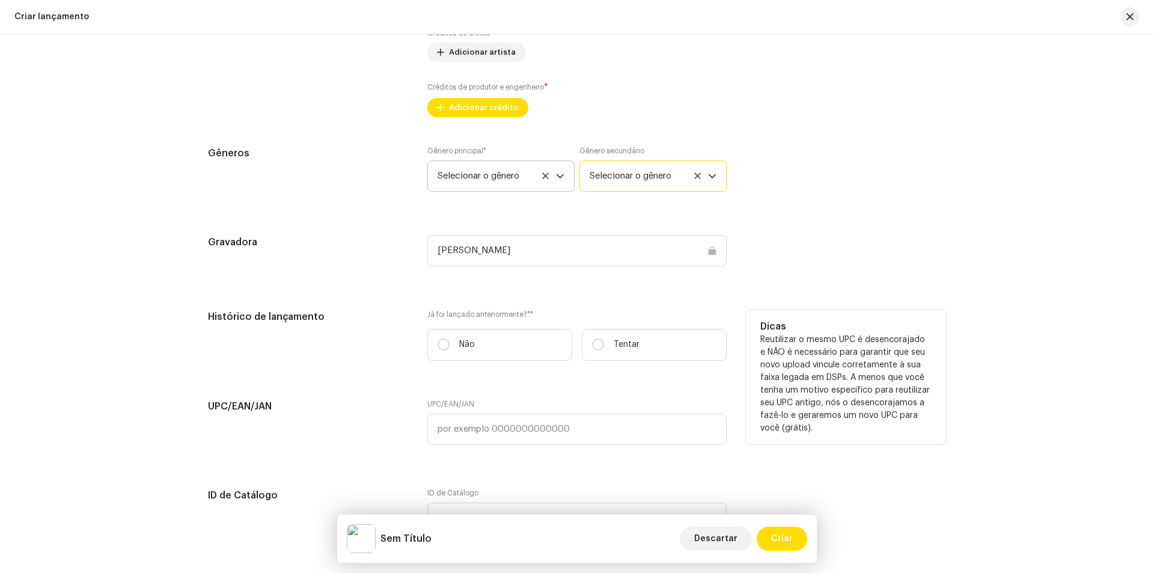
scroll to position [1503, 0]
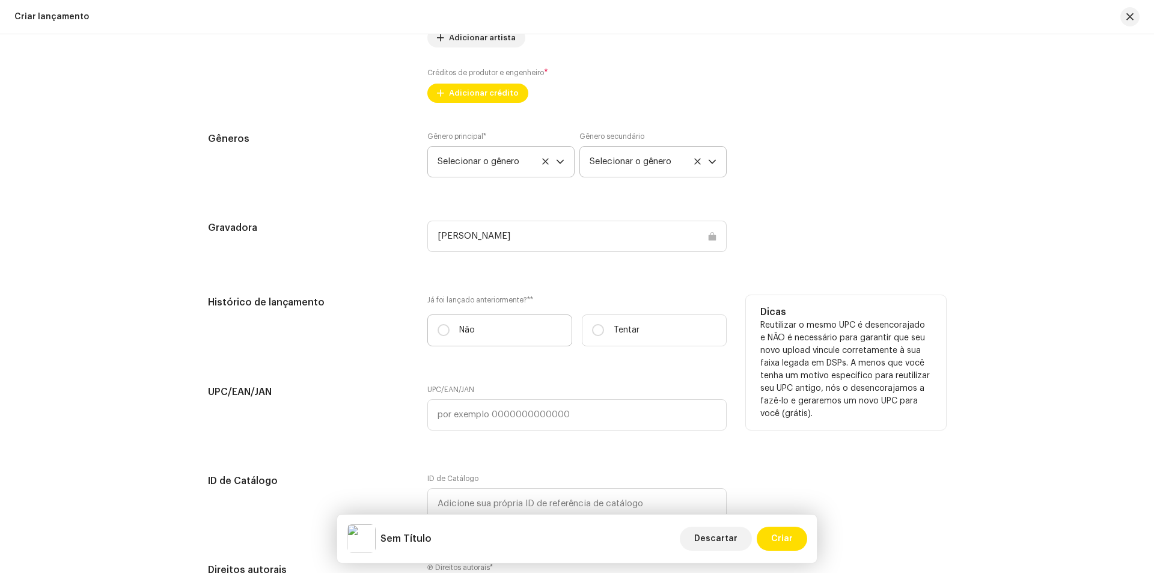
click at [453, 329] on label "Não" at bounding box center [499, 330] width 145 height 32
click at [450, 329] on input "Não" at bounding box center [444, 330] width 12 height 12
radio input "true"
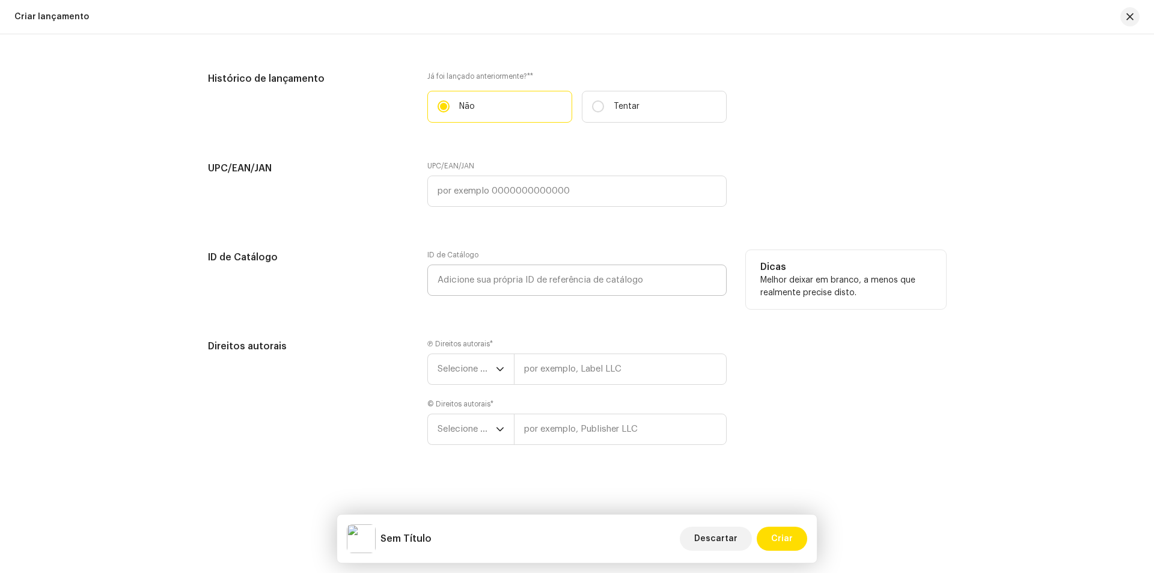
scroll to position [1729, 0]
click at [491, 364] on font "Selecione o ano" at bounding box center [471, 367] width 66 height 9
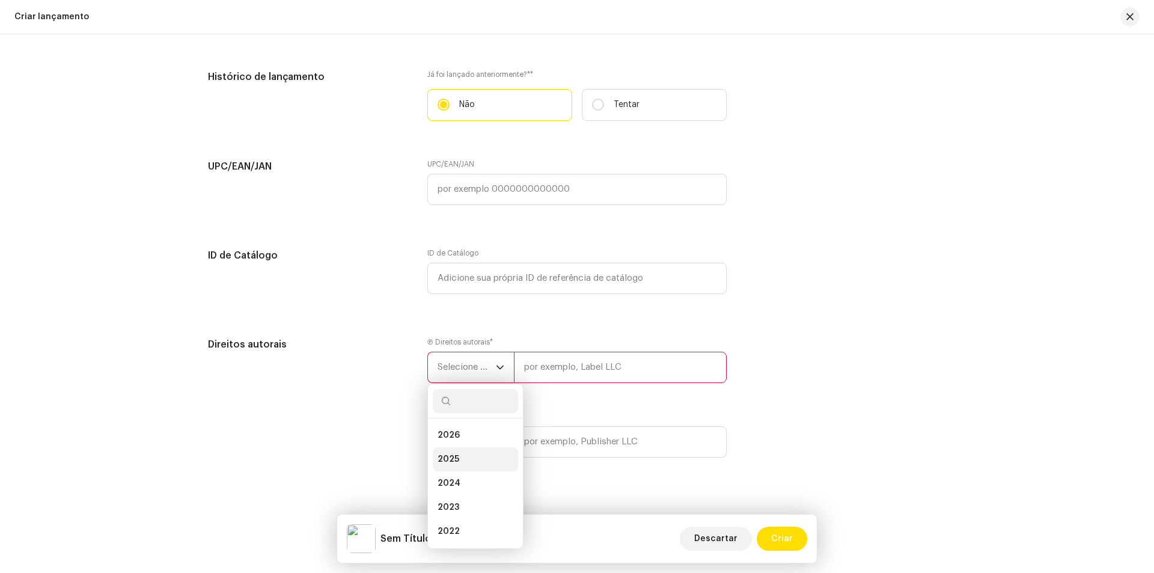
click at [463, 458] on li "2025" at bounding box center [475, 459] width 85 height 24
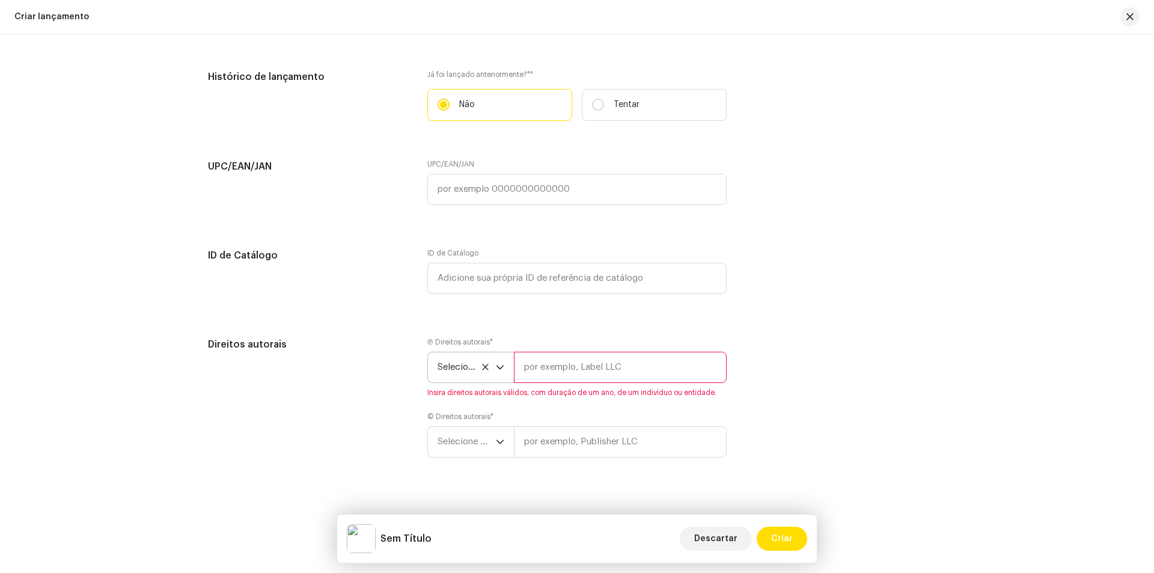
click at [545, 370] on input "text" at bounding box center [620, 367] width 213 height 31
type input "[PERSON_NAME]"
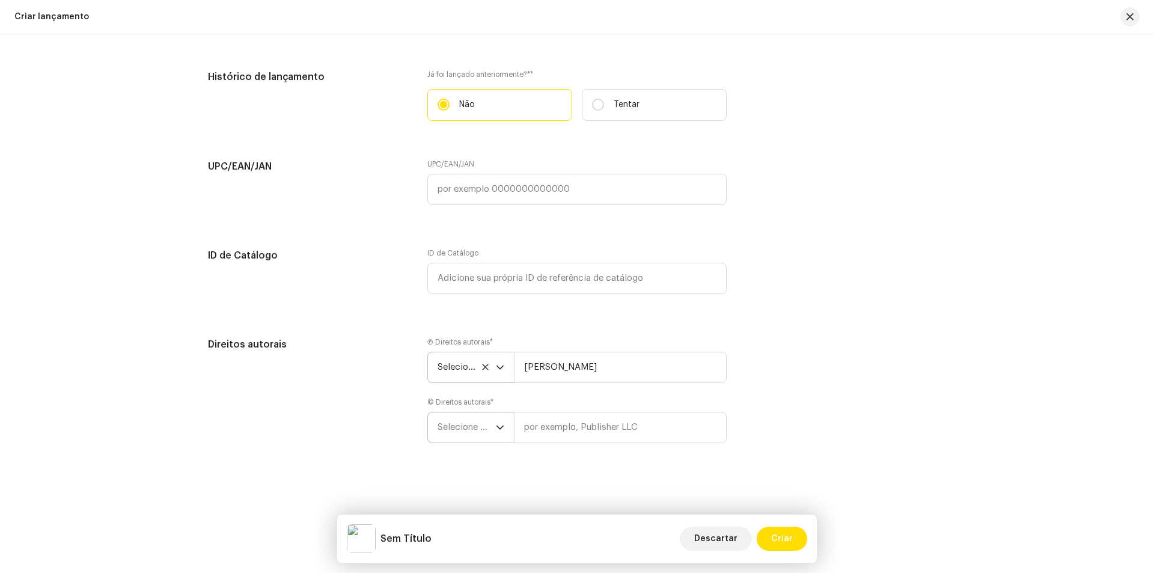
click at [501, 432] on div "gatilho suspenso" at bounding box center [500, 427] width 8 height 30
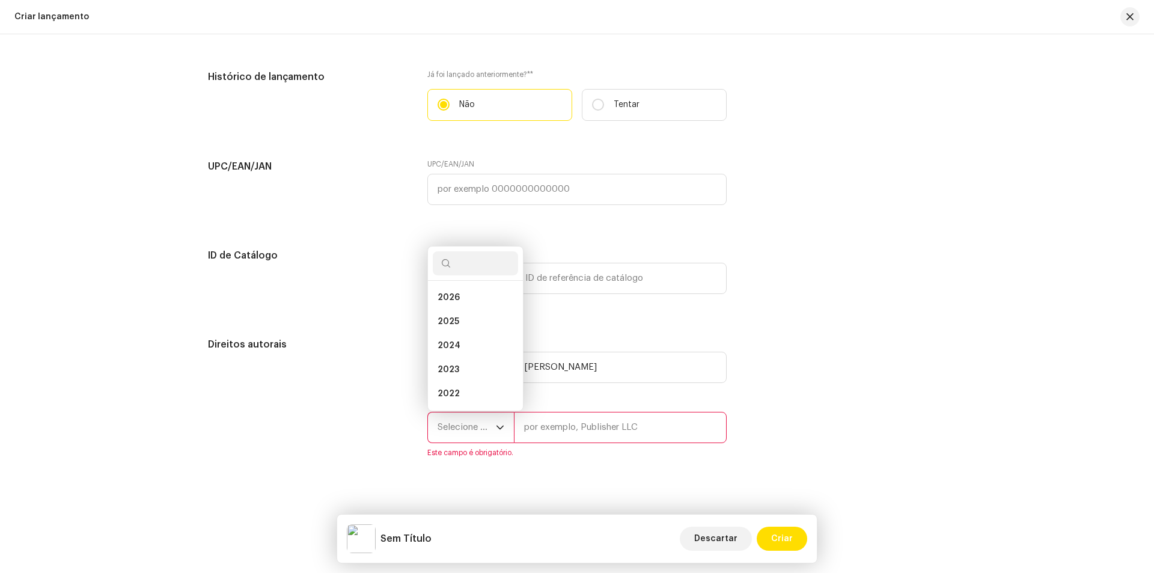
click at [785, 408] on div "Direitos autorais Ⓟ Direitos autorais * Selecione o ano [PERSON_NAME] © Direito…" at bounding box center [577, 404] width 738 height 135
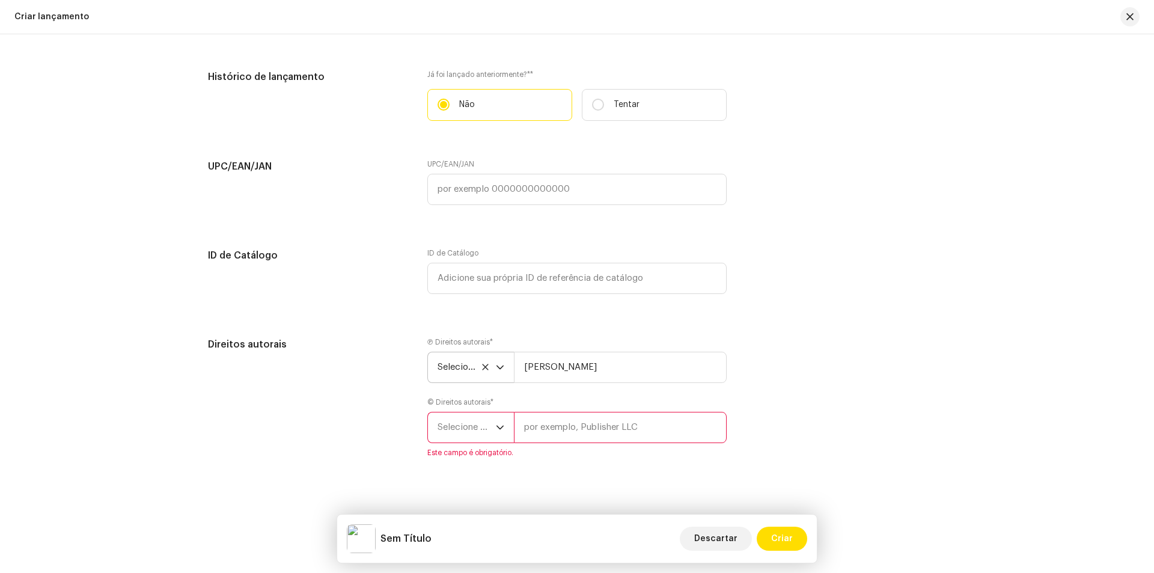
scroll to position [1743, 0]
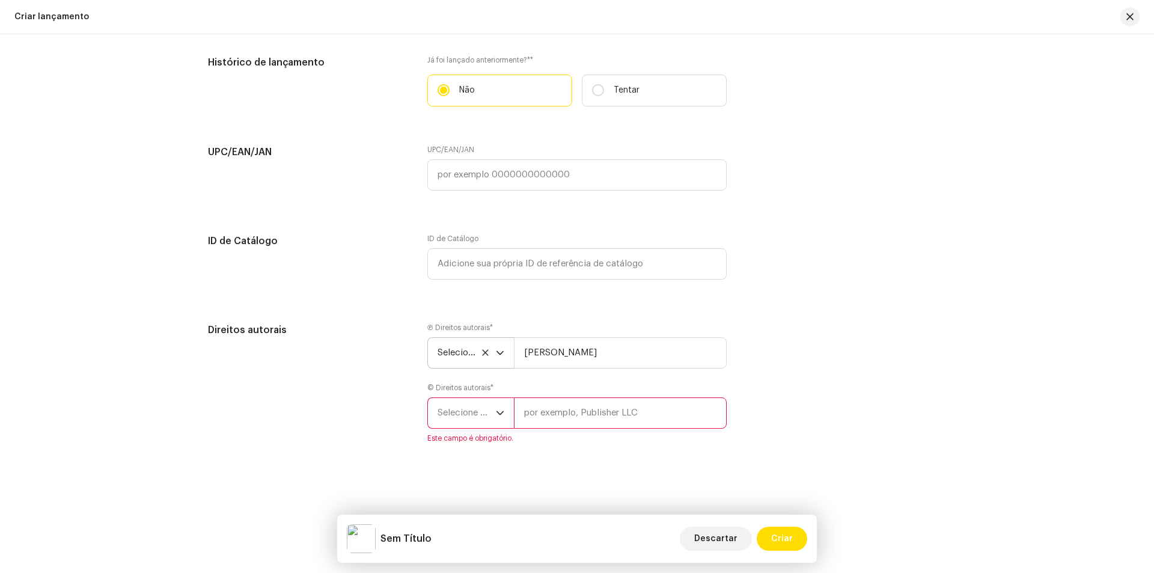
click at [486, 409] on font "Selecione o ano" at bounding box center [471, 412] width 66 height 9
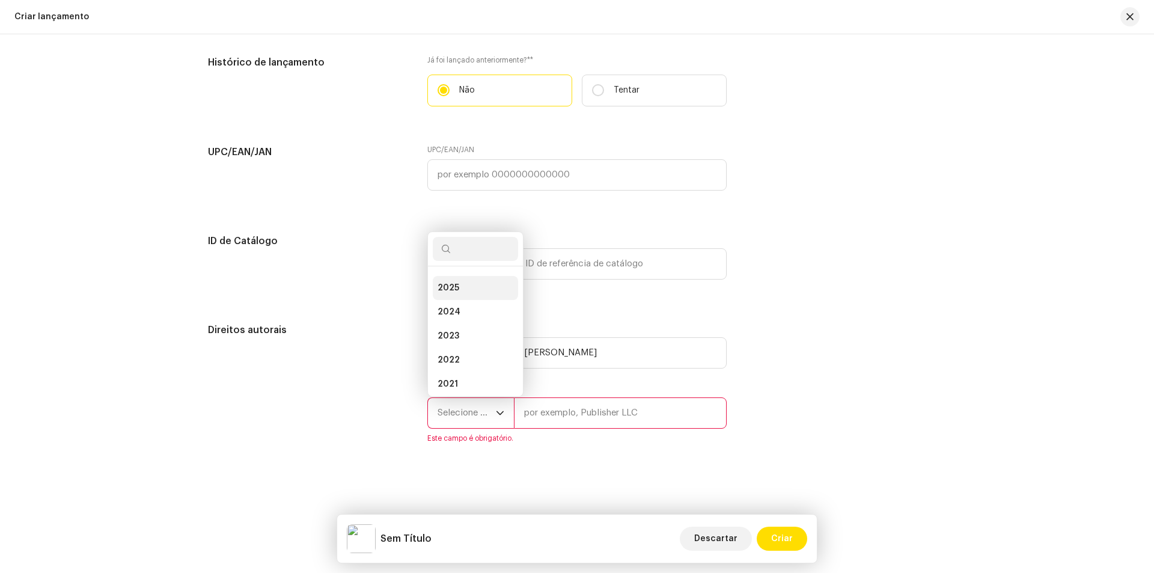
scroll to position [0, 0]
click at [465, 283] on li "2026" at bounding box center [475, 283] width 85 height 24
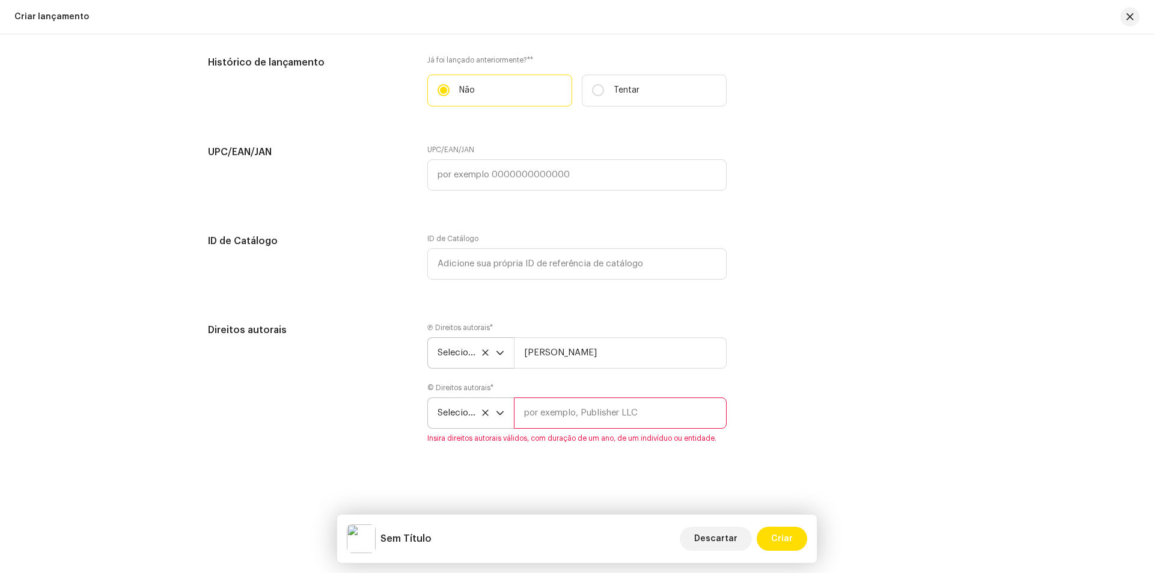
click at [632, 413] on input "text" at bounding box center [620, 412] width 213 height 31
type input "[PERSON_NAME]"
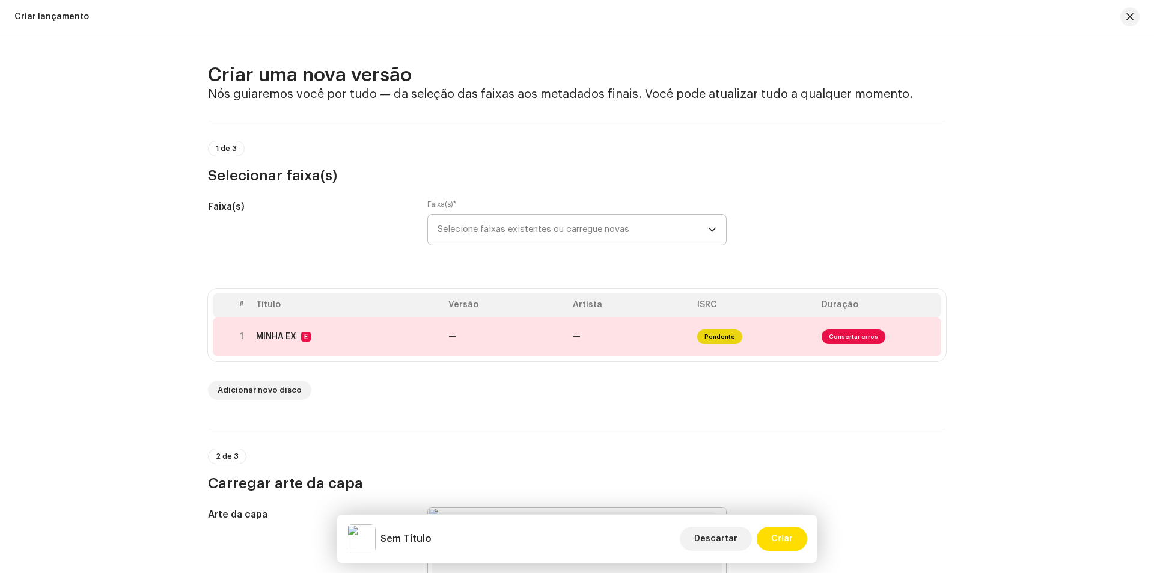
click at [664, 230] on span "Selecione faixas existentes ou carregue novas" at bounding box center [573, 230] width 271 height 30
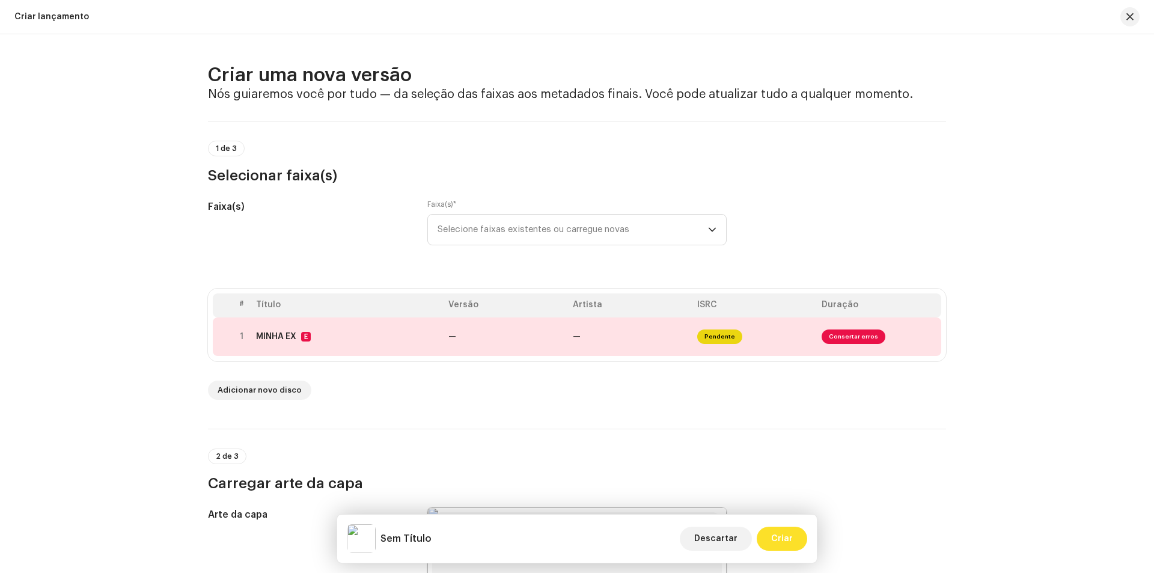
click at [774, 538] on font "Criar" at bounding box center [782, 539] width 22 height 8
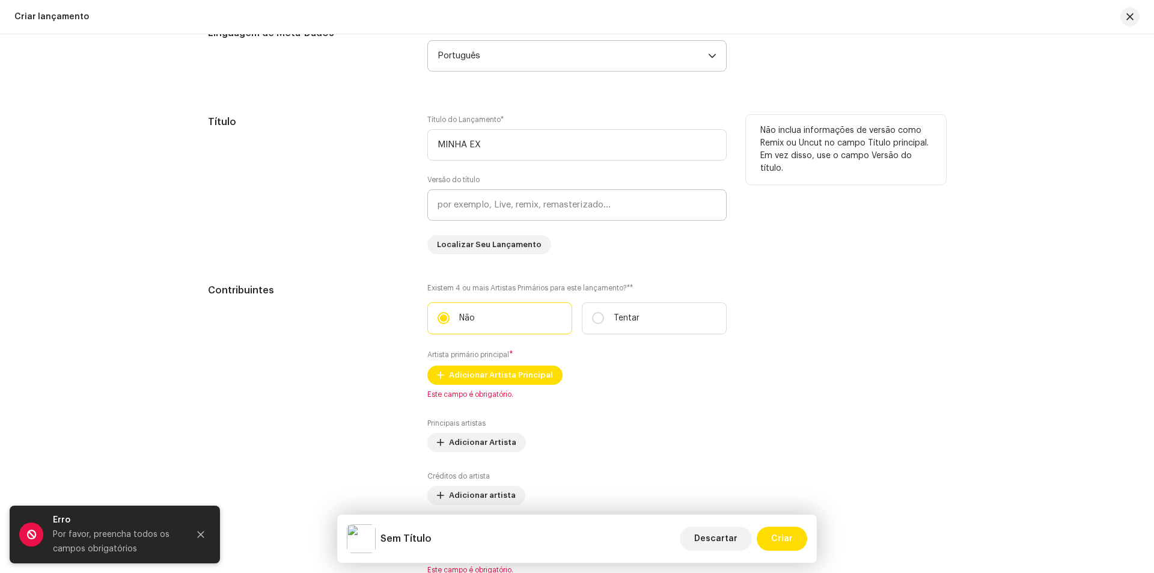
scroll to position [1142, 0]
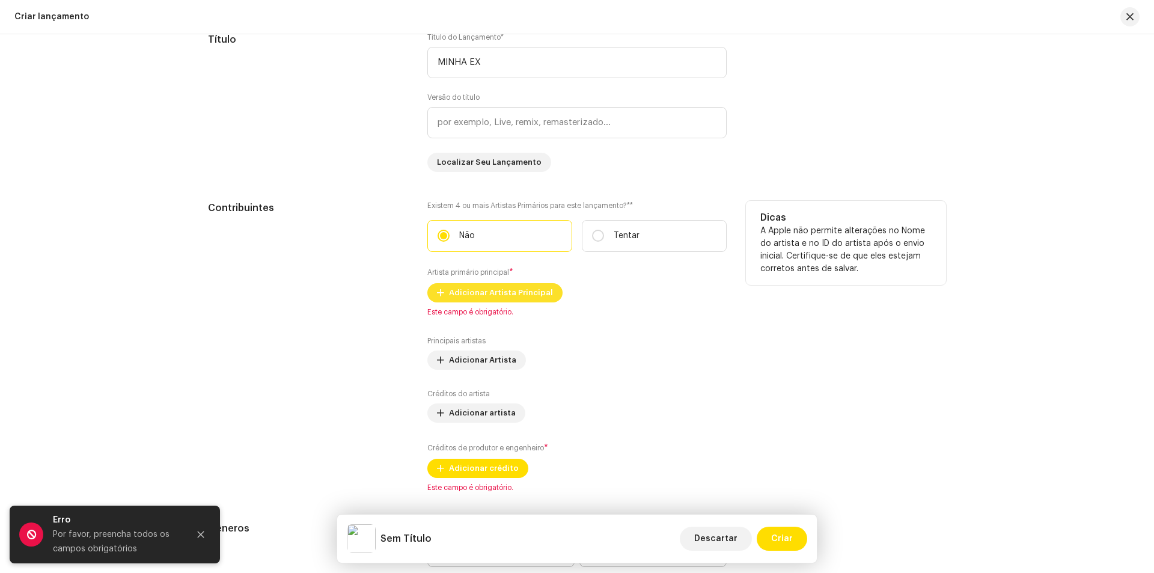
click at [488, 293] on font "Adicionar Artista Principal" at bounding box center [501, 293] width 104 height 8
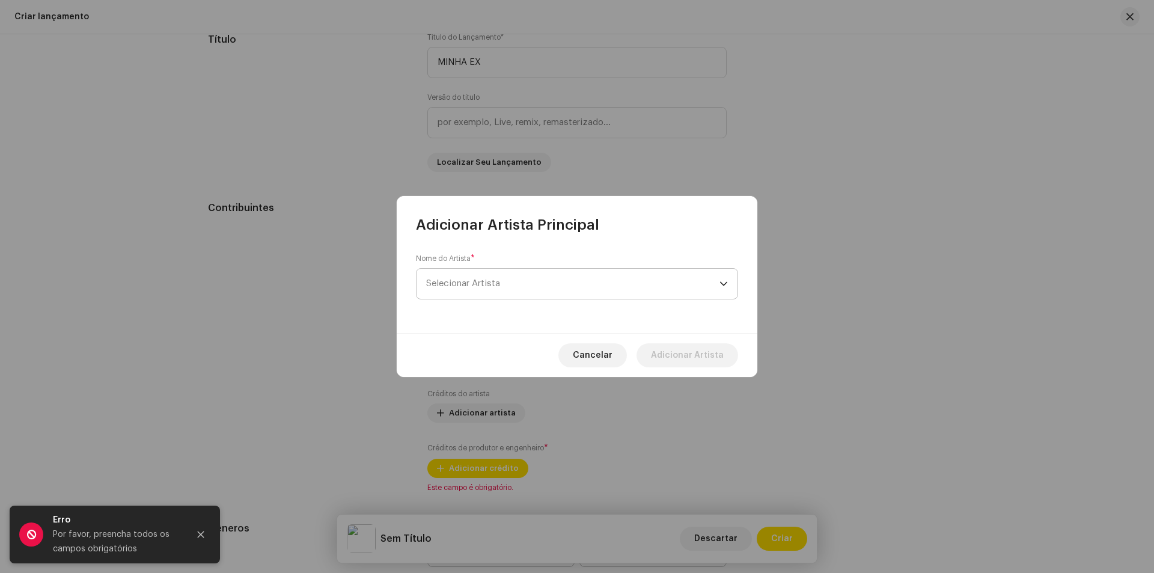
click at [529, 278] on span "Selecionar Artista" at bounding box center [572, 284] width 293 height 30
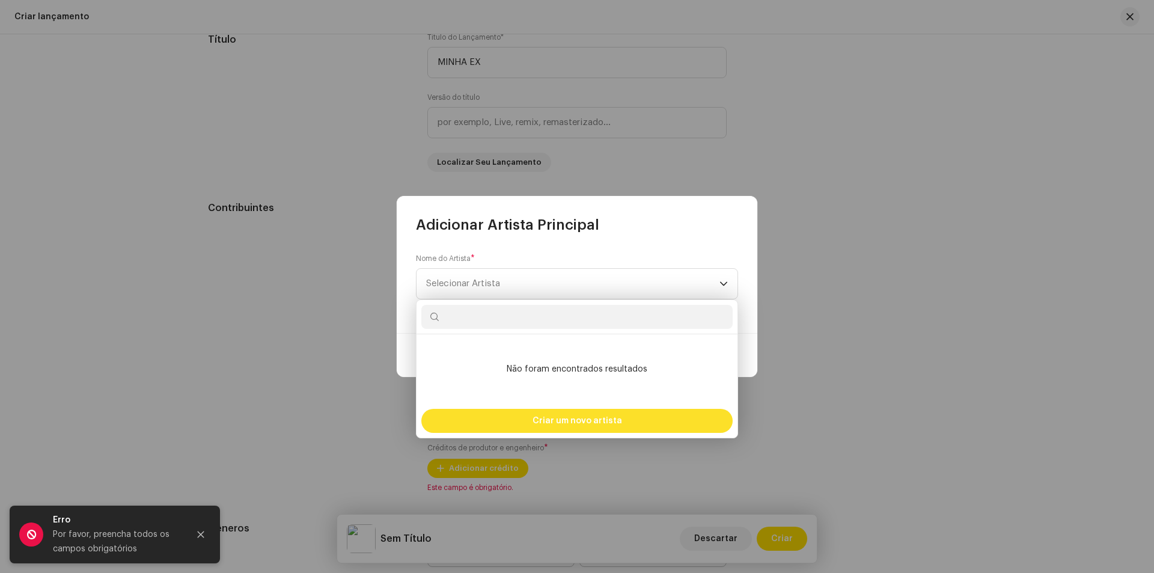
click at [554, 422] on font "Criar um novo artista" at bounding box center [578, 421] width 90 height 8
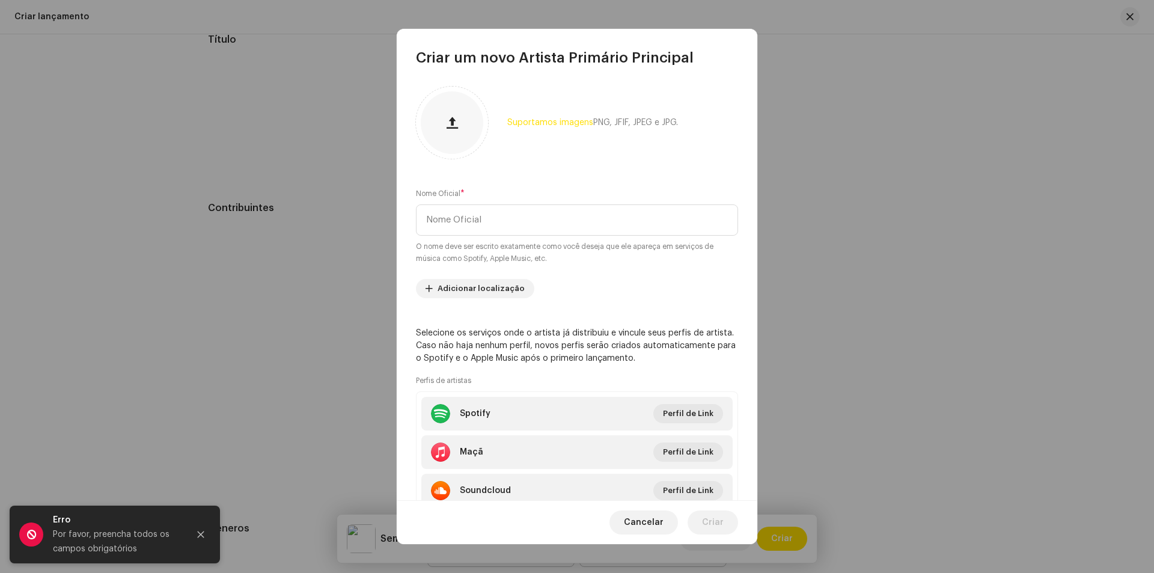
click at [648, 516] on span "Cancelar" at bounding box center [644, 522] width 40 height 24
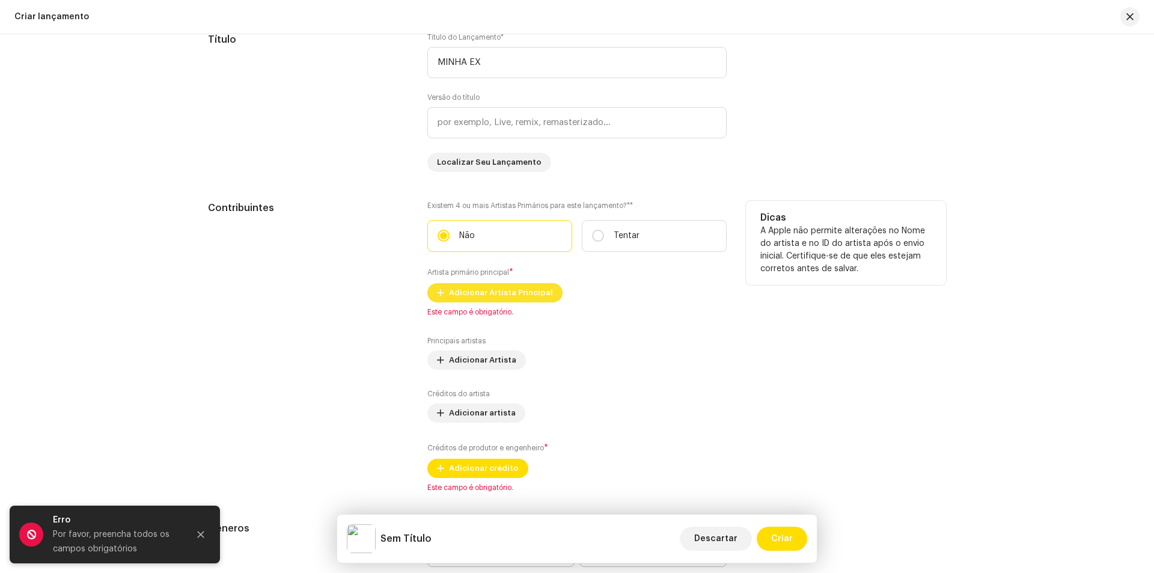
click at [497, 291] on font "Adicionar Artista Principal" at bounding box center [501, 293] width 104 height 8
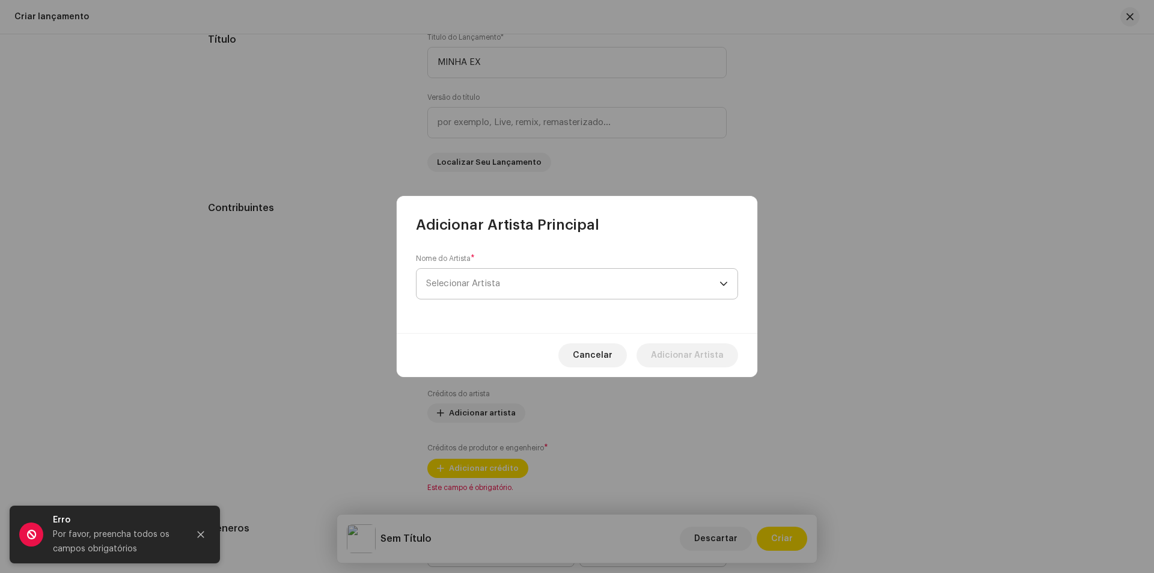
click at [503, 281] on span "Selecionar Artista" at bounding box center [572, 284] width 293 height 30
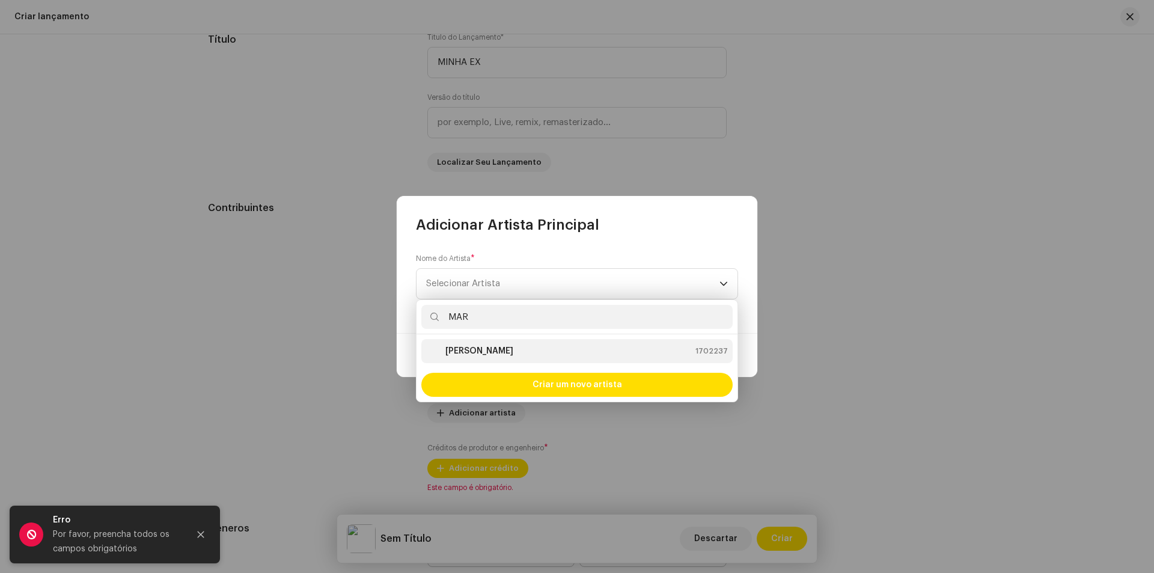
type input "MAR"
click at [504, 348] on div "[PERSON_NAME] 1702237" at bounding box center [577, 351] width 302 height 14
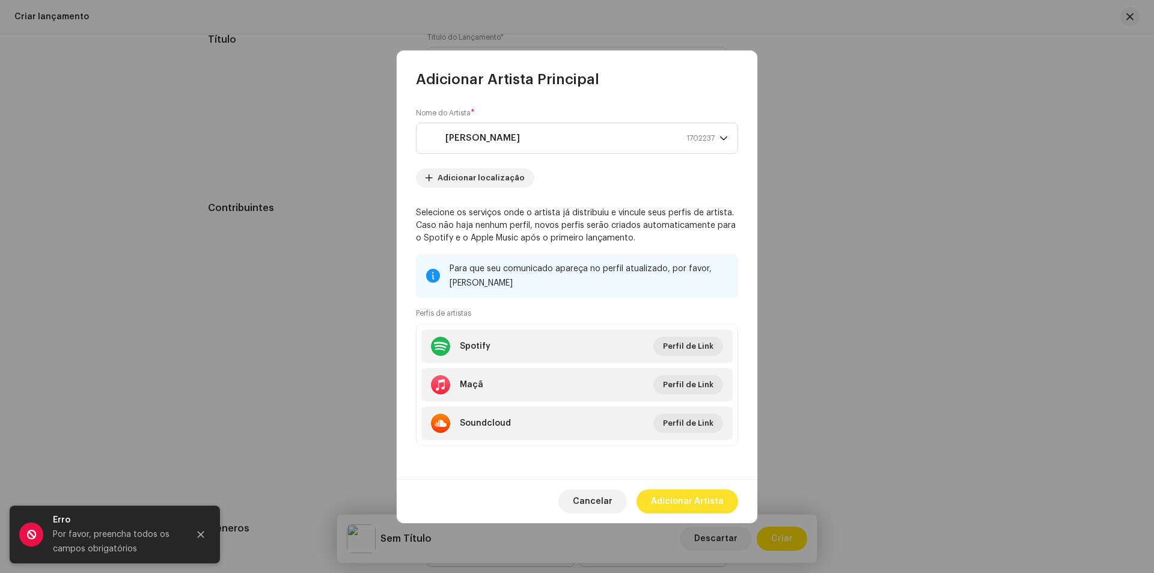
click at [677, 504] on font "Adicionar Artista" at bounding box center [687, 501] width 73 height 8
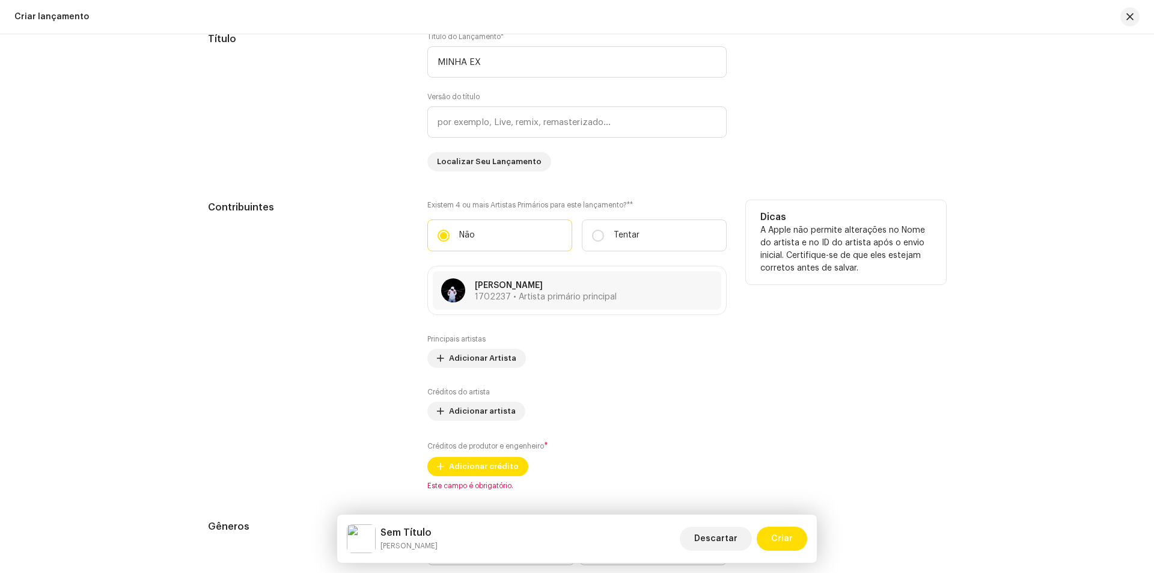
scroll to position [1142, 0]
click at [485, 356] on font "Adicionar Artista" at bounding box center [482, 359] width 67 height 8
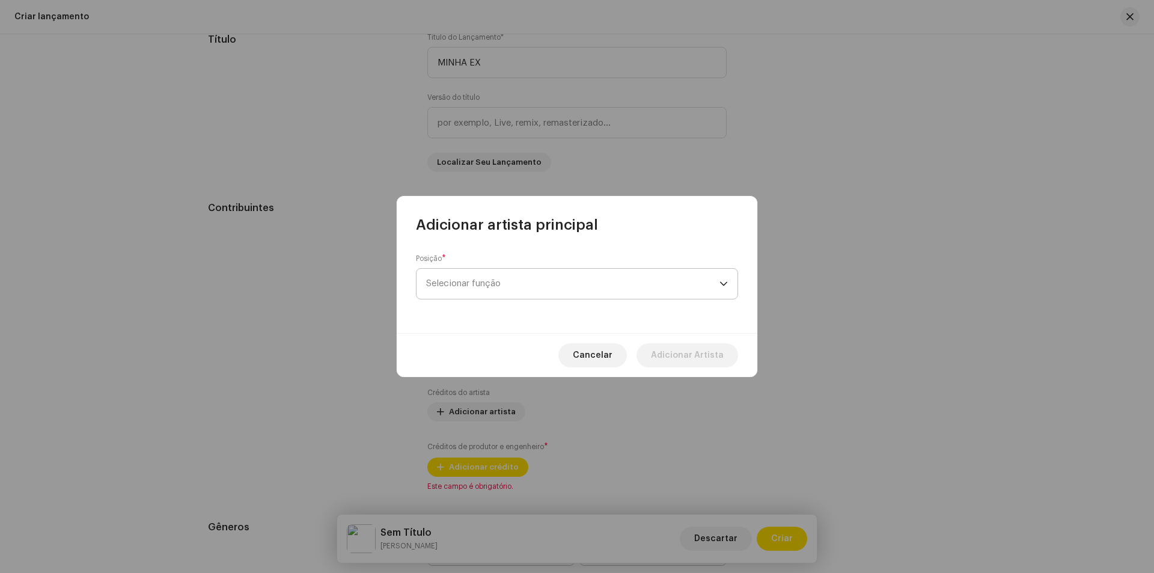
click at [504, 280] on span "Selecionar função" at bounding box center [572, 284] width 293 height 30
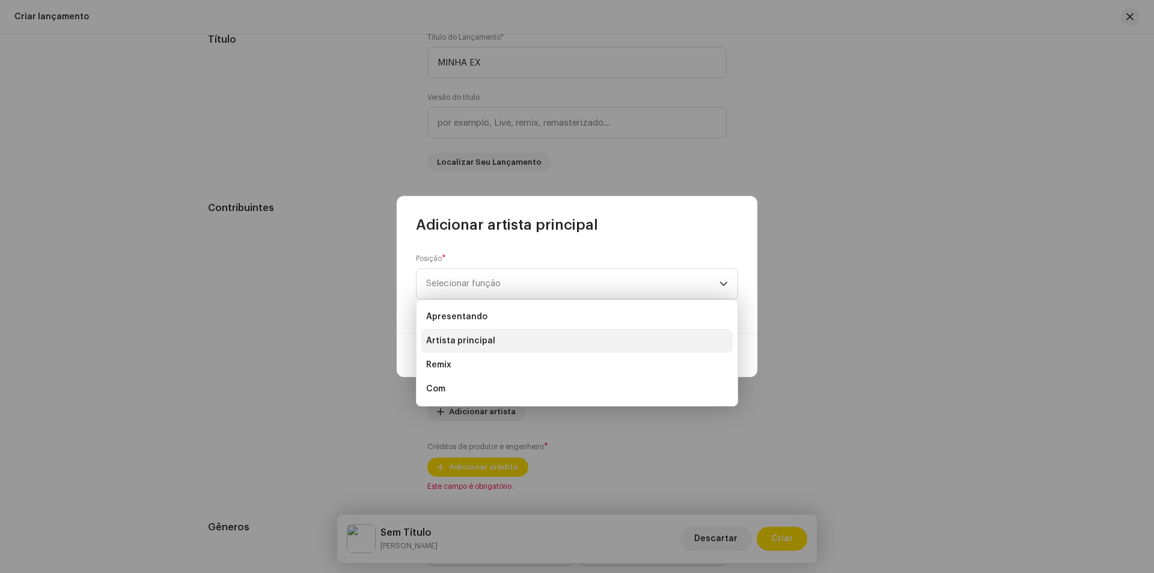
click at [486, 346] on span "Artista principal" at bounding box center [460, 341] width 69 height 12
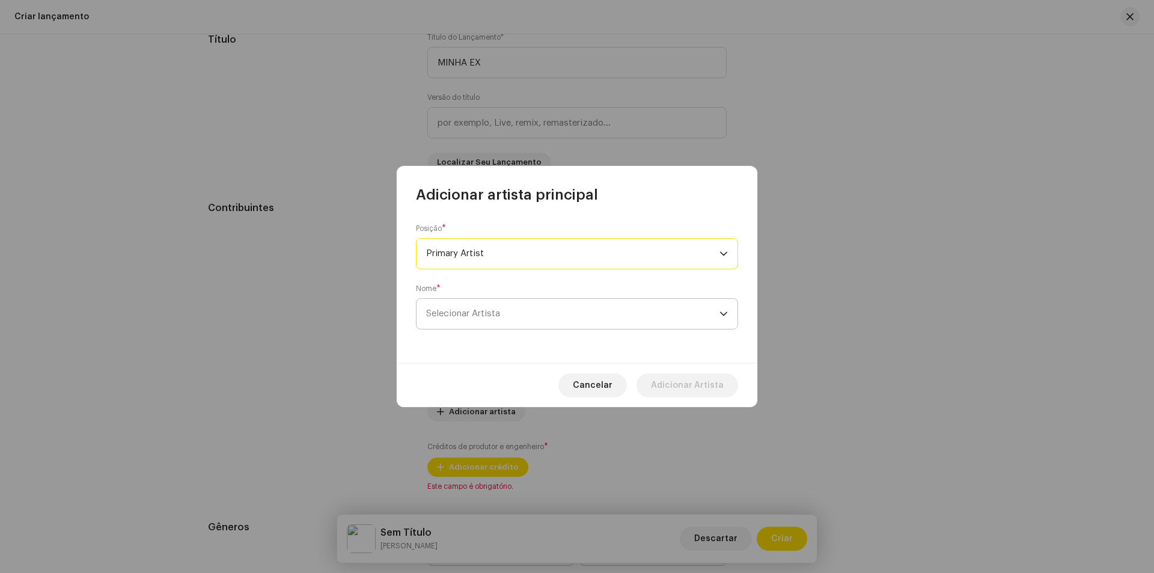
click at [504, 319] on span "Selecionar Artista" at bounding box center [572, 314] width 293 height 30
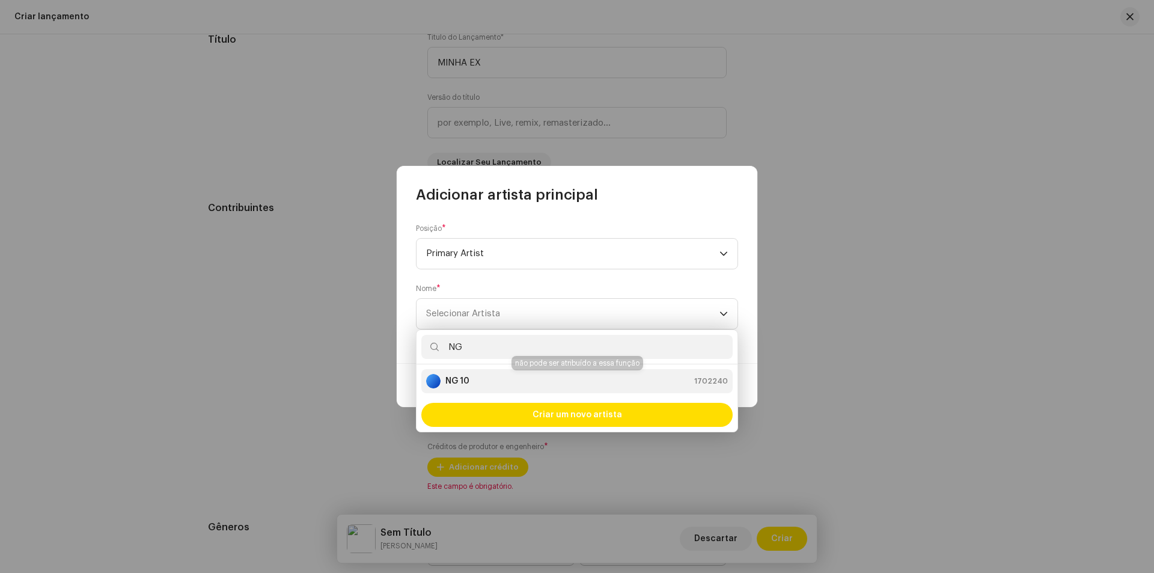
type input "NG"
click at [519, 376] on div "NG 10 1702240" at bounding box center [577, 381] width 302 height 14
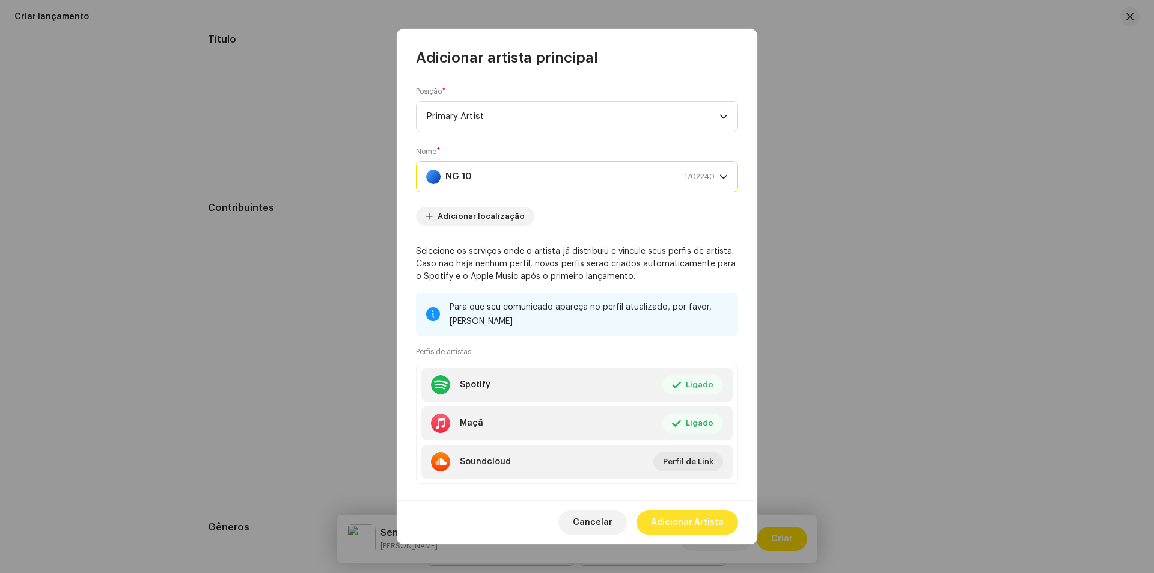
click at [686, 527] on span "Adicionar Artista" at bounding box center [687, 522] width 73 height 24
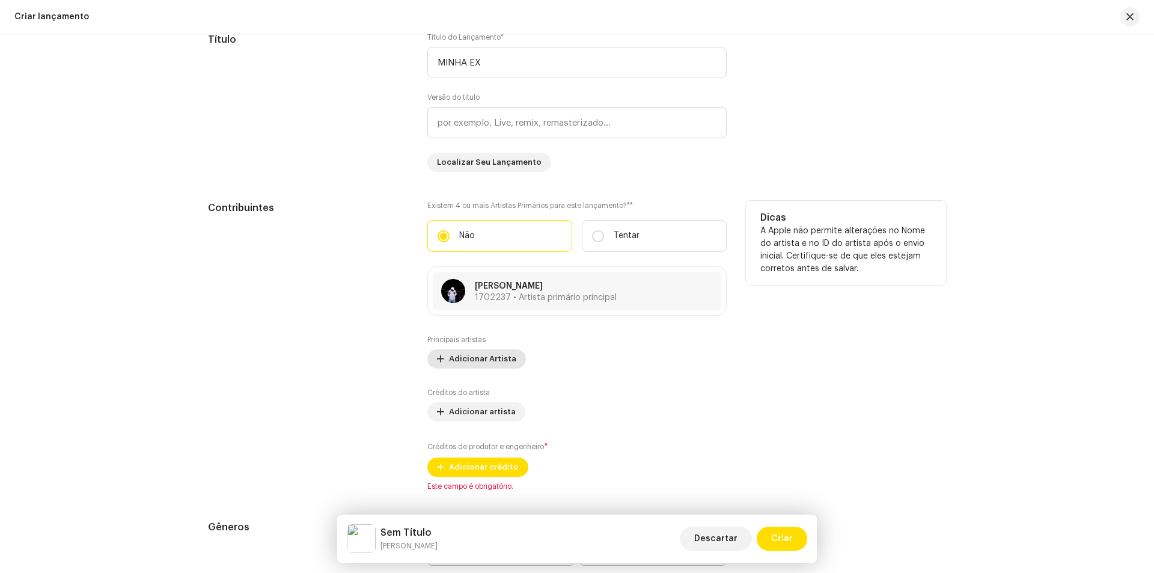
scroll to position [1142, 0]
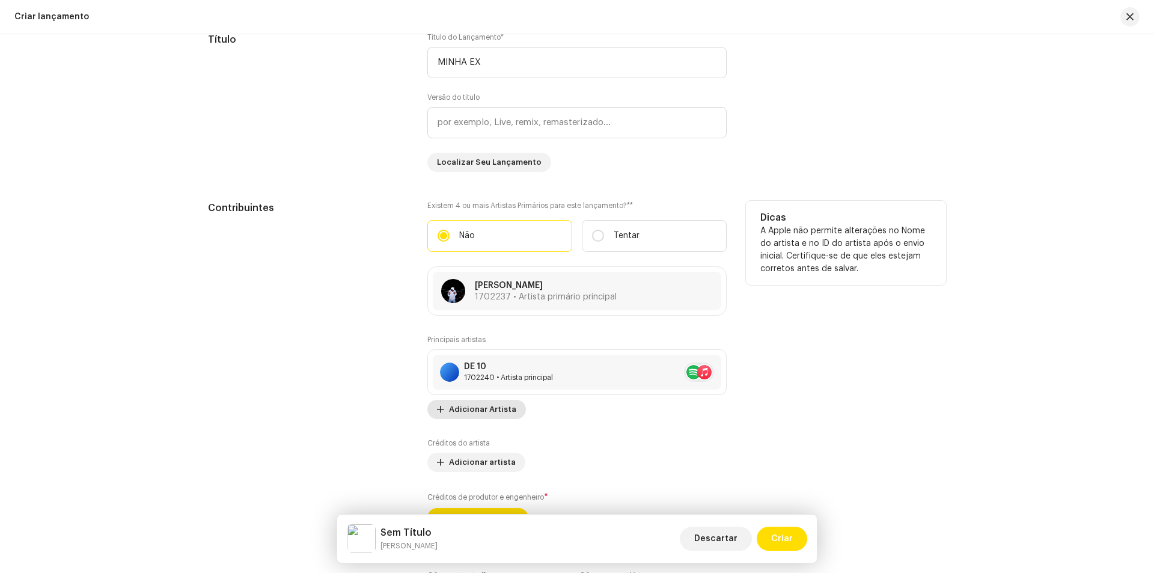
click at [467, 411] on font "Adicionar Artista" at bounding box center [482, 409] width 67 height 8
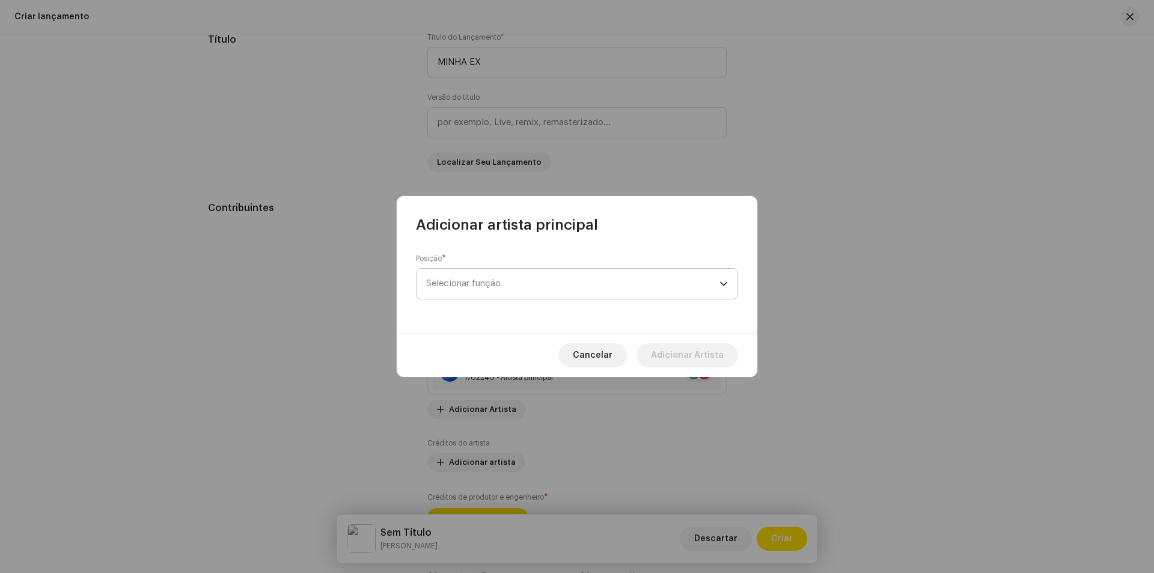
click at [581, 290] on span "Selecionar função" at bounding box center [572, 284] width 293 height 30
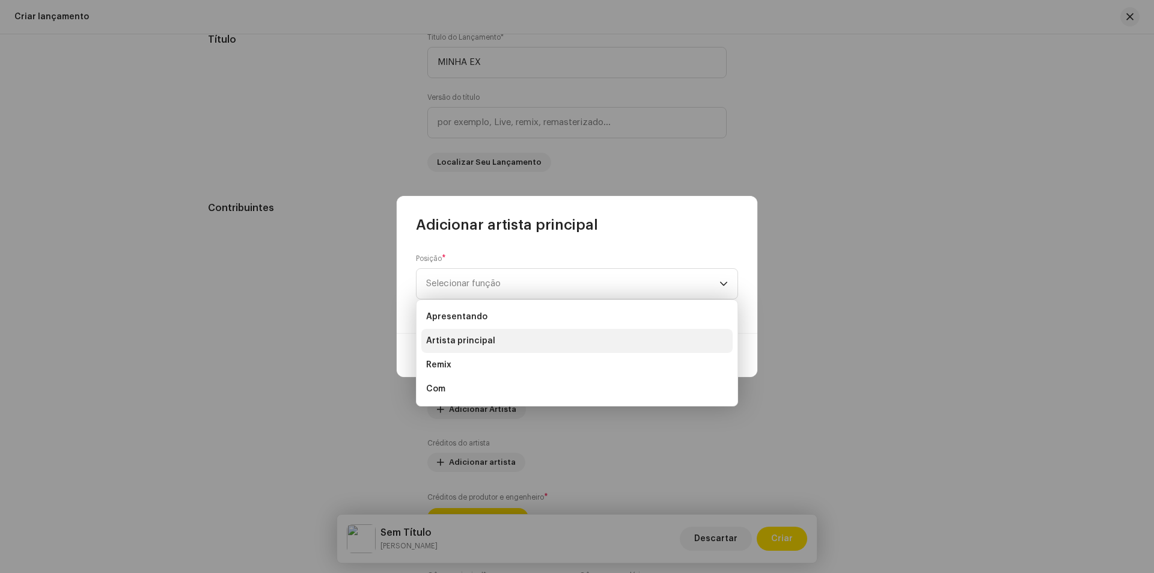
click at [505, 341] on li "Artista principal" at bounding box center [576, 341] width 311 height 24
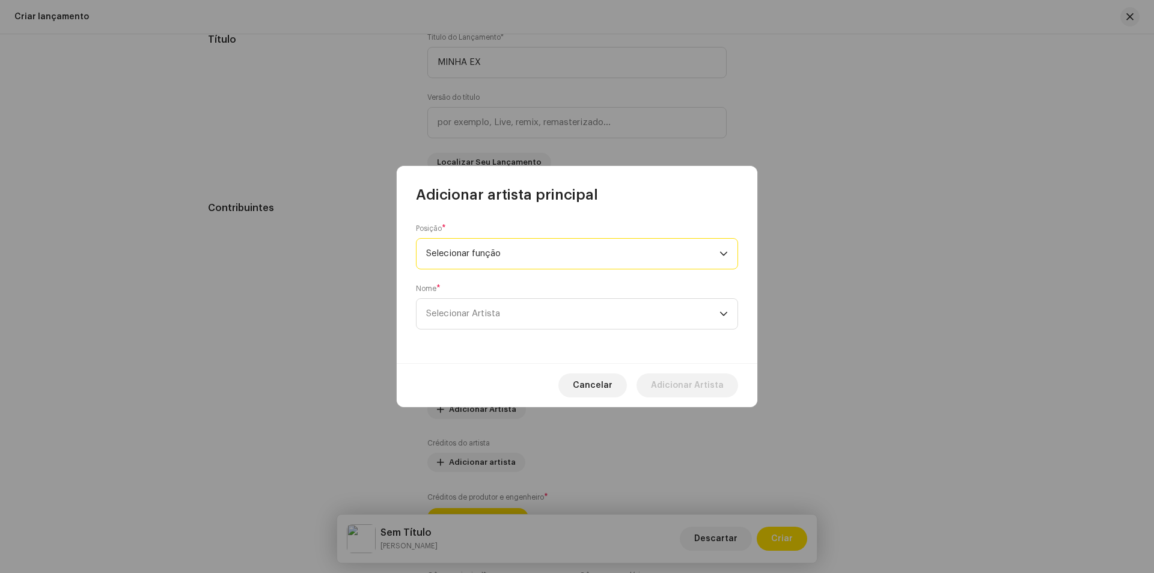
click at [561, 250] on span "Selecionar função" at bounding box center [572, 254] width 293 height 30
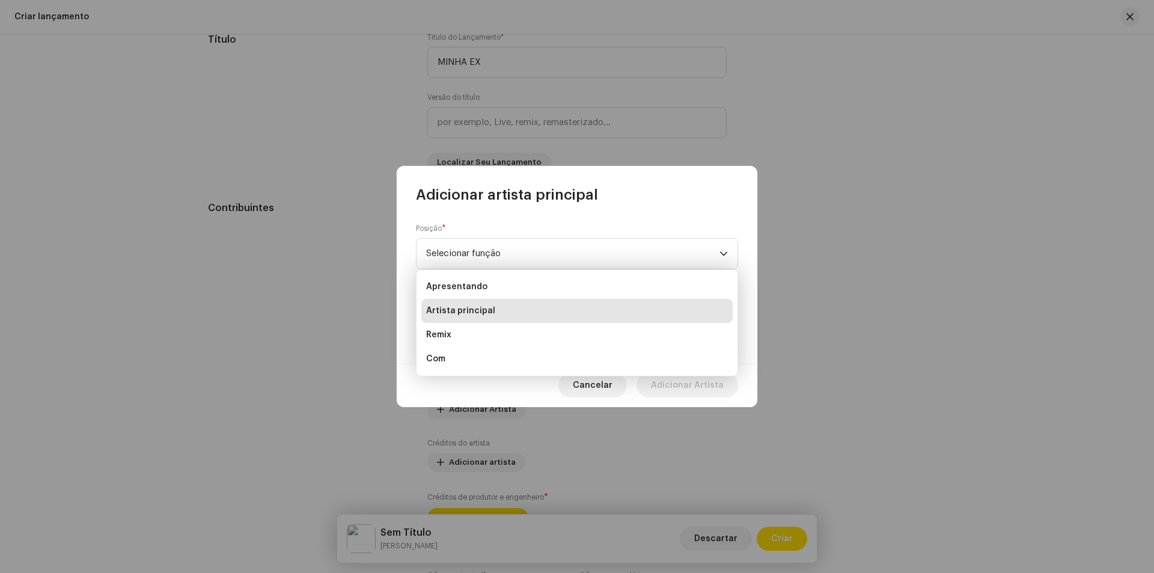
click at [497, 310] on li "Artista principal" at bounding box center [576, 311] width 311 height 24
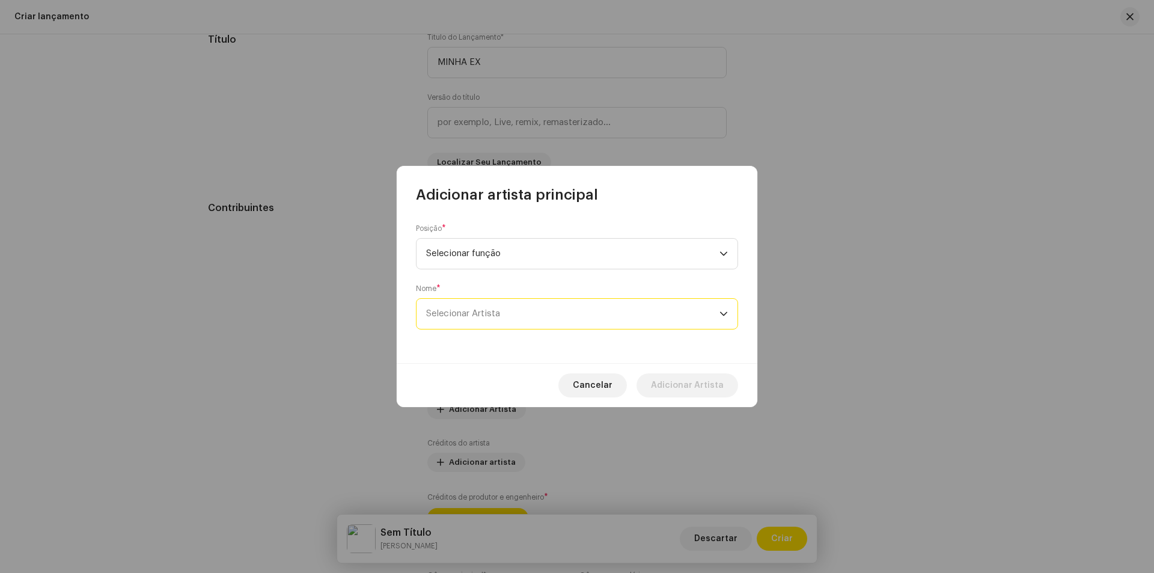
click at [502, 307] on span "Selecionar Artista" at bounding box center [572, 314] width 293 height 30
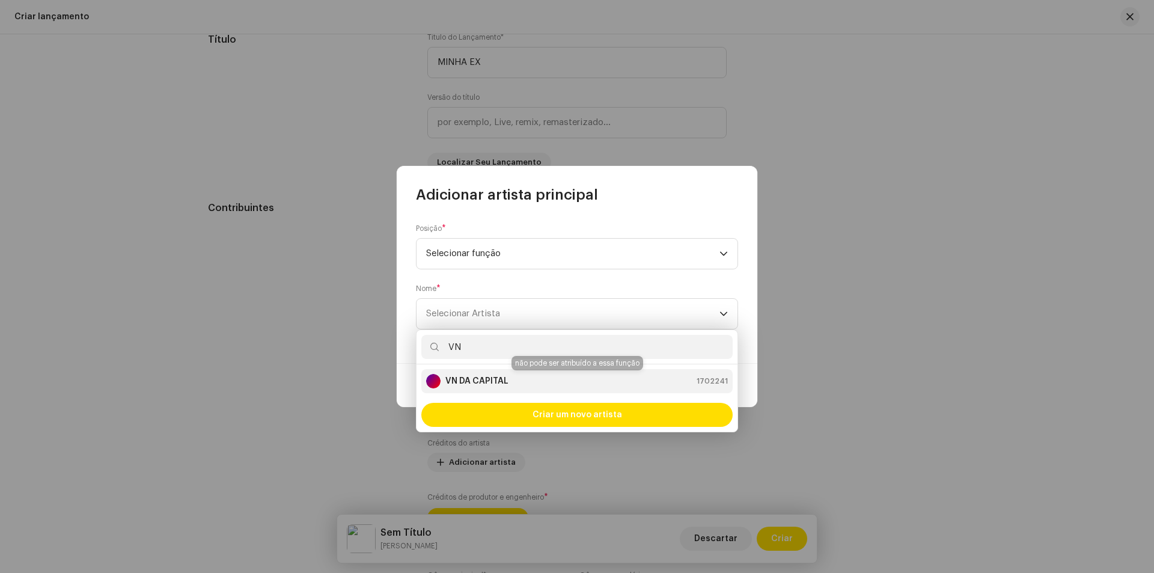
type input "VN"
click at [541, 384] on div "VN DA CAPITAL 1702241" at bounding box center [577, 381] width 302 height 14
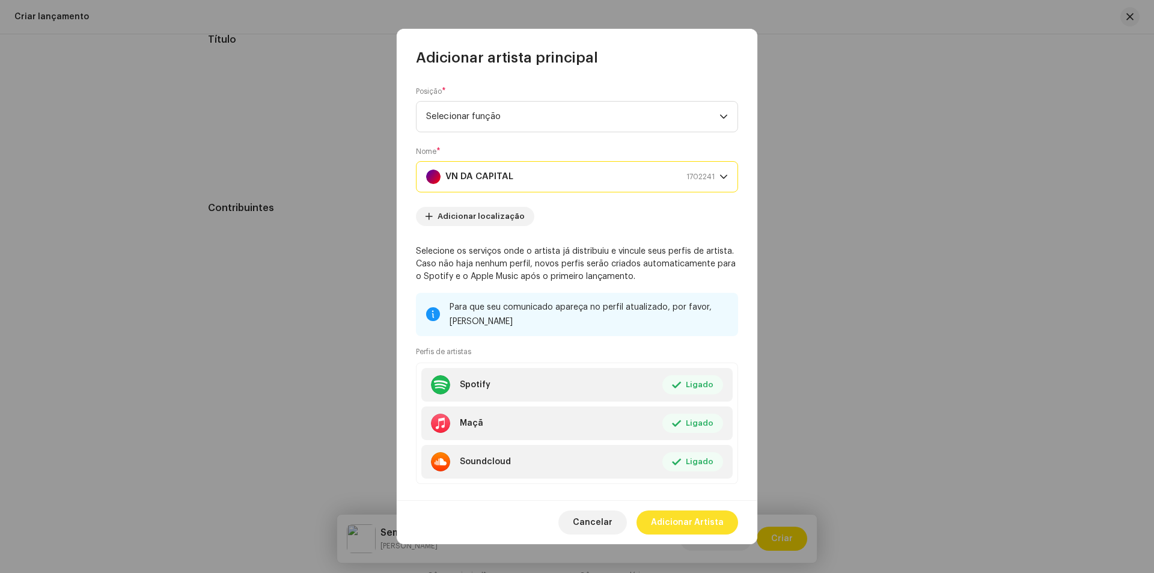
click at [697, 519] on font "Adicionar Artista" at bounding box center [687, 522] width 73 height 8
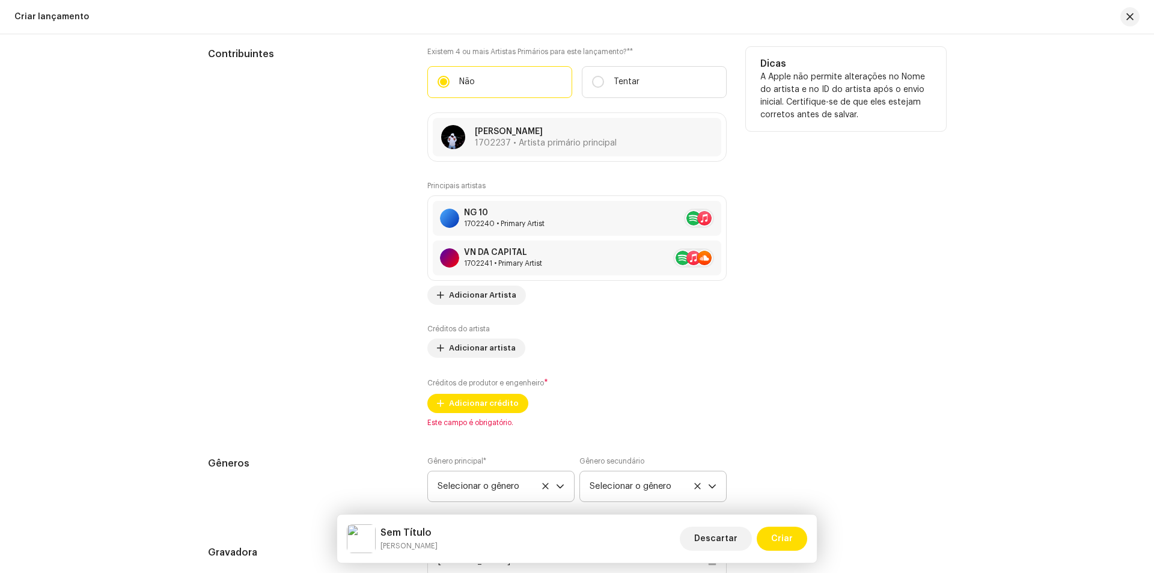
scroll to position [1323, 0]
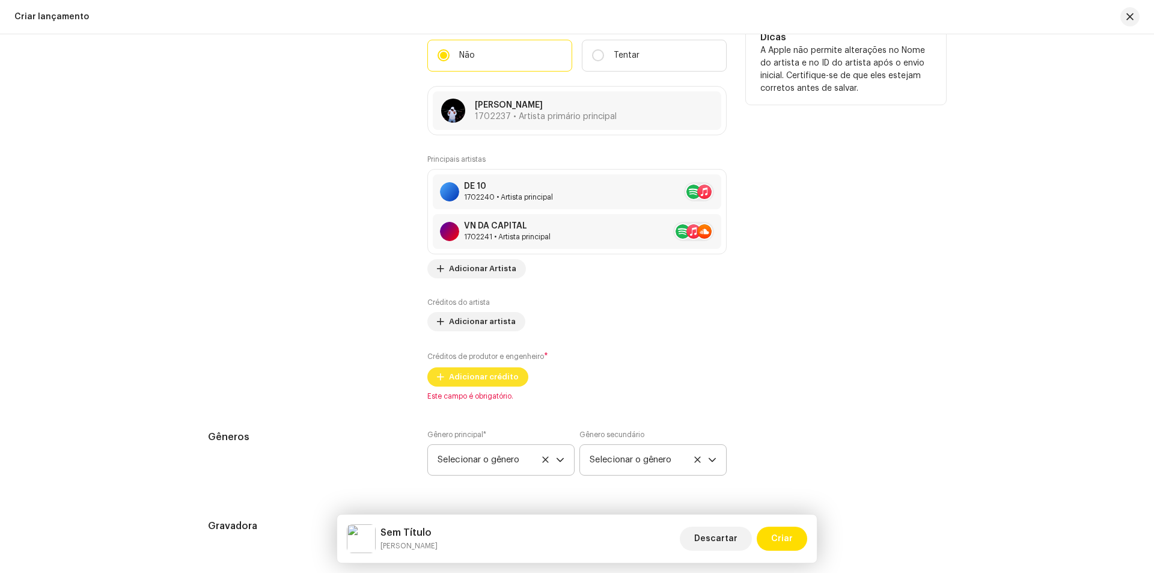
click at [473, 371] on span "Adicionar crédito" at bounding box center [484, 377] width 70 height 24
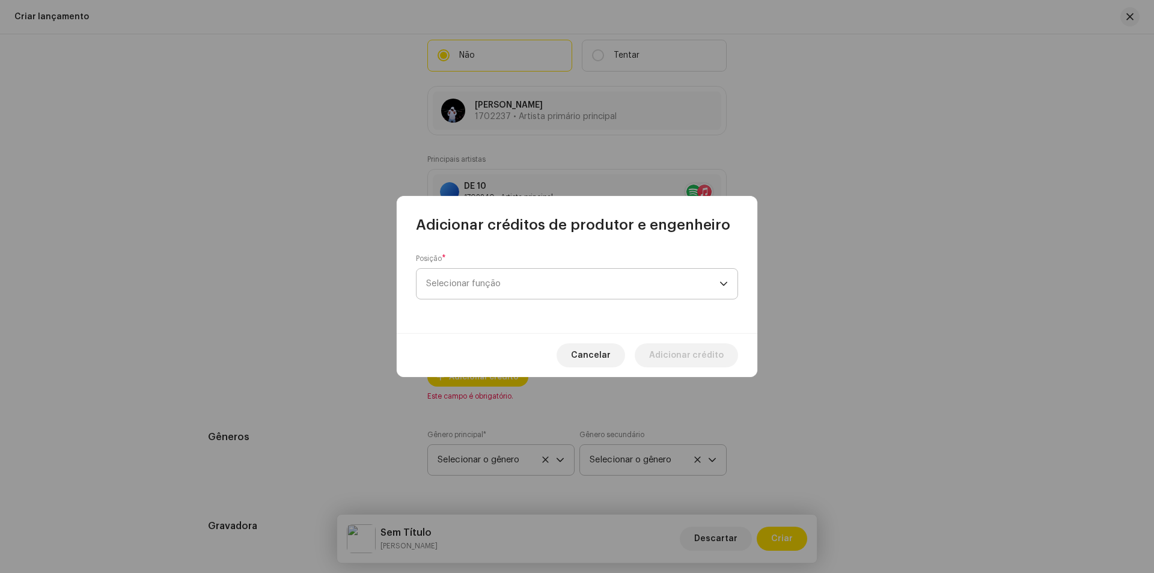
click at [511, 286] on span "Selecionar função" at bounding box center [572, 284] width 293 height 30
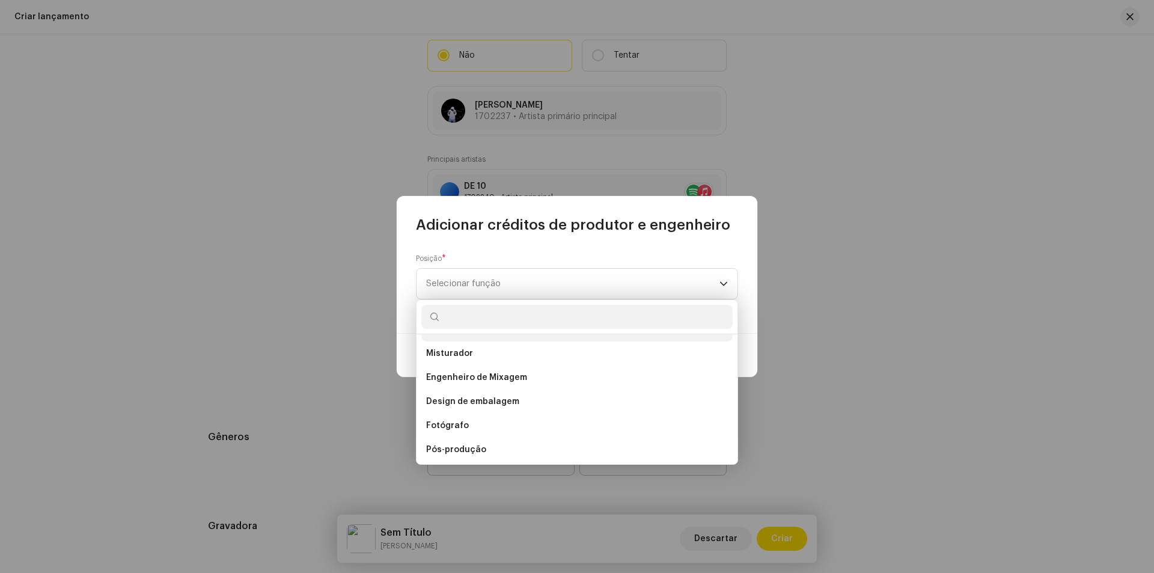
scroll to position [414, 0]
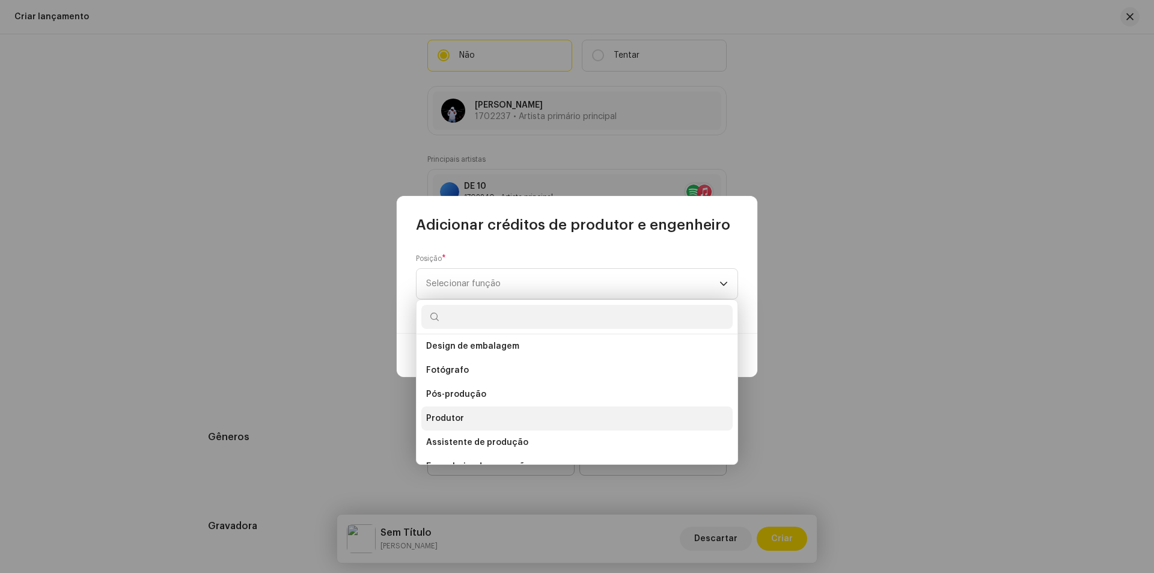
click at [465, 414] on li "Produtor" at bounding box center [576, 418] width 311 height 24
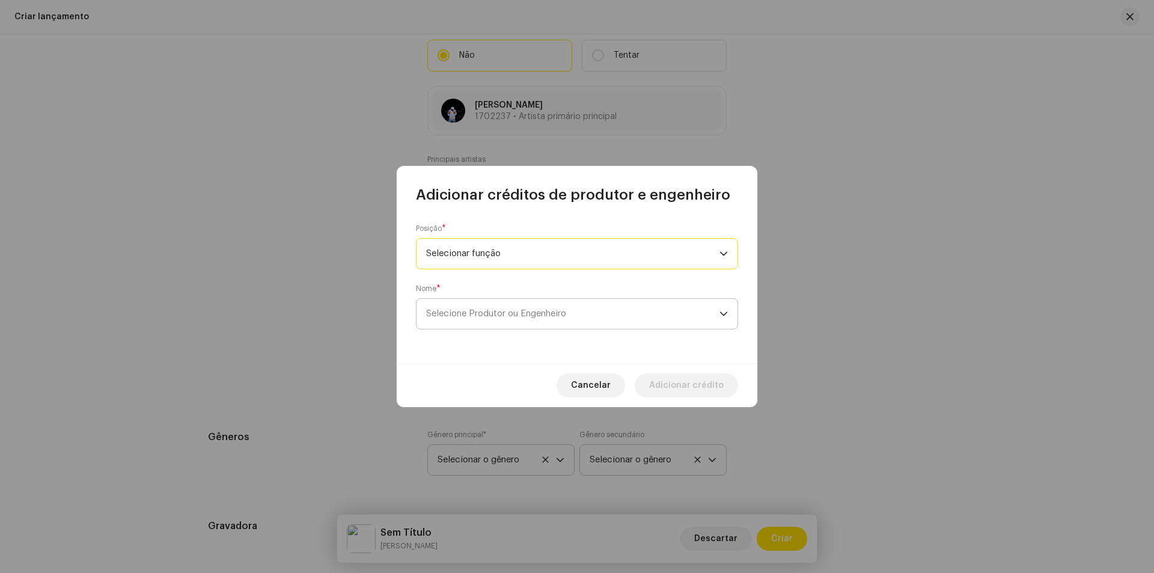
click at [549, 317] on font "Selecione Produtor ou Engenheiro" at bounding box center [496, 313] width 140 height 9
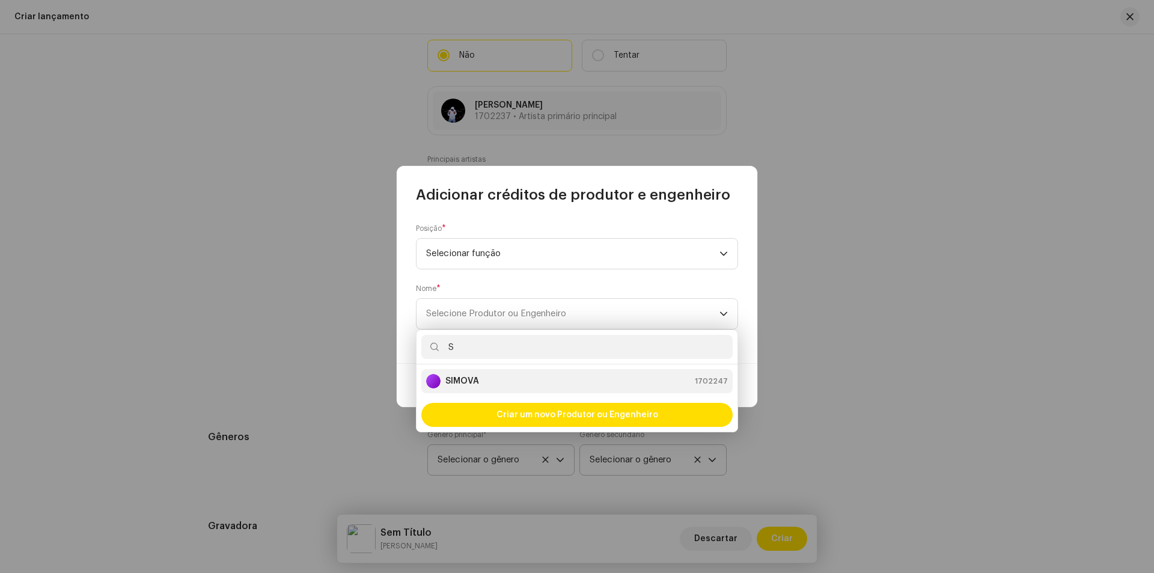
type input "S"
click at [517, 379] on div "SIMOVA 1702247" at bounding box center [577, 381] width 302 height 14
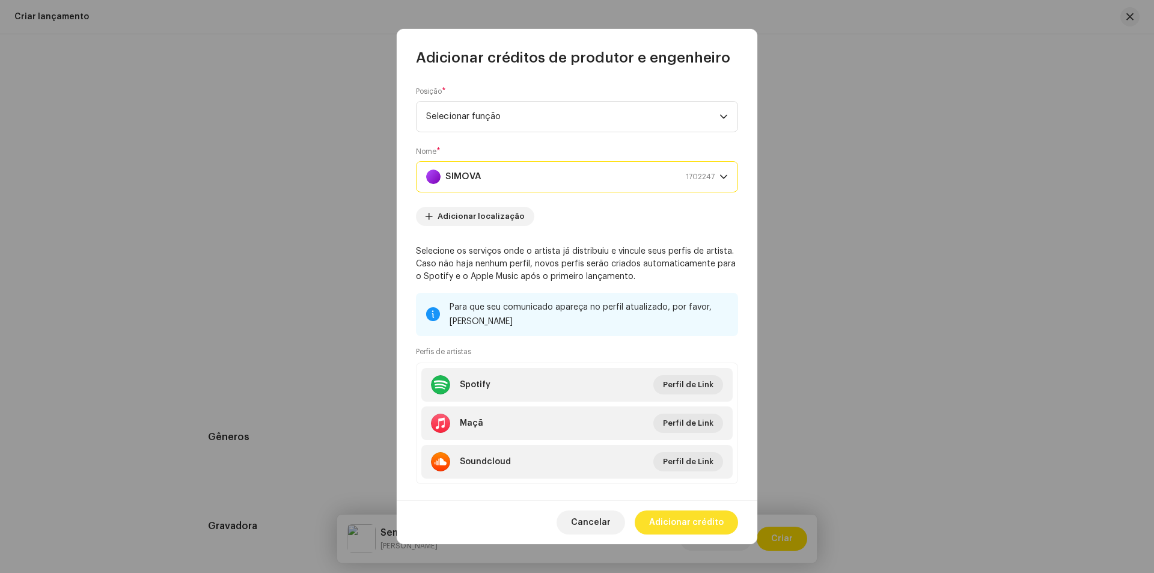
click at [683, 523] on font "Adicionar crédito" at bounding box center [686, 522] width 75 height 8
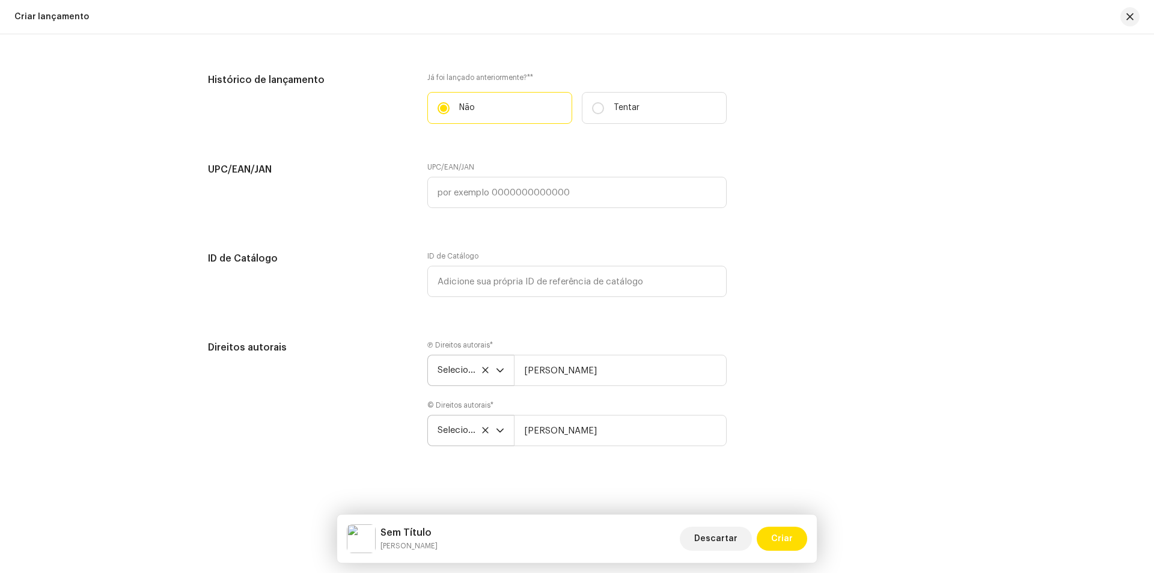
scroll to position [1882, 0]
click at [783, 536] on font "Criar" at bounding box center [782, 539] width 22 height 8
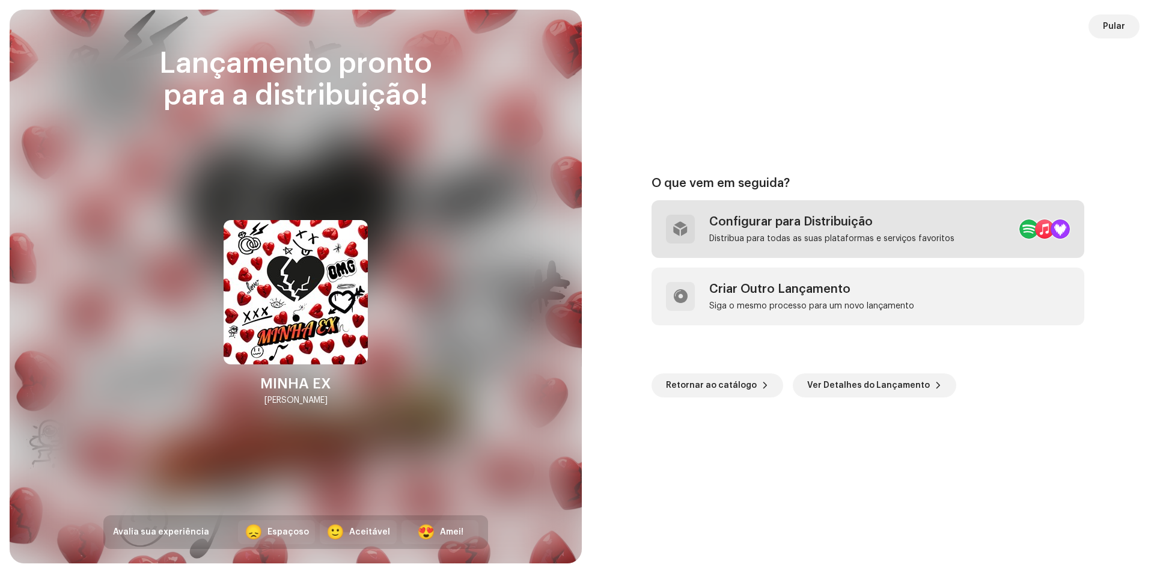
click at [839, 227] on div "Configurar para Distribuição" at bounding box center [831, 222] width 245 height 14
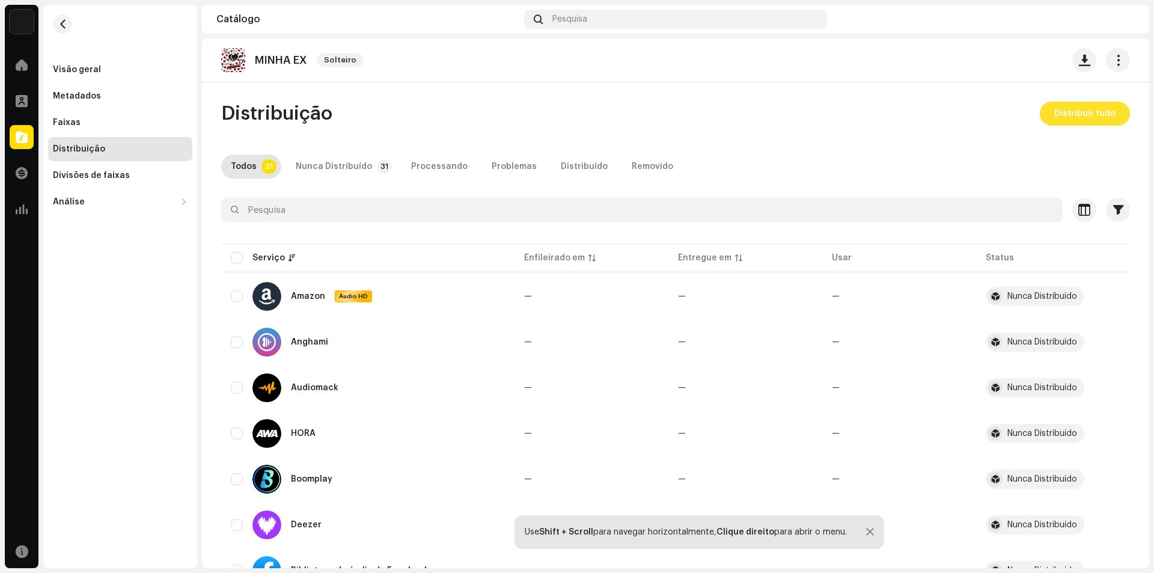
click at [1094, 117] on font "Distribuir tudo" at bounding box center [1085, 113] width 61 height 8
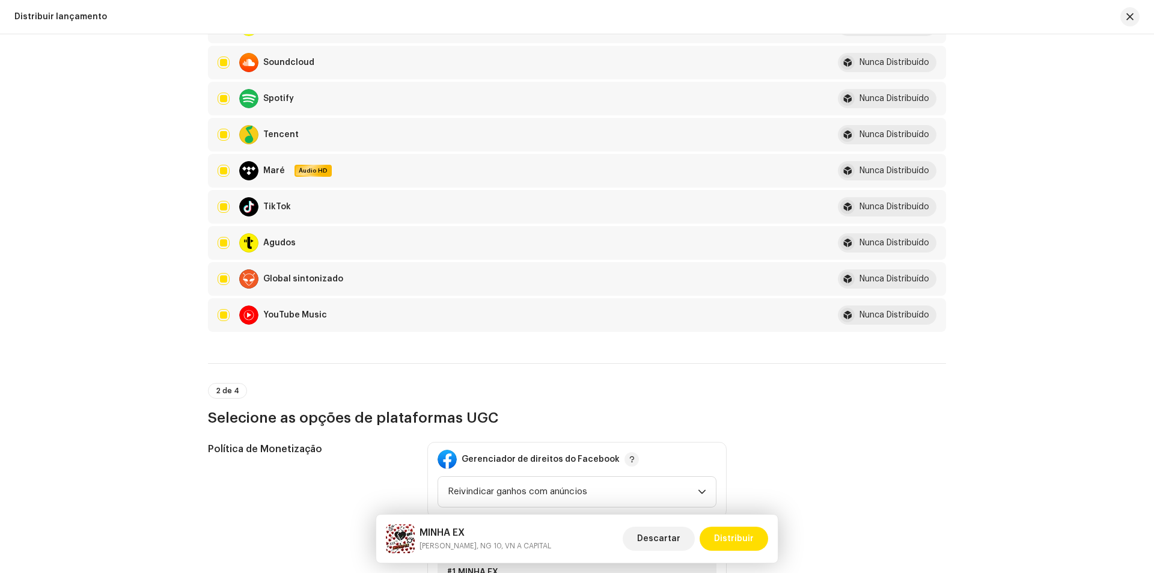
scroll to position [1323, 0]
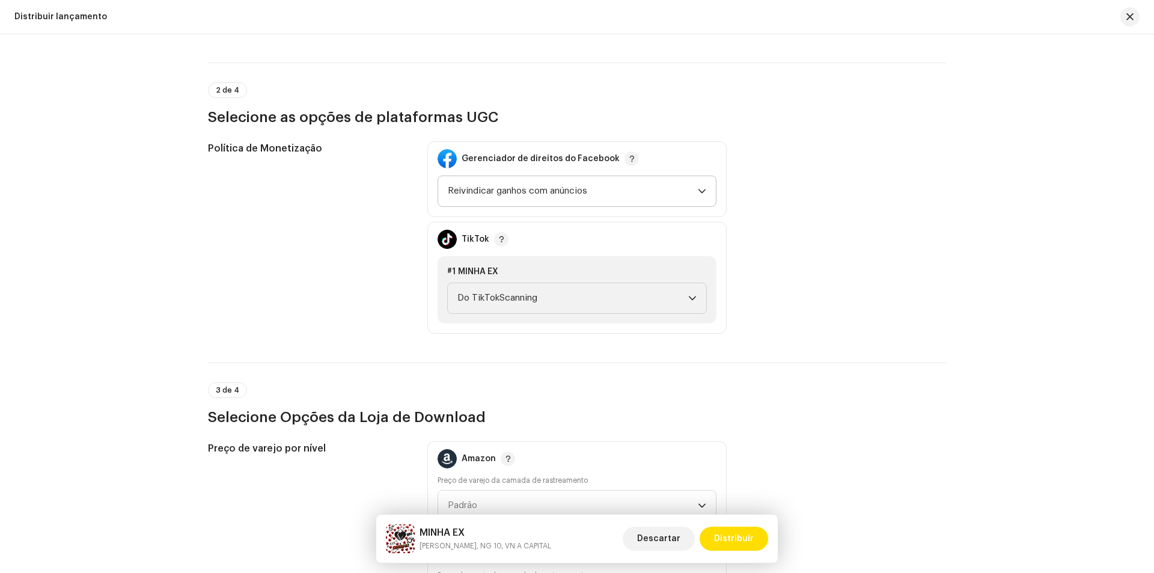
click at [632, 192] on span "Reivindicar ganhos com anúncios" at bounding box center [573, 191] width 250 height 30
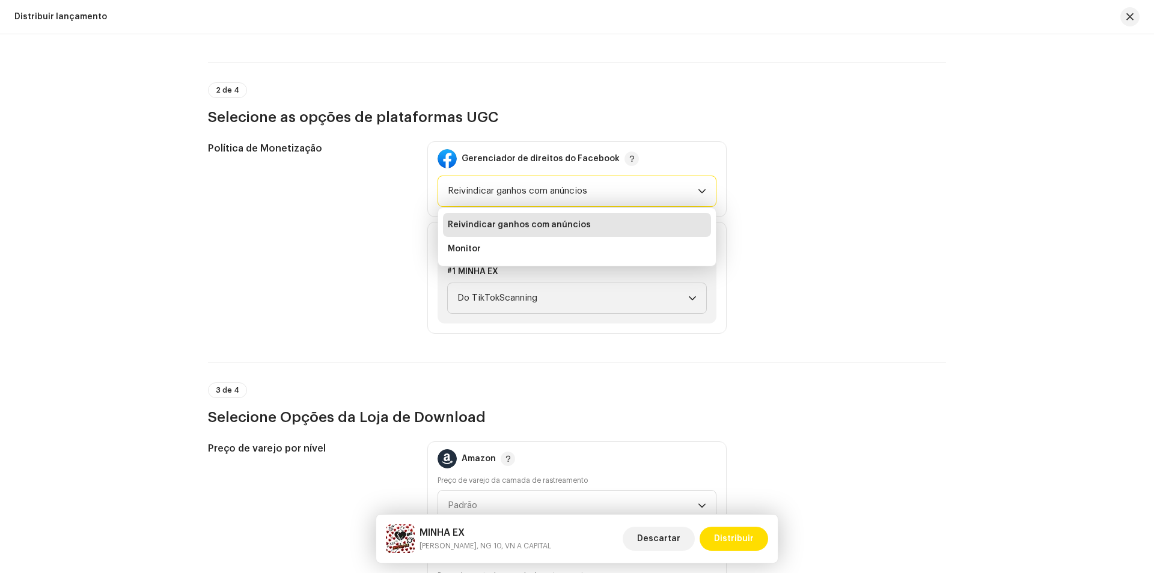
click at [632, 192] on span "Reivindicar ganhos com anúncios" at bounding box center [573, 191] width 250 height 30
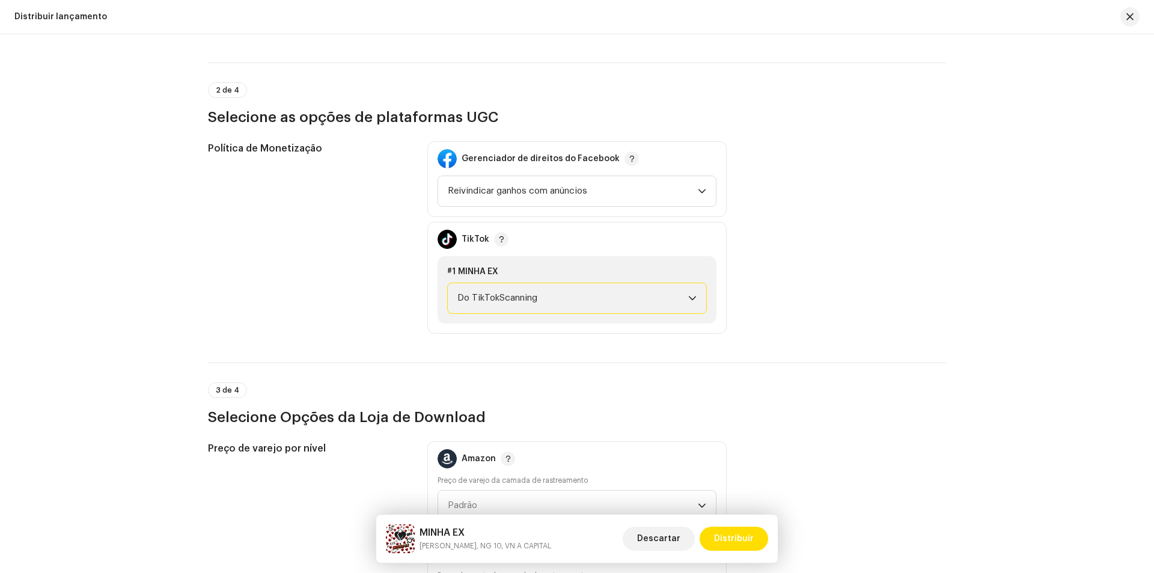
click at [674, 304] on span "Do TikTokScanning" at bounding box center [573, 298] width 231 height 30
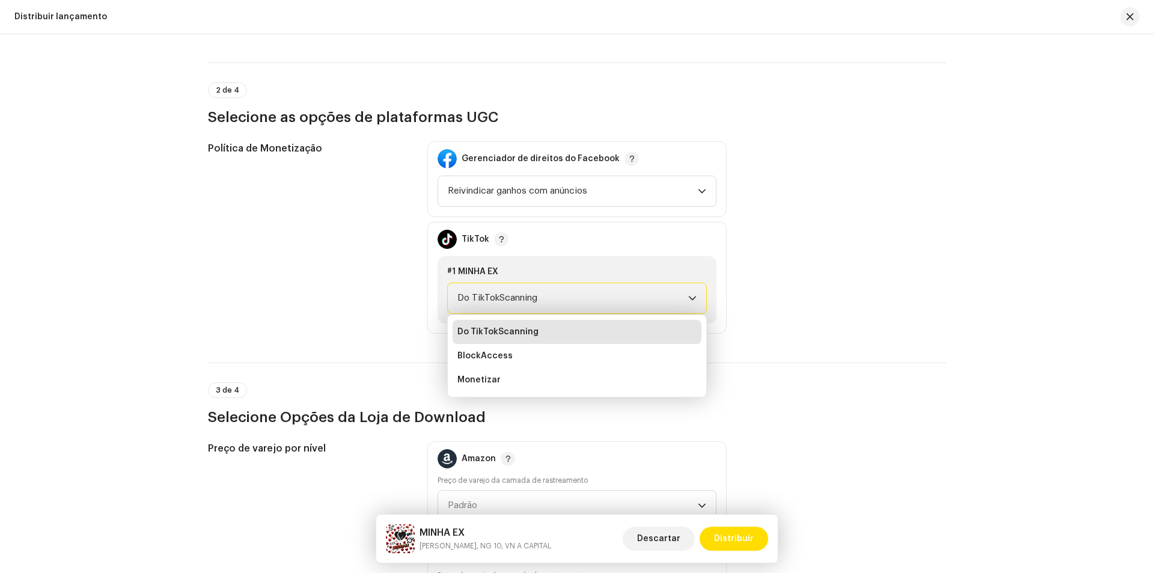
click at [674, 304] on span "Do TikTokScanning" at bounding box center [573, 298] width 231 height 30
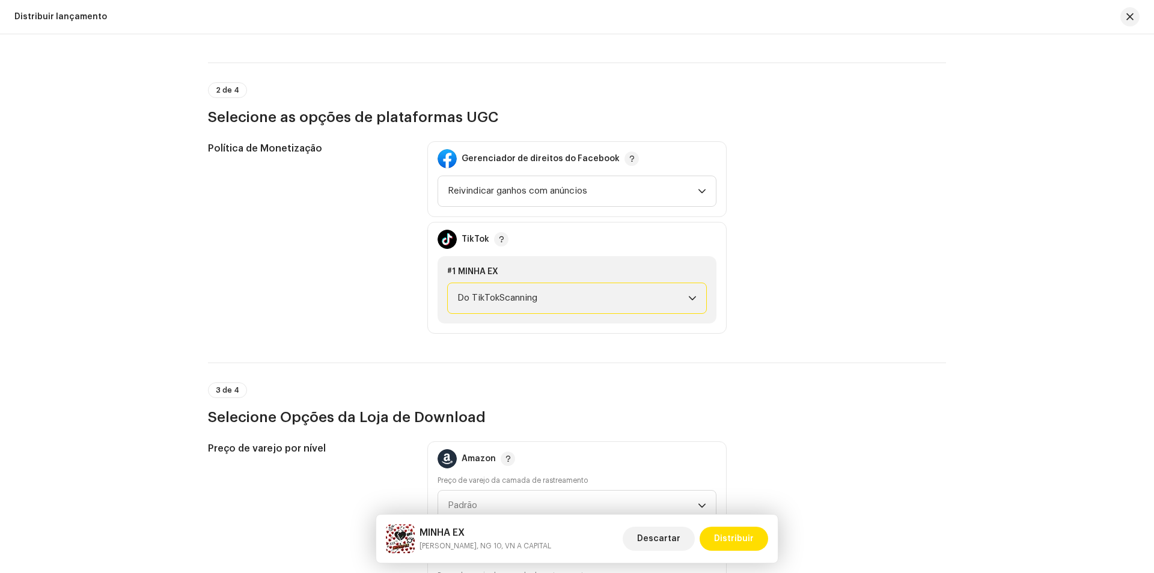
click at [673, 303] on span "Do TikTokScanning" at bounding box center [573, 298] width 231 height 30
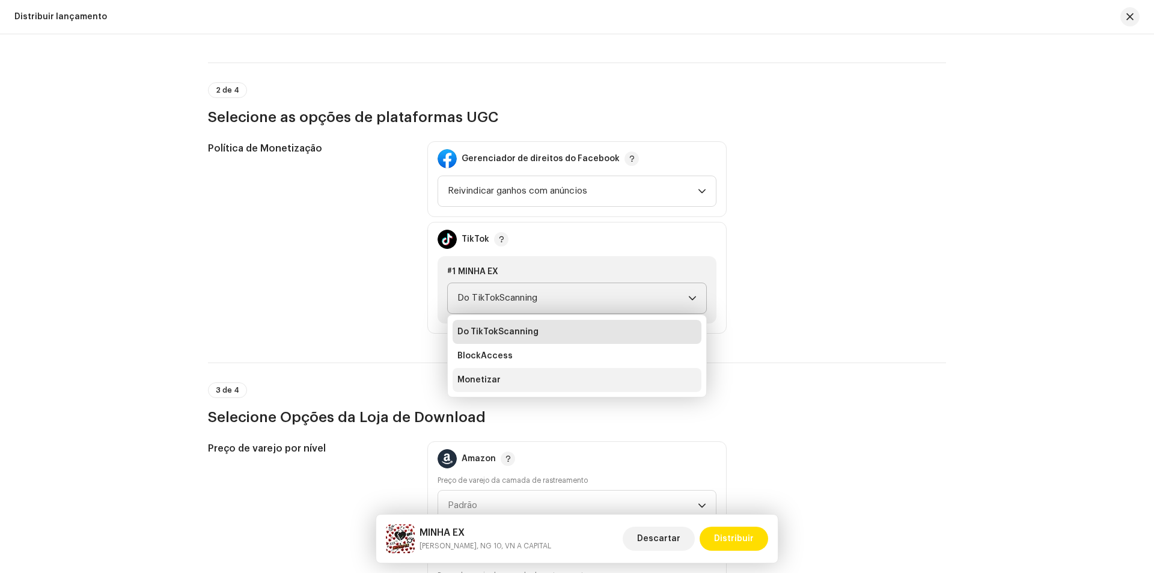
click at [631, 379] on li "Monetizar" at bounding box center [577, 380] width 249 height 24
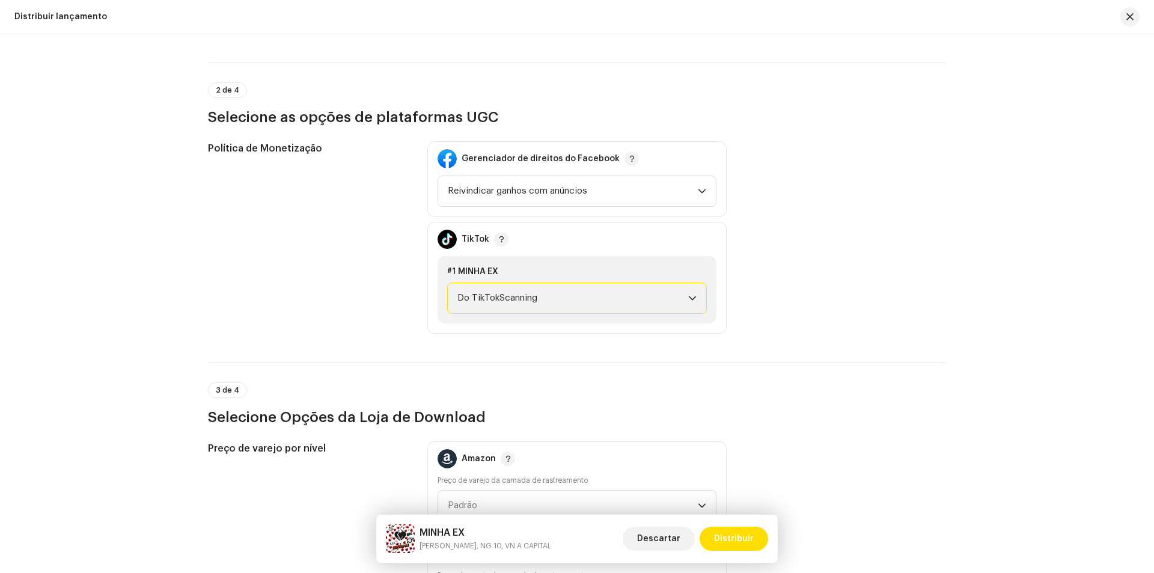
click at [696, 301] on p-select "Do TikTokScanning" at bounding box center [577, 298] width 260 height 31
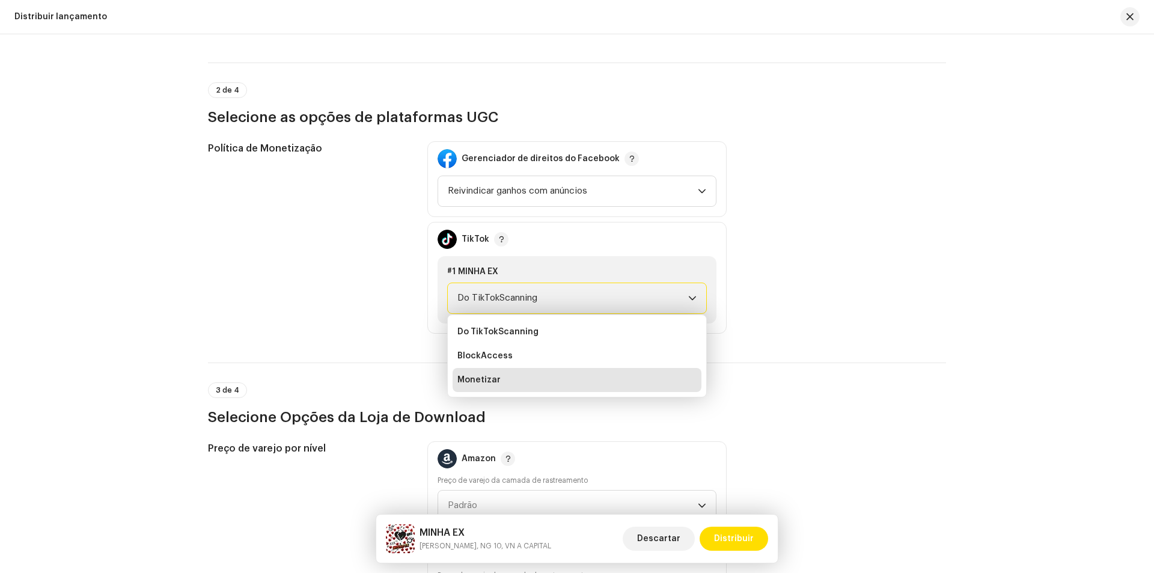
click at [612, 382] on li "Monetizar" at bounding box center [577, 380] width 249 height 24
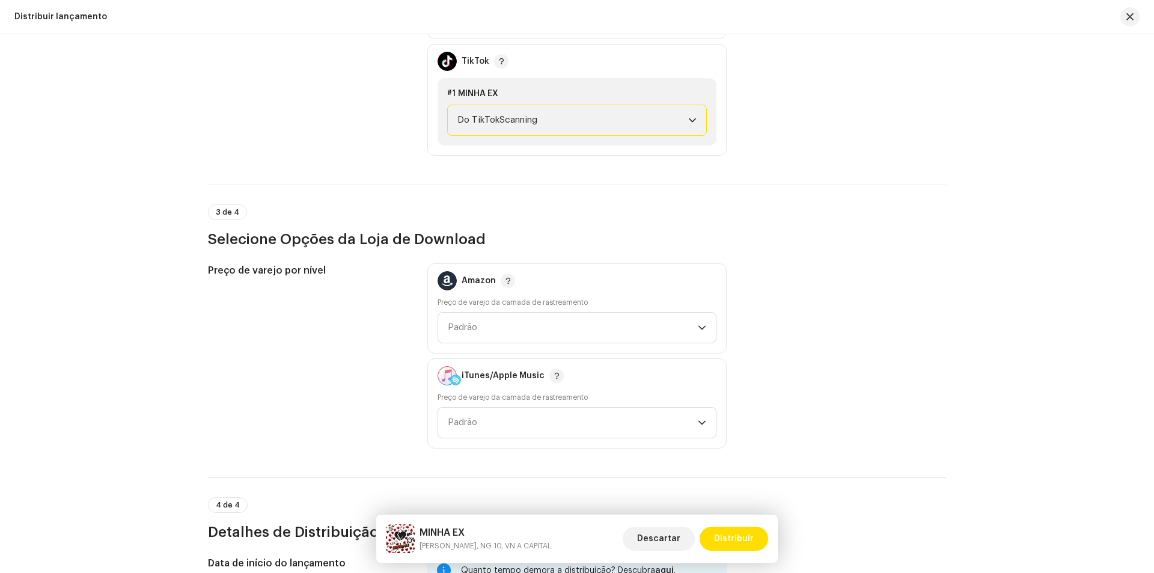
scroll to position [1503, 0]
click at [624, 320] on span "Padrão" at bounding box center [573, 325] width 250 height 30
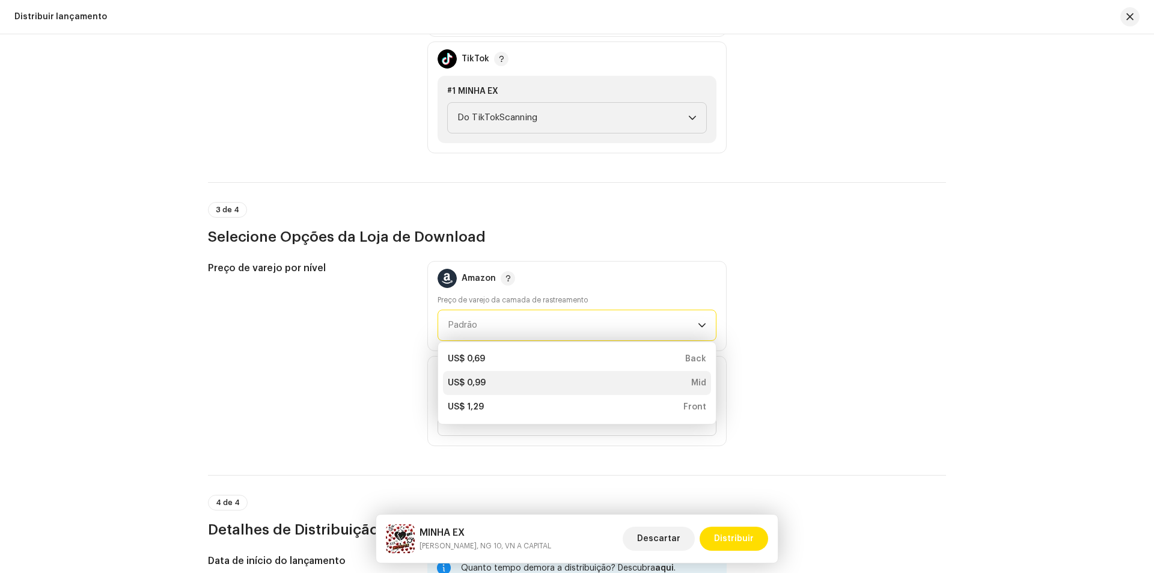
click at [570, 379] on div "US$ 0,99 Mid" at bounding box center [577, 383] width 259 height 12
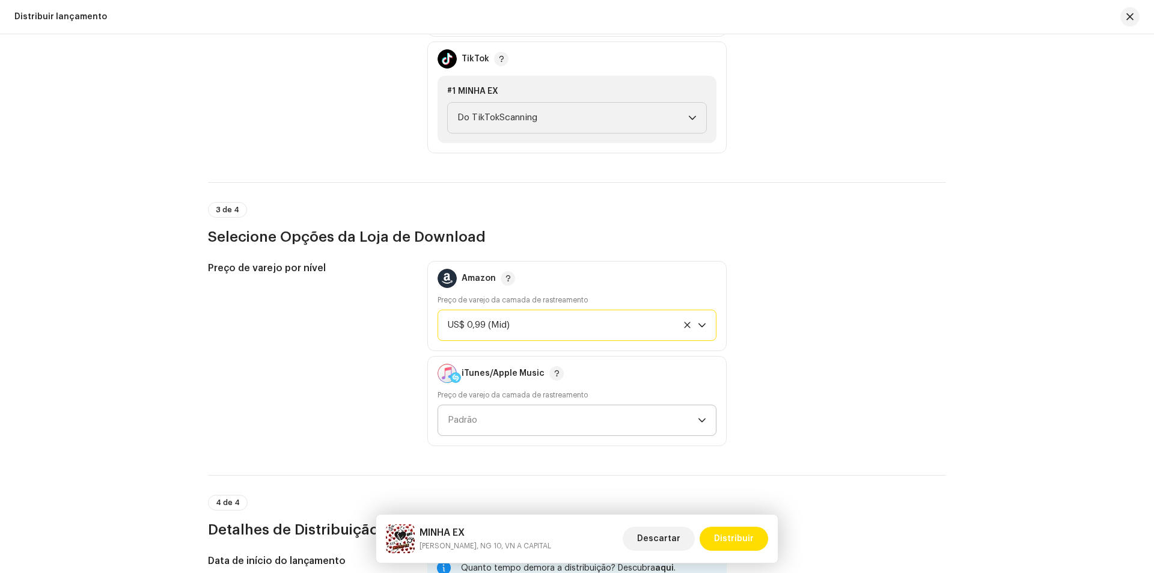
click at [576, 426] on span "Padrão" at bounding box center [573, 420] width 250 height 30
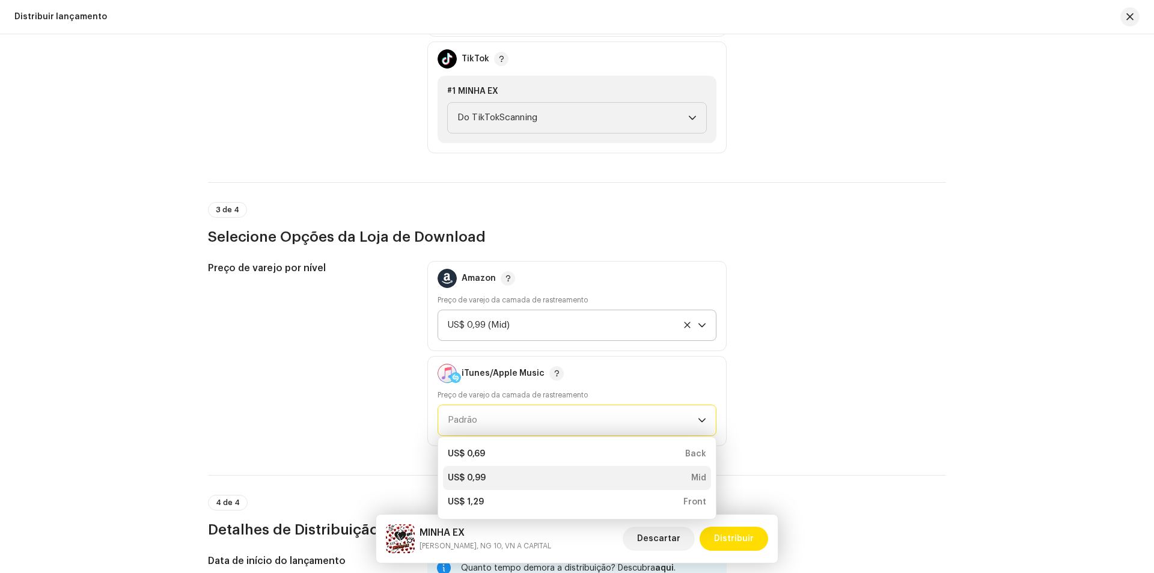
click at [560, 474] on div "US$ 0,99 Mid" at bounding box center [577, 478] width 259 height 12
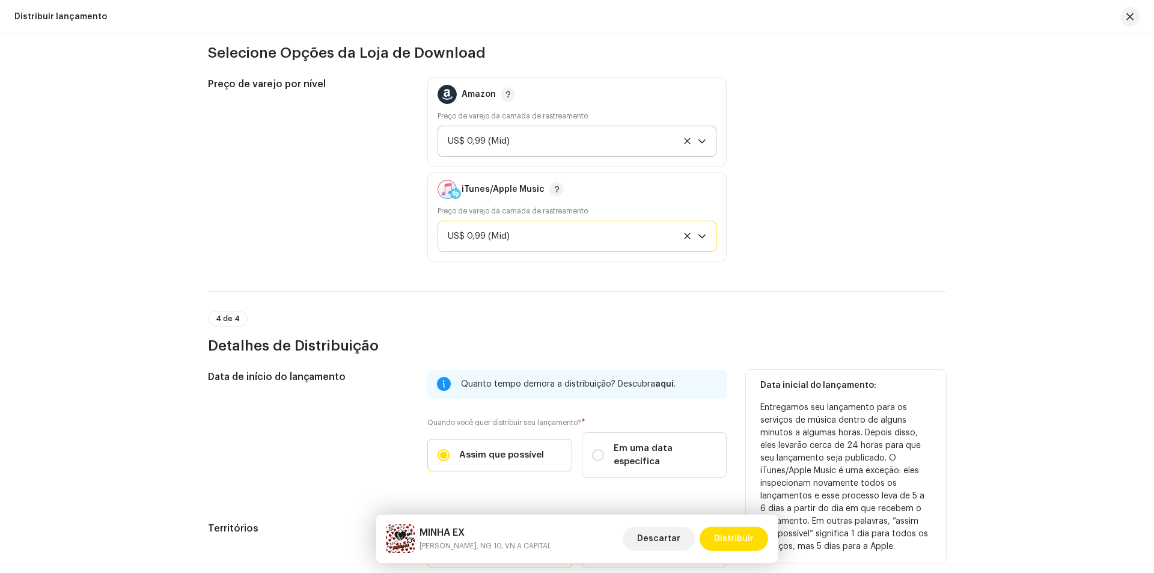
scroll to position [1744, 0]
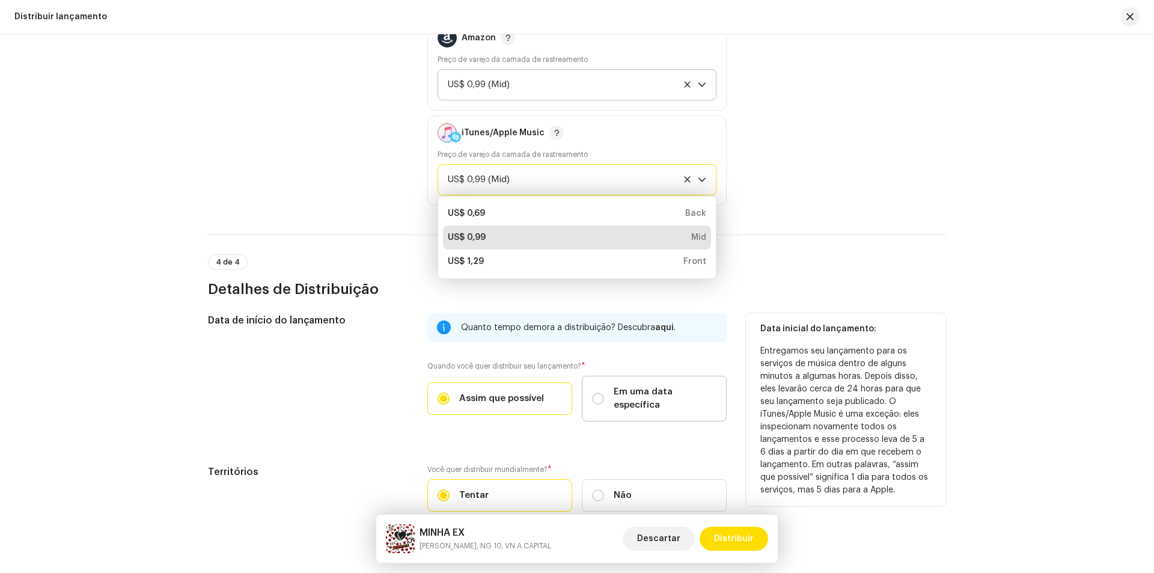
click at [616, 391] on span "Em uma data específica" at bounding box center [665, 398] width 103 height 26
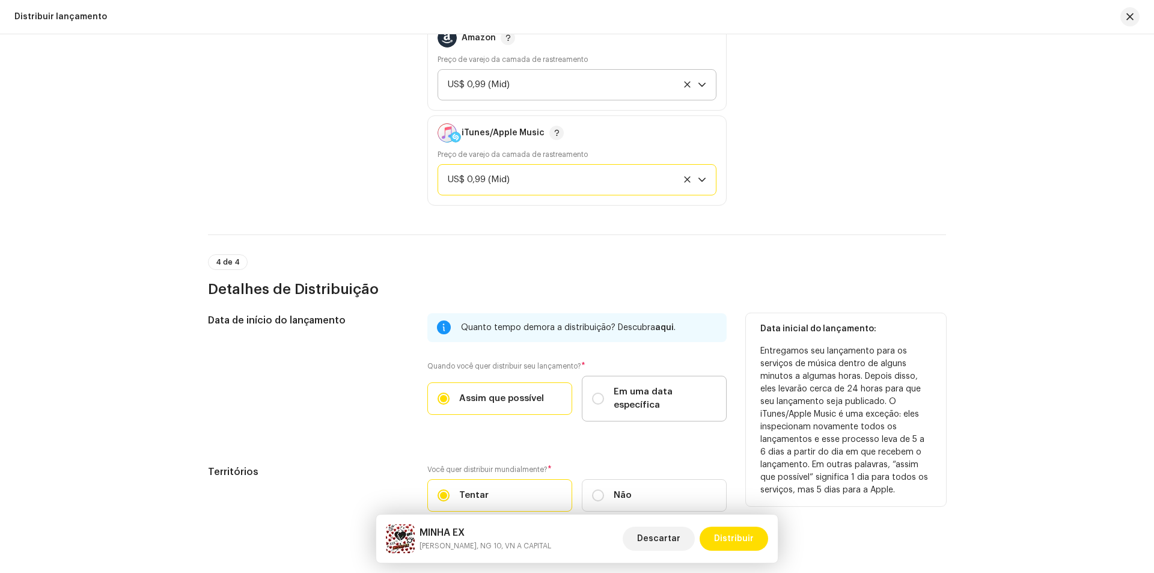
click at [604, 393] on input "Em uma data específica" at bounding box center [598, 399] width 12 height 12
radio input "true"
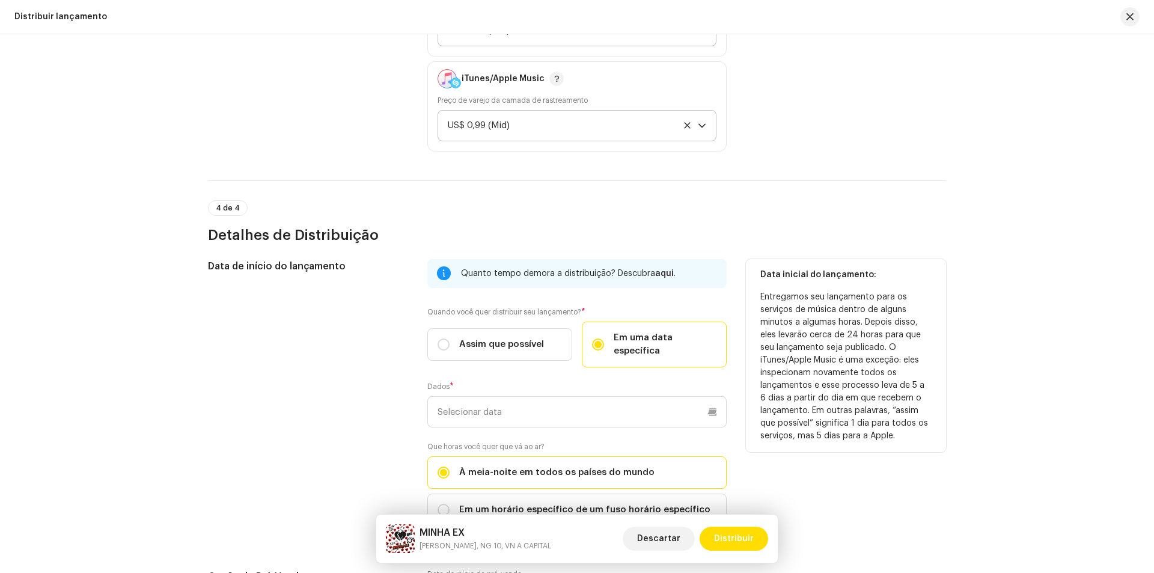
scroll to position [1864, 0]
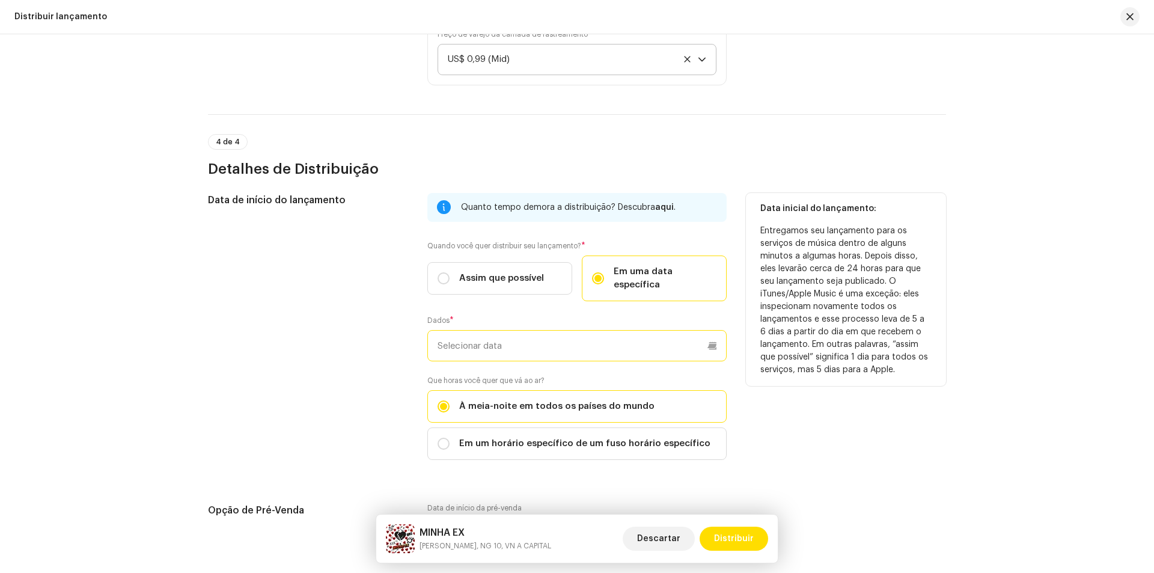
click at [673, 340] on input "text" at bounding box center [576, 345] width 299 height 31
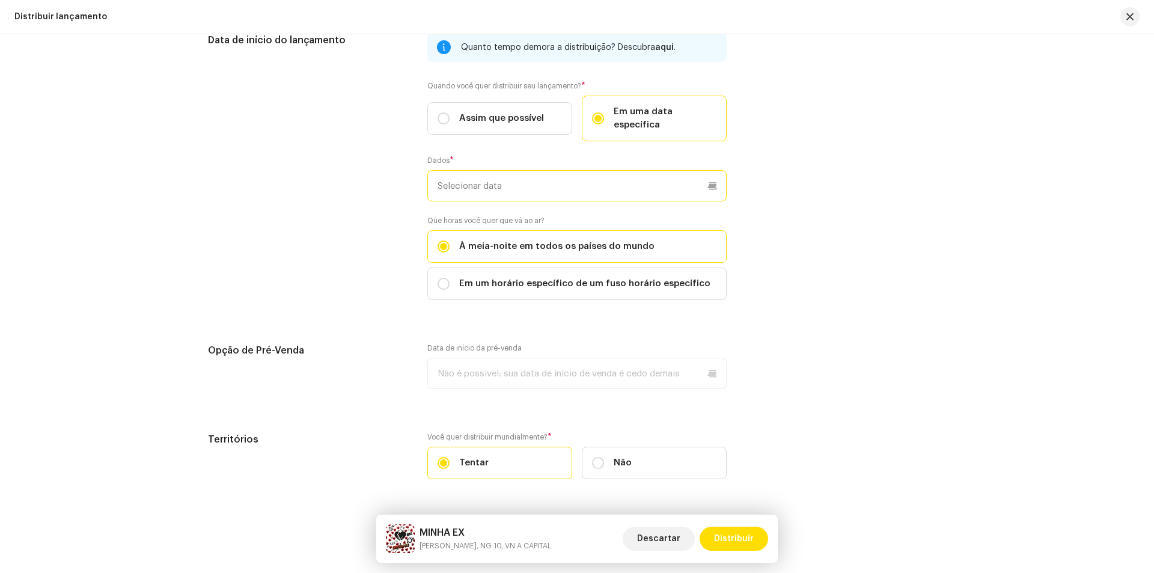
scroll to position [2044, 0]
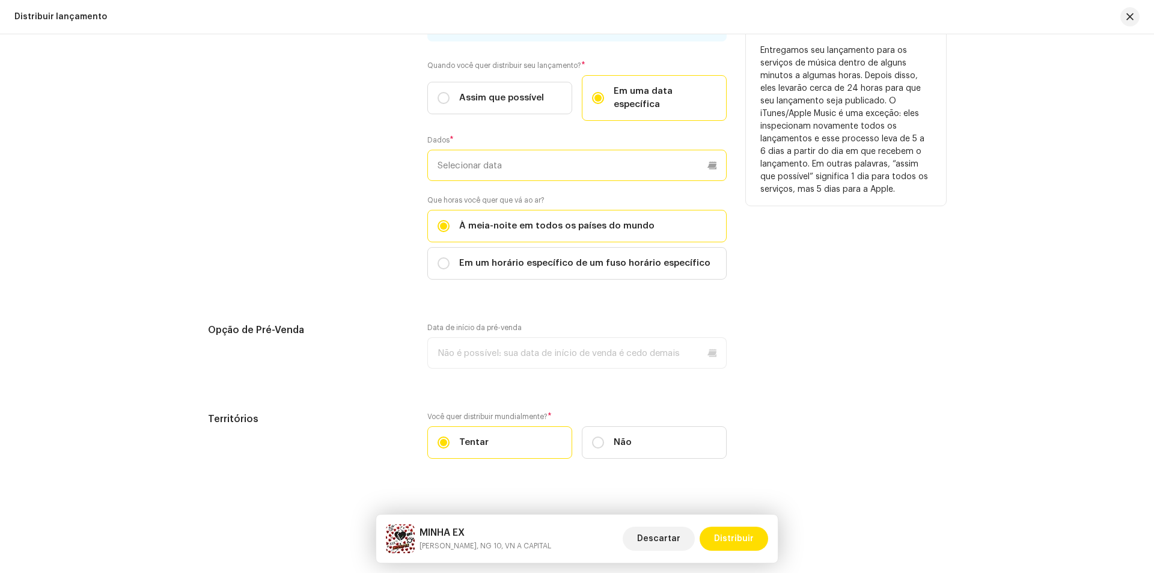
click at [655, 151] on input "text" at bounding box center [576, 165] width 299 height 31
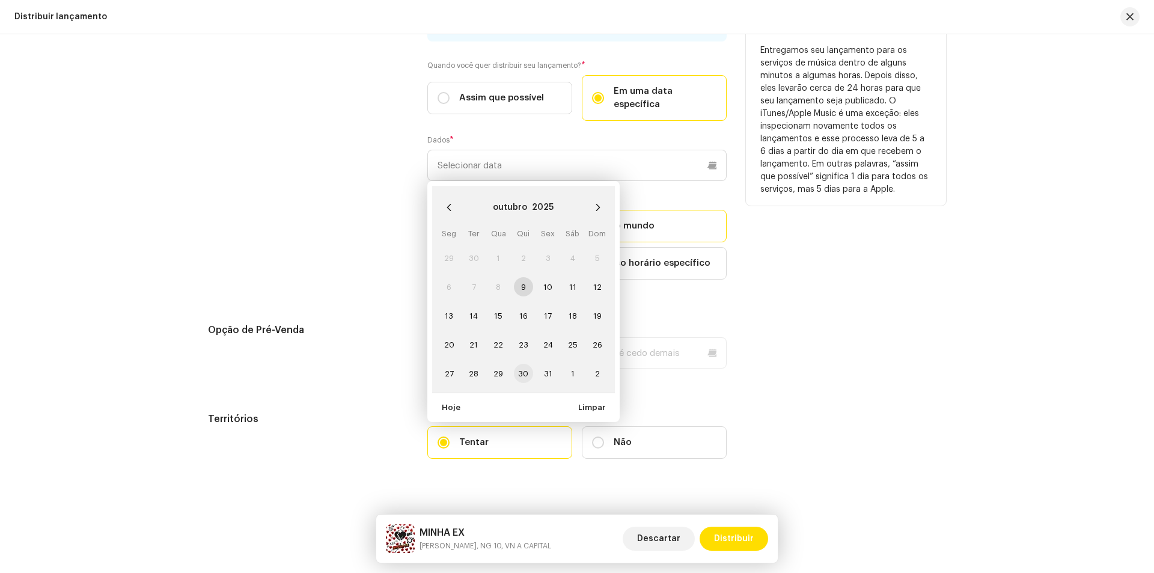
click at [522, 364] on span "30" at bounding box center [523, 373] width 19 height 19
type input "[DATE]"
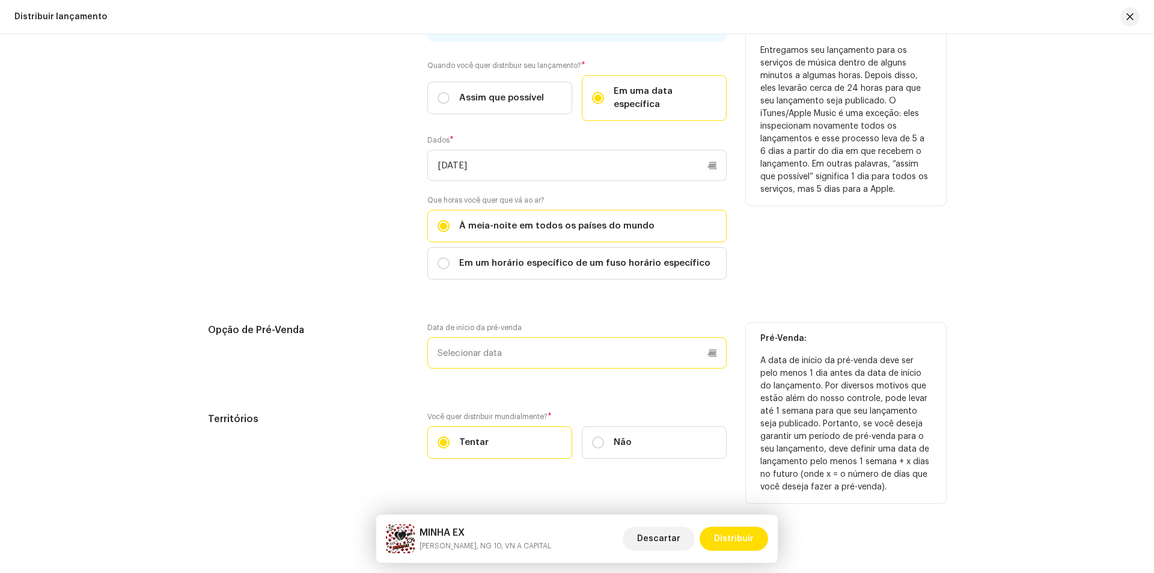
click at [643, 339] on input "text" at bounding box center [576, 352] width 299 height 31
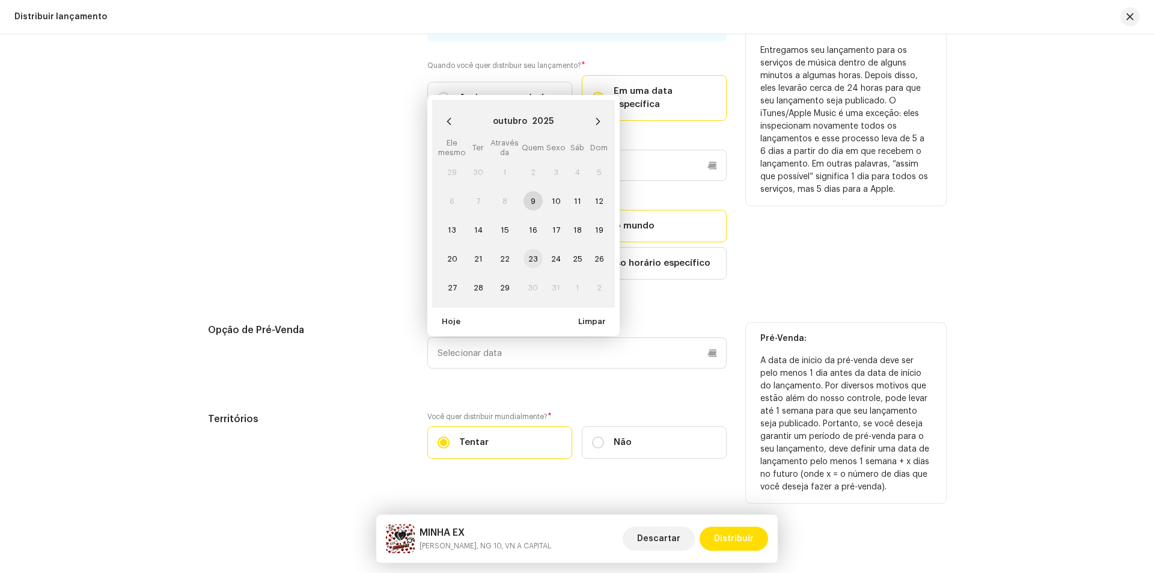
click at [532, 249] on span "23" at bounding box center [533, 258] width 19 height 19
type input "[DATE]"
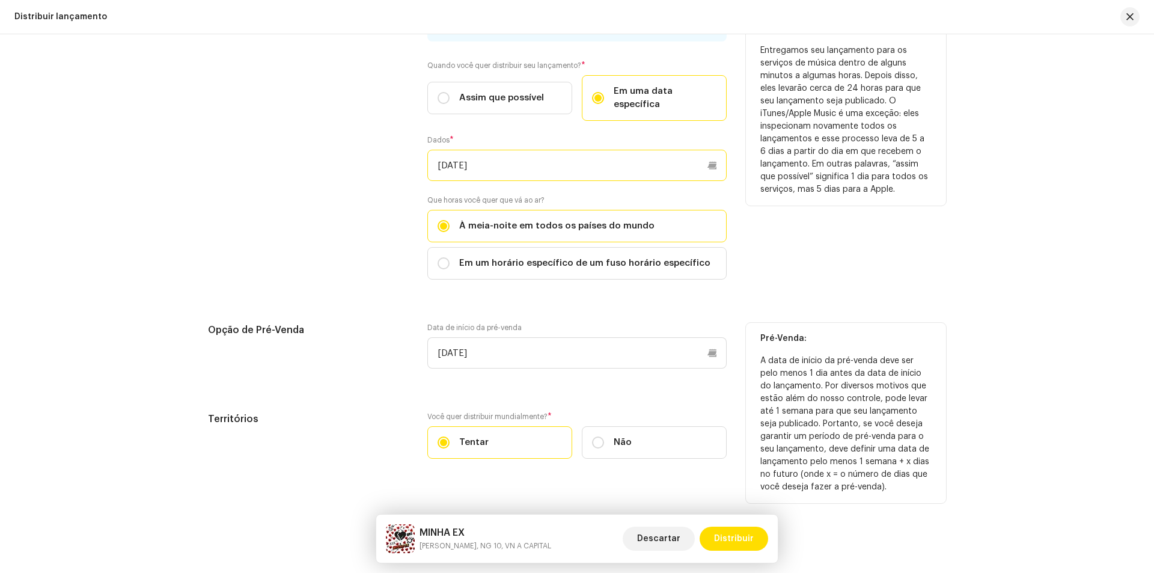
click at [702, 155] on input "[DATE]" at bounding box center [576, 165] width 299 height 31
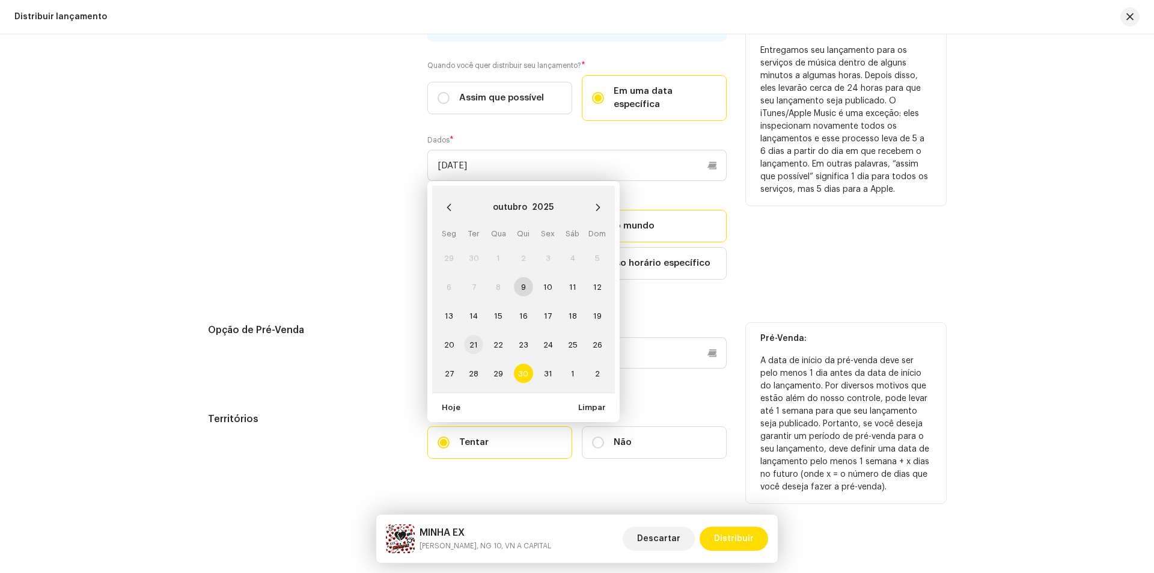
click at [479, 335] on span "21" at bounding box center [473, 344] width 19 height 19
type input "[DATE]"
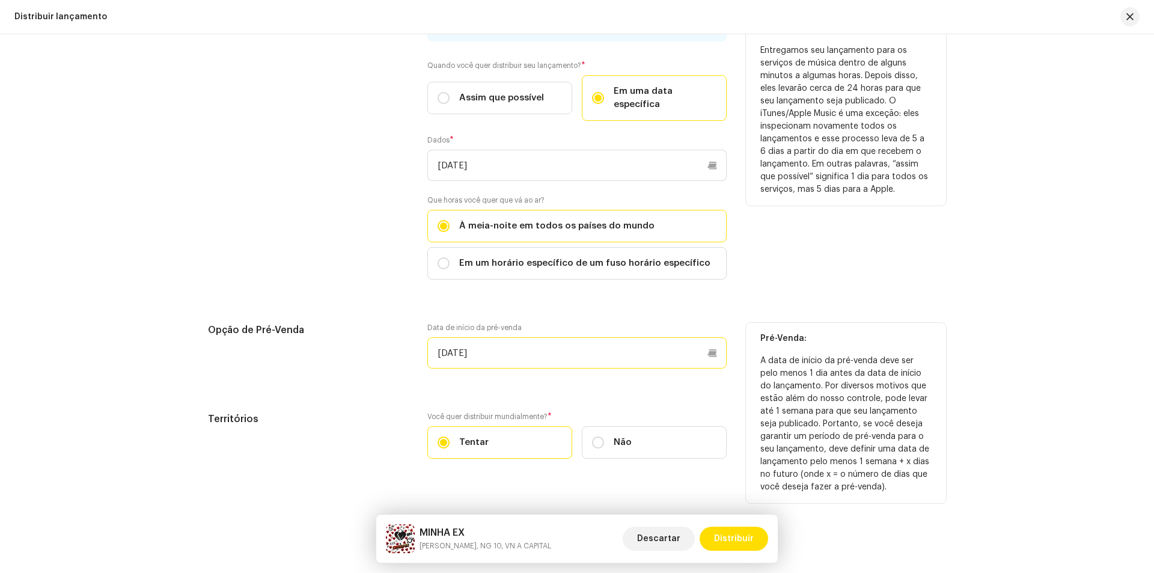
click at [622, 345] on input "[DATE]" at bounding box center [576, 352] width 299 height 31
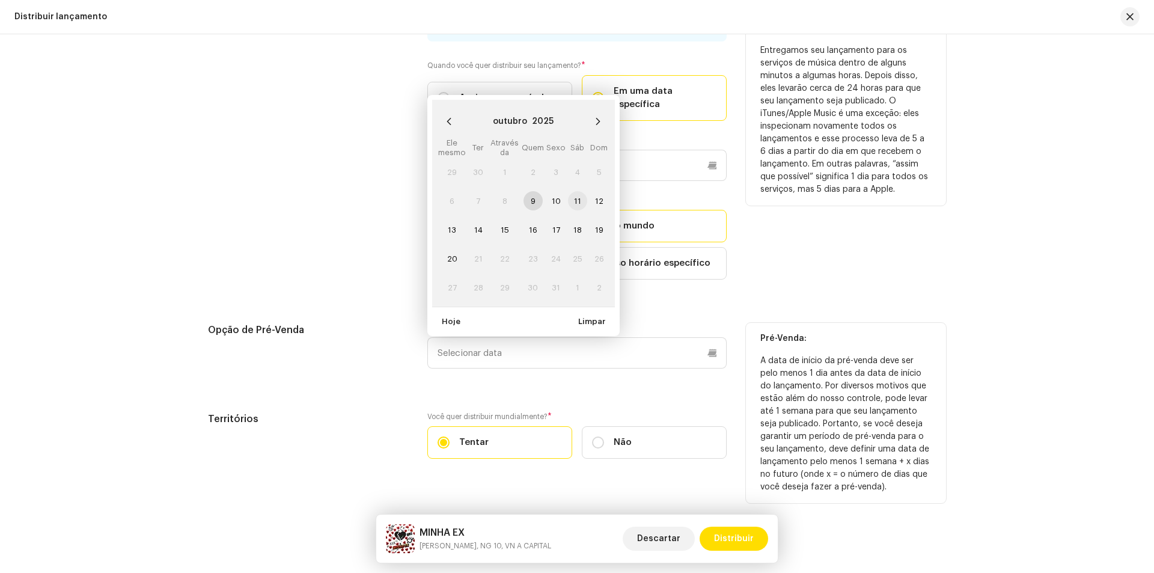
click at [583, 191] on span "11" at bounding box center [577, 200] width 19 height 19
type input "[DATE]"
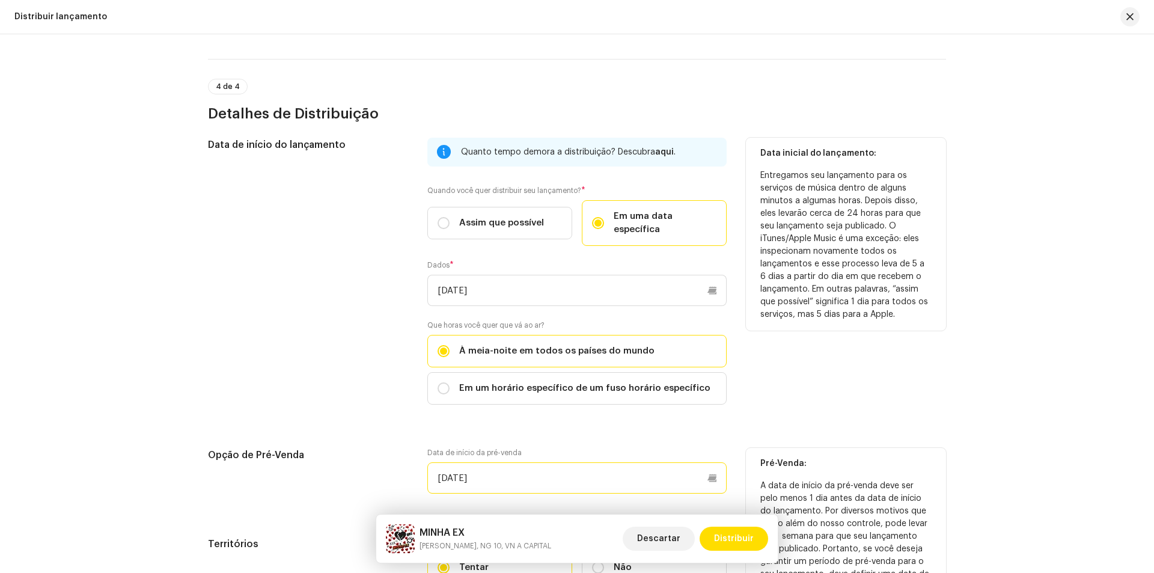
scroll to position [2047, 0]
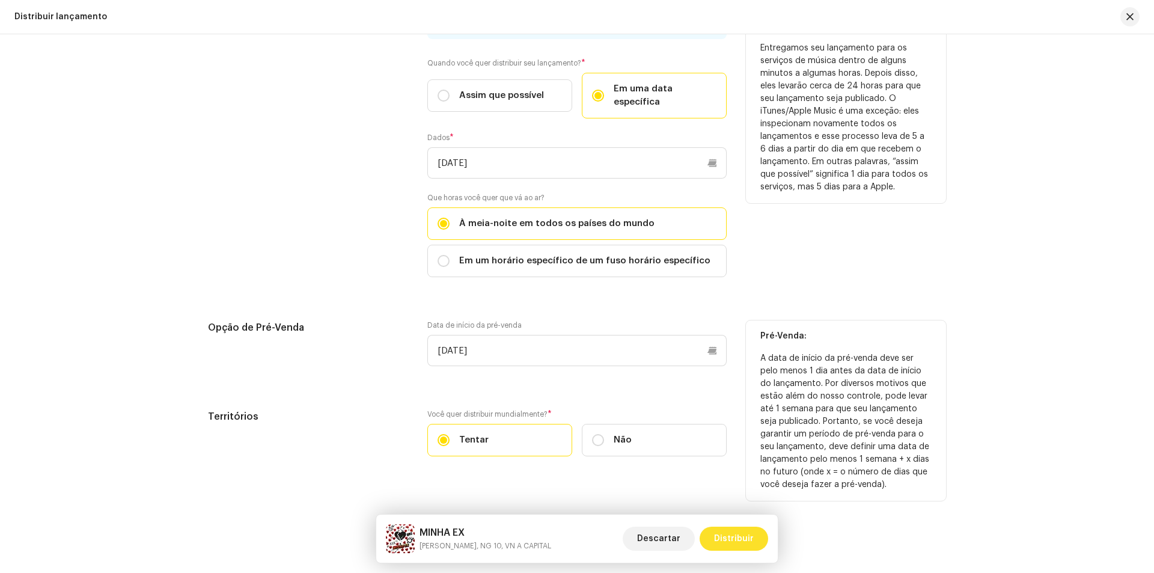
click at [737, 542] on font "Distribuir" at bounding box center [734, 539] width 40 height 8
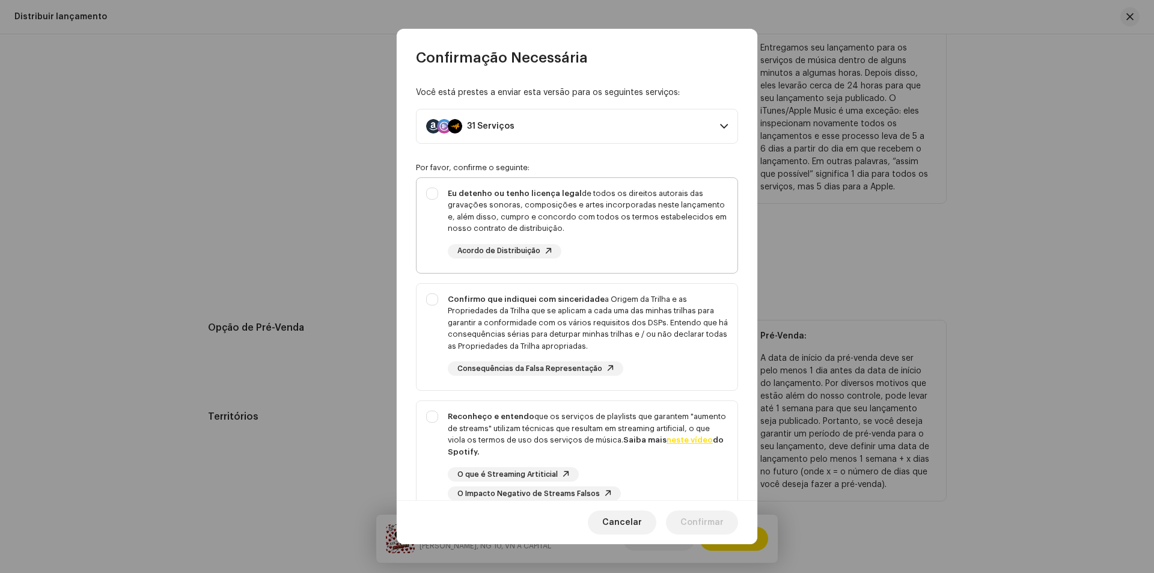
click at [437, 195] on div "Eu detenho ou tenho licença legal de todos os direitos autorais das gravações s…" at bounding box center [577, 223] width 321 height 90
checkbox input "true"
click at [432, 299] on div "Confirmo que indiquei com sinceridade a Origem da Trilha e as Propriedades da T…" at bounding box center [577, 335] width 321 height 102
checkbox input "true"
click at [431, 412] on div "Reconheço e entendo que os serviços de playlists que garantem "aumento de strea…" at bounding box center [577, 455] width 321 height 109
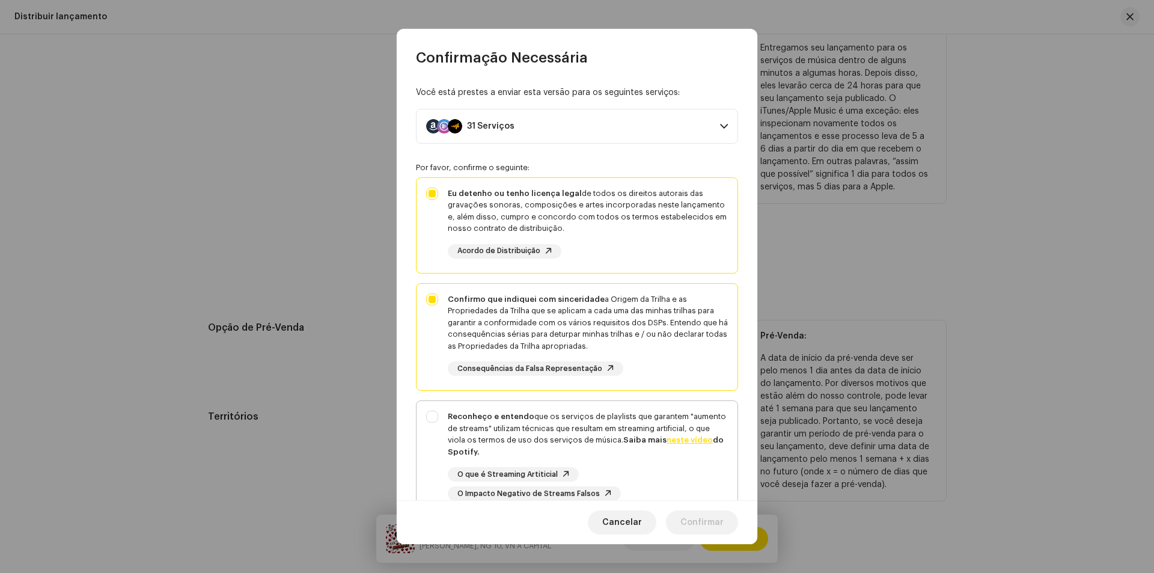
checkbox input "true"
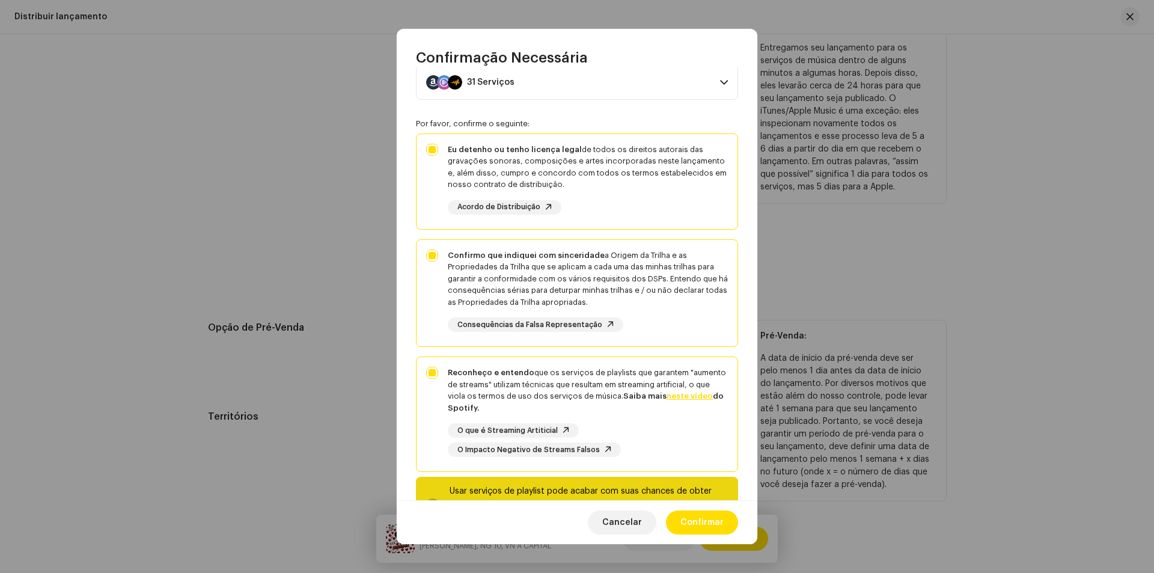
scroll to position [97, 0]
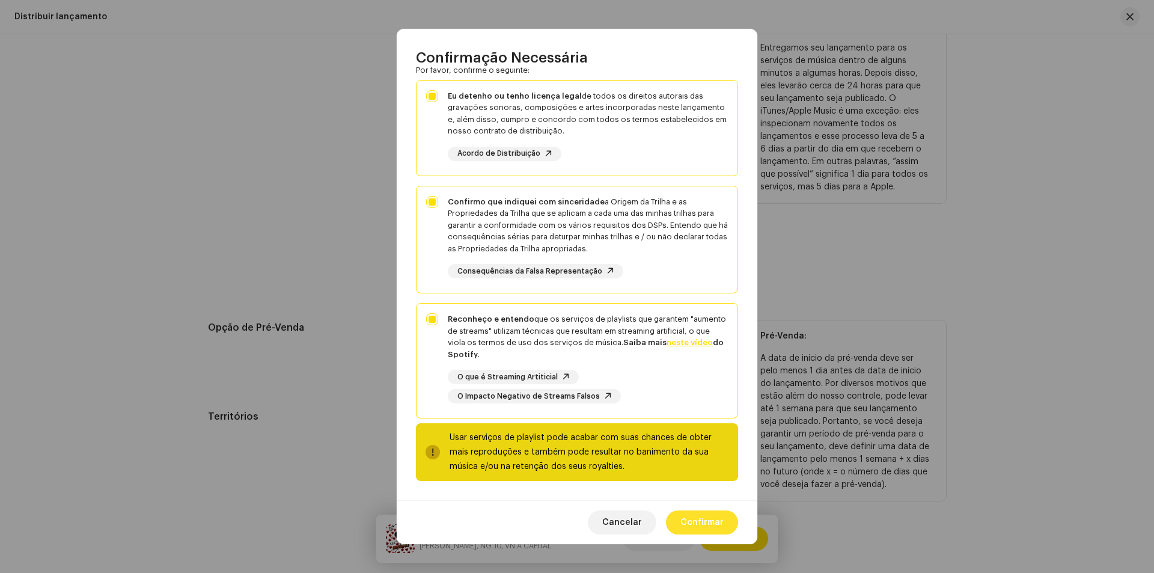
click at [701, 524] on span "Confirmar" at bounding box center [702, 522] width 43 height 24
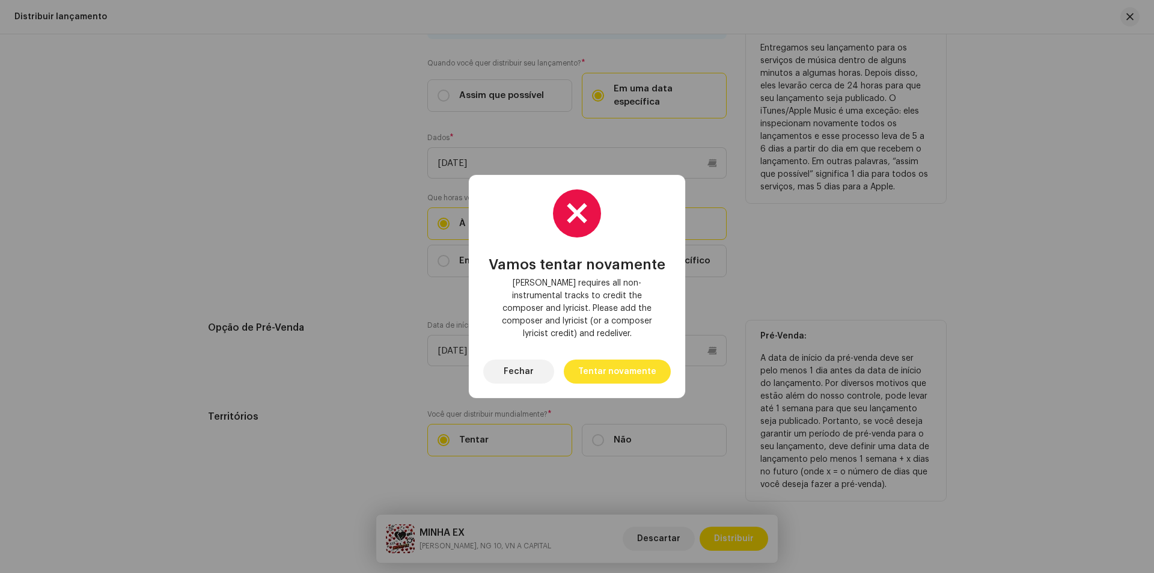
click at [615, 363] on span "Tentar novamente" at bounding box center [617, 372] width 78 height 24
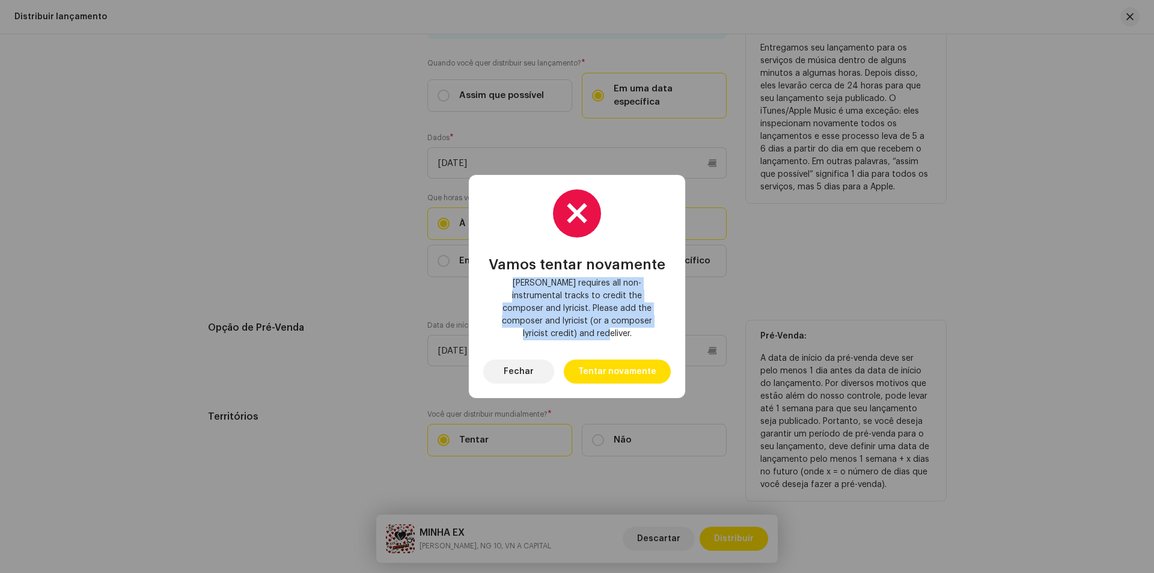
drag, startPoint x: 500, startPoint y: 287, endPoint x: 665, endPoint y: 328, distance: 169.7
click at [665, 328] on div "Vamos tentar novamente [PERSON_NAME] requires all non-instrumental tracks to cr…" at bounding box center [577, 286] width 188 height 194
copy span "[PERSON_NAME] requires all non-instrumental tracks to credit the composer and l…"
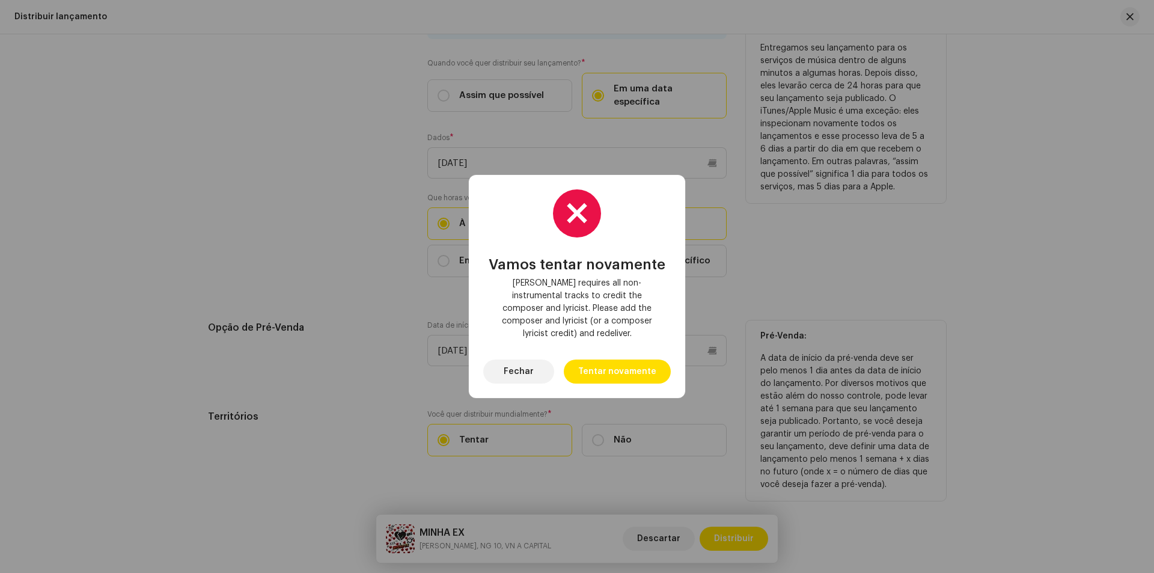
click at [848, 241] on div "Vamos tentar novamente [PERSON_NAME] requires all non-instrumental tracks to cr…" at bounding box center [577, 286] width 1154 height 573
click at [542, 361] on button "Fechar" at bounding box center [518, 372] width 71 height 24
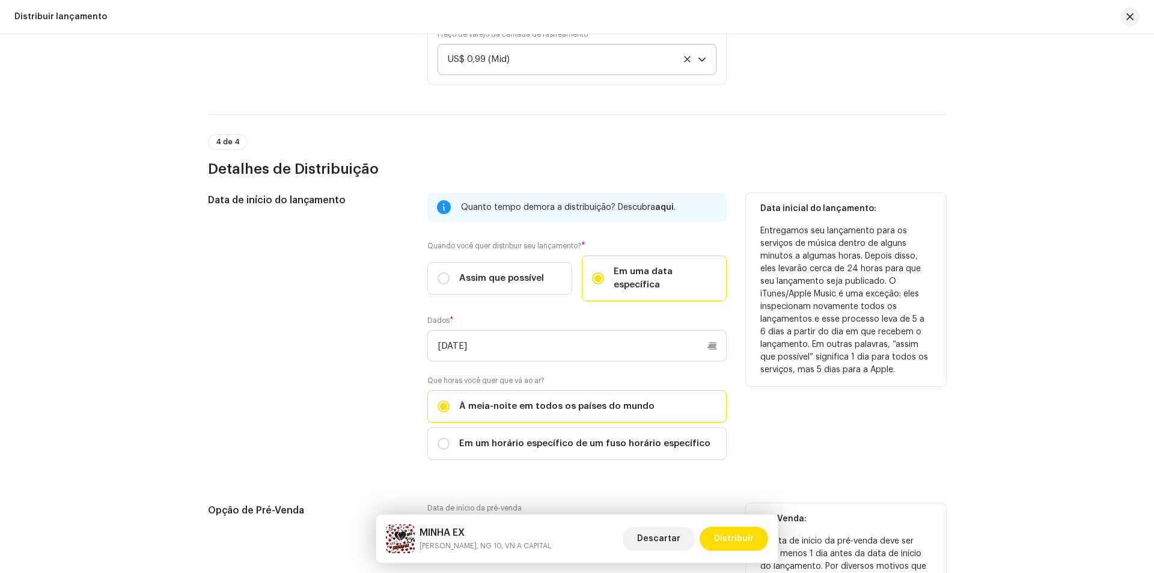
scroll to position [2047, 0]
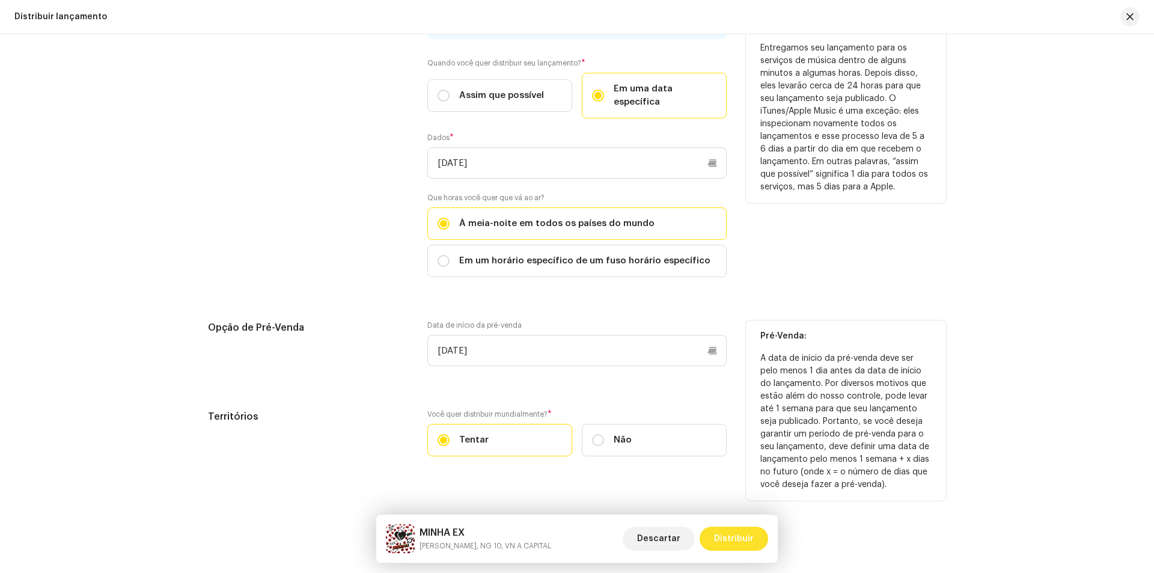
click at [742, 540] on font "Distribuir" at bounding box center [734, 539] width 40 height 8
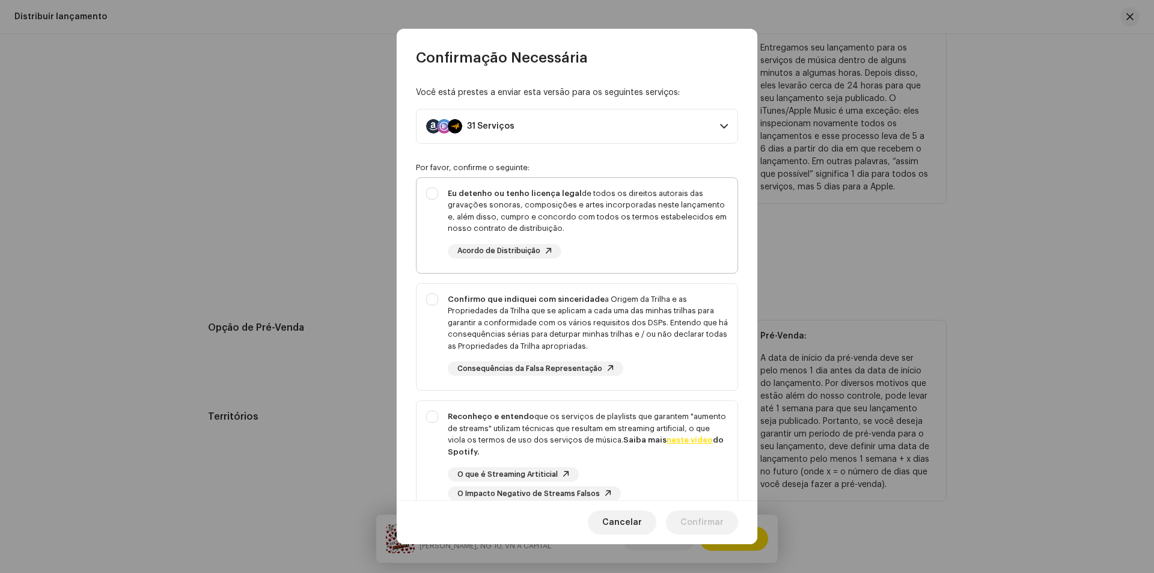
click at [439, 194] on div "Eu detenho ou tenho licença legal de todos os direitos autorais das gravações s…" at bounding box center [577, 223] width 321 height 90
checkbox input "true"
click at [435, 297] on div "Confirmo que indiquei com sinceridade a Origem da Trilha e as Propriedades da T…" at bounding box center [577, 335] width 321 height 102
checkbox input "true"
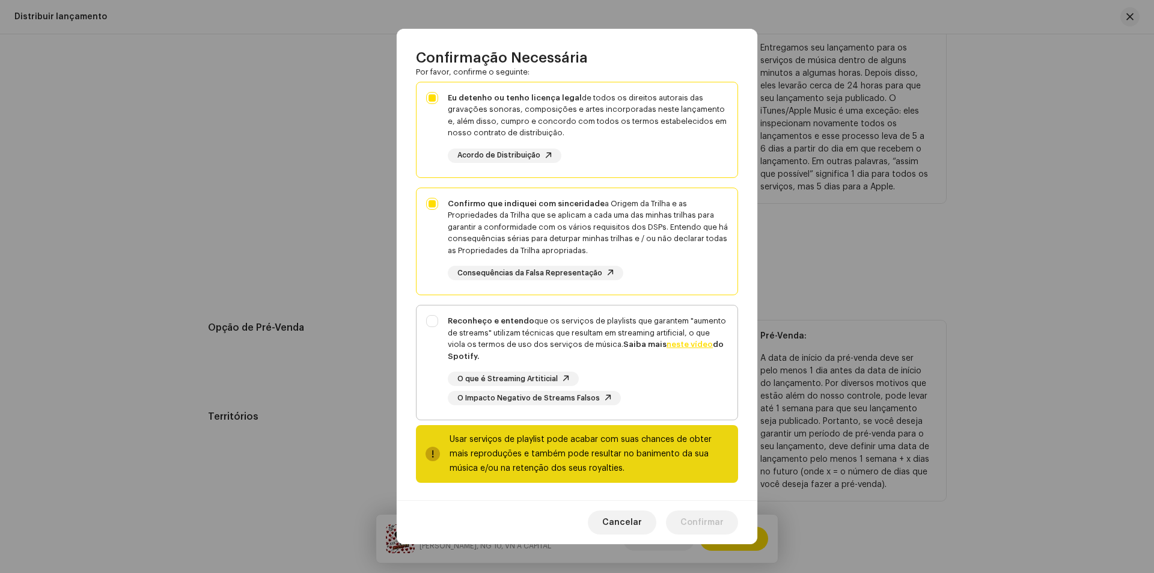
scroll to position [97, 0]
click at [431, 316] on div "Reconheço e entendo que os serviços de playlists que garantem "aumento de strea…" at bounding box center [577, 358] width 321 height 109
checkbox input "true"
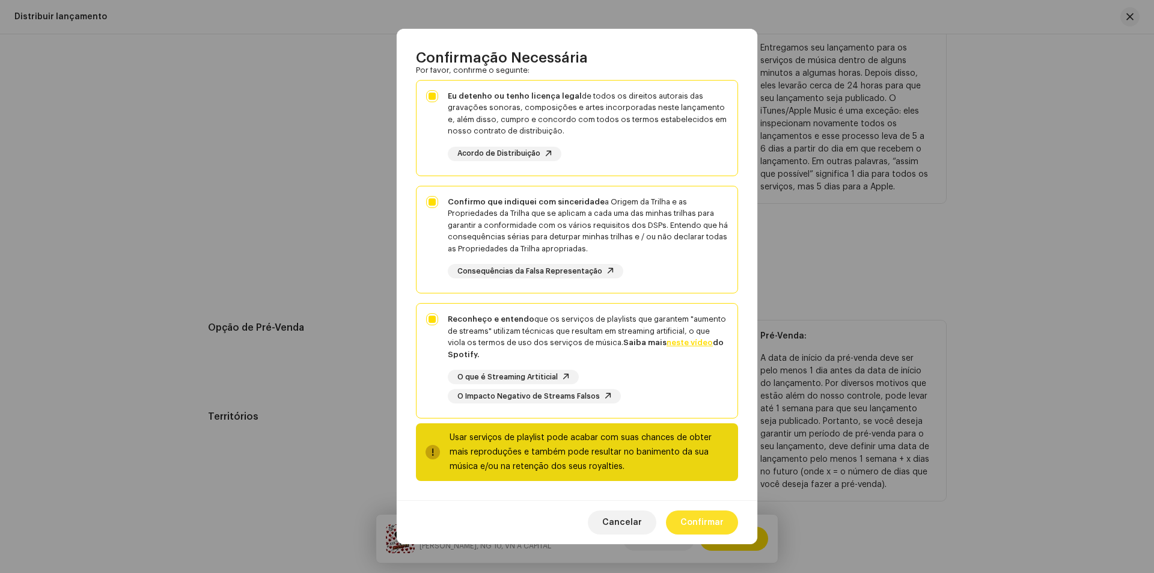
click at [696, 521] on font "Confirmar" at bounding box center [702, 522] width 43 height 8
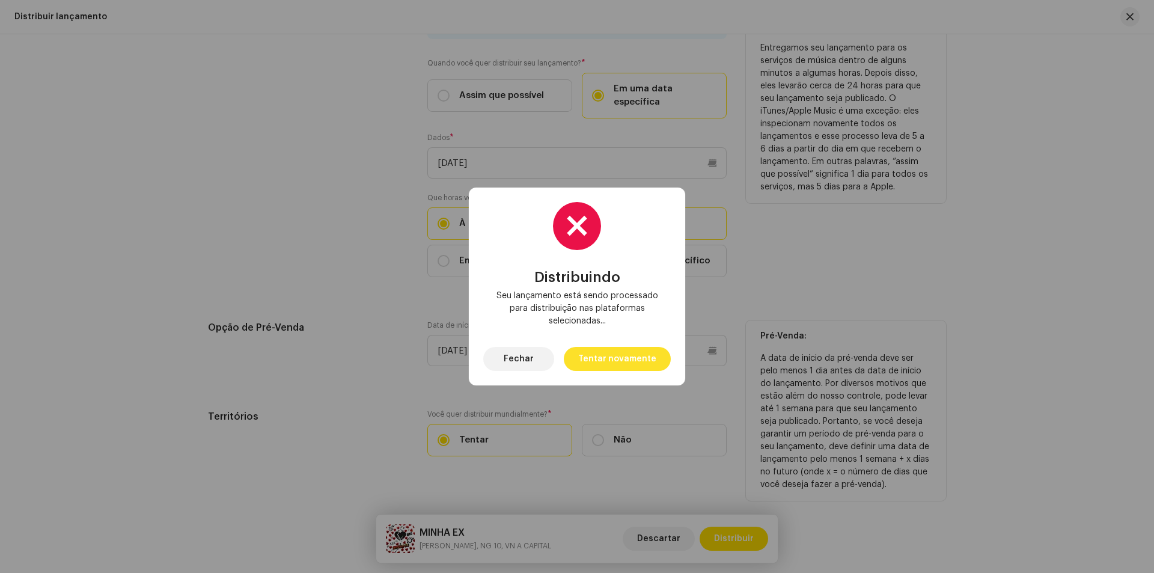
click at [632, 360] on font "Tentar novamente" at bounding box center [617, 359] width 78 height 8
click at [753, 489] on div "Distribuindo Seu lançamento está sendo processado para distribuição nas platafo…" at bounding box center [577, 286] width 1154 height 573
click at [532, 357] on font "Fechar" at bounding box center [519, 359] width 30 height 8
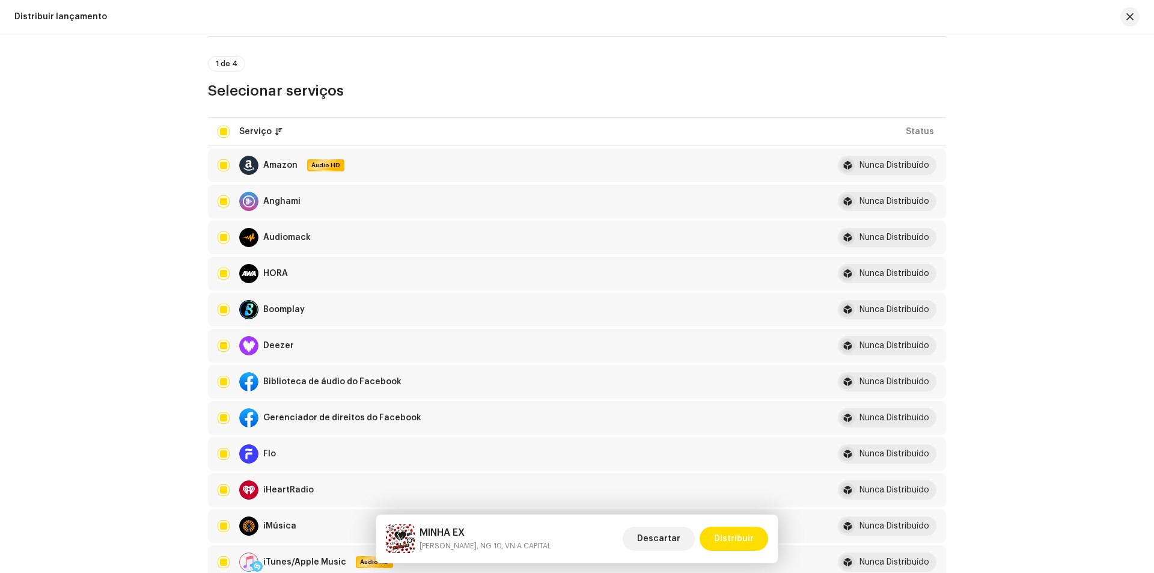
scroll to position [0, 0]
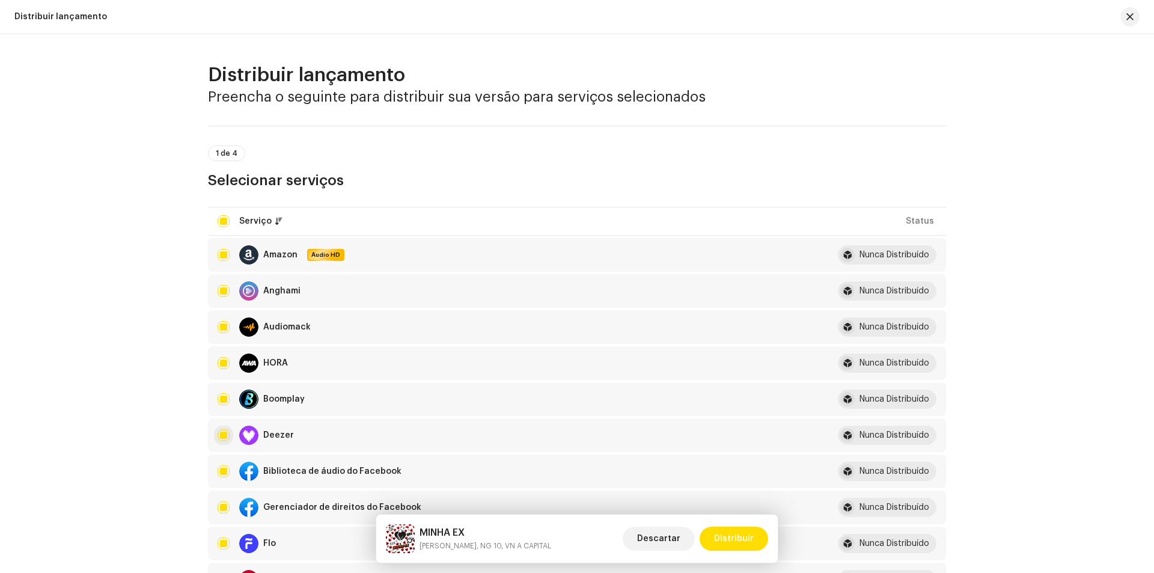
click at [223, 437] on input "checkbox" at bounding box center [224, 435] width 12 height 12
checkbox input "false"
click at [729, 537] on font "Distribuir" at bounding box center [734, 539] width 40 height 8
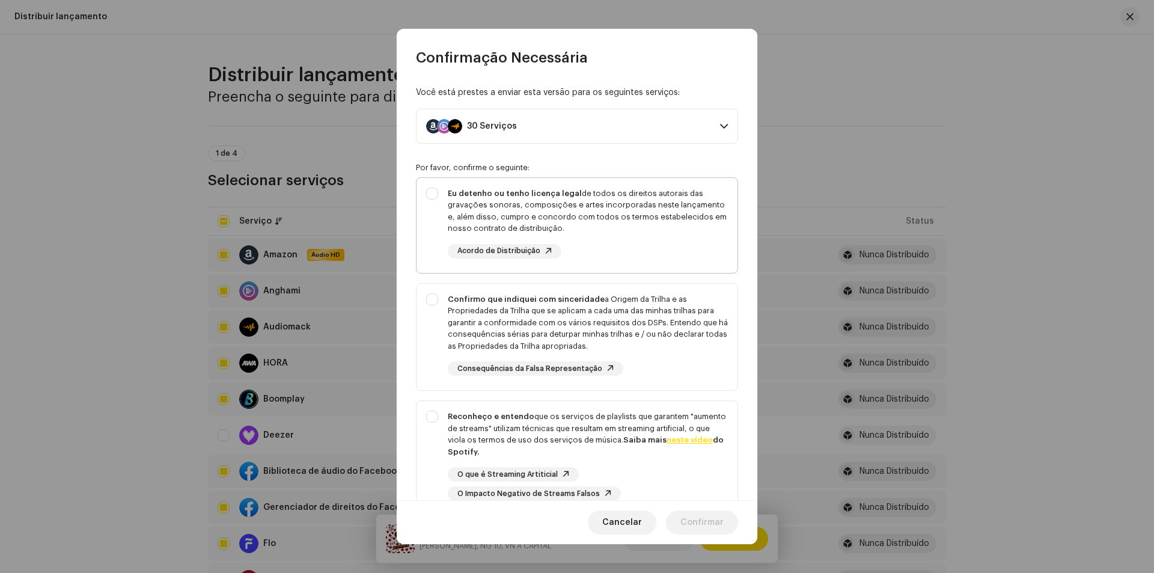
click at [439, 192] on div "Eu detenho ou tenho licença legal de todos os direitos autorais das gravações s…" at bounding box center [577, 223] width 321 height 90
checkbox input "true"
click at [440, 291] on div "Confirmo que indiquei com sinceridade a Origem da Trilha e as Propriedades da T…" at bounding box center [577, 335] width 321 height 102
checkbox input "true"
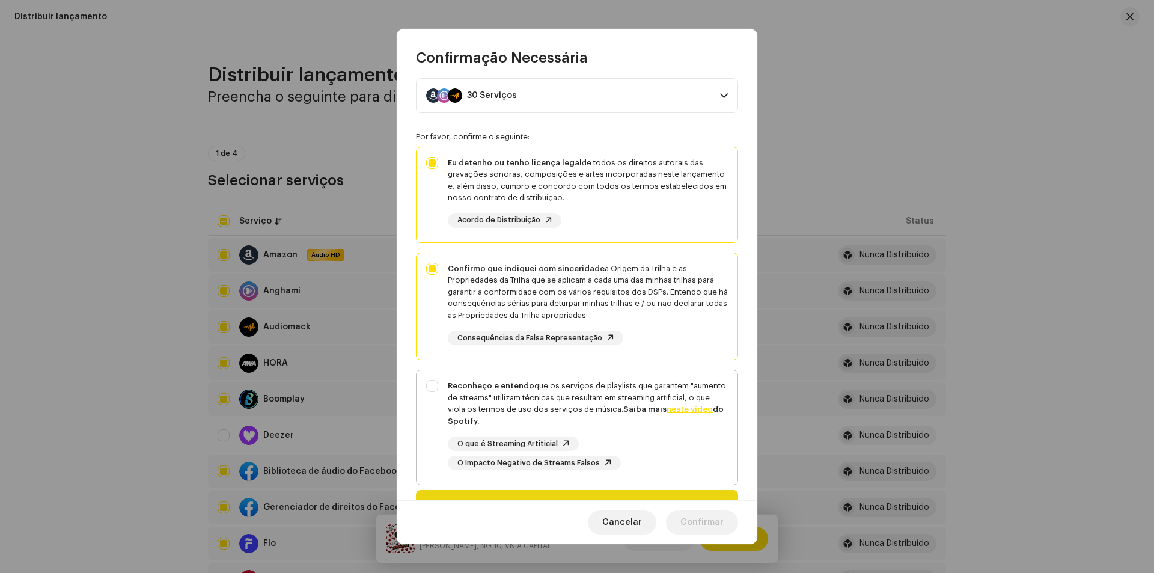
scroll to position [60, 0]
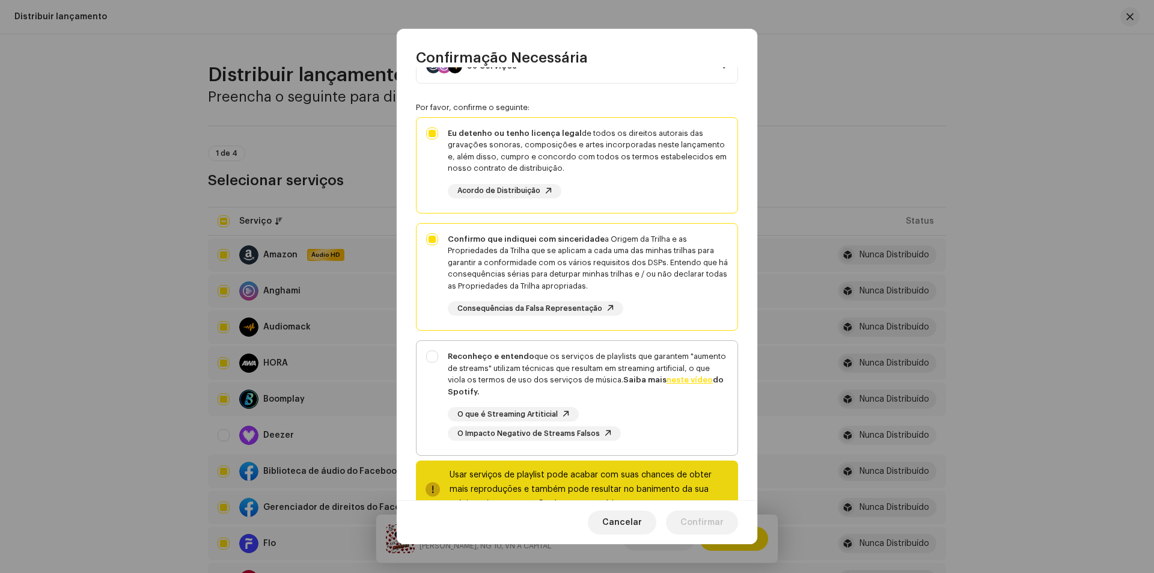
click at [437, 354] on div "Reconheço e entendo que os serviços de playlists que garantem "aumento de strea…" at bounding box center [577, 395] width 321 height 109
checkbox input "true"
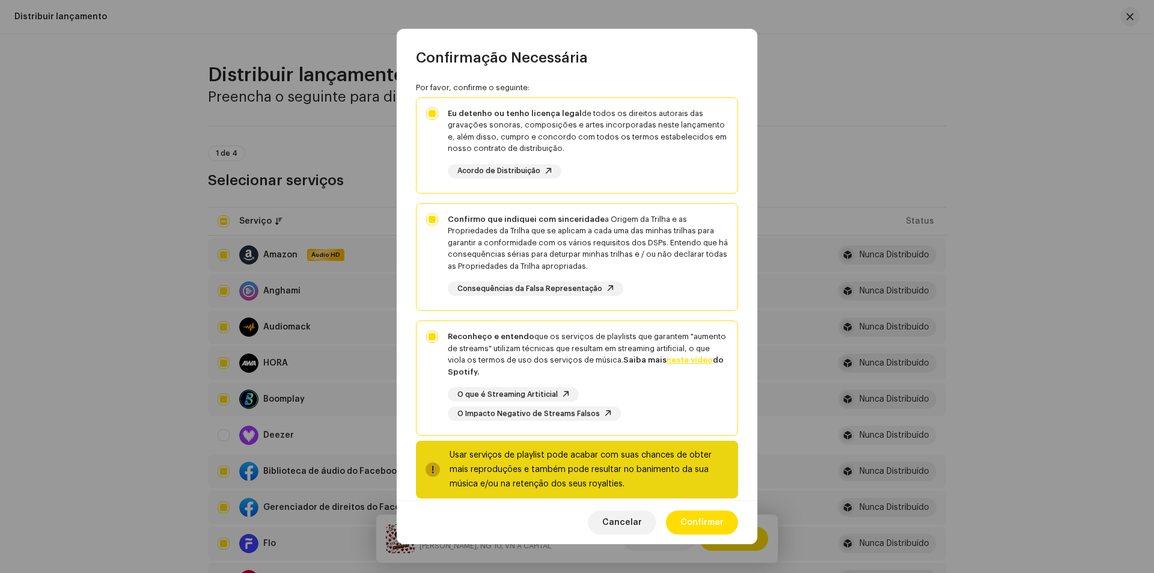
scroll to position [97, 0]
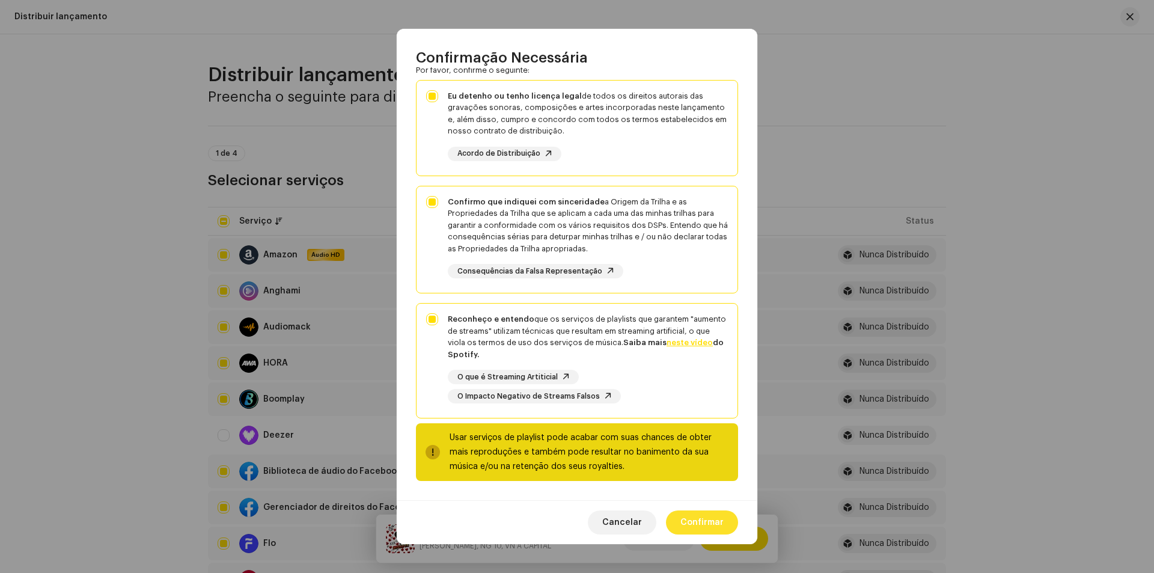
click at [703, 518] on span "Confirmar" at bounding box center [702, 522] width 43 height 24
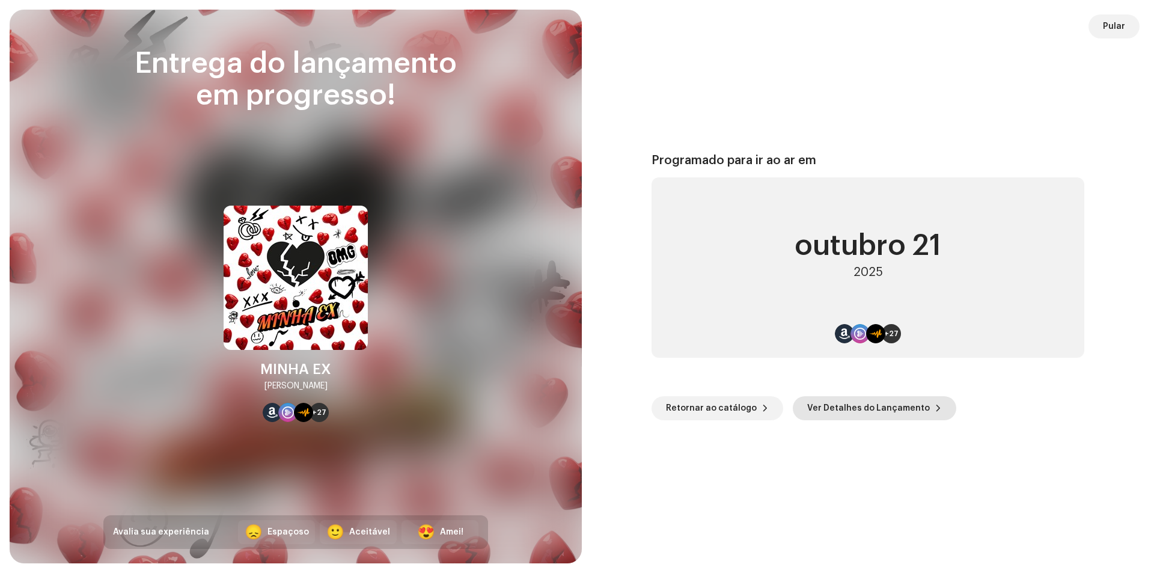
click at [819, 407] on font "Ver Detalhes do Lançamento" at bounding box center [868, 408] width 123 height 8
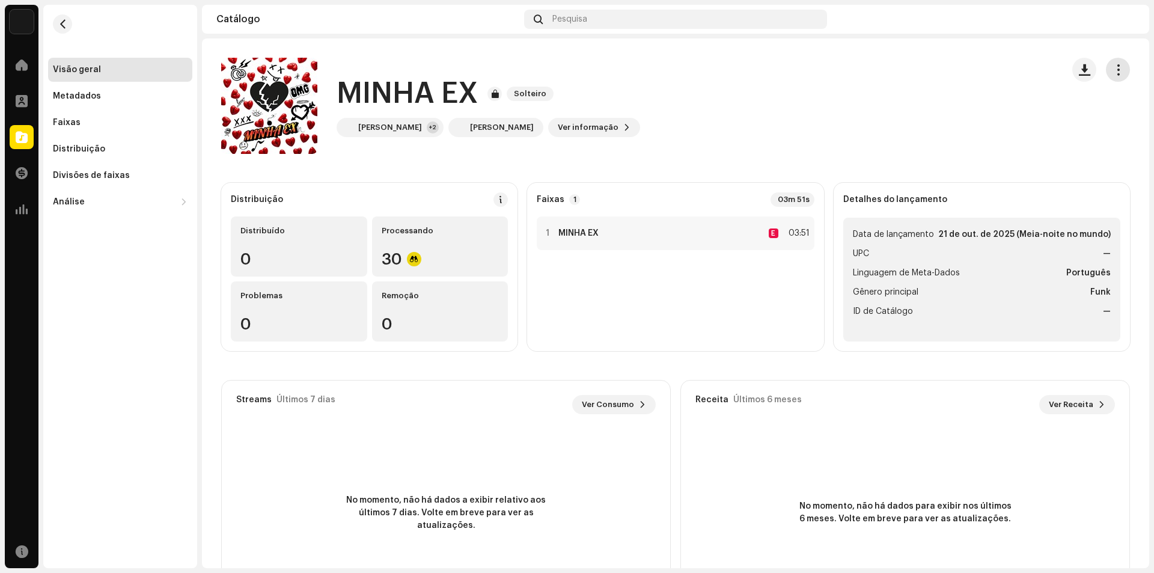
click at [1113, 69] on span "button" at bounding box center [1118, 70] width 11 height 10
click at [854, 125] on div "MINHA EX Solteiro [PERSON_NAME] +2 [PERSON_NAME] Ver informação" at bounding box center [637, 106] width 832 height 96
click at [575, 130] on span "Ver informação" at bounding box center [588, 127] width 61 height 24
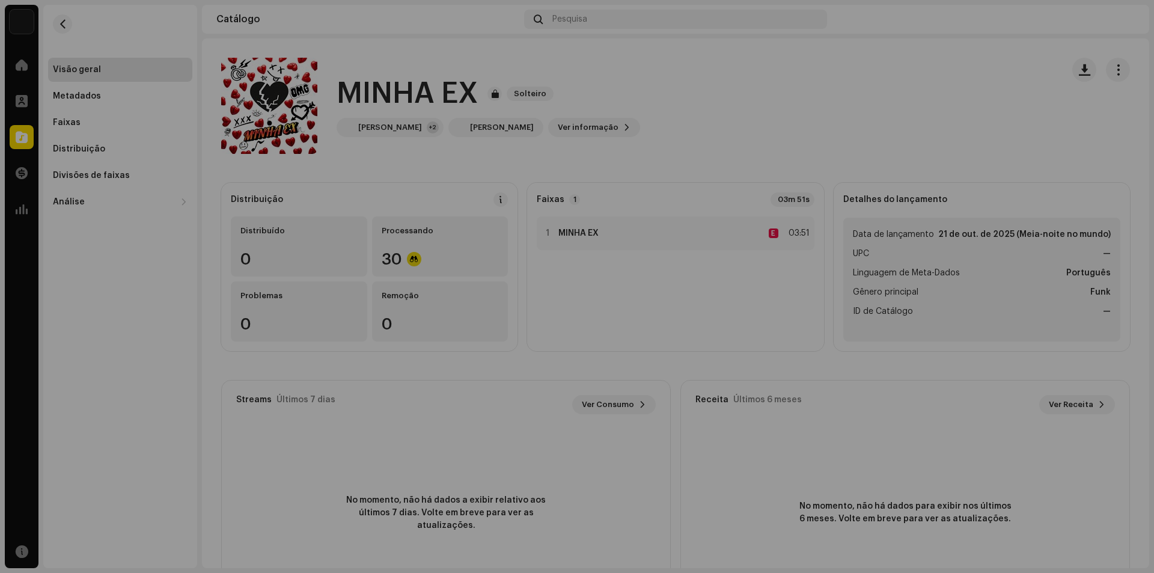
click at [1000, 65] on div "MINHA EX 3048786 Metadados Distribuição Linguagem de Meta-Dados Português Títul…" at bounding box center [577, 286] width 1154 height 573
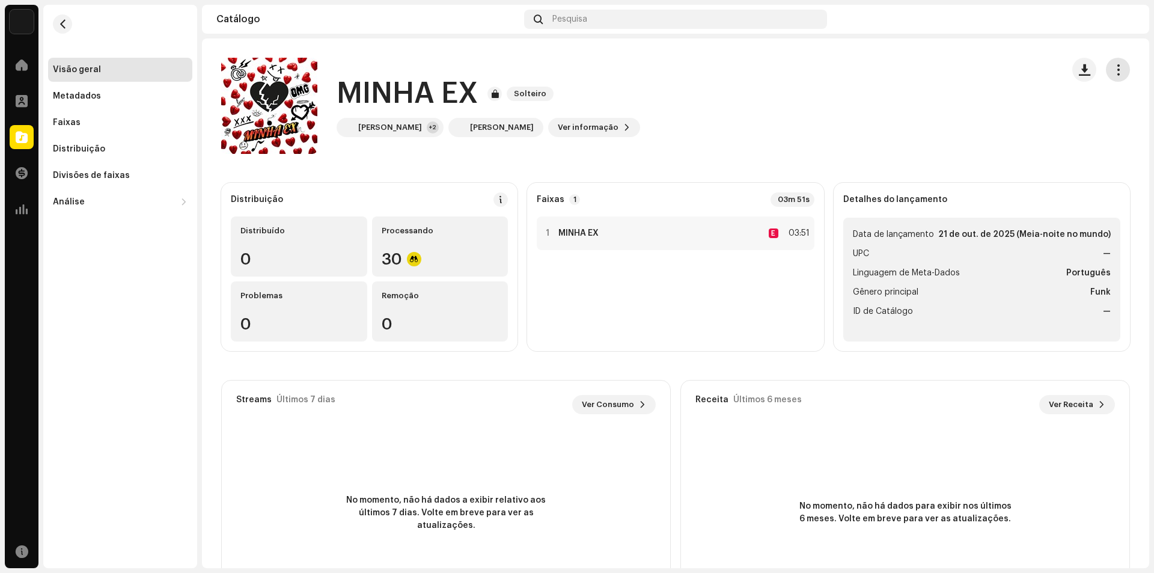
click at [1113, 72] on span "button" at bounding box center [1118, 70] width 11 height 10
click at [1002, 121] on font "Distribuir" at bounding box center [1021, 123] width 40 height 8
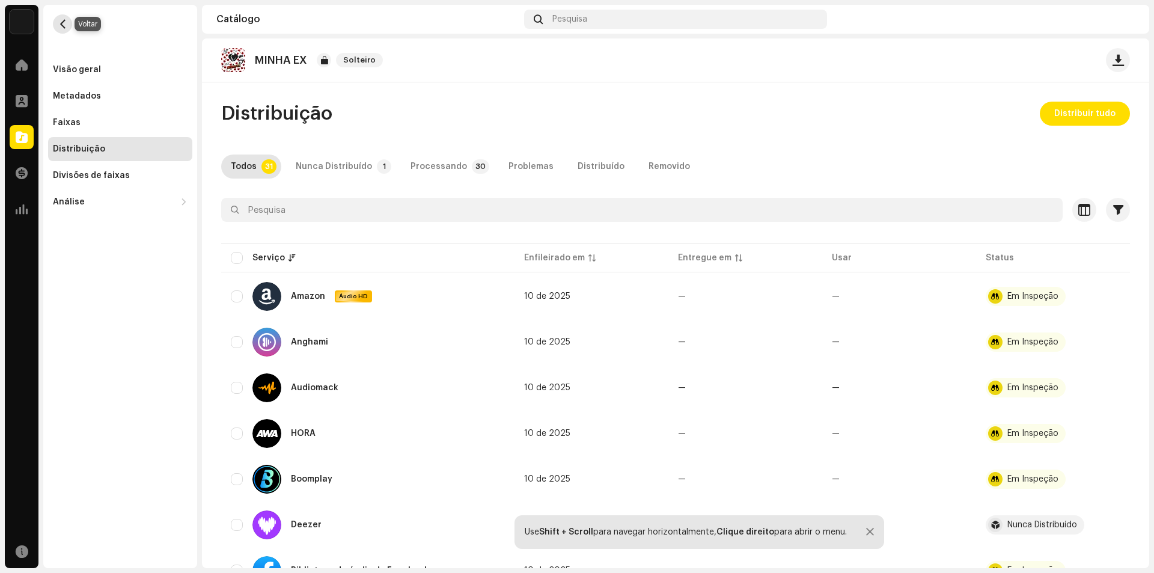
click at [66, 22] on span "button" at bounding box center [62, 24] width 9 height 10
click at [57, 26] on button "button" at bounding box center [62, 23] width 19 height 19
click at [277, 63] on font "MINHA EX" at bounding box center [281, 60] width 52 height 11
click at [92, 145] on font "Distribuição" at bounding box center [79, 149] width 52 height 8
click at [266, 76] on div "MINHA EX Solteiro" at bounding box center [676, 60] width 948 height 44
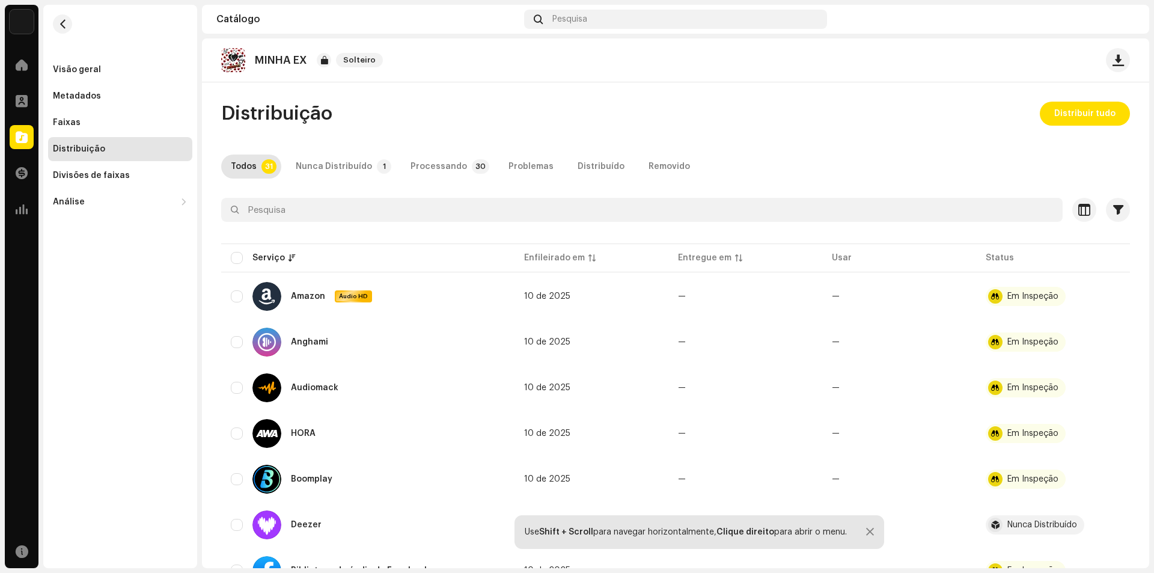
click at [267, 61] on font "MINHA EX" at bounding box center [281, 60] width 52 height 11
click at [116, 150] on div "Distribuição" at bounding box center [120, 149] width 135 height 10
click at [81, 75] on div "Visão geral" at bounding box center [120, 70] width 144 height 24
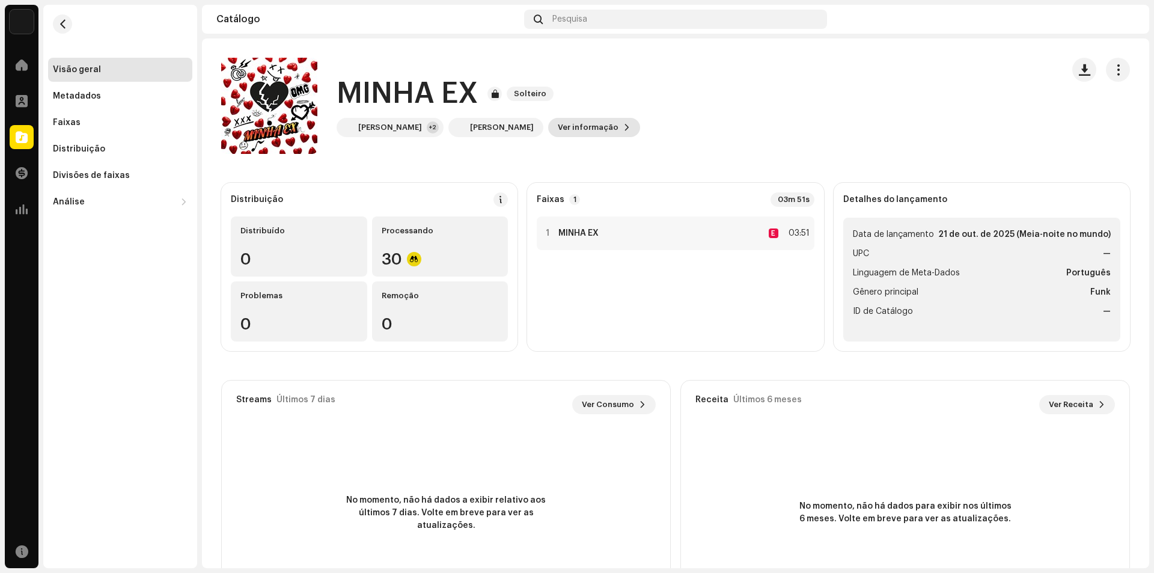
click at [558, 126] on font "Ver informação" at bounding box center [588, 127] width 61 height 8
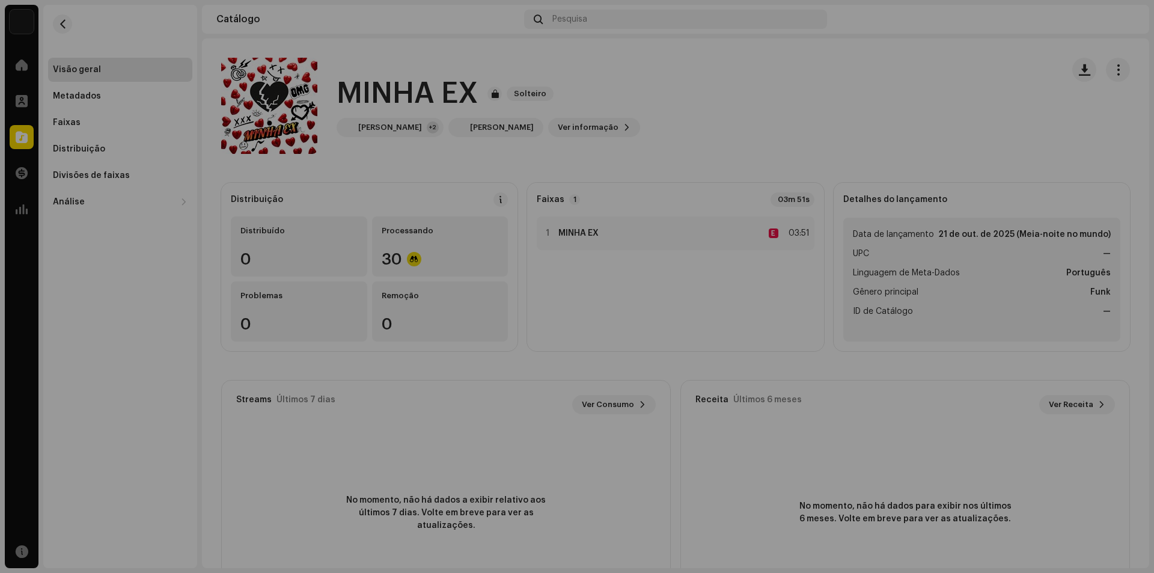
click at [835, 173] on div "MINHA EX 3048786 Metadados Distribuição Linguagem de Meta-Dados Português Títul…" at bounding box center [577, 286] width 1154 height 573
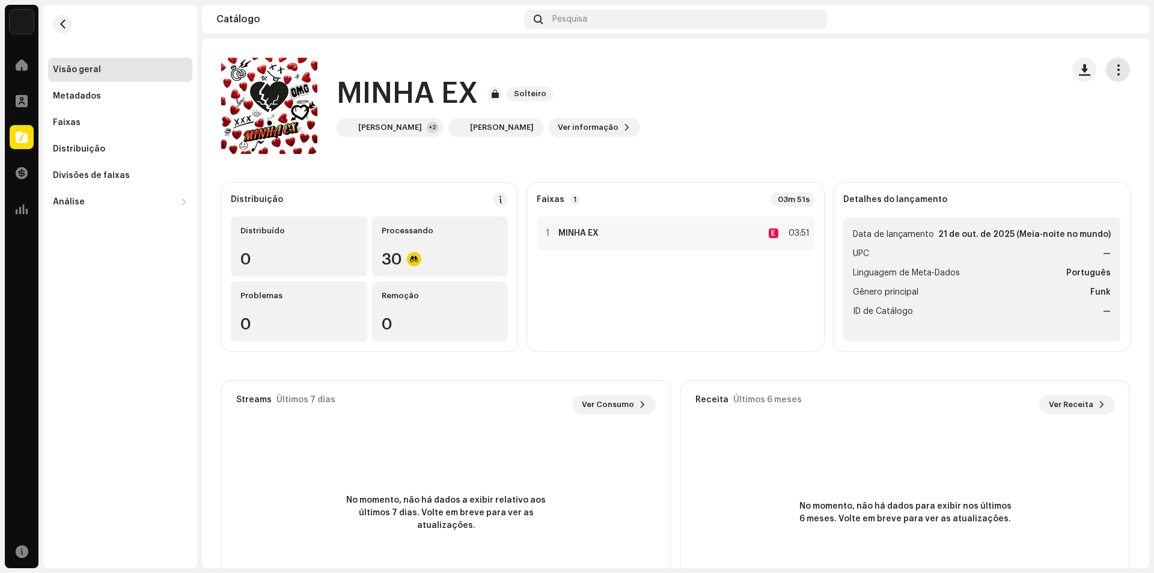
click at [1113, 75] on span "button" at bounding box center [1118, 70] width 11 height 10
click at [672, 117] on div "MINHA EX Solteiro [PERSON_NAME] +2 [PERSON_NAME] Ver informação" at bounding box center [637, 106] width 832 height 96
click at [97, 123] on div "Faixas" at bounding box center [120, 123] width 135 height 10
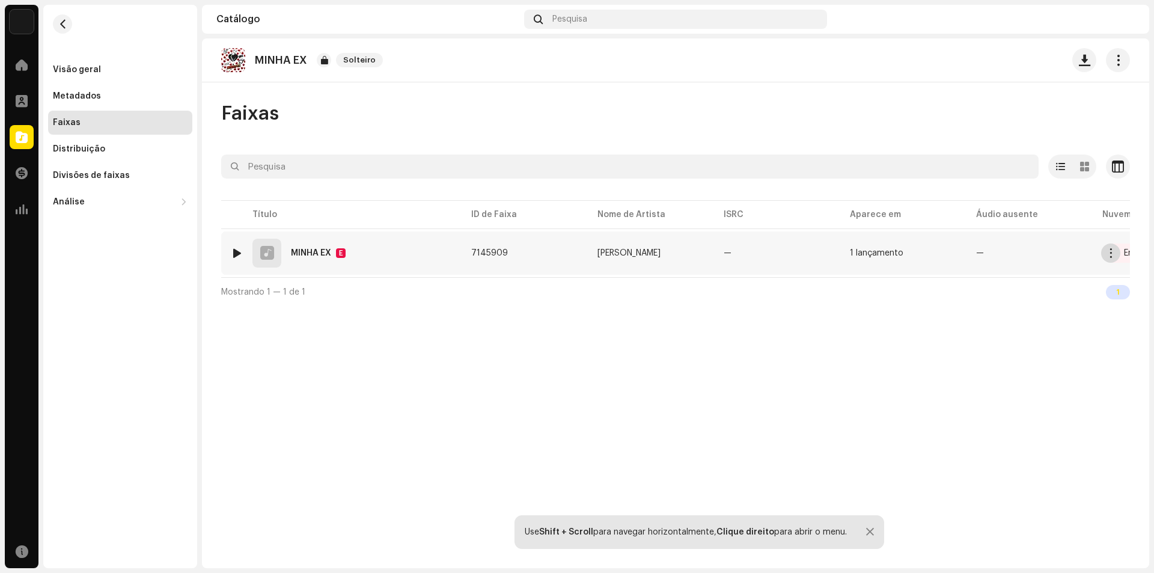
click at [1112, 252] on span "button" at bounding box center [1111, 253] width 9 height 10
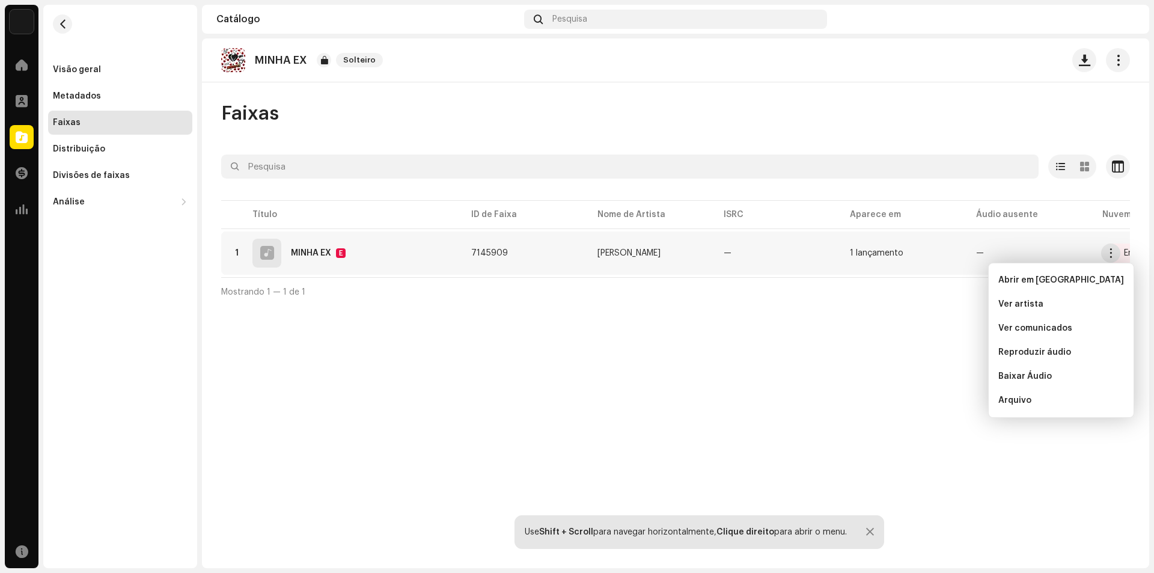
click at [1068, 452] on div "MINHA EX Solteiro Faixas Selecionado 0 Opções Filtros Status de distribuição Em…" at bounding box center [676, 303] width 948 height 530
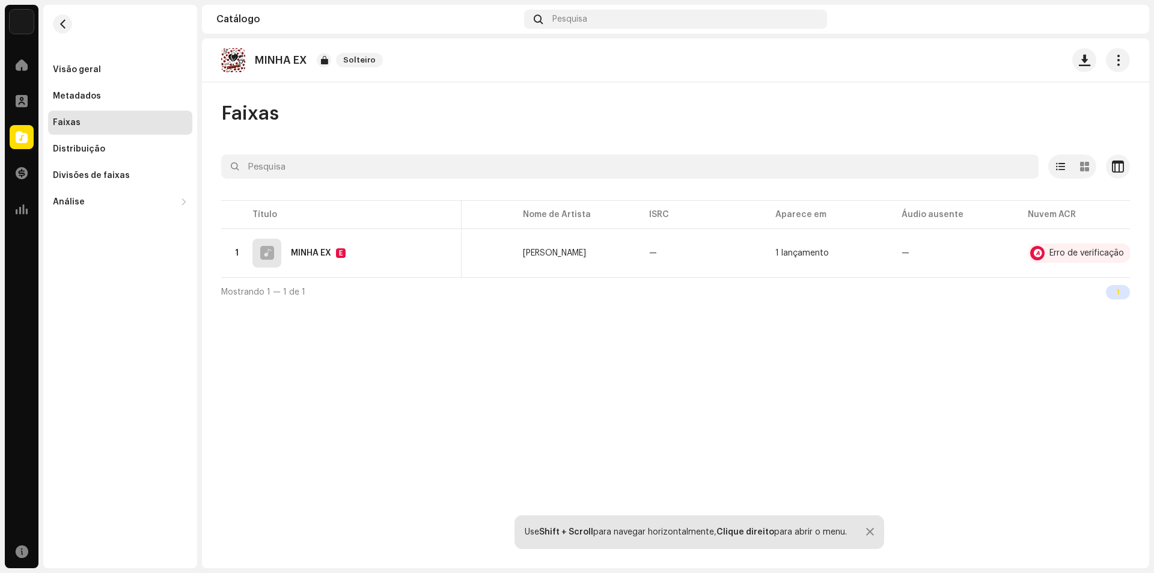
scroll to position [0, 89]
click at [1074, 250] on div "Erro de verificação" at bounding box center [1072, 253] width 75 height 8
click at [955, 337] on div "Reconhecimento de áudio por O AcrCloud ainda está processando o arquivo de áudi…" at bounding box center [577, 286] width 1154 height 573
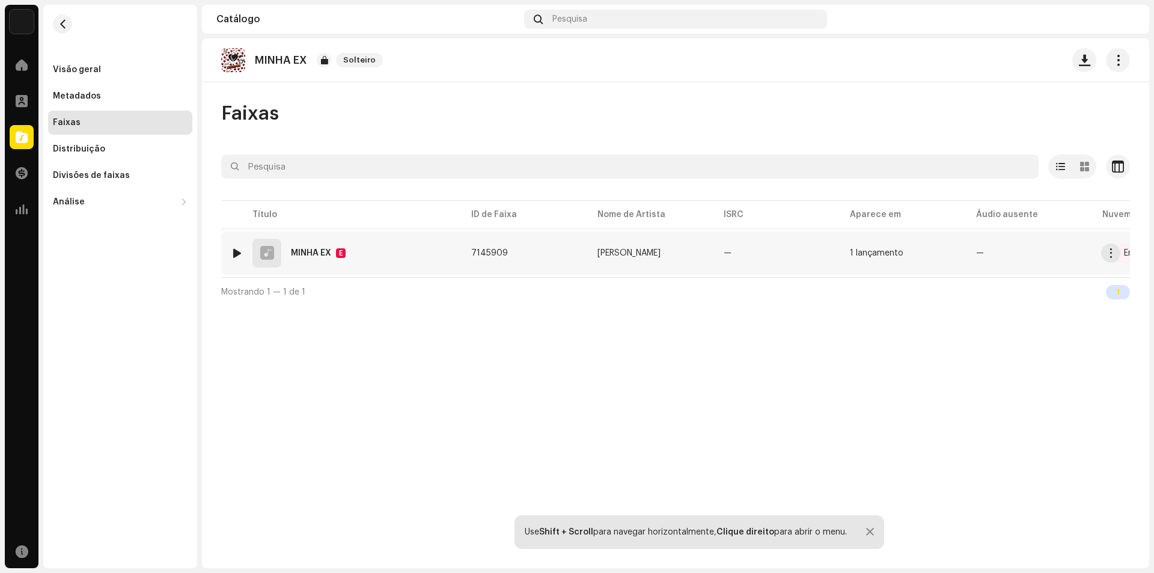
click at [326, 254] on font "MINHA EX" at bounding box center [311, 253] width 40 height 8
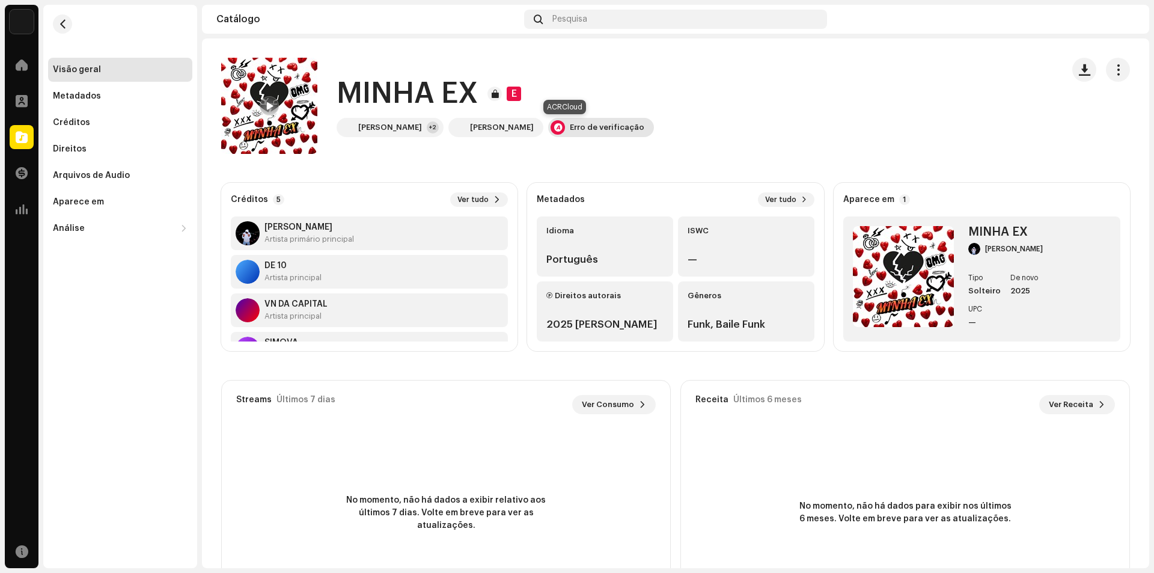
click at [585, 127] on font "Erro de verificação" at bounding box center [607, 127] width 75 height 8
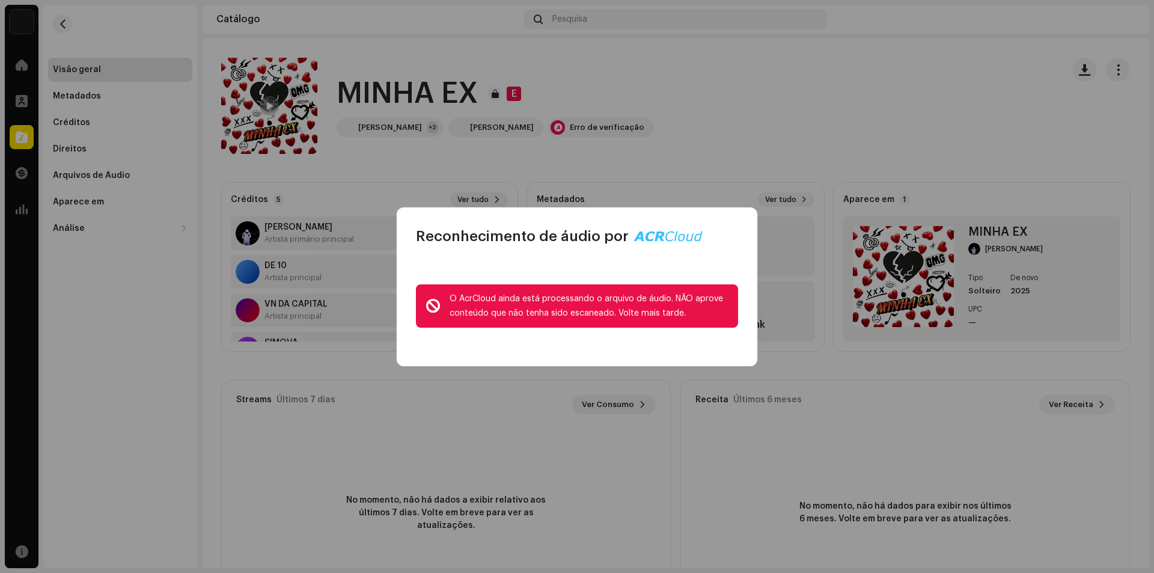
click at [584, 309] on font "O AcrCloud ainda está processando o arquivo de áudio. NÃO aprove conteúdo que n…" at bounding box center [587, 306] width 274 height 23
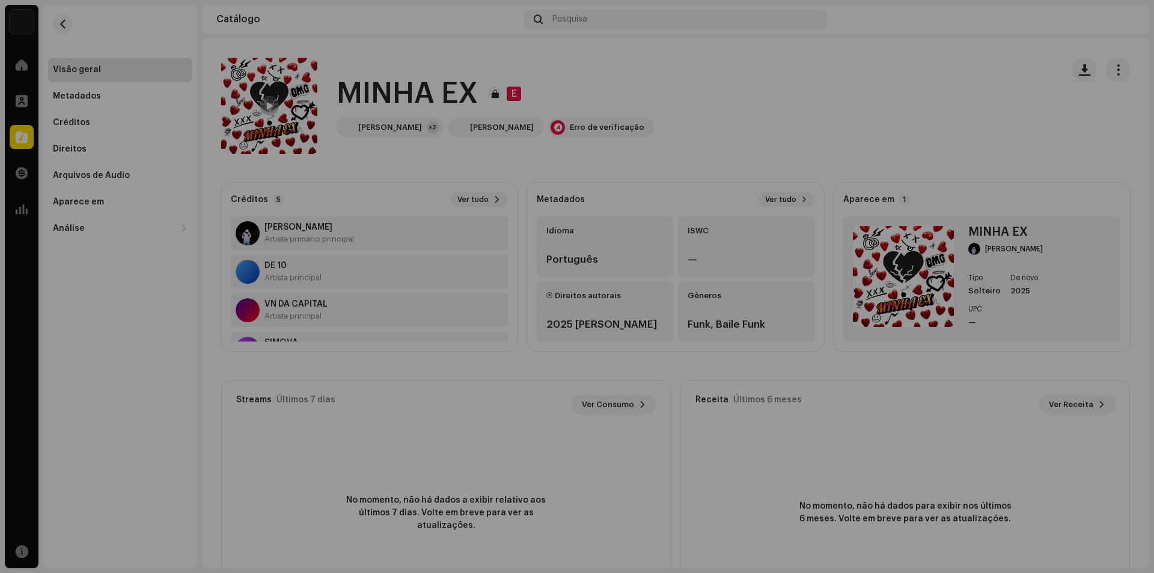
click at [697, 164] on div "Reconhecimento de áudio por O AcrCloud ainda está processando o arquivo de áudi…" at bounding box center [577, 286] width 1154 height 573
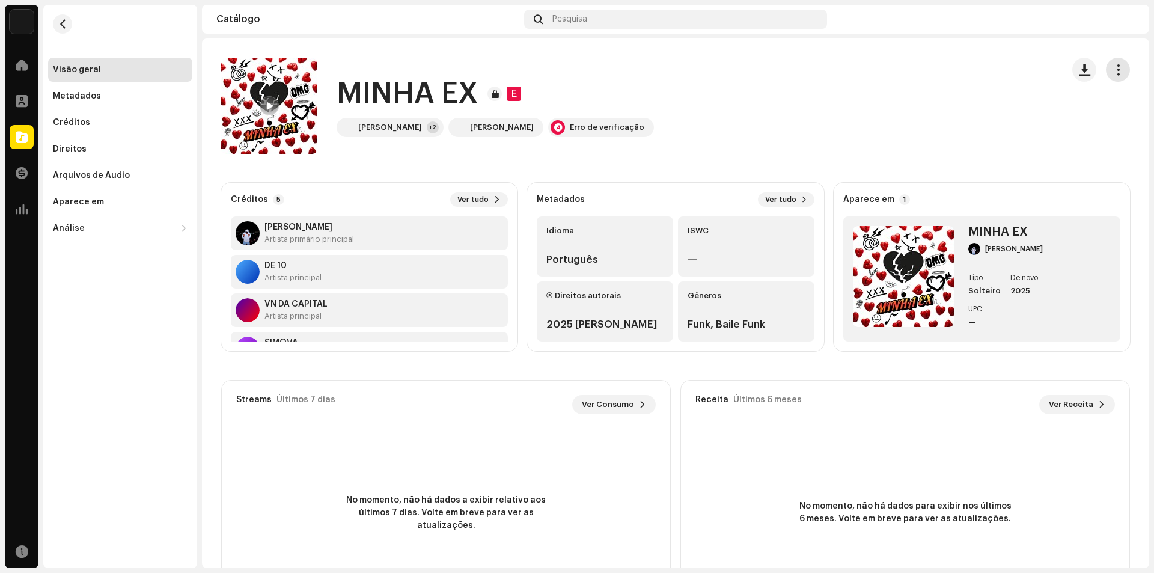
click at [1118, 71] on button "button" at bounding box center [1118, 70] width 24 height 24
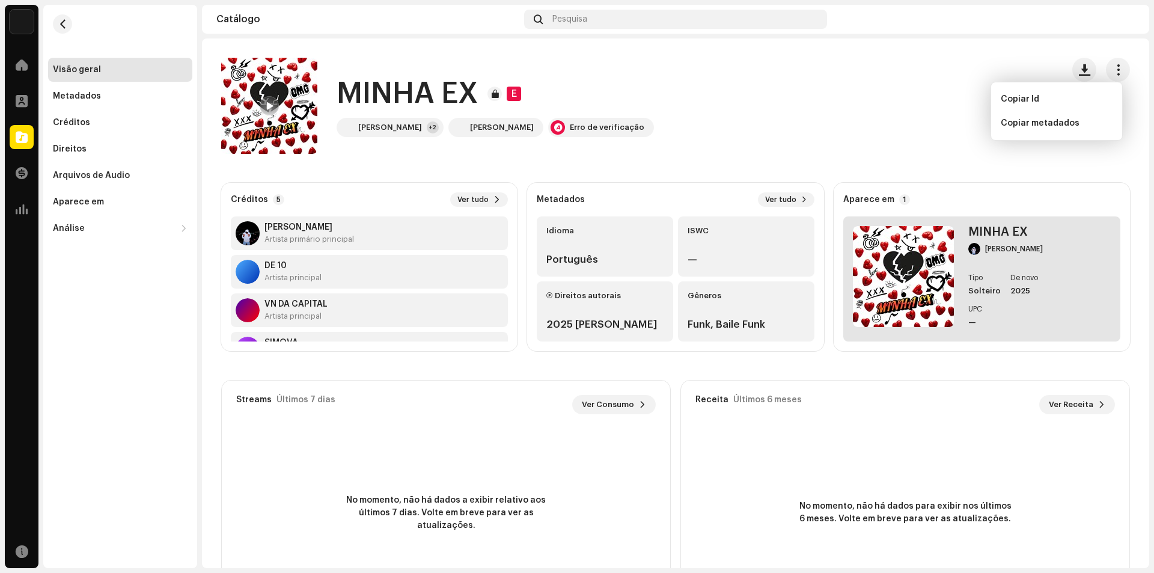
click at [1059, 221] on div "MINHA EX [PERSON_NAME] Tipo Solteiro De novo 2025 UPC —" at bounding box center [982, 278] width 277 height 125
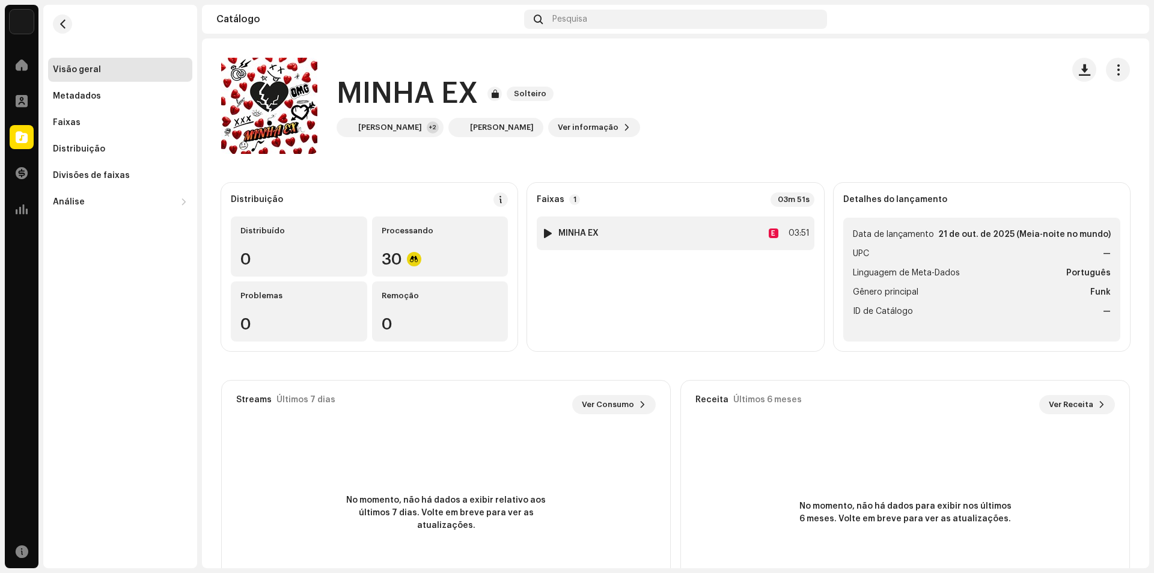
scroll to position [60, 0]
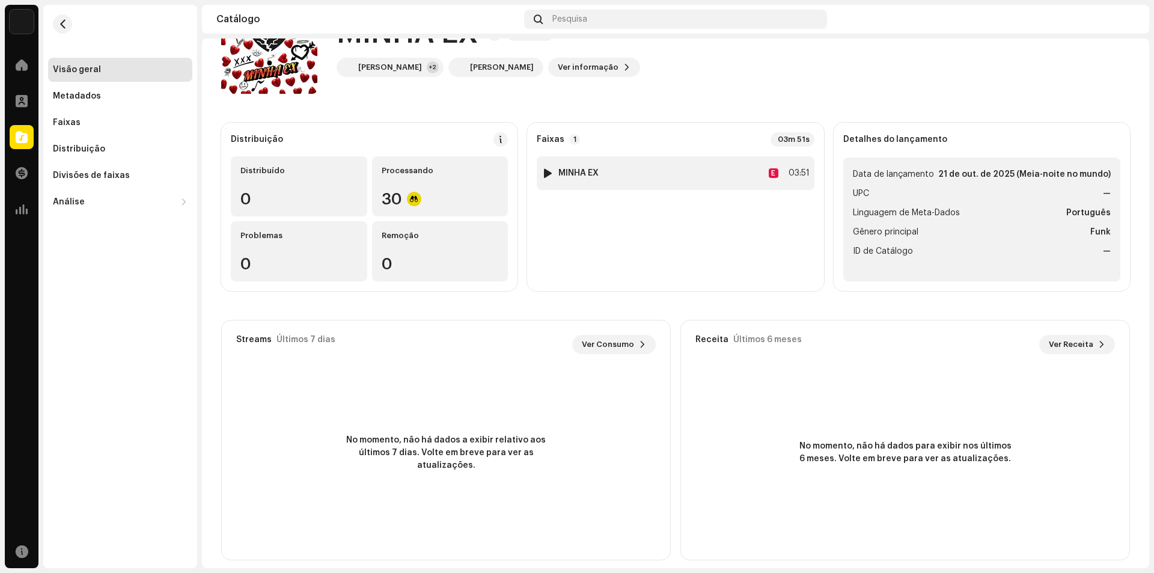
click at [747, 183] on div "1 MINHA EX E 03:51" at bounding box center [675, 173] width 277 height 34
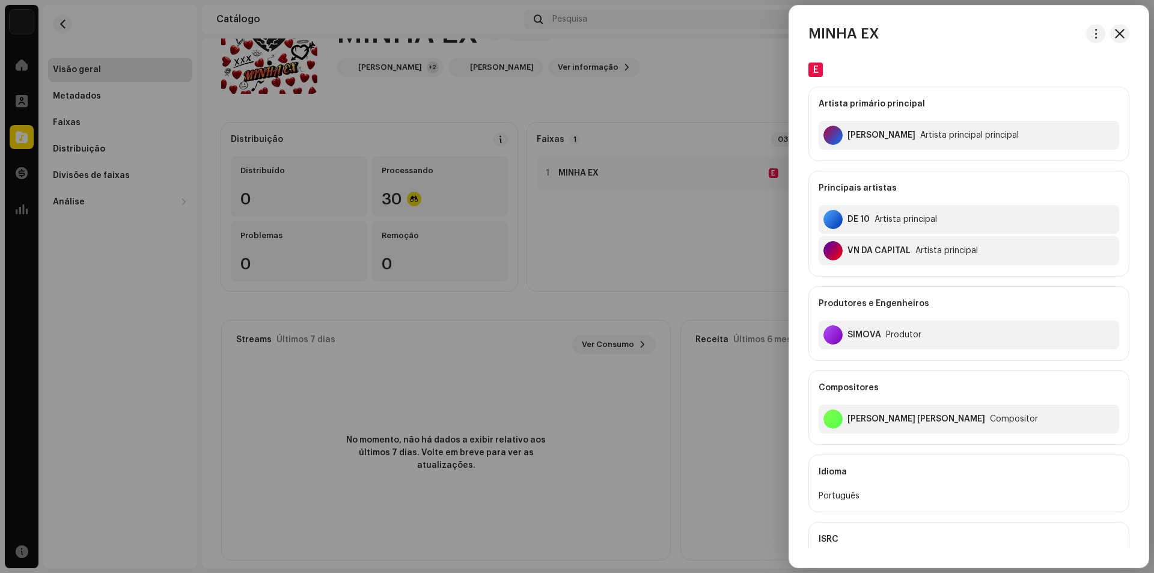
scroll to position [0, 0]
drag, startPoint x: 1094, startPoint y: 24, endPoint x: 1091, endPoint y: 31, distance: 8.1
click at [1094, 25] on div "MINHA EX E Artista primário principal [PERSON_NAME] Artista principal principal…" at bounding box center [969, 286] width 360 height 562
click at [1092, 31] on span "button" at bounding box center [1096, 34] width 9 height 10
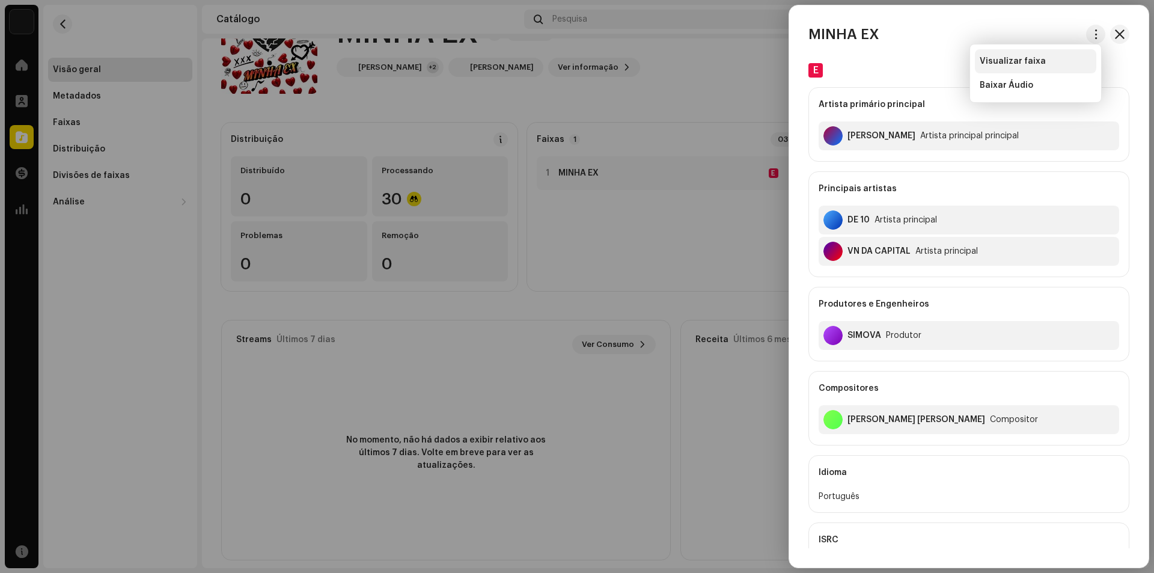
click at [1019, 66] on div "Visualizar faixa" at bounding box center [1035, 61] width 121 height 24
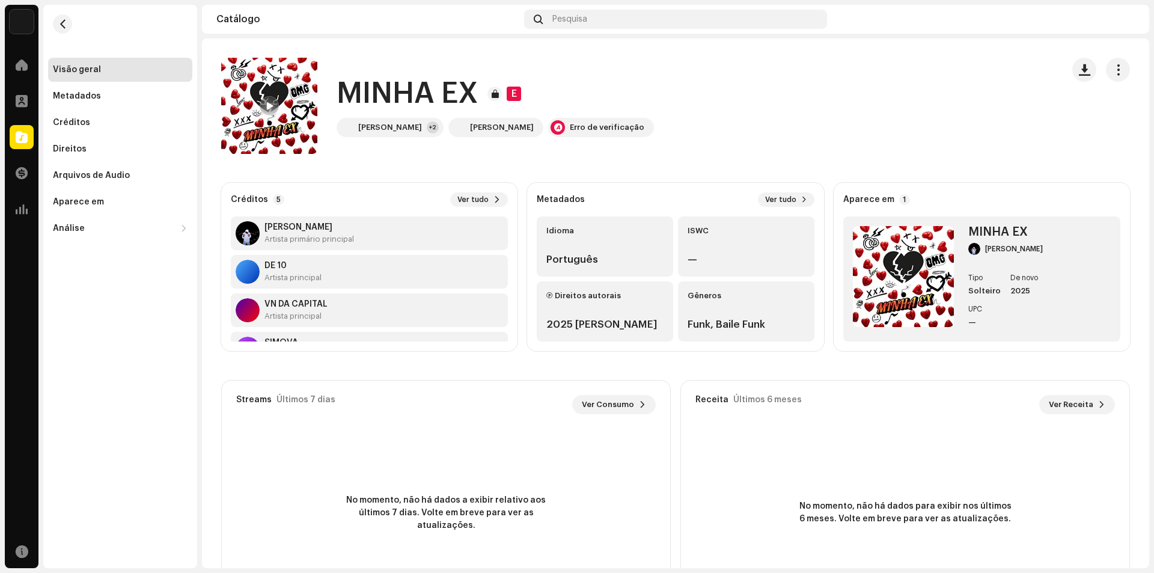
click at [1061, 392] on div "Receita Últimos 6 meses Ver Receita US$ 0,00" at bounding box center [905, 405] width 449 height 48
click at [1067, 403] on font "Ver Receita" at bounding box center [1071, 404] width 44 height 8
click at [1069, 403] on font "Ver Receita" at bounding box center [1071, 404] width 44 height 8
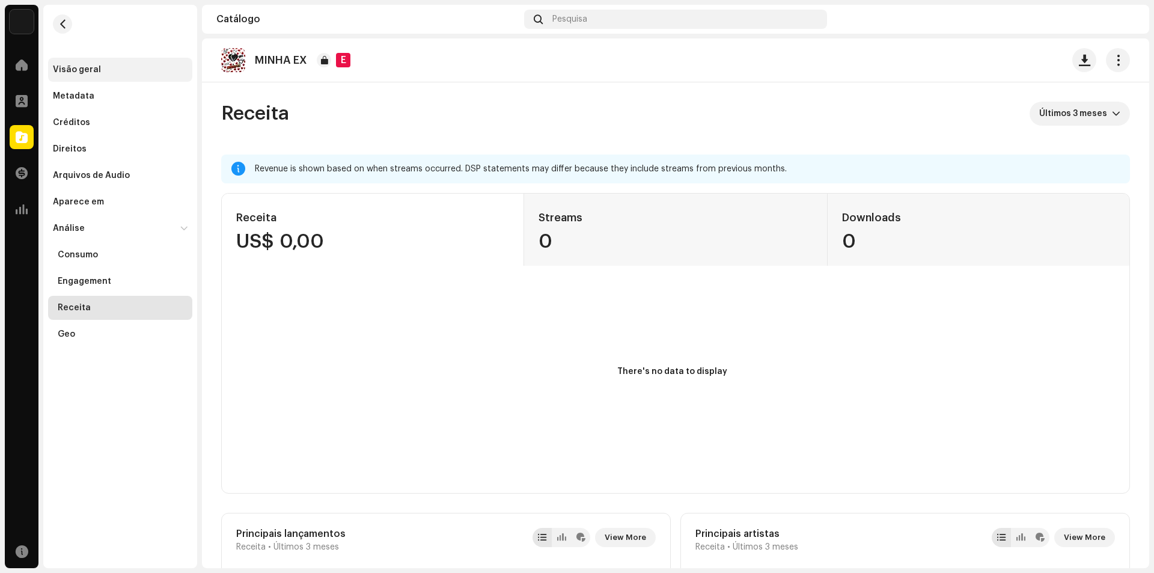
click at [94, 79] on div "Visão geral" at bounding box center [120, 70] width 144 height 24
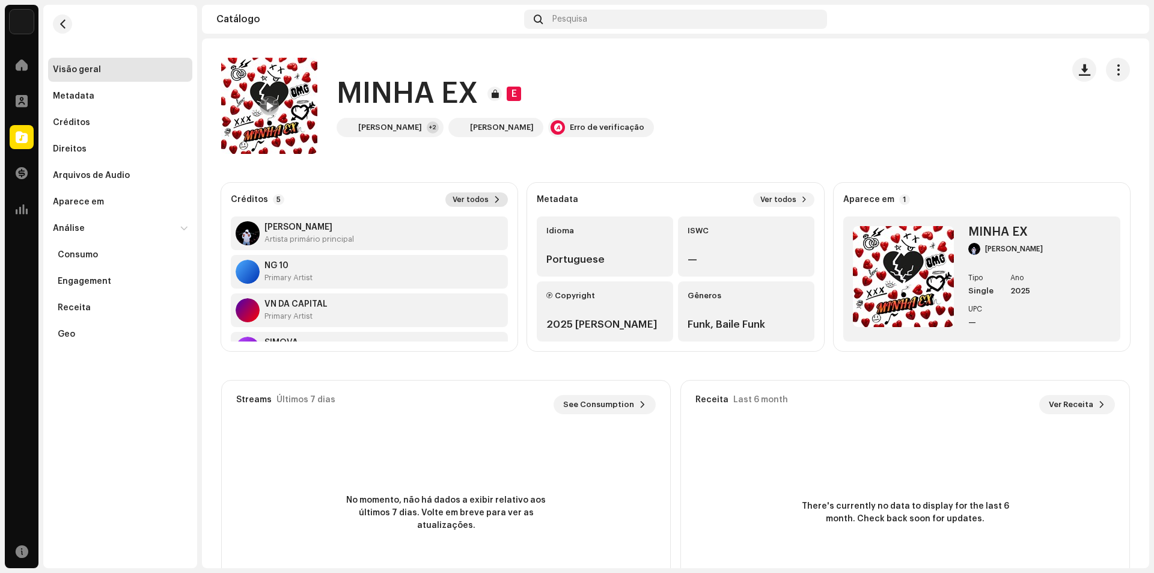
click at [474, 200] on span "Ver todos" at bounding box center [471, 200] width 36 height 10
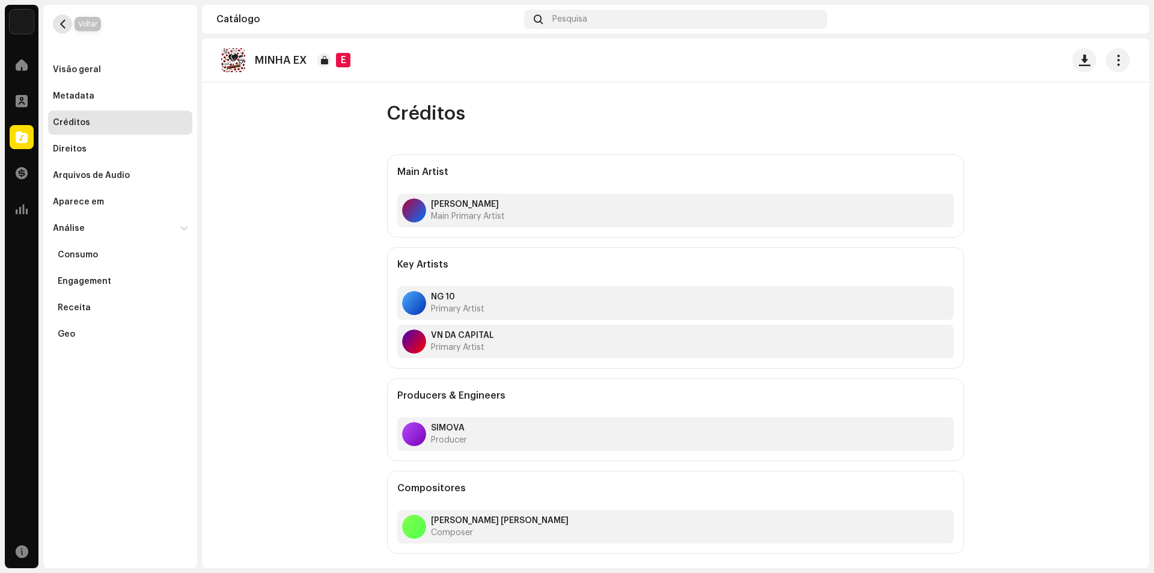
click at [57, 24] on button "button" at bounding box center [62, 23] width 19 height 19
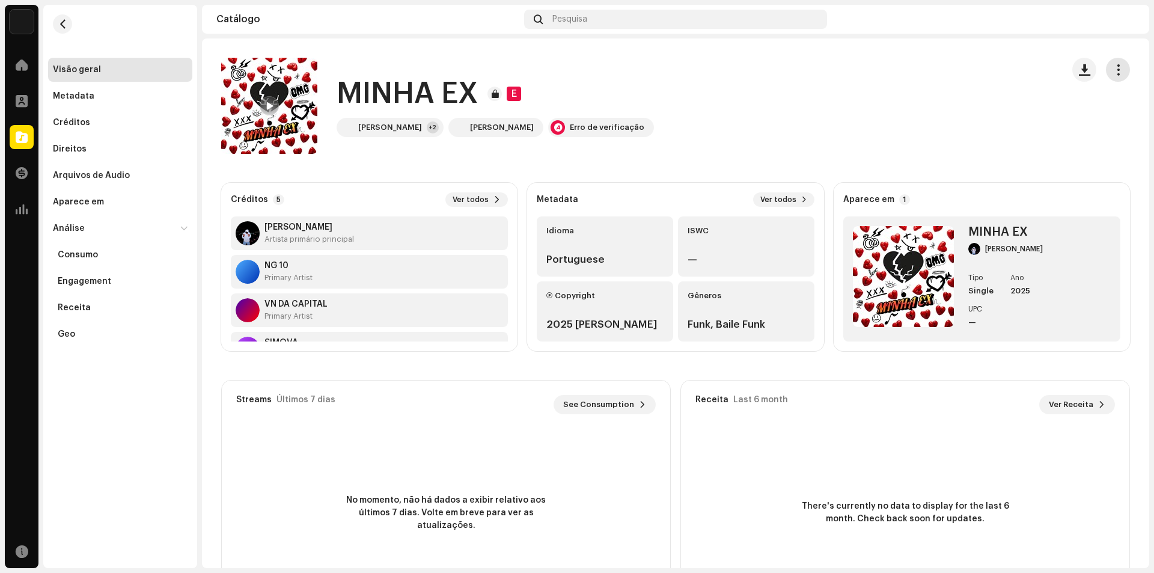
click at [1119, 70] on button "button" at bounding box center [1118, 70] width 24 height 24
click at [972, 146] on div "MINHA EX E [PERSON_NAME] +2 [PERSON_NAME] Erro de verificação" at bounding box center [637, 106] width 832 height 96
click at [270, 105] on span at bounding box center [269, 107] width 7 height 10
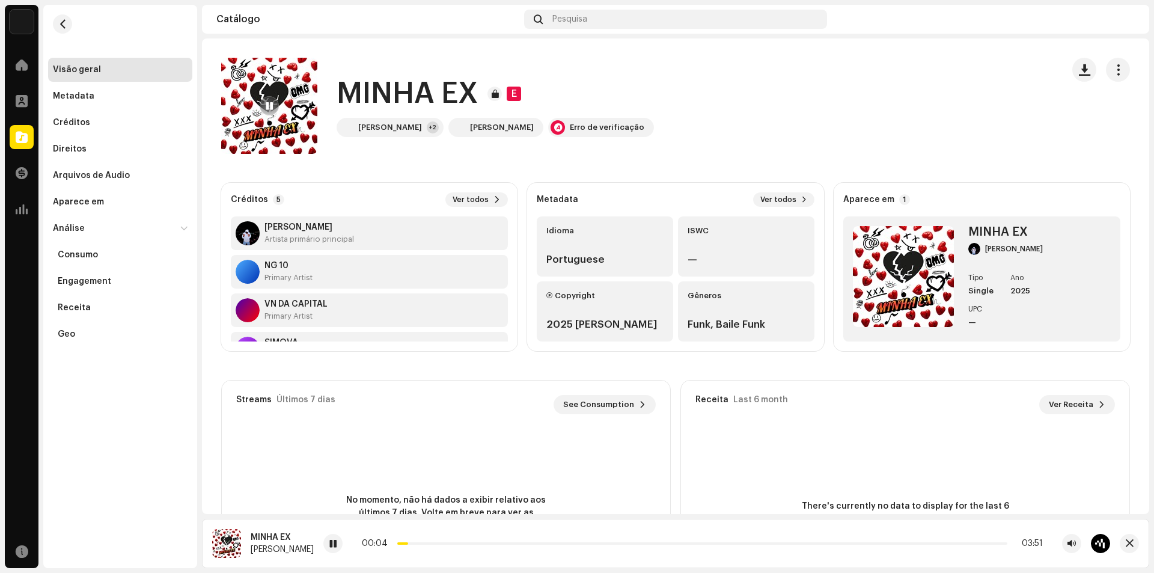
click at [268, 105] on span at bounding box center [269, 107] width 7 height 10
click at [849, 121] on div "MINHA EX E [PERSON_NAME] +2 [PERSON_NAME] Erro de verificação" at bounding box center [637, 106] width 832 height 96
click at [26, 209] on span at bounding box center [22, 209] width 12 height 10
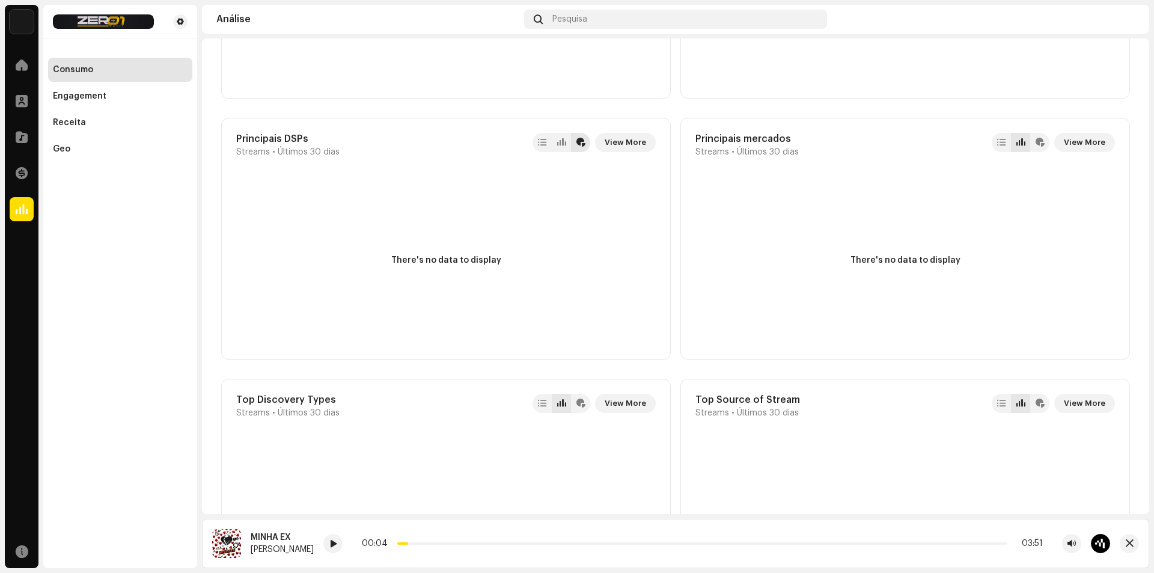
scroll to position [1022, 0]
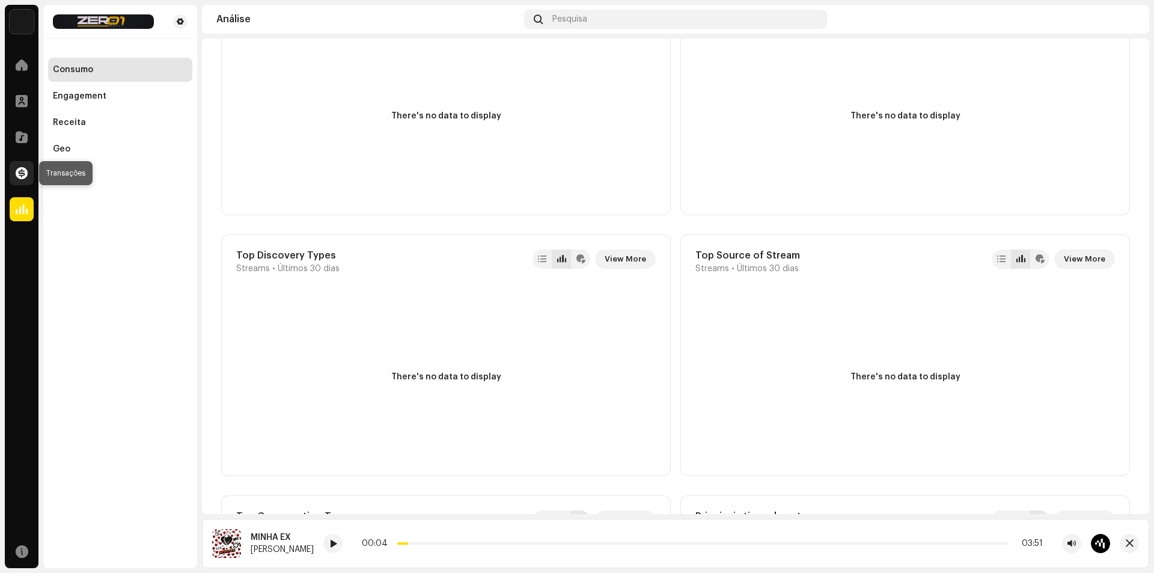
click at [28, 175] on div at bounding box center [22, 173] width 24 height 24
click at [23, 137] on span at bounding box center [22, 137] width 12 height 10
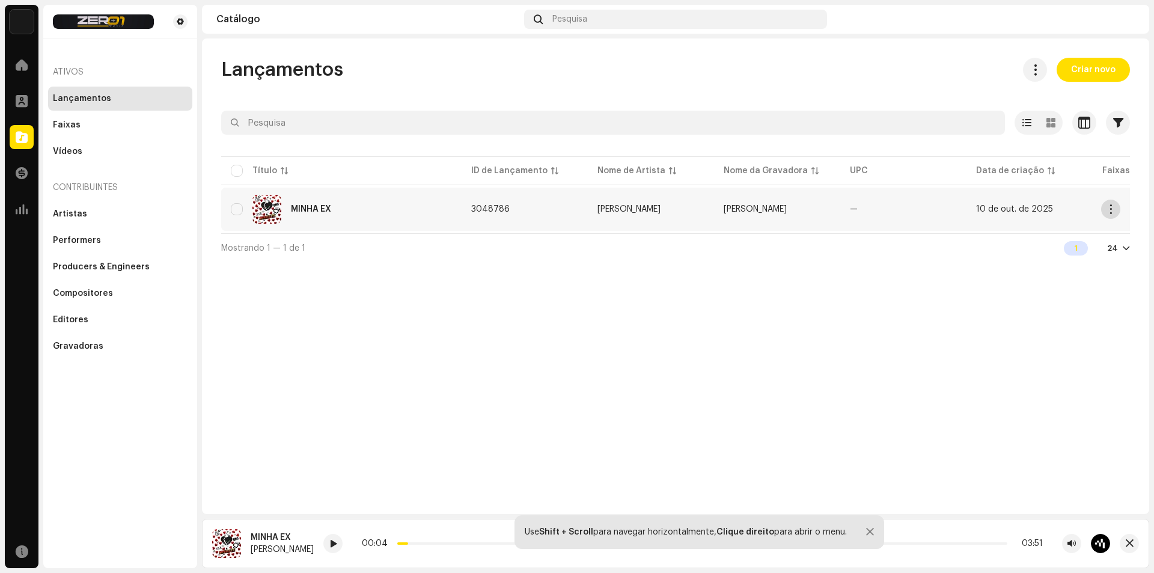
click at [1111, 211] on span "button" at bounding box center [1111, 209] width 9 height 10
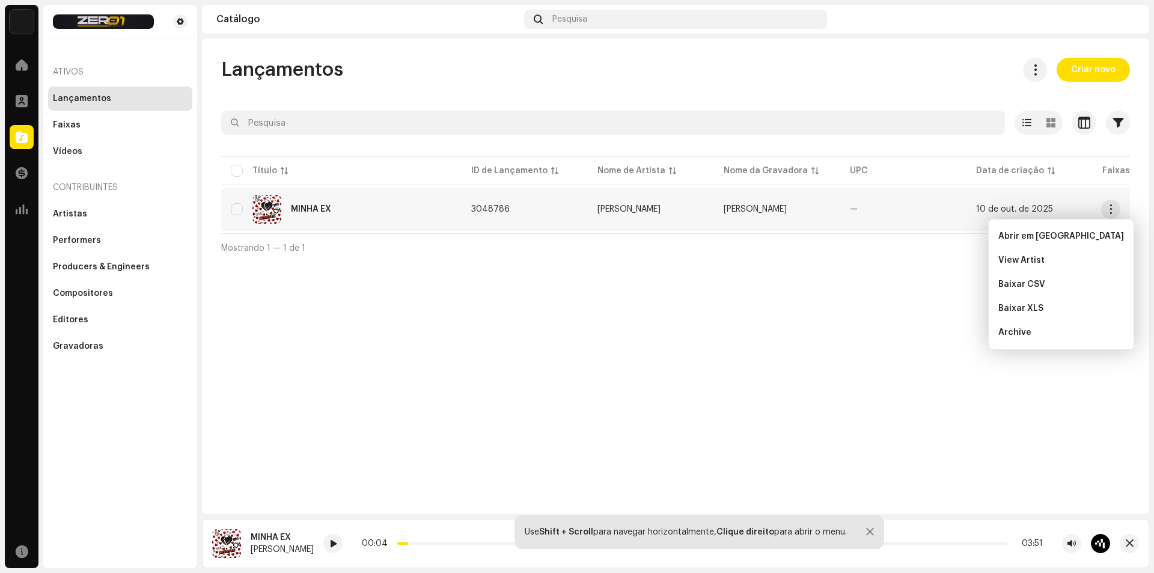
click at [559, 285] on div "Lançamentos Criar novo Selecionado 0 Opções Filtros Status de distribuição Nunc…" at bounding box center [676, 276] width 948 height 476
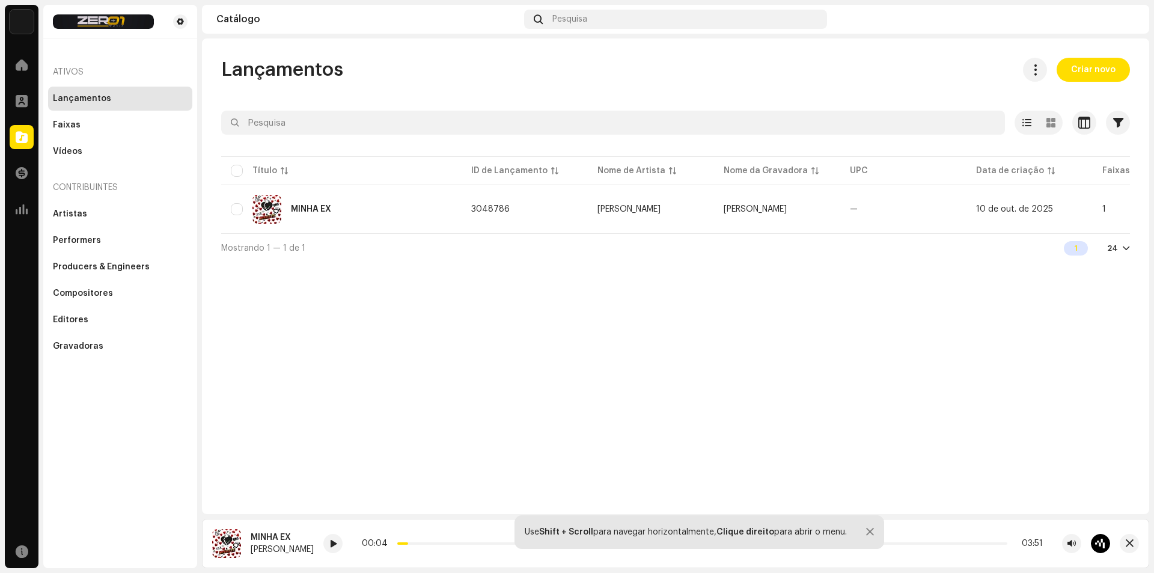
click at [867, 532] on div at bounding box center [870, 532] width 8 height 10
